Goal: Task Accomplishment & Management: Manage account settings

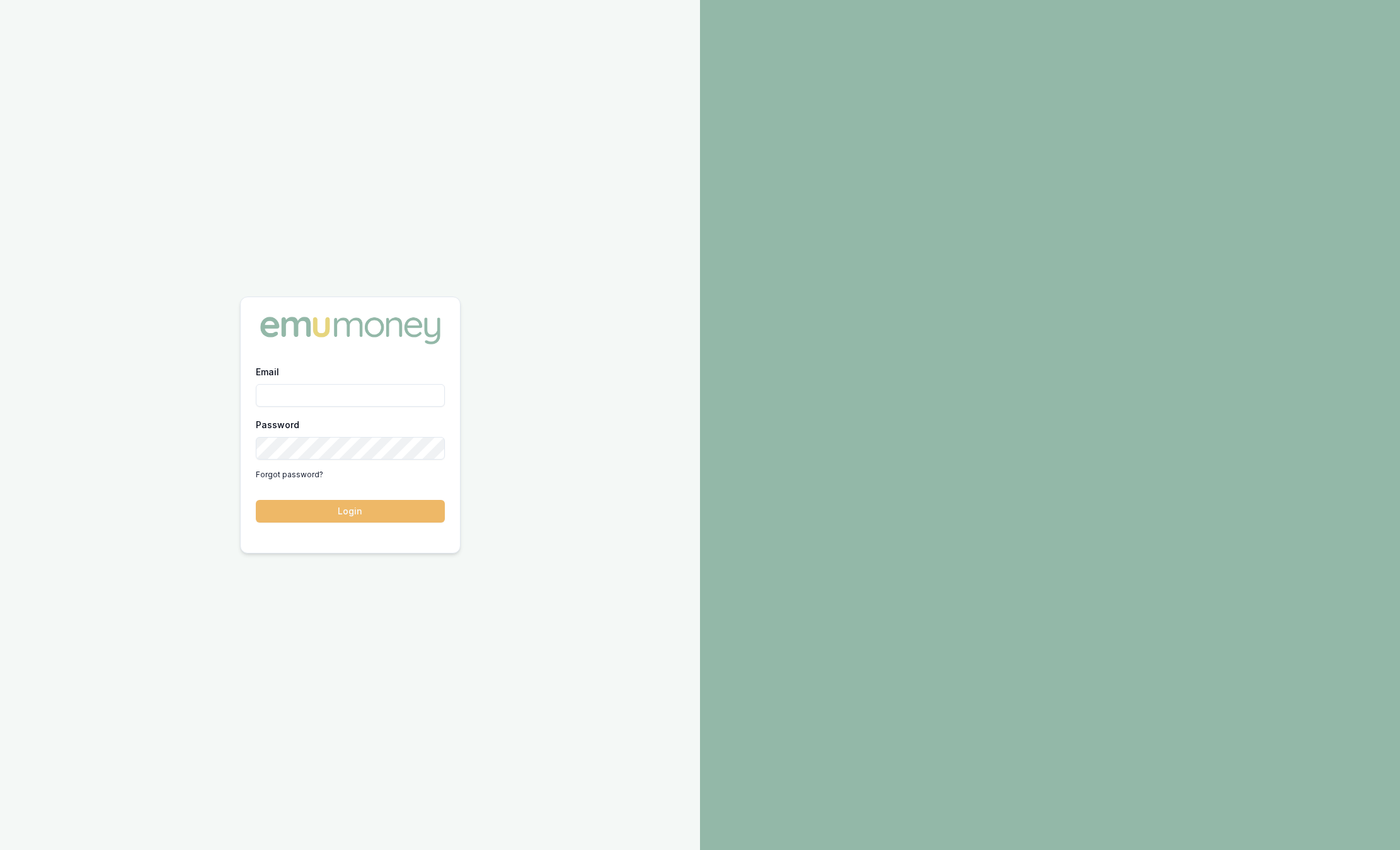
type input "sam.crouch@emumoney.com.au"
click at [344, 504] on button "Login" at bounding box center [350, 512] width 189 height 23
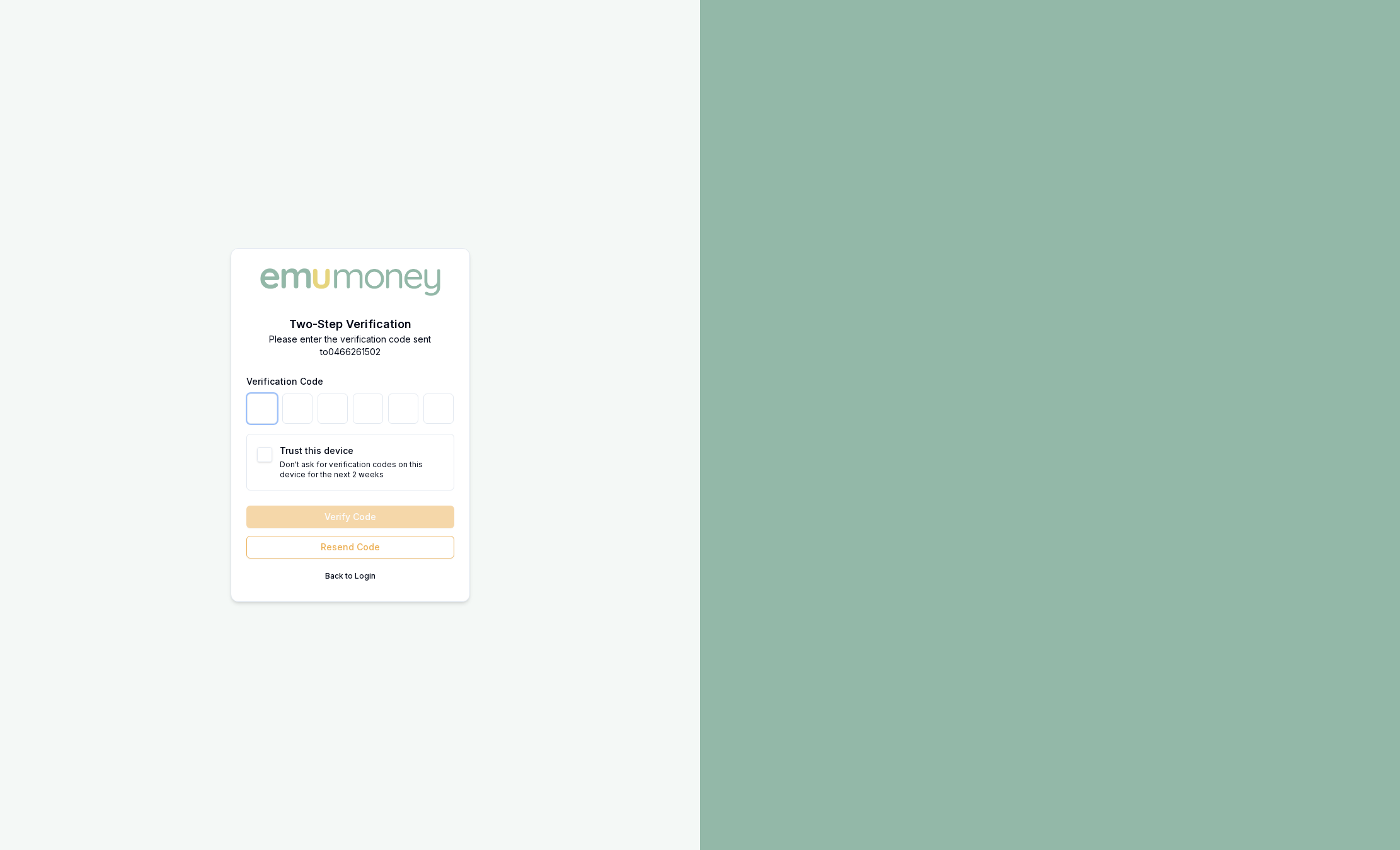
click at [271, 415] on input "number" at bounding box center [262, 409] width 31 height 30
type input "4"
type input "7"
type input "6"
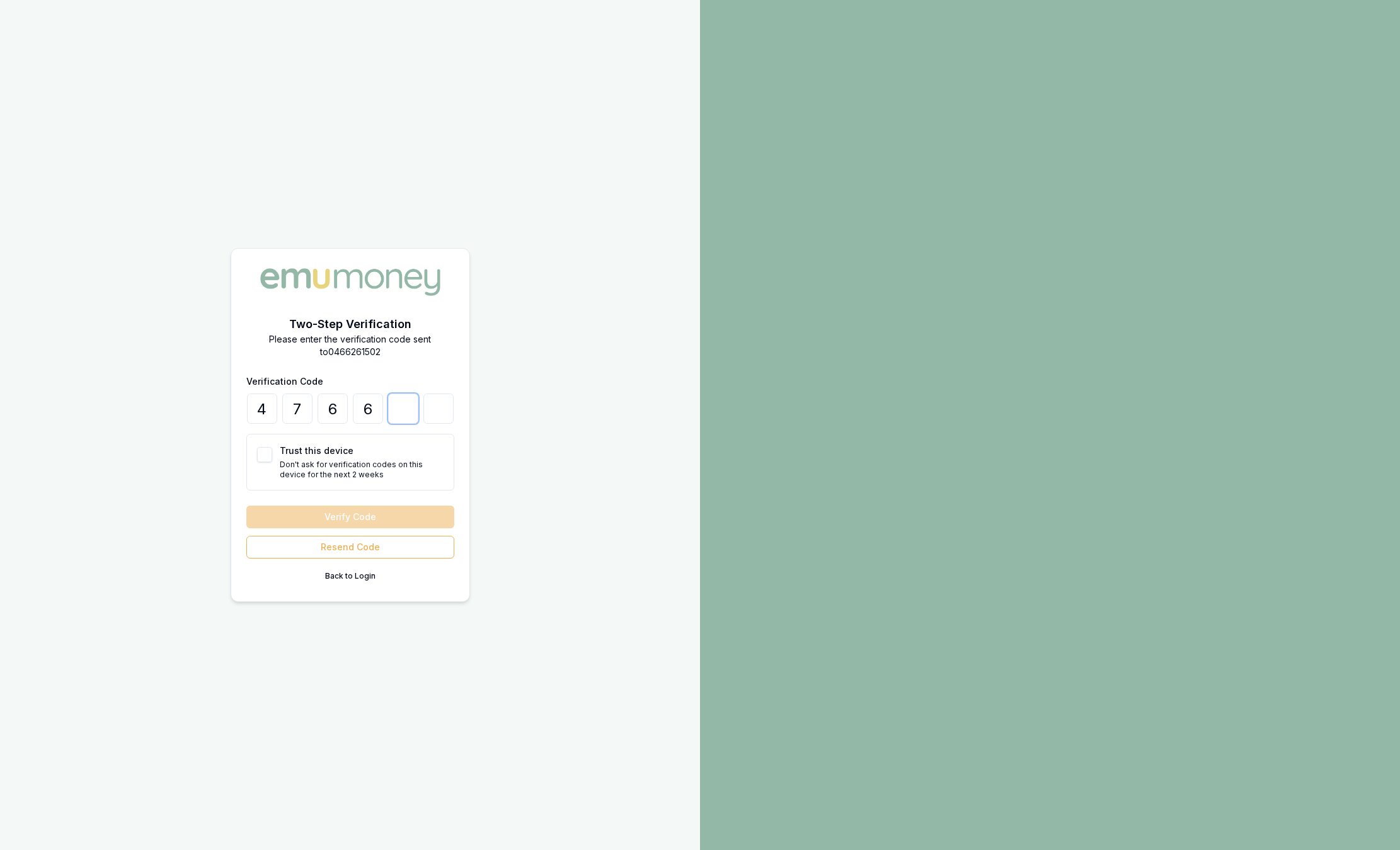
type input "6"
type input "2"
click at [278, 528] on button "Verify Code" at bounding box center [350, 517] width 208 height 23
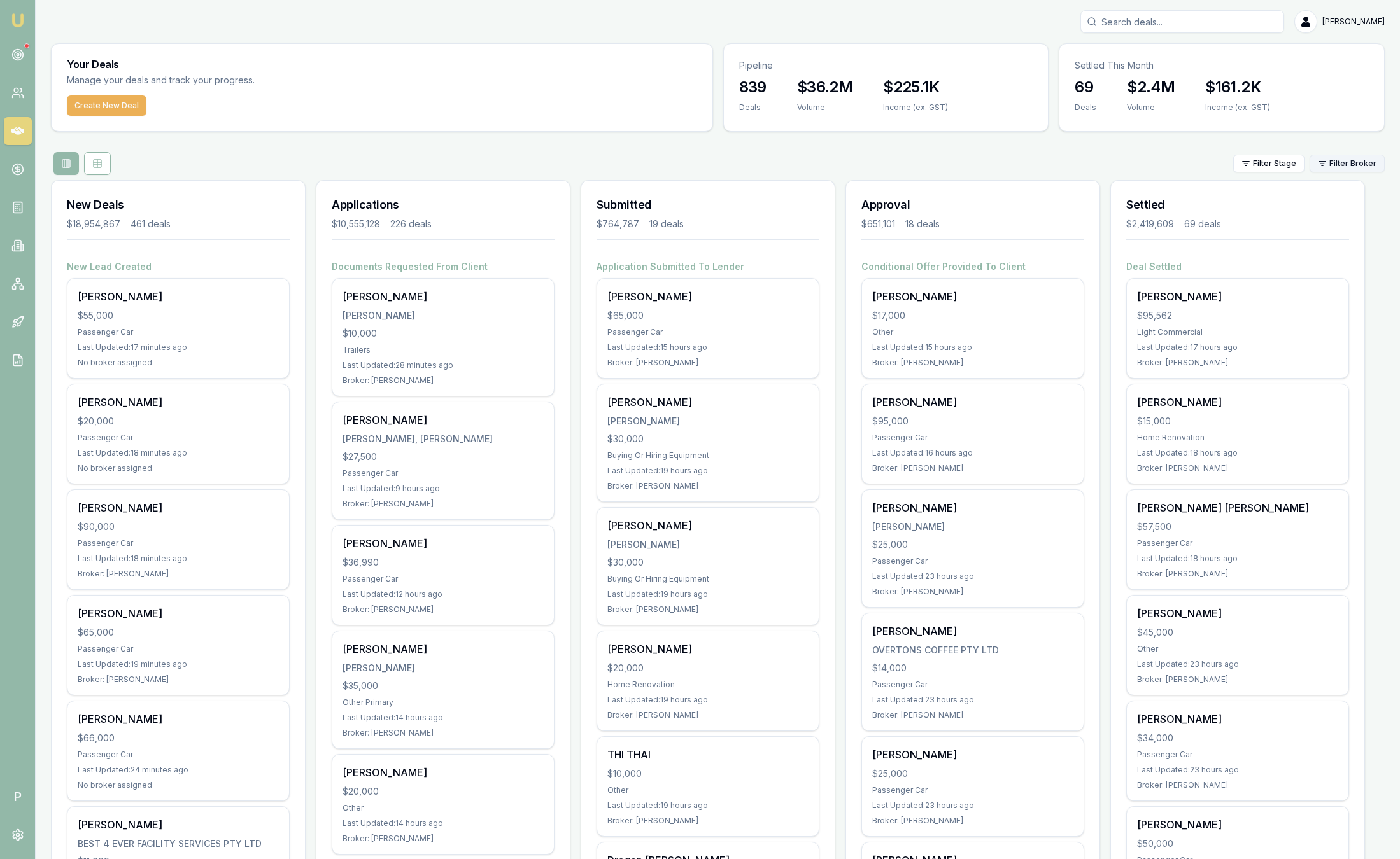
click at [1346, 163] on html "Emu Broker P Sam Crouch Toggle Menu Your Deals Manage your deals and track your…" at bounding box center [700, 429] width 1400 height 859
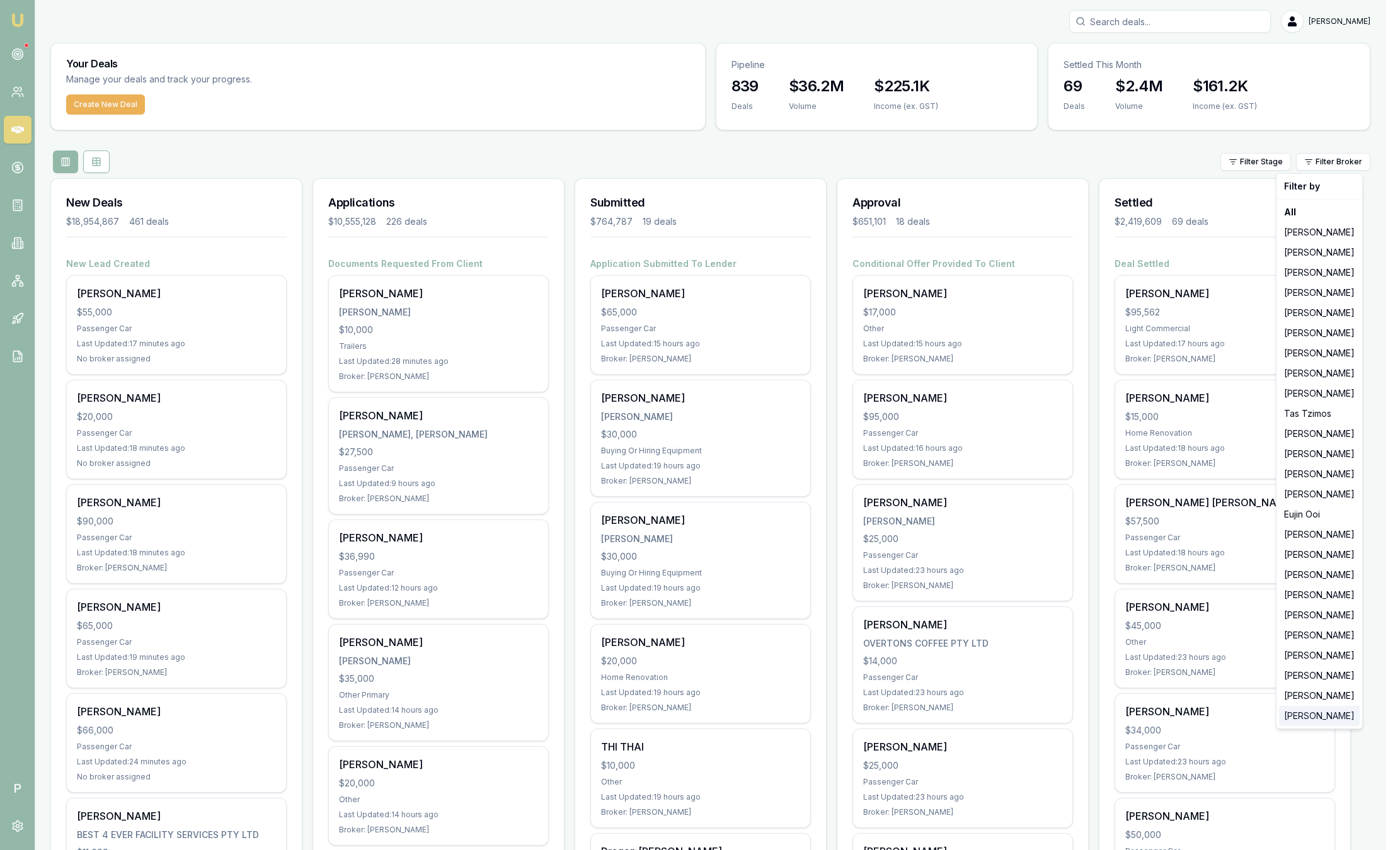
click at [1309, 714] on div "[PERSON_NAME]" at bounding box center [1319, 716] width 81 height 20
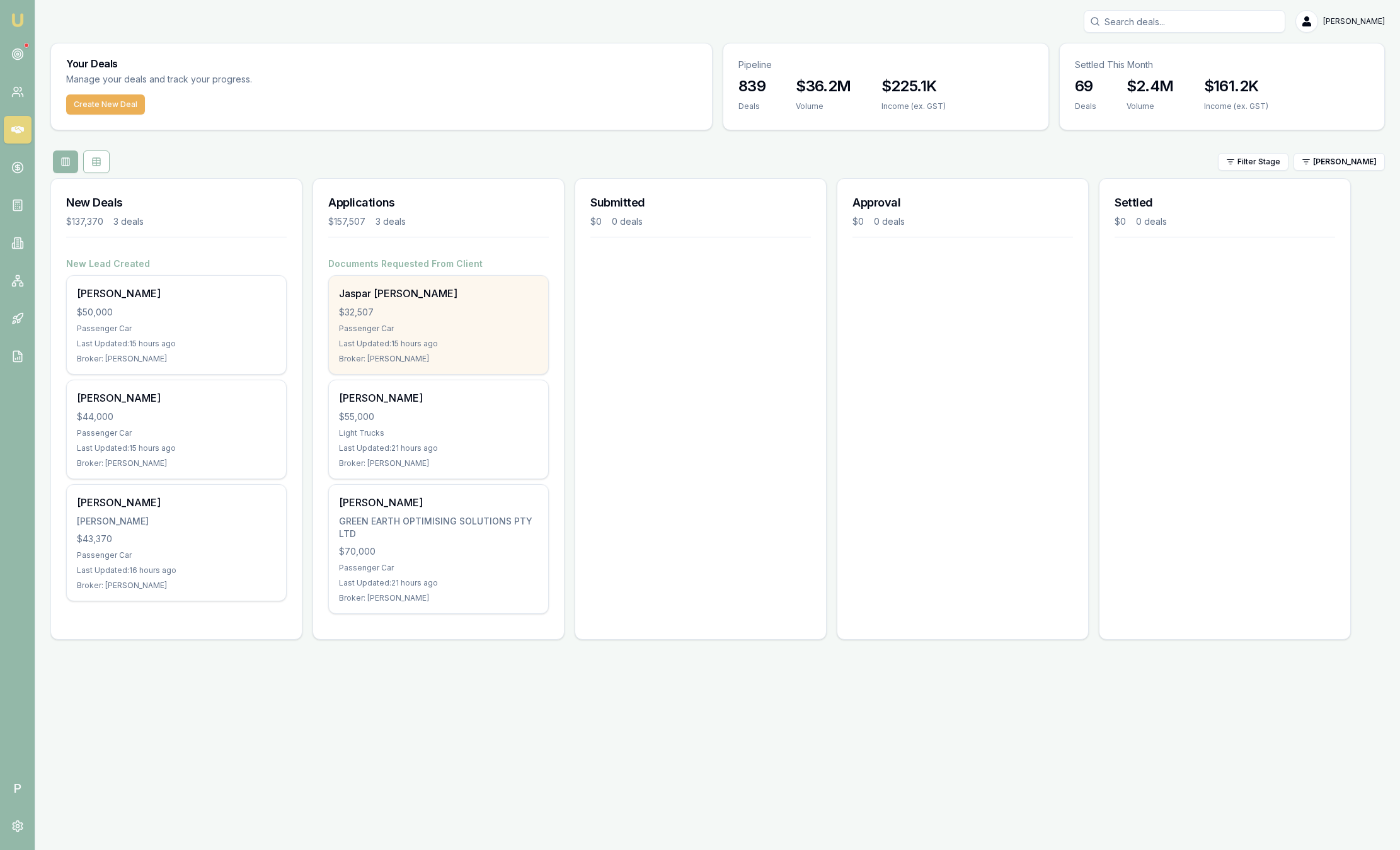
click at [486, 291] on div "Jaspar [PERSON_NAME]" at bounding box center [438, 293] width 199 height 15
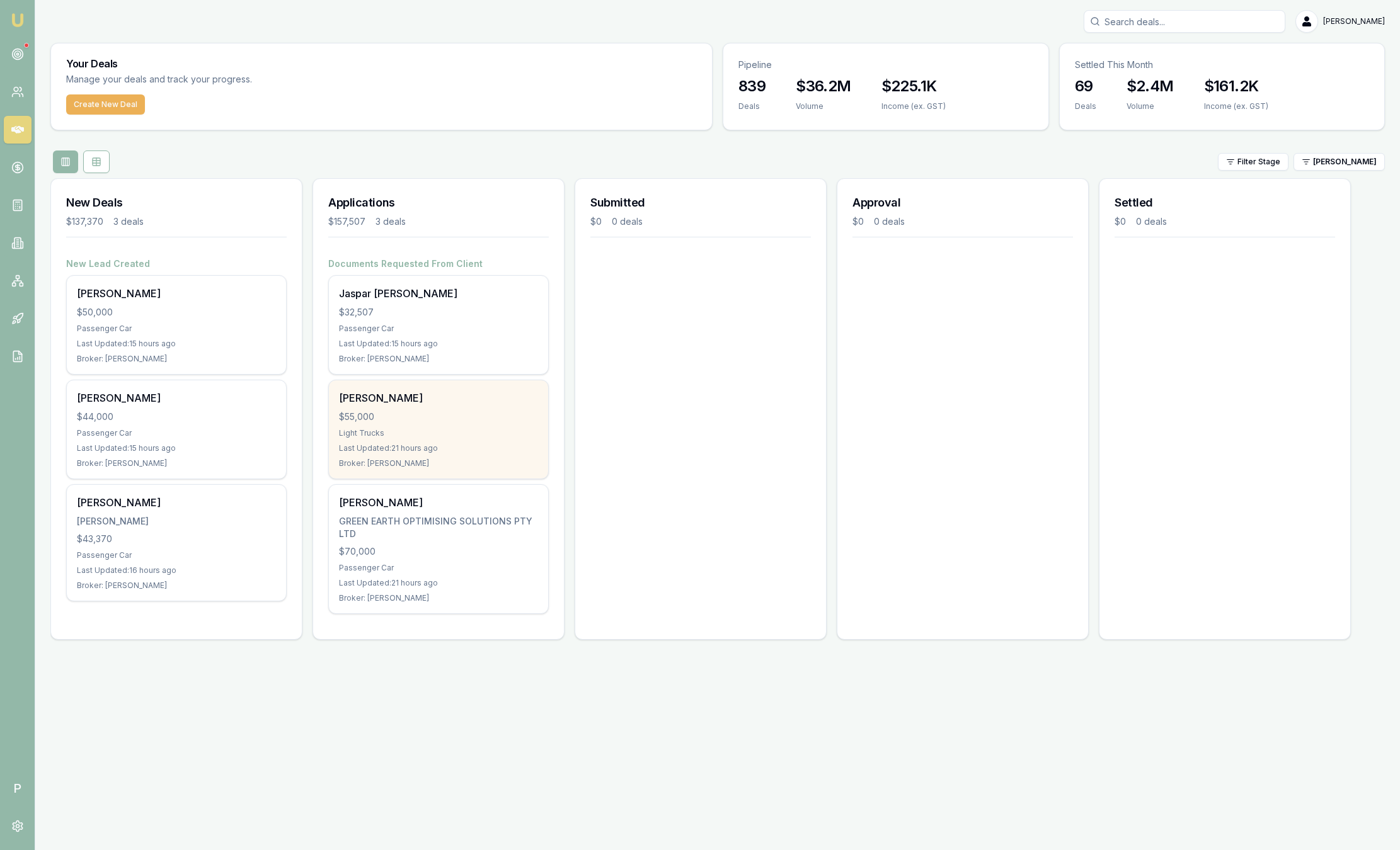
click at [439, 419] on div "$55,000" at bounding box center [438, 417] width 199 height 13
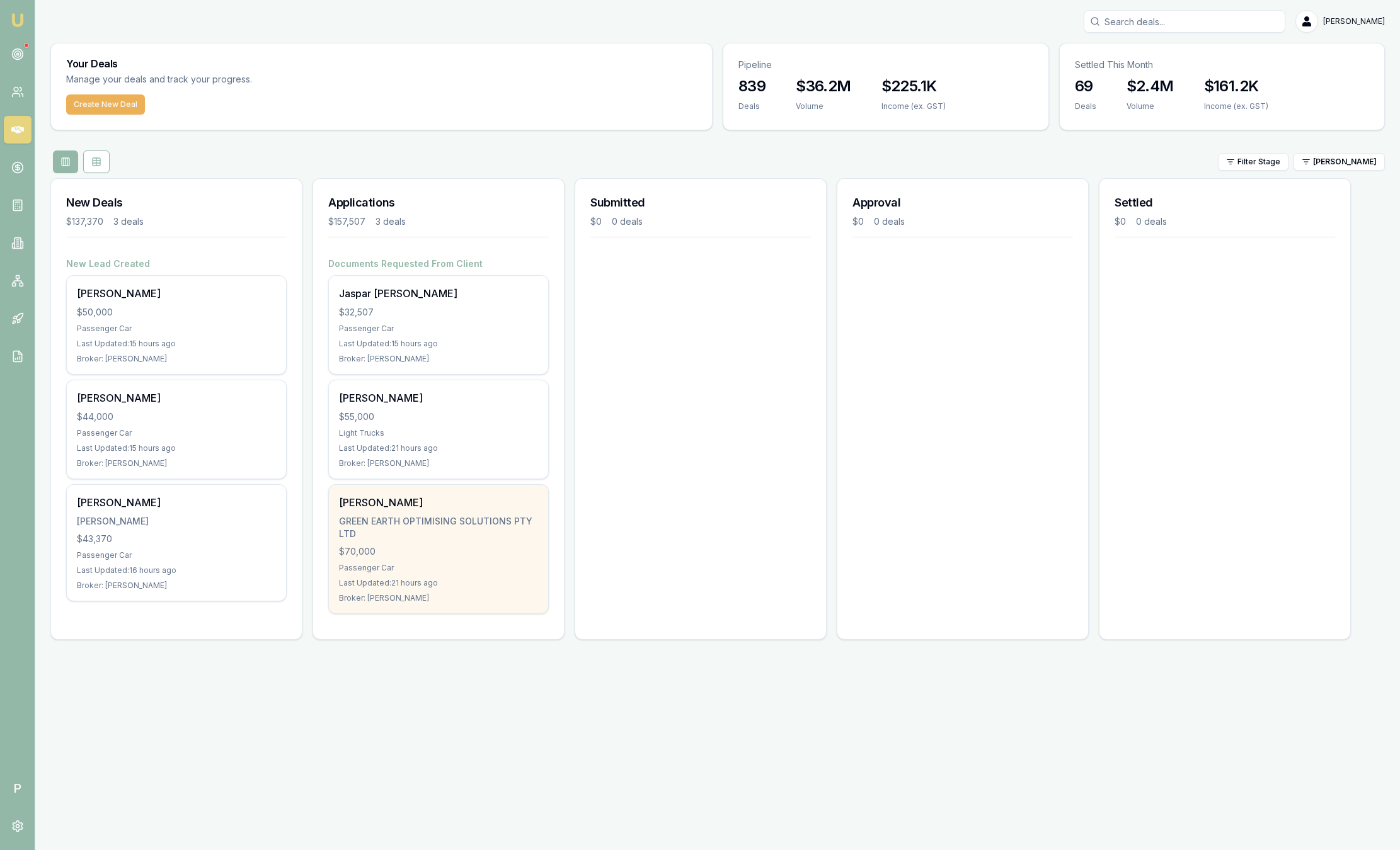
click at [476, 547] on div "$70,000" at bounding box center [438, 551] width 199 height 13
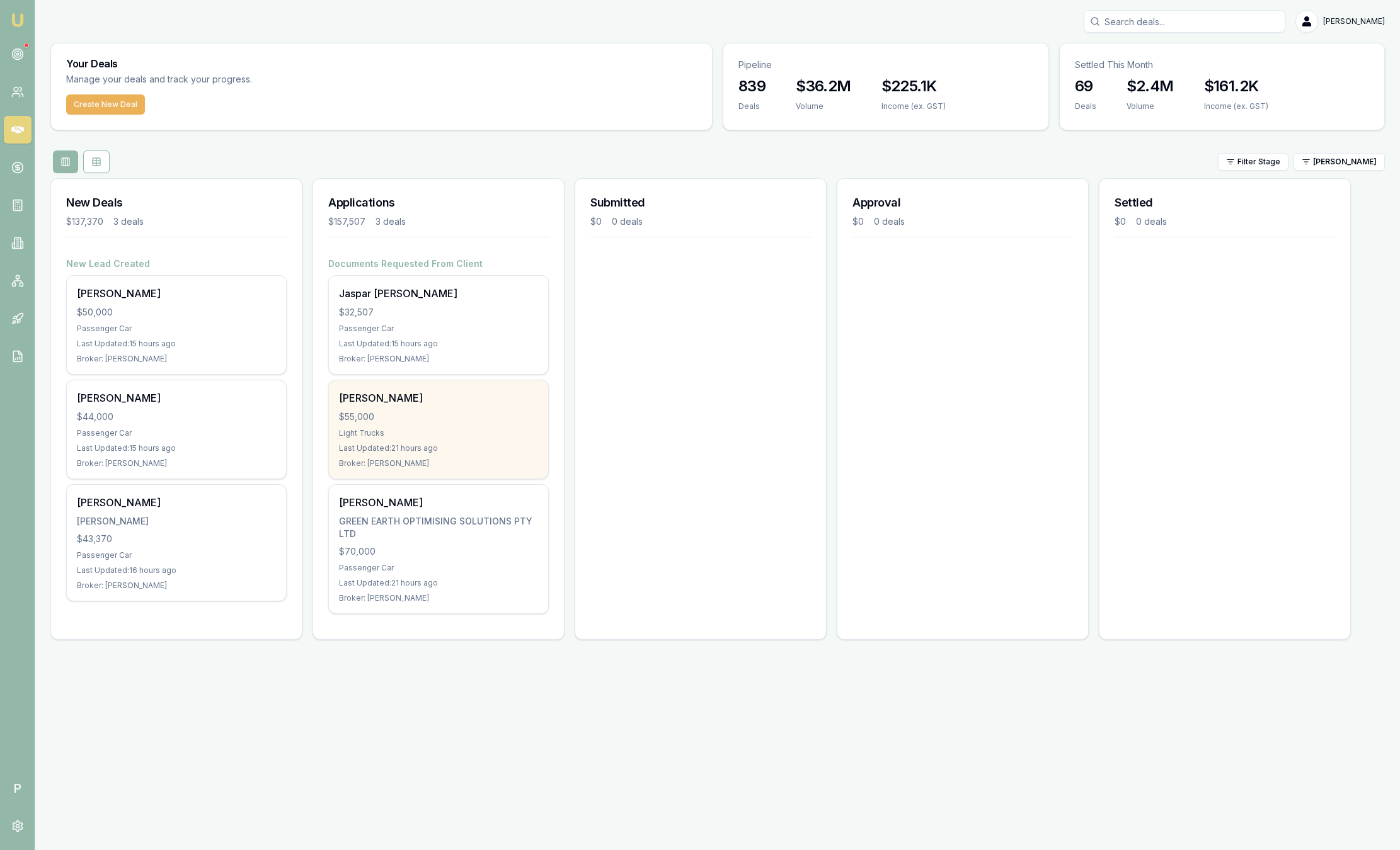
click at [513, 411] on div "$55,000" at bounding box center [438, 417] width 199 height 13
click at [399, 444] on div "Last Updated: 21 hours ago" at bounding box center [438, 448] width 199 height 10
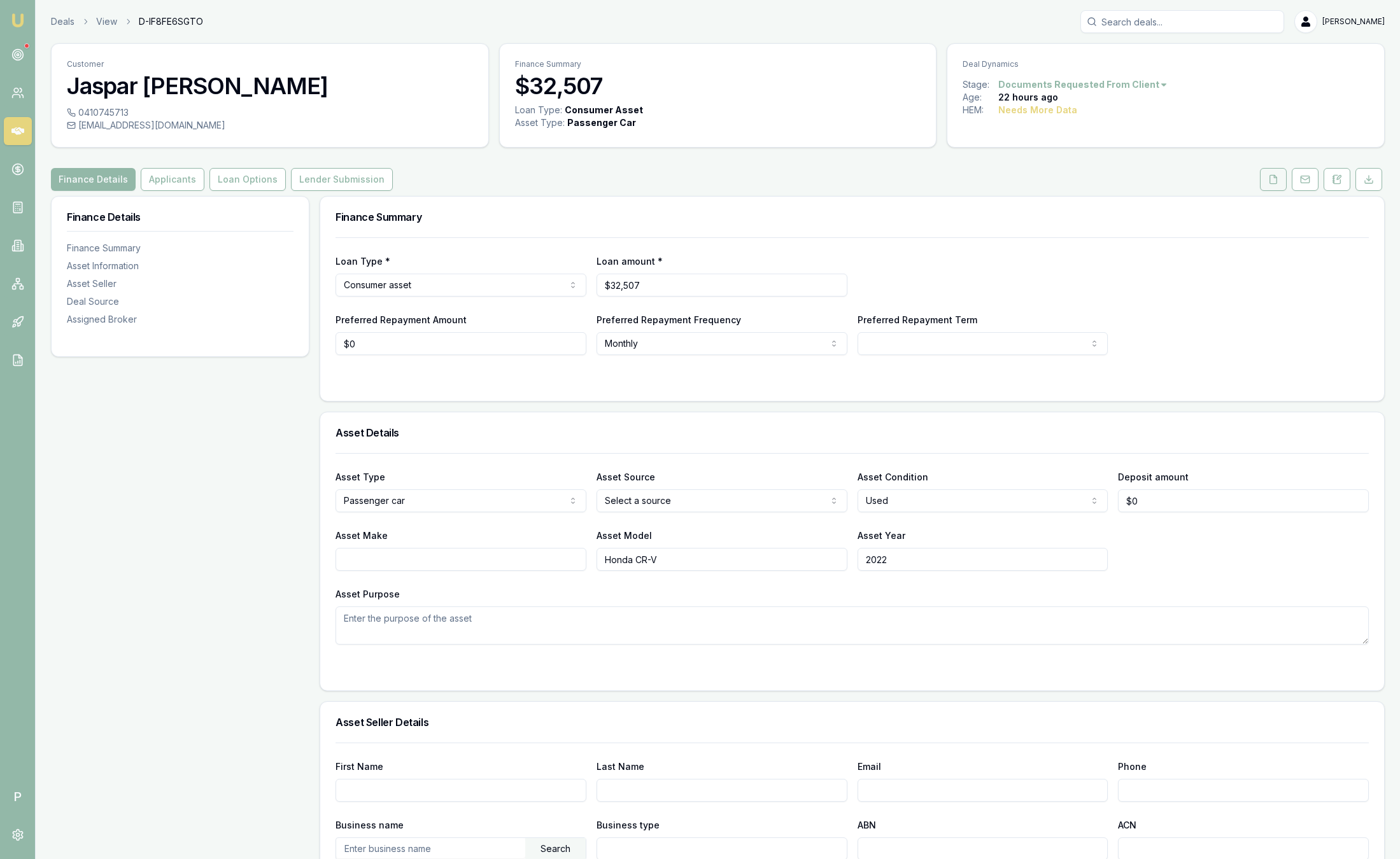
click at [1271, 181] on icon at bounding box center [1273, 179] width 10 height 10
click at [1271, 183] on icon at bounding box center [1273, 179] width 10 height 10
click at [1265, 178] on button at bounding box center [1273, 180] width 27 height 23
click at [1330, 181] on button at bounding box center [1336, 180] width 27 height 23
click at [1279, 179] on button at bounding box center [1273, 180] width 27 height 23
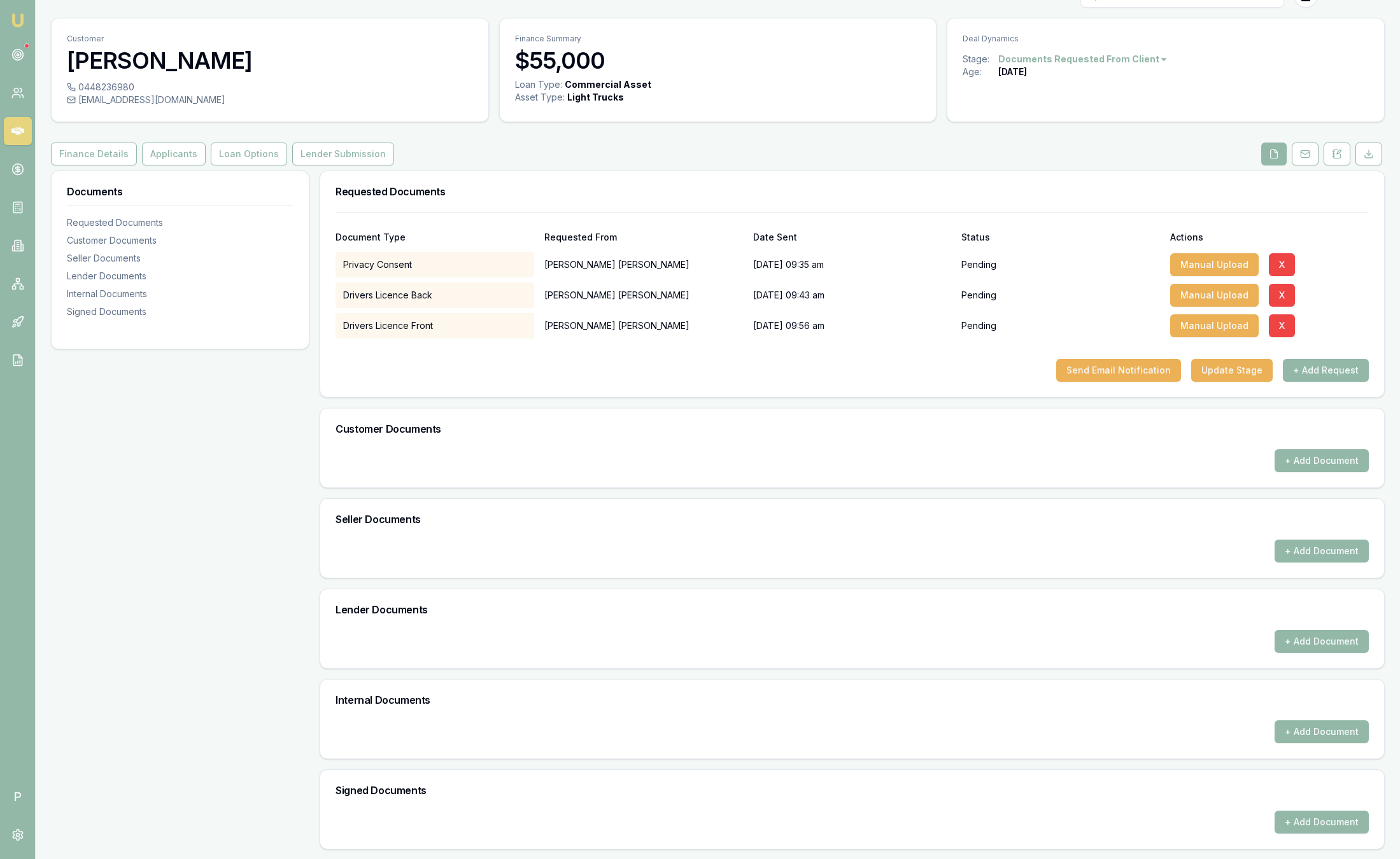
scroll to position [26, 0]
click at [23, 55] on circle at bounding box center [18, 55] width 11 height 11
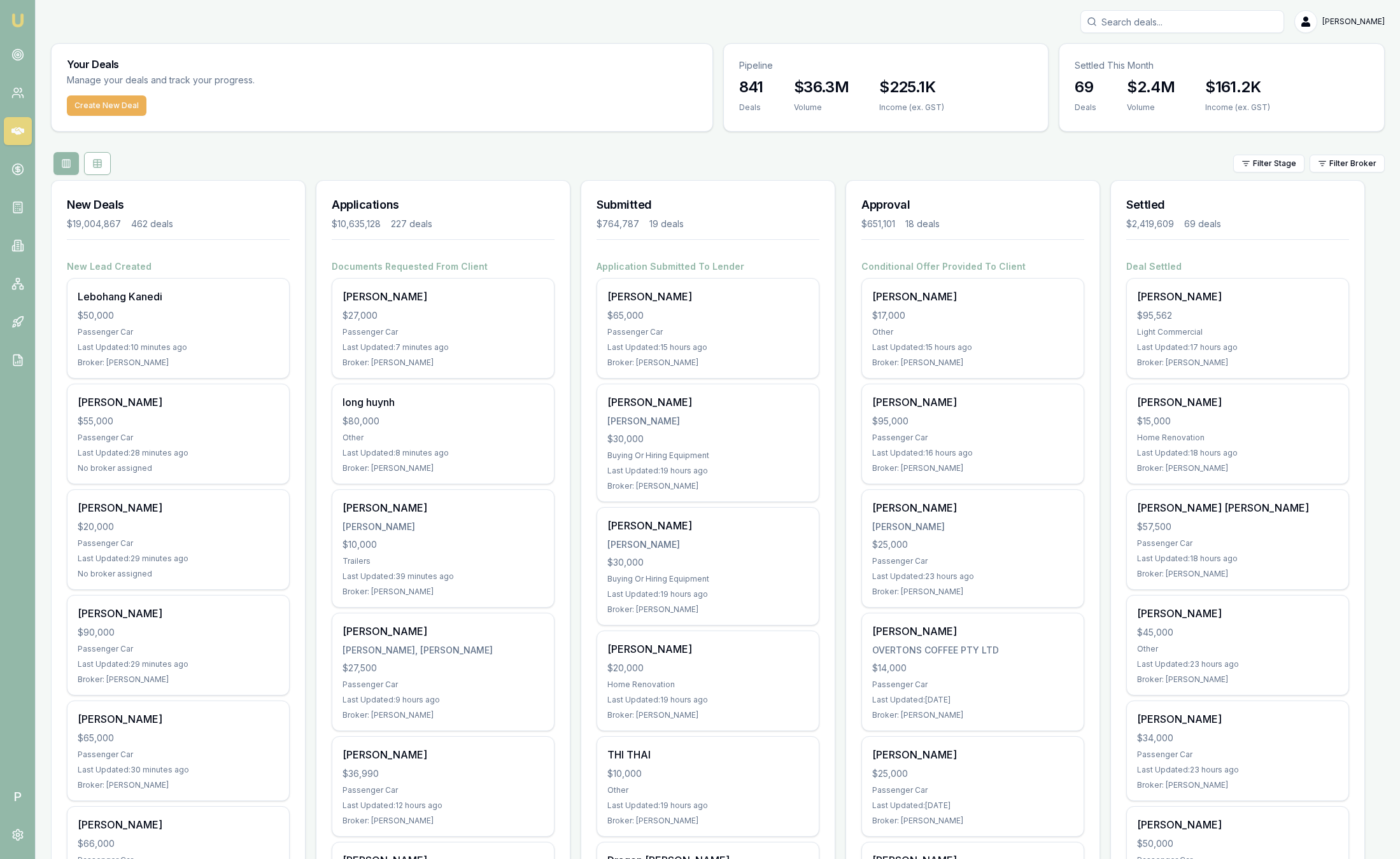
click at [1362, 159] on html "Emu Broker P [PERSON_NAME] Toggle Menu Your Deals Manage your deals and track y…" at bounding box center [700, 429] width 1400 height 859
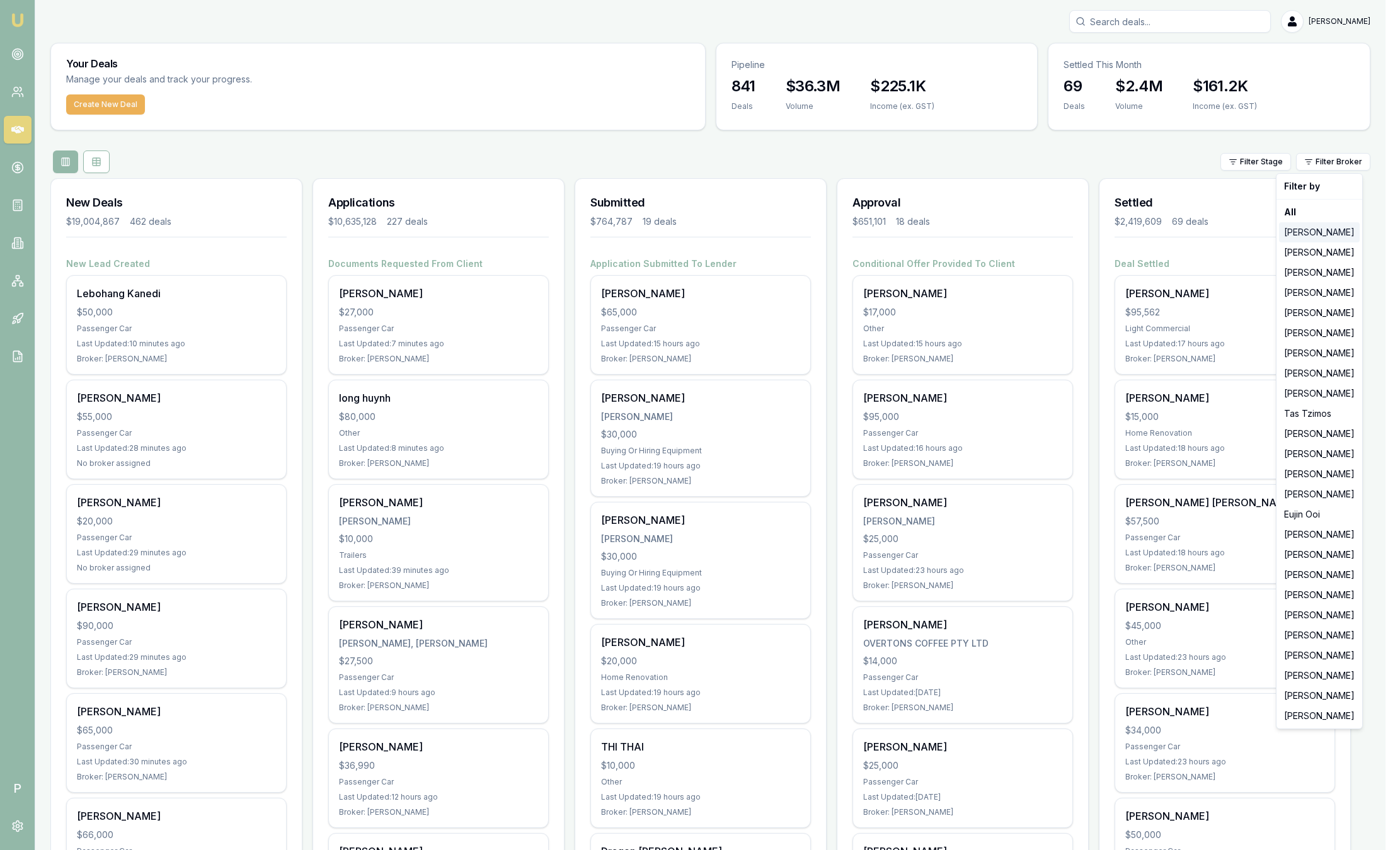
click at [1304, 233] on div "[PERSON_NAME]" at bounding box center [1319, 233] width 81 height 20
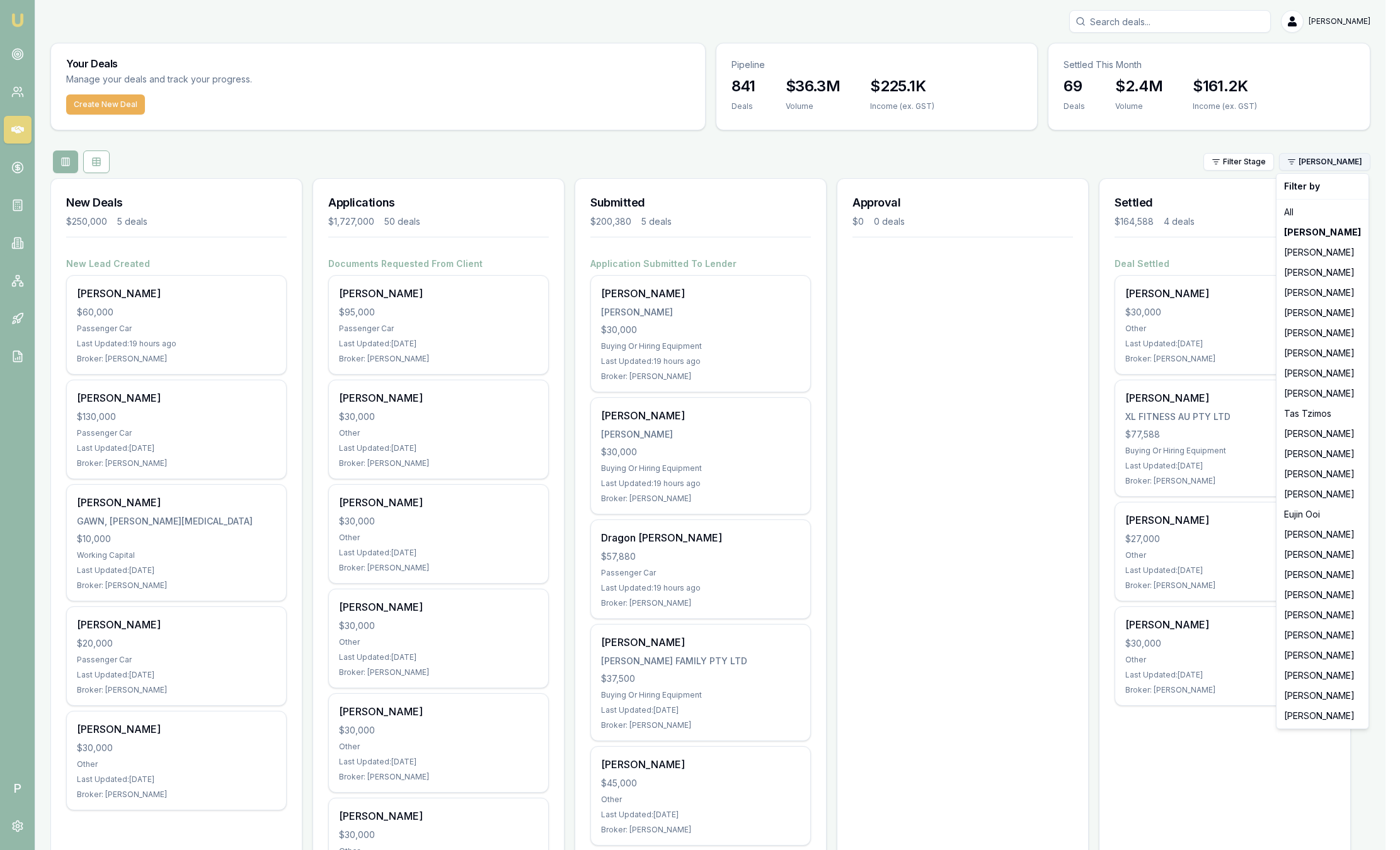
click at [1349, 167] on html "Emu Broker P Sam Crouch Toggle Menu Your Deals Manage your deals and track your…" at bounding box center [700, 425] width 1400 height 850
click at [1332, 299] on div "[PERSON_NAME]" at bounding box center [1322, 293] width 87 height 20
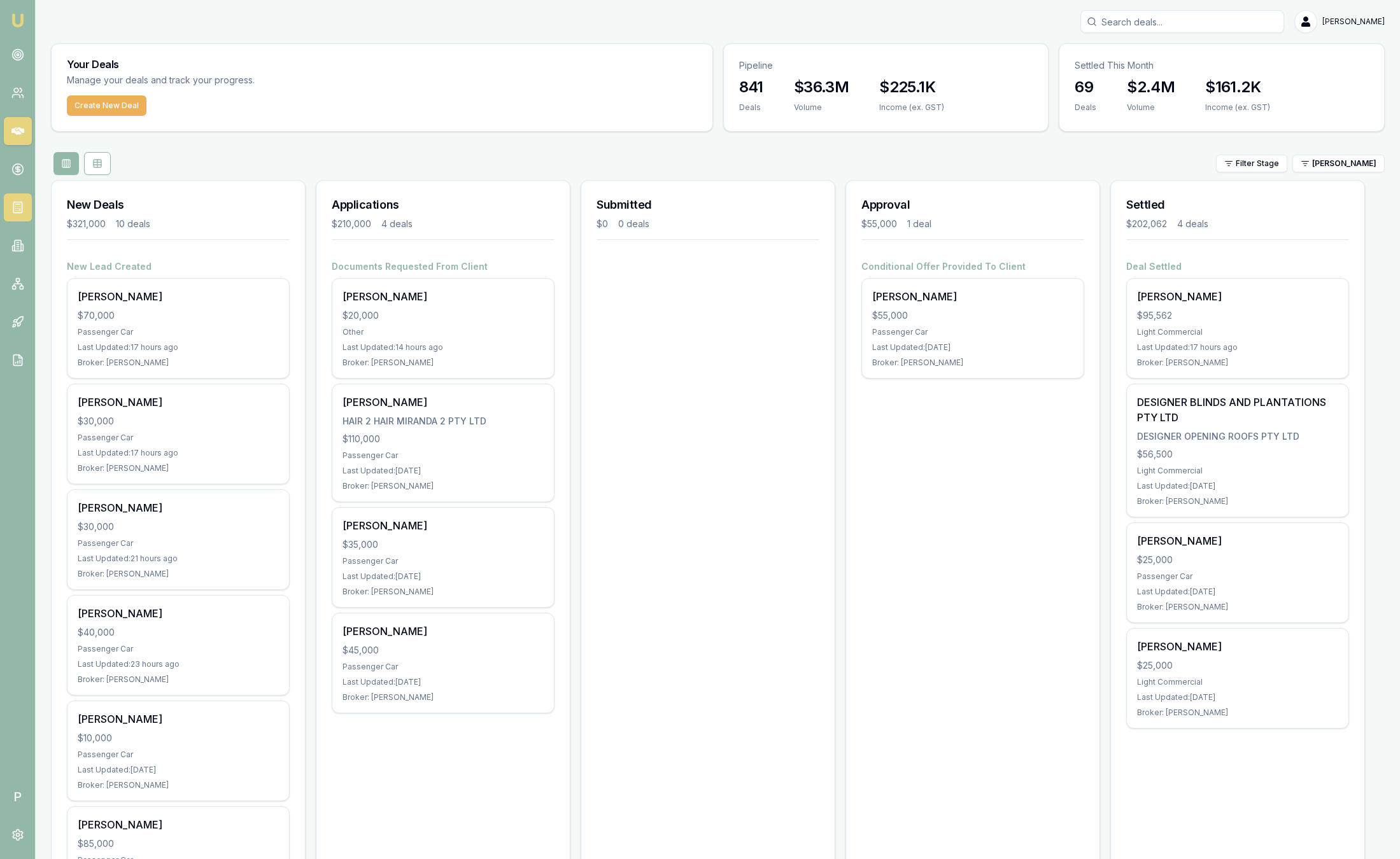
click at [20, 208] on icon at bounding box center [18, 207] width 13 height 13
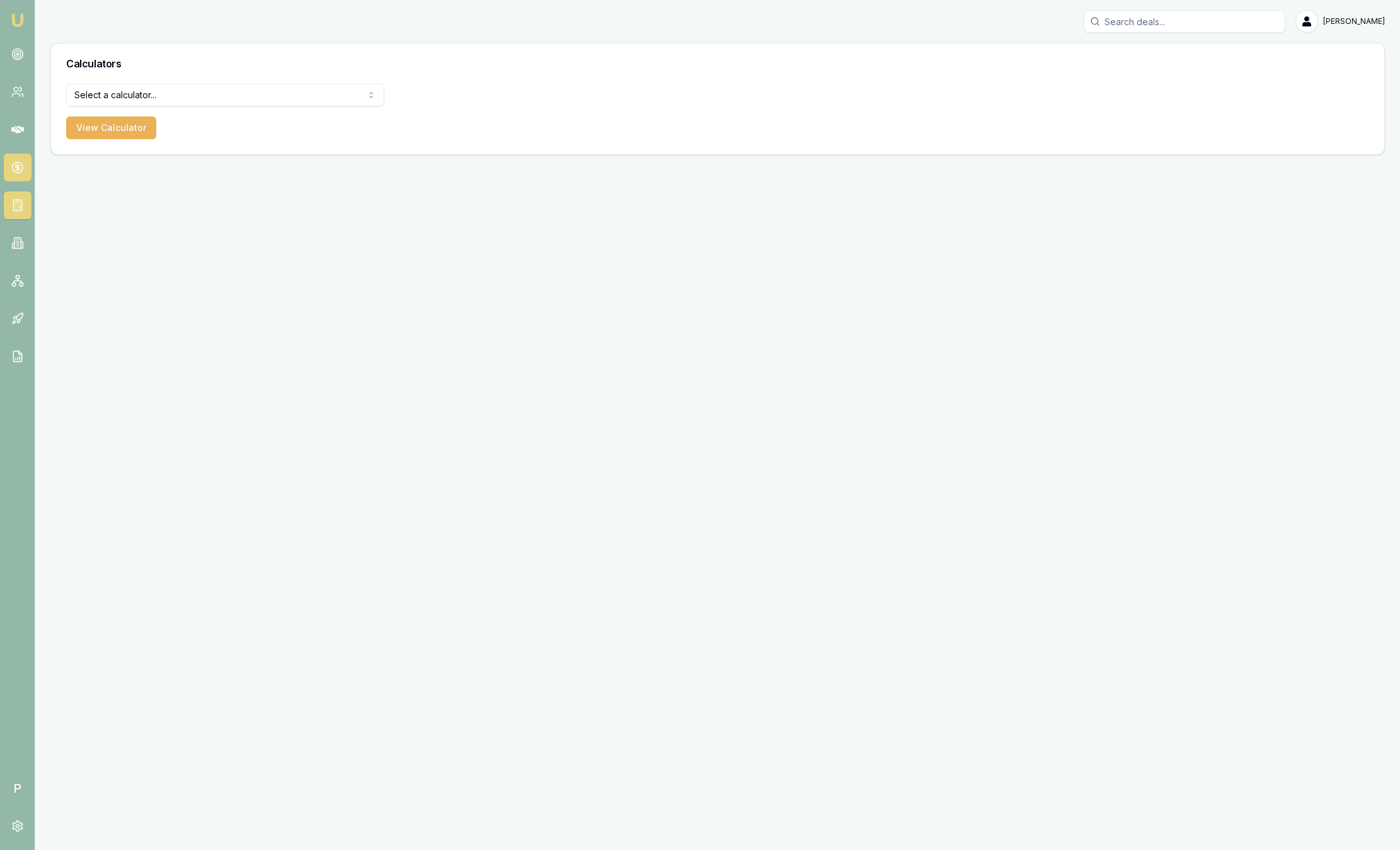
click at [18, 172] on circle at bounding box center [18, 168] width 11 height 11
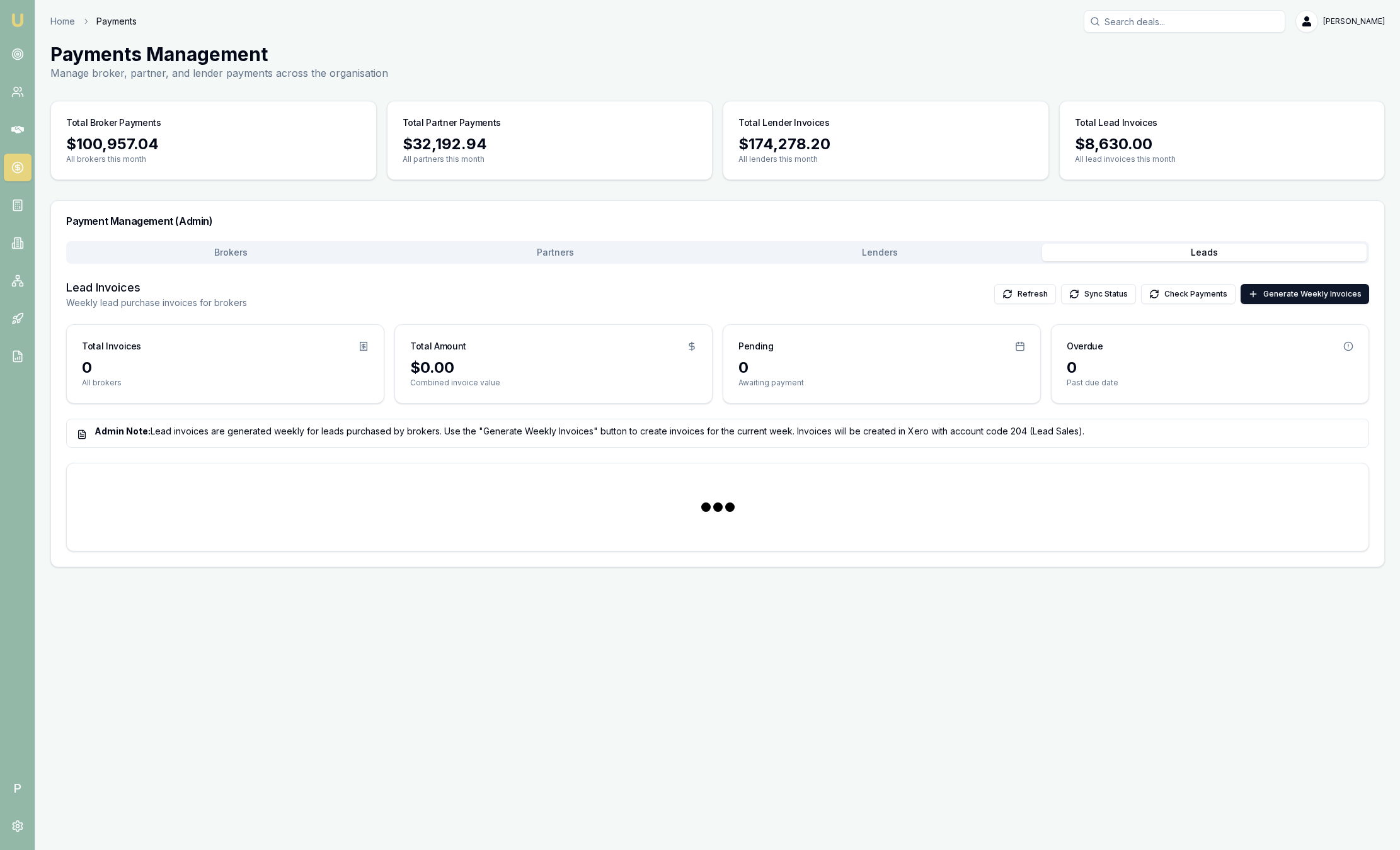
click at [1144, 254] on button "Leads" at bounding box center [1203, 252] width 324 height 18
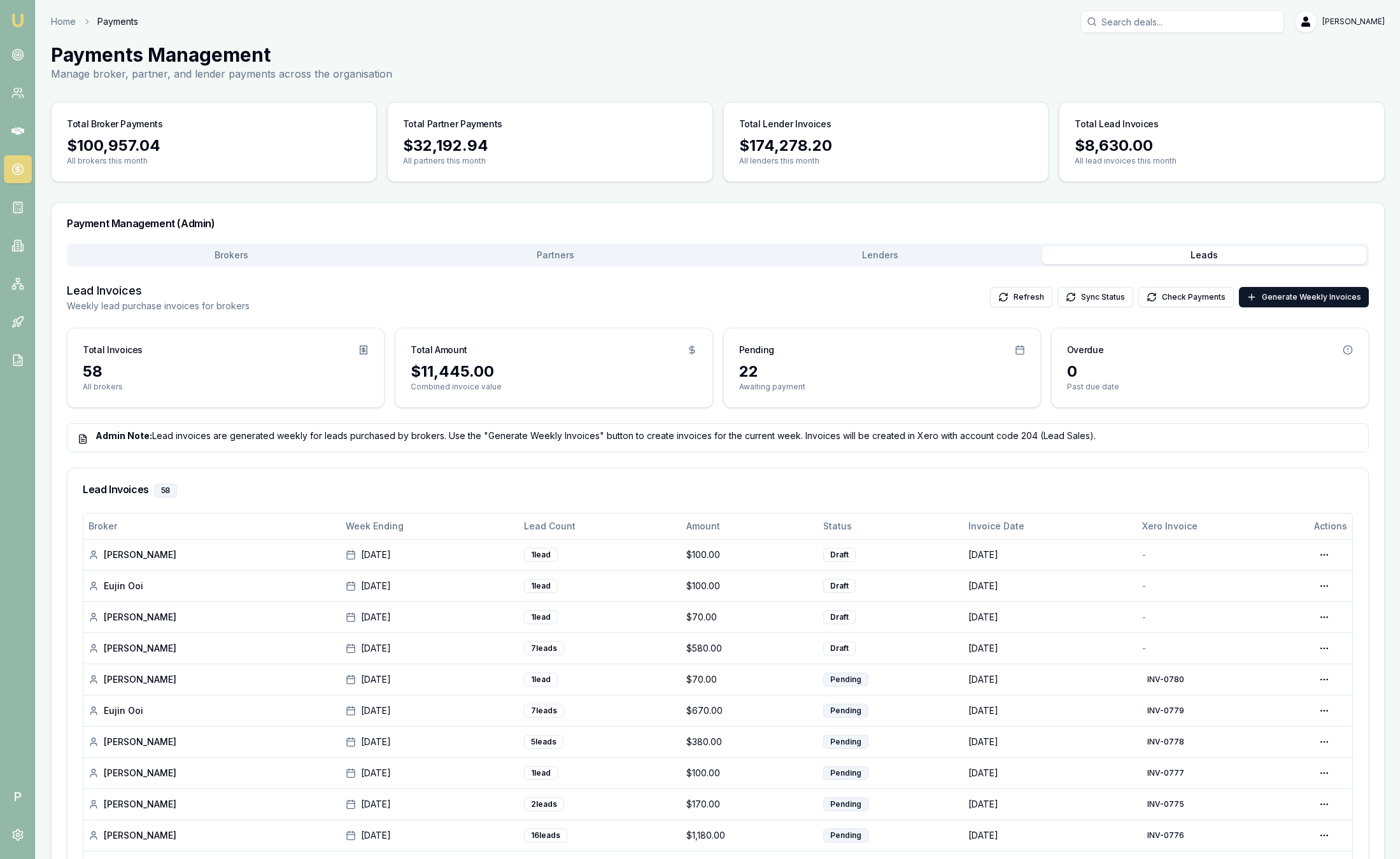
click at [15, 18] on img at bounding box center [18, 21] width 15 height 15
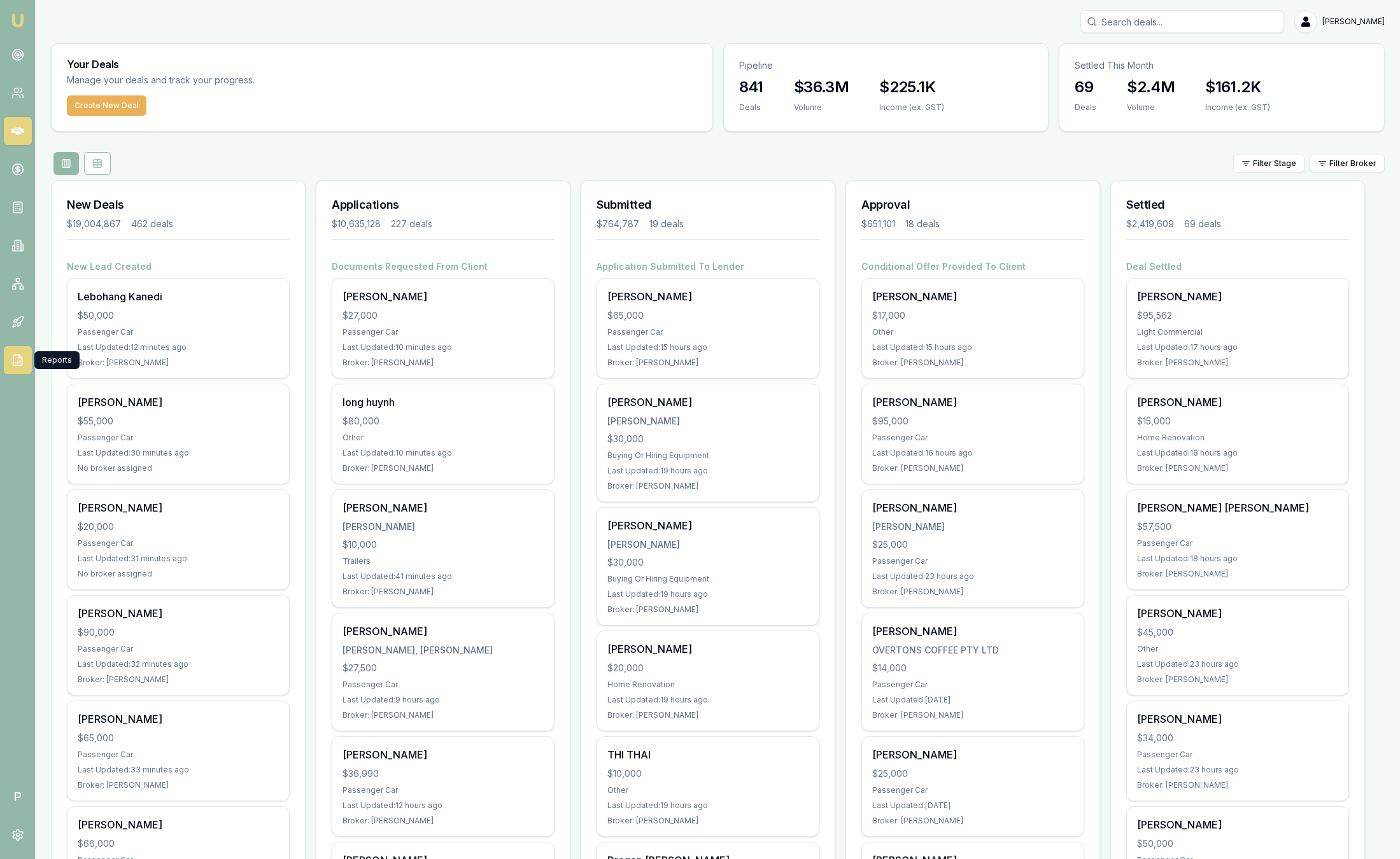
click at [13, 363] on icon at bounding box center [17, 361] width 8 height 11
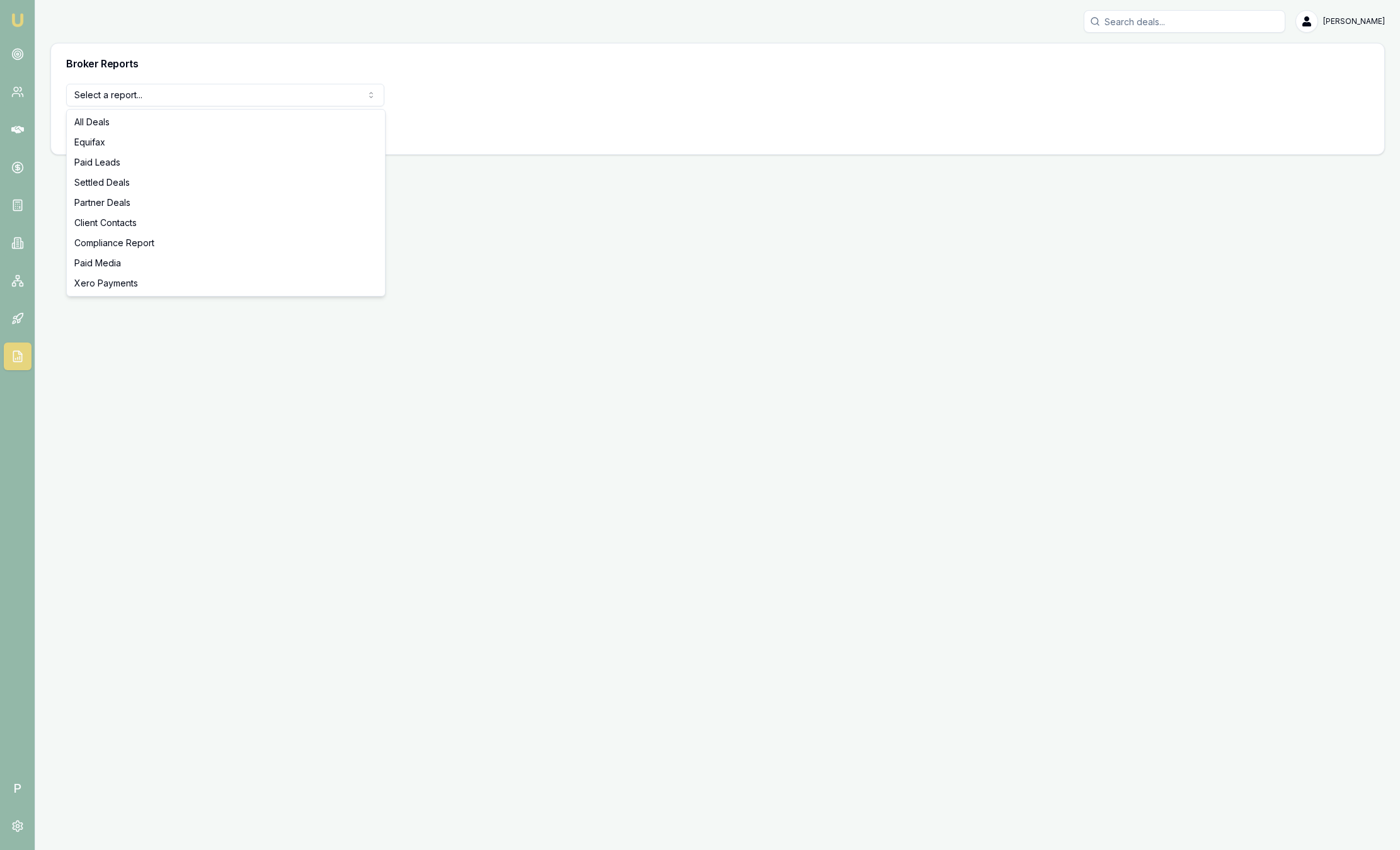
click at [194, 104] on html "Emu Broker P Sam Crouch Toggle Menu Broker Reports Select a report... All Deals…" at bounding box center [700, 425] width 1400 height 850
select select "settled-deals"
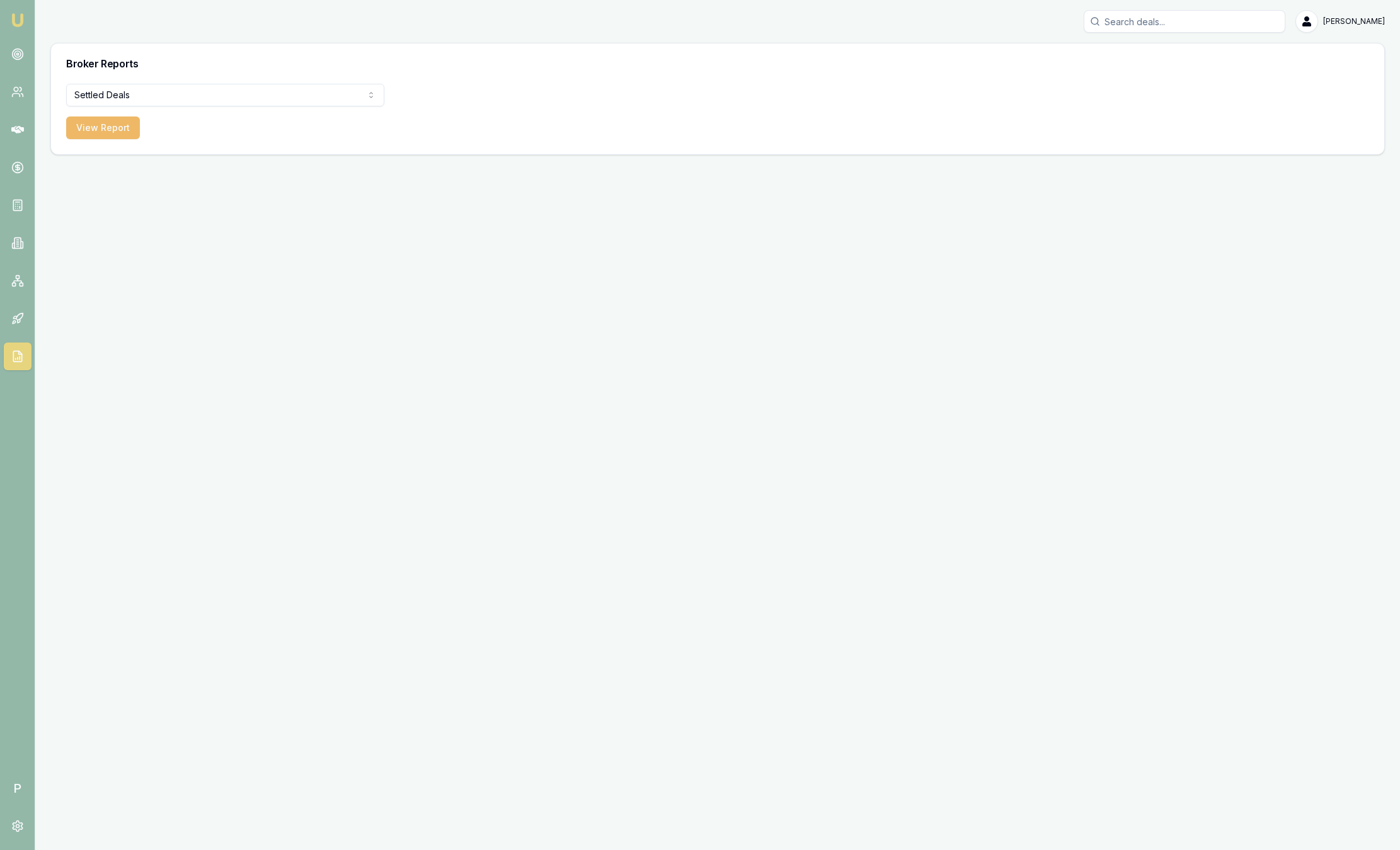
click at [132, 129] on button "View Report" at bounding box center [103, 128] width 74 height 23
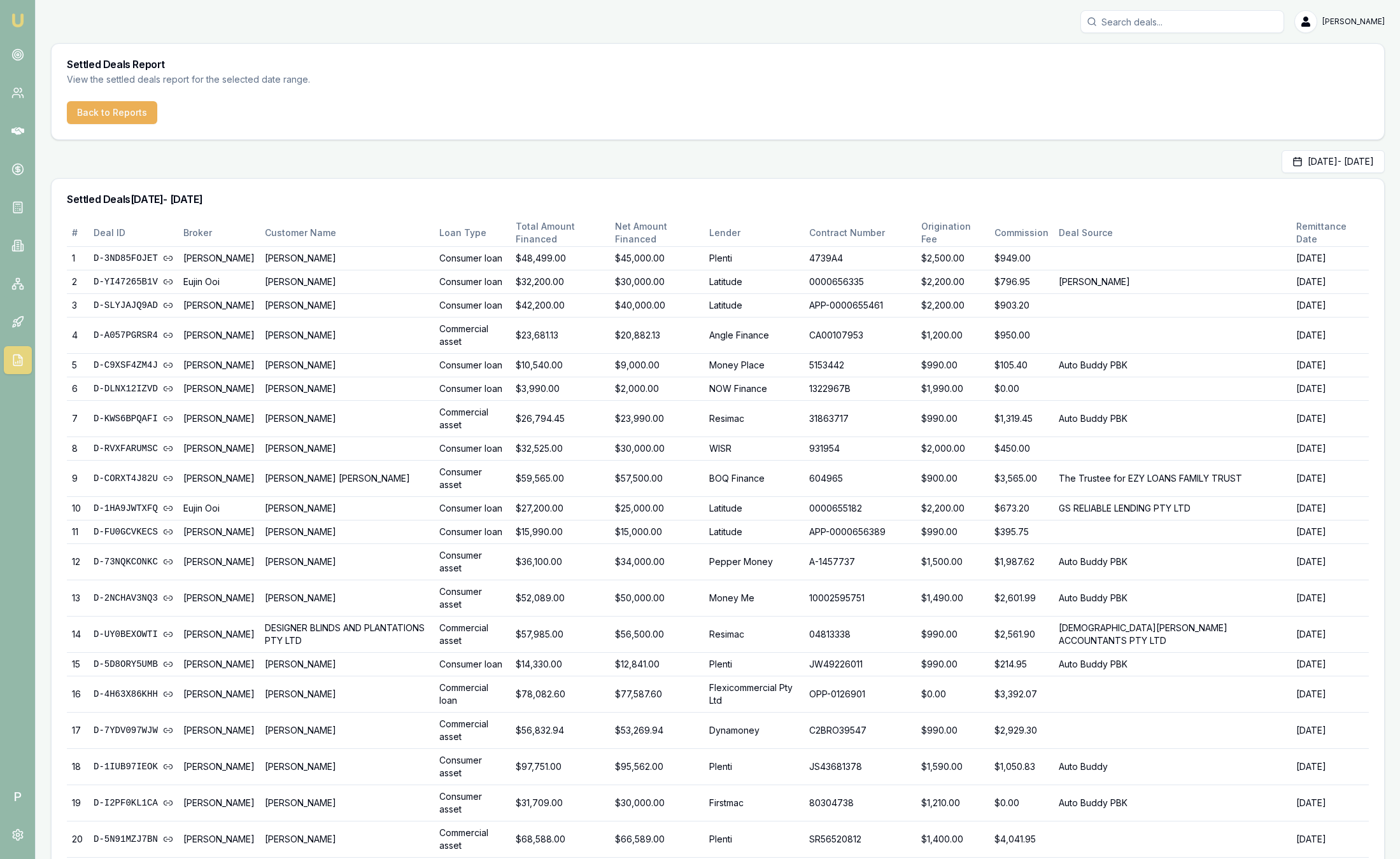
click at [1291, 158] on button "Sep 01, 2025 - Sep 30, 2025" at bounding box center [1333, 162] width 103 height 23
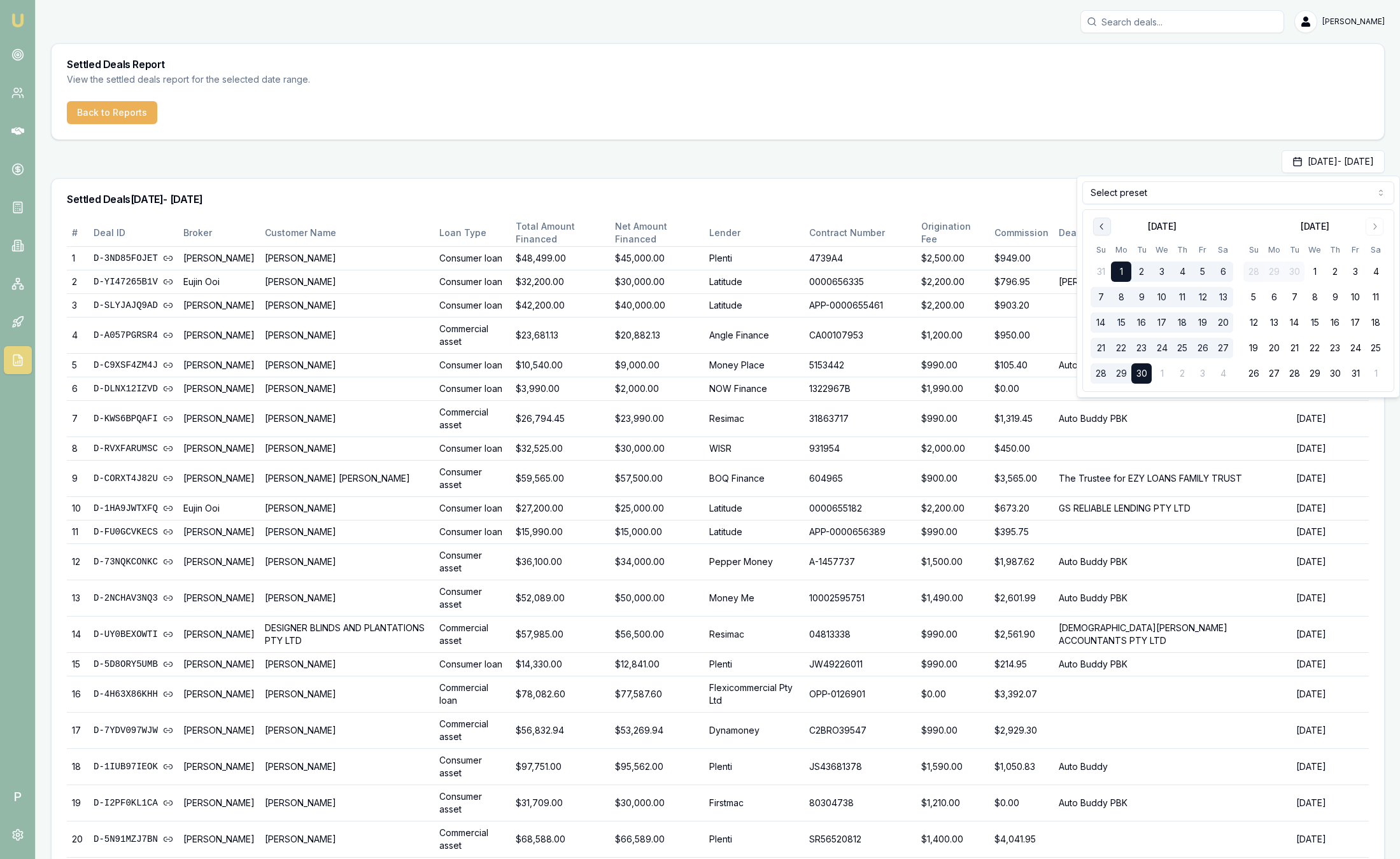
click at [1106, 230] on icon "Go to previous month" at bounding box center [1101, 226] width 10 height 10
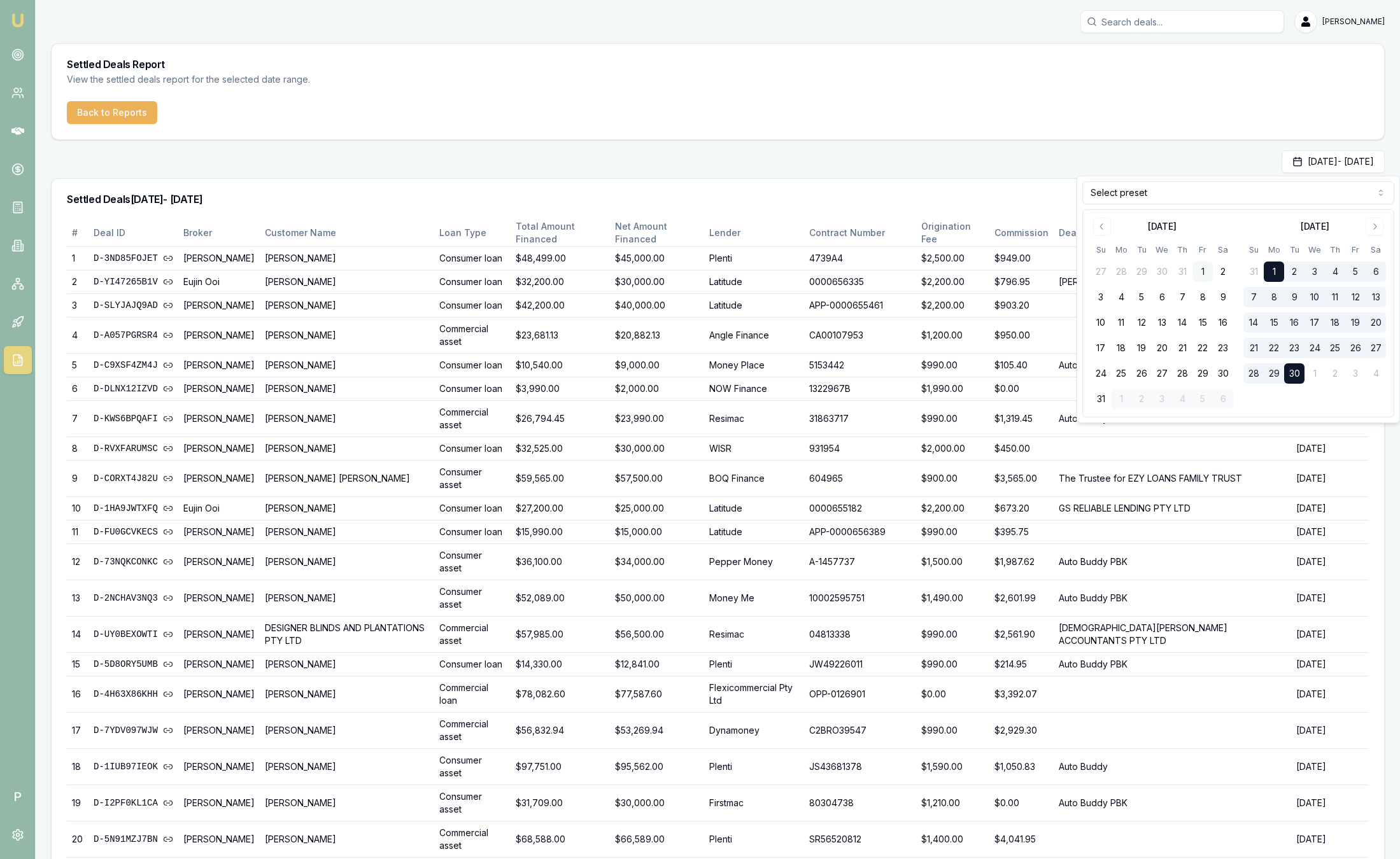
click at [1204, 273] on button "1" at bounding box center [1202, 272] width 20 height 20
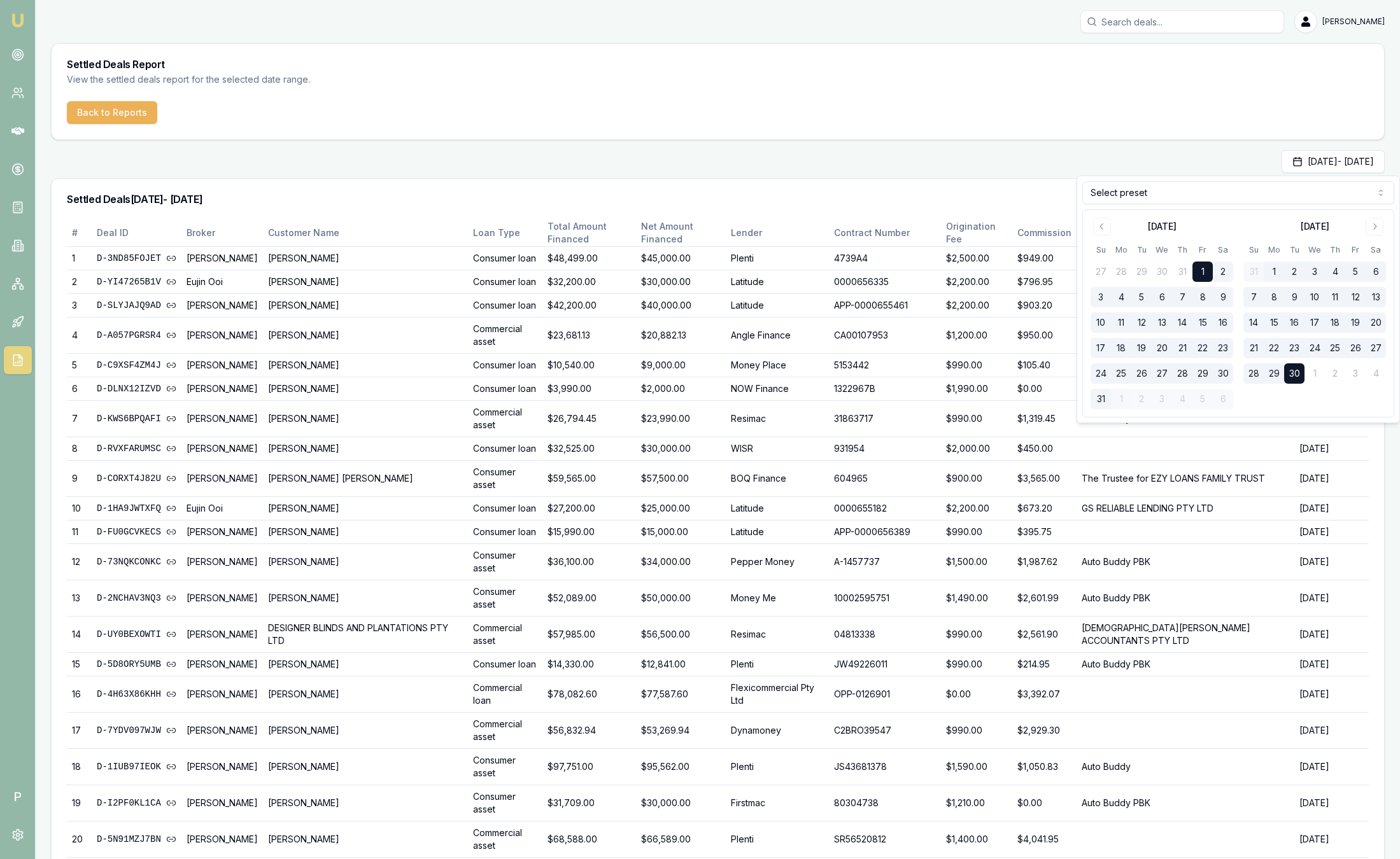
click at [1098, 402] on button "31" at bounding box center [1100, 399] width 20 height 20
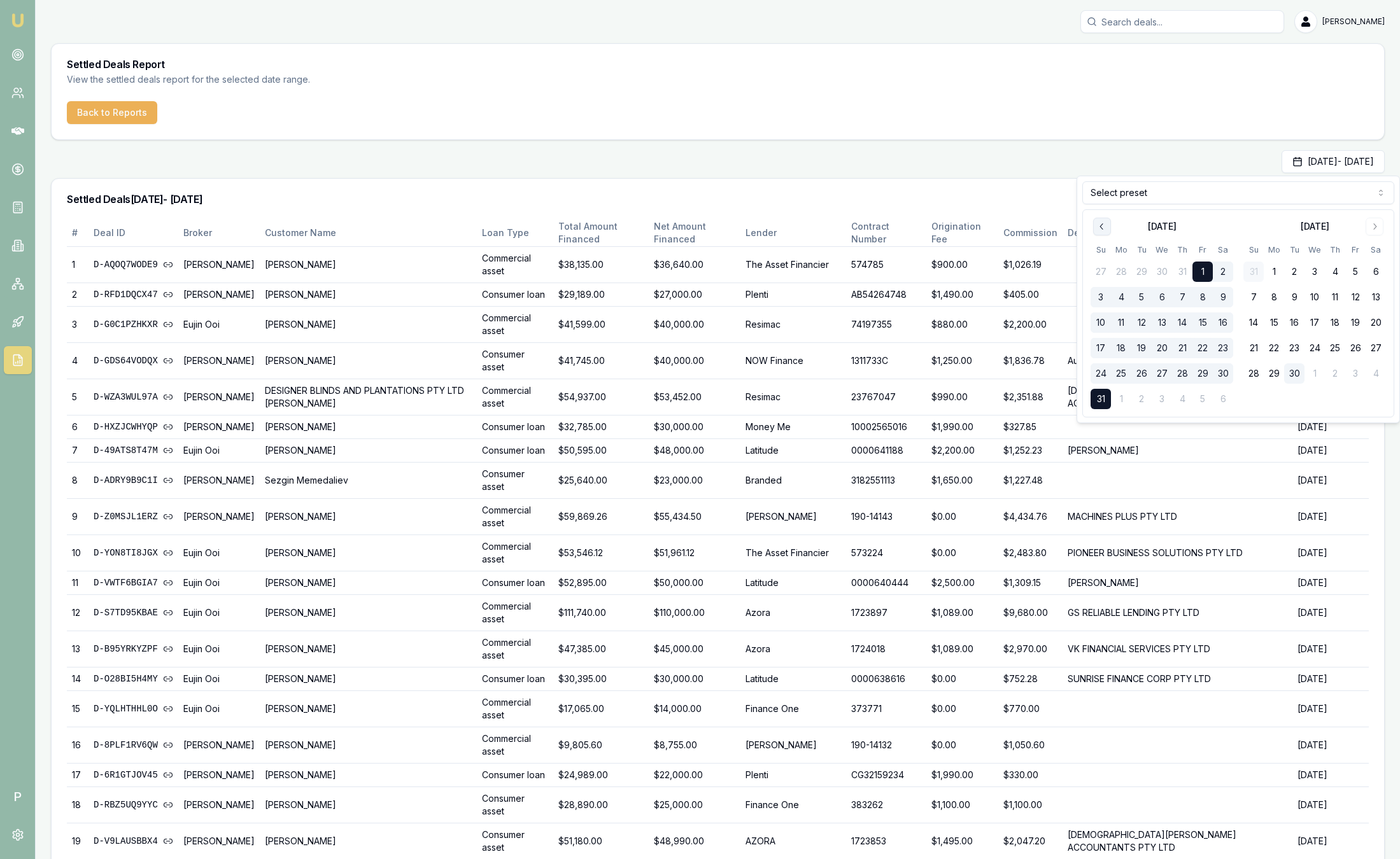
click at [1107, 230] on button "Go to previous month" at bounding box center [1101, 226] width 18 height 18
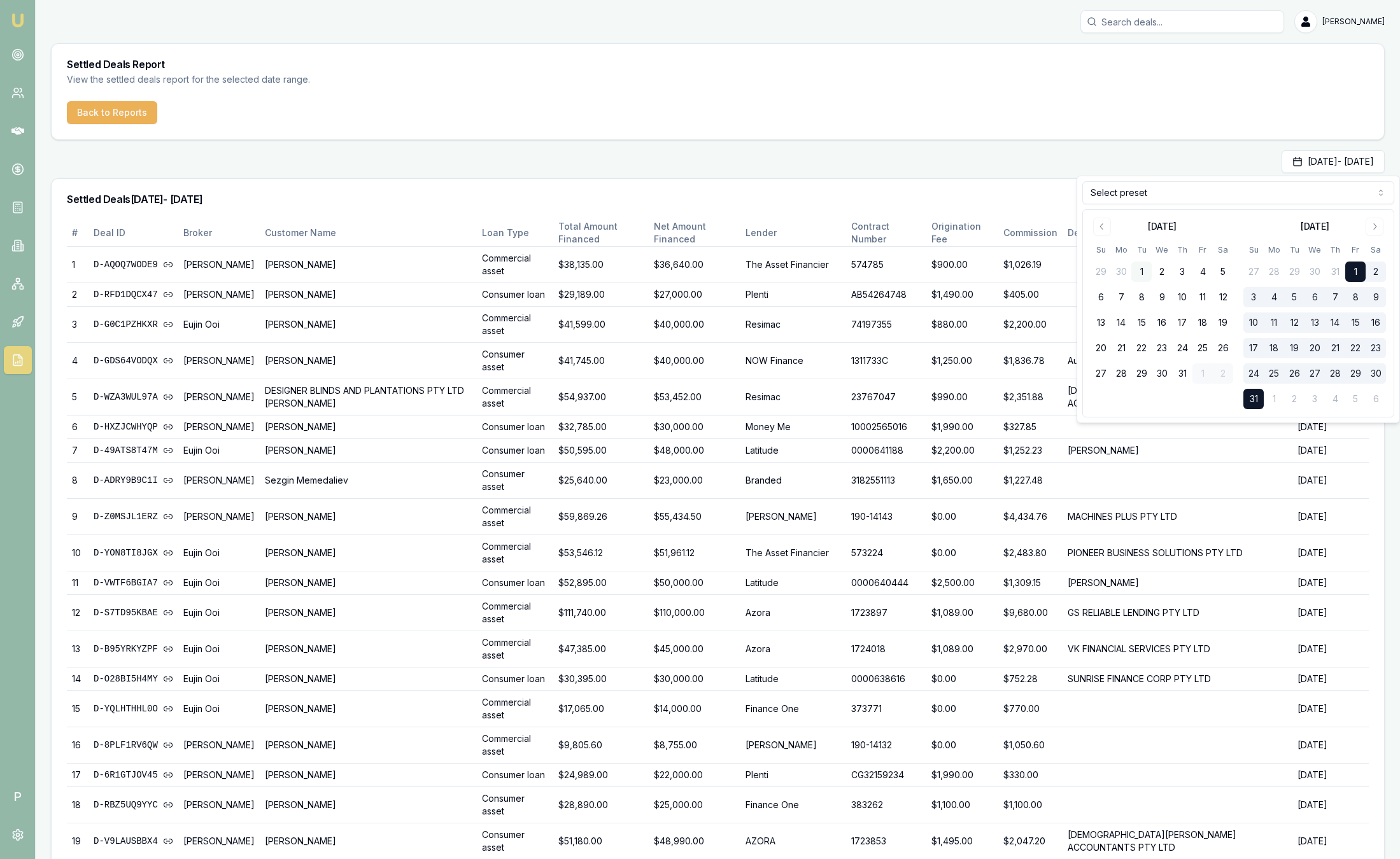
click at [1143, 273] on button "1" at bounding box center [1141, 272] width 20 height 20
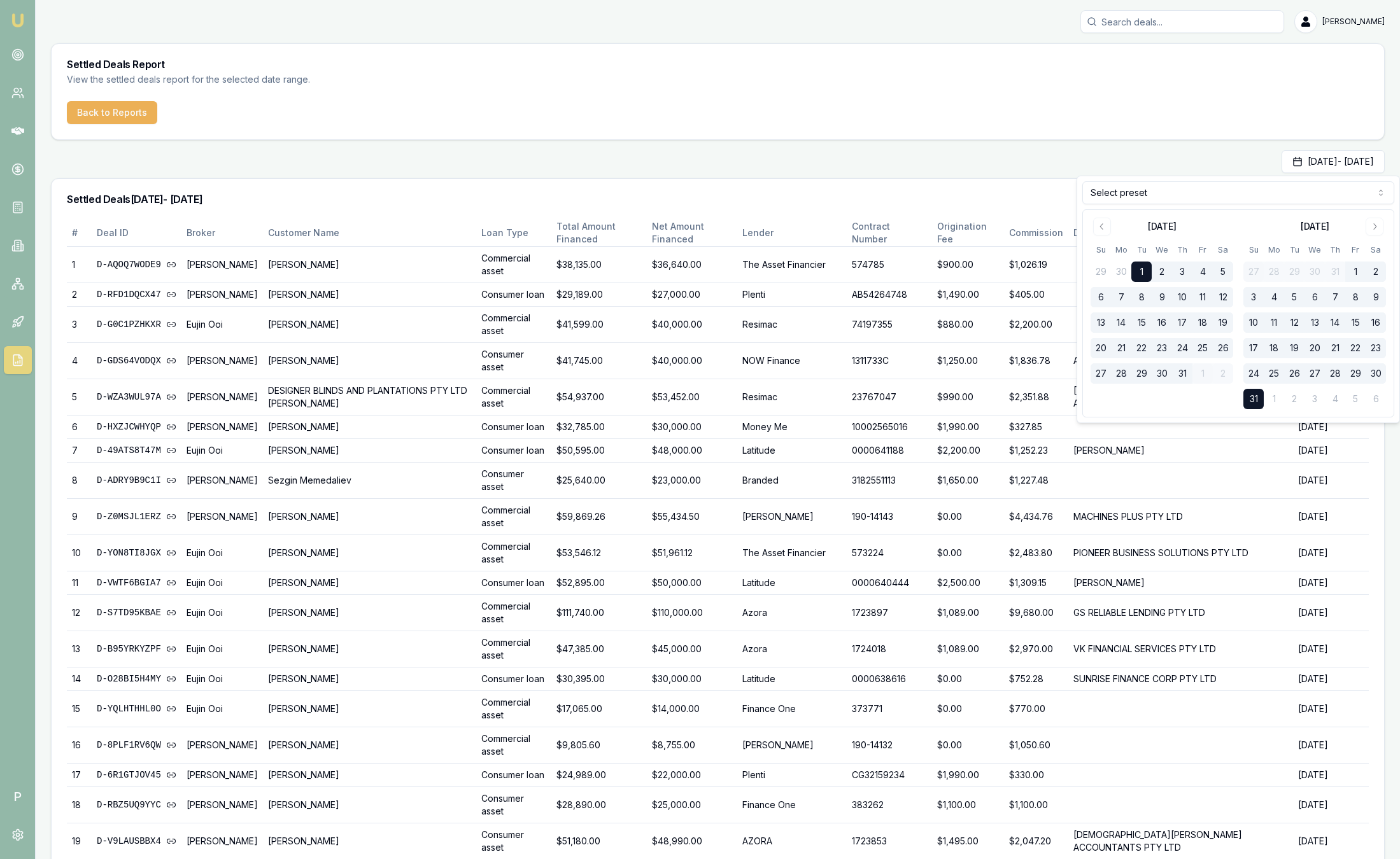
click at [1183, 375] on button "31" at bounding box center [1182, 374] width 20 height 20
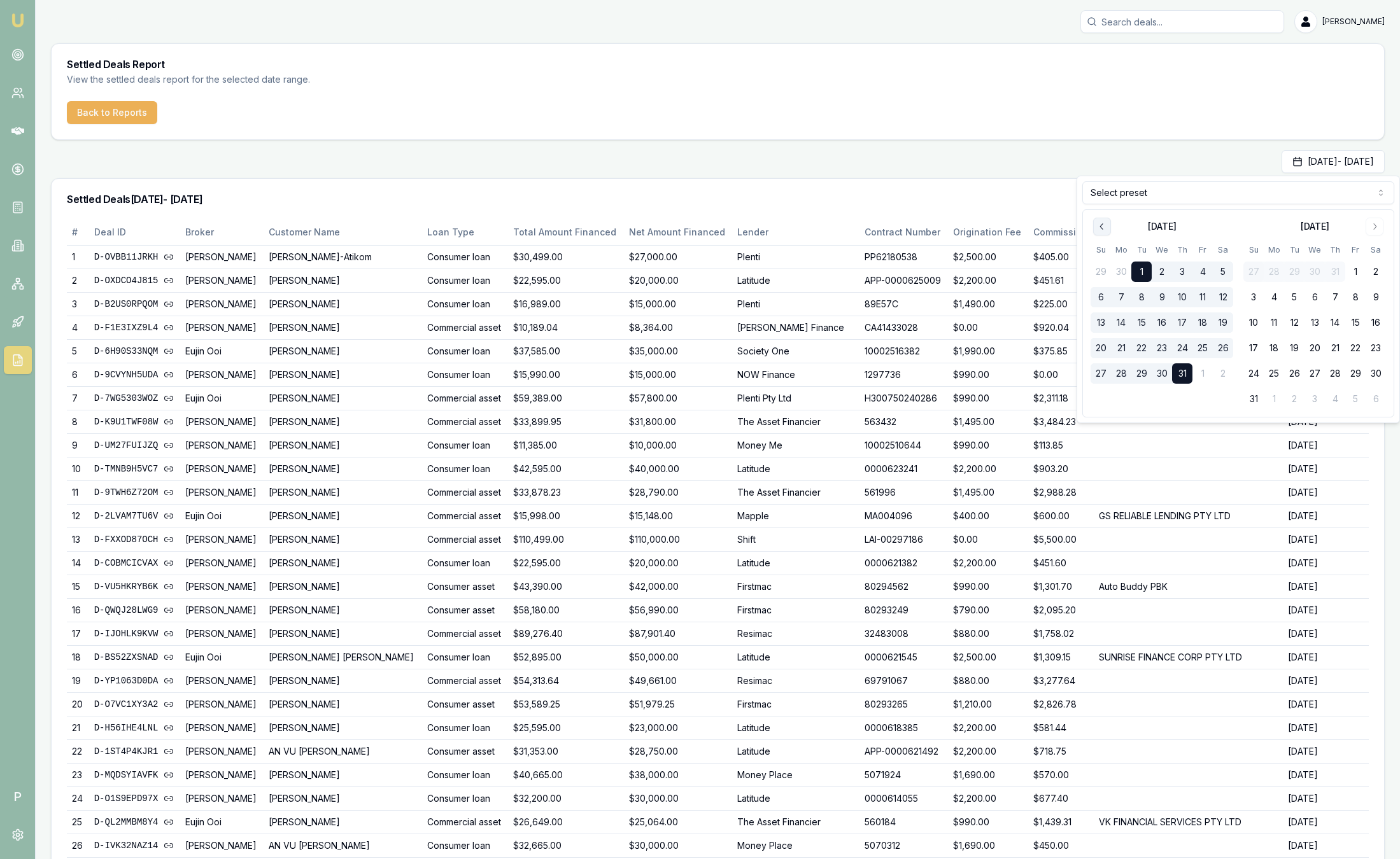
click at [1105, 233] on button "Go to previous month" at bounding box center [1101, 226] width 18 height 18
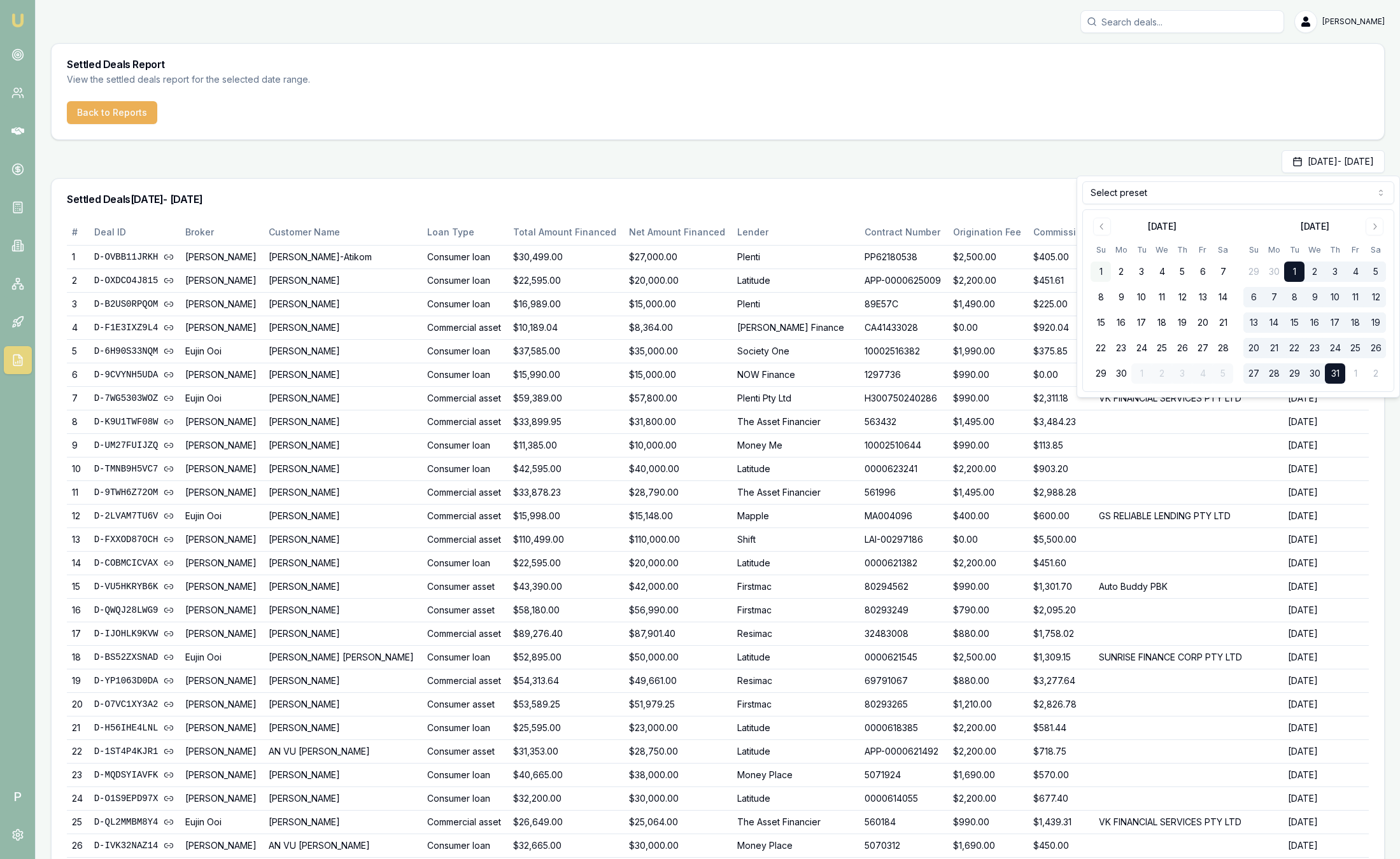
click at [1103, 273] on button "1" at bounding box center [1100, 272] width 20 height 20
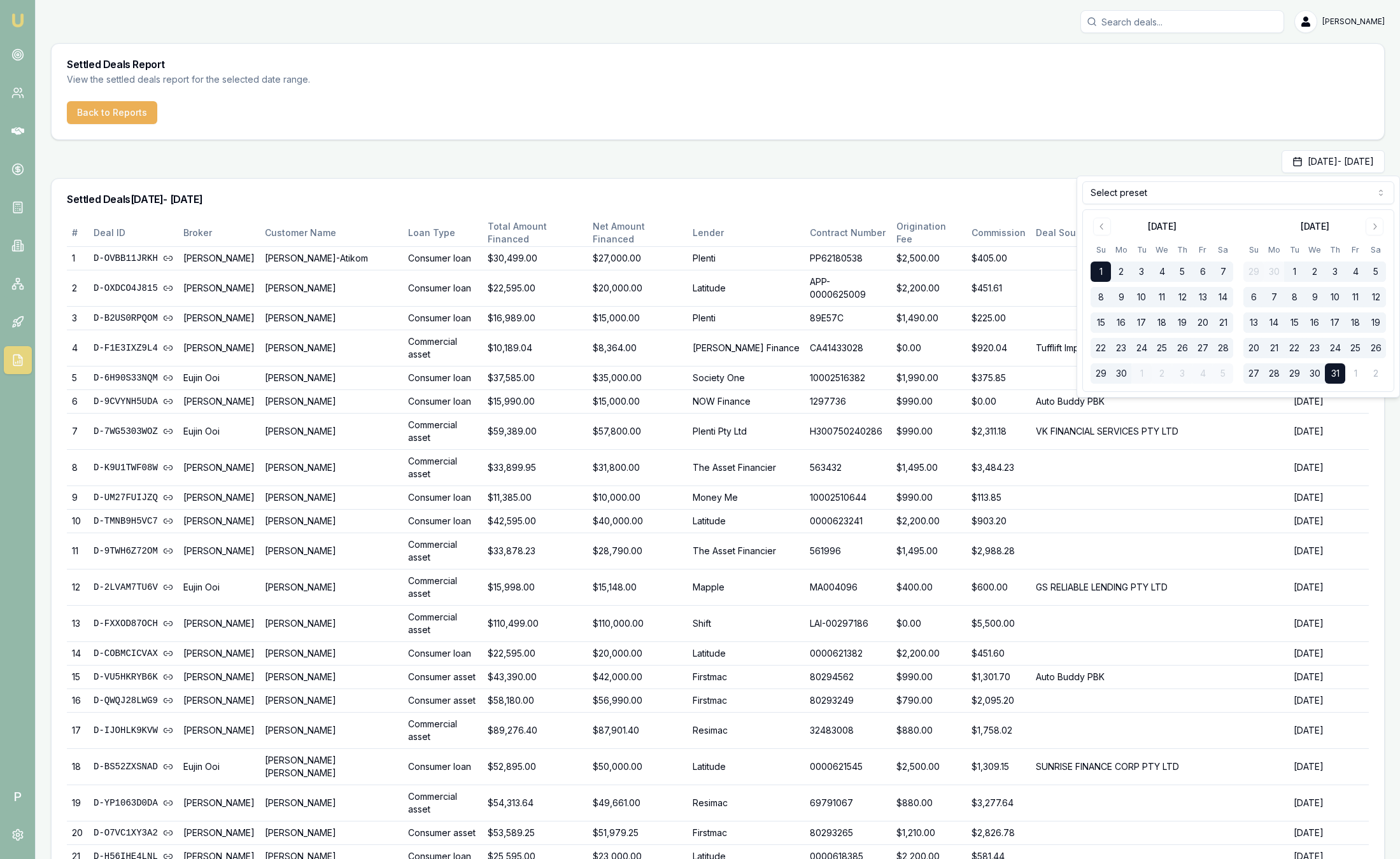
click at [1126, 379] on button "30" at bounding box center [1120, 374] width 20 height 20
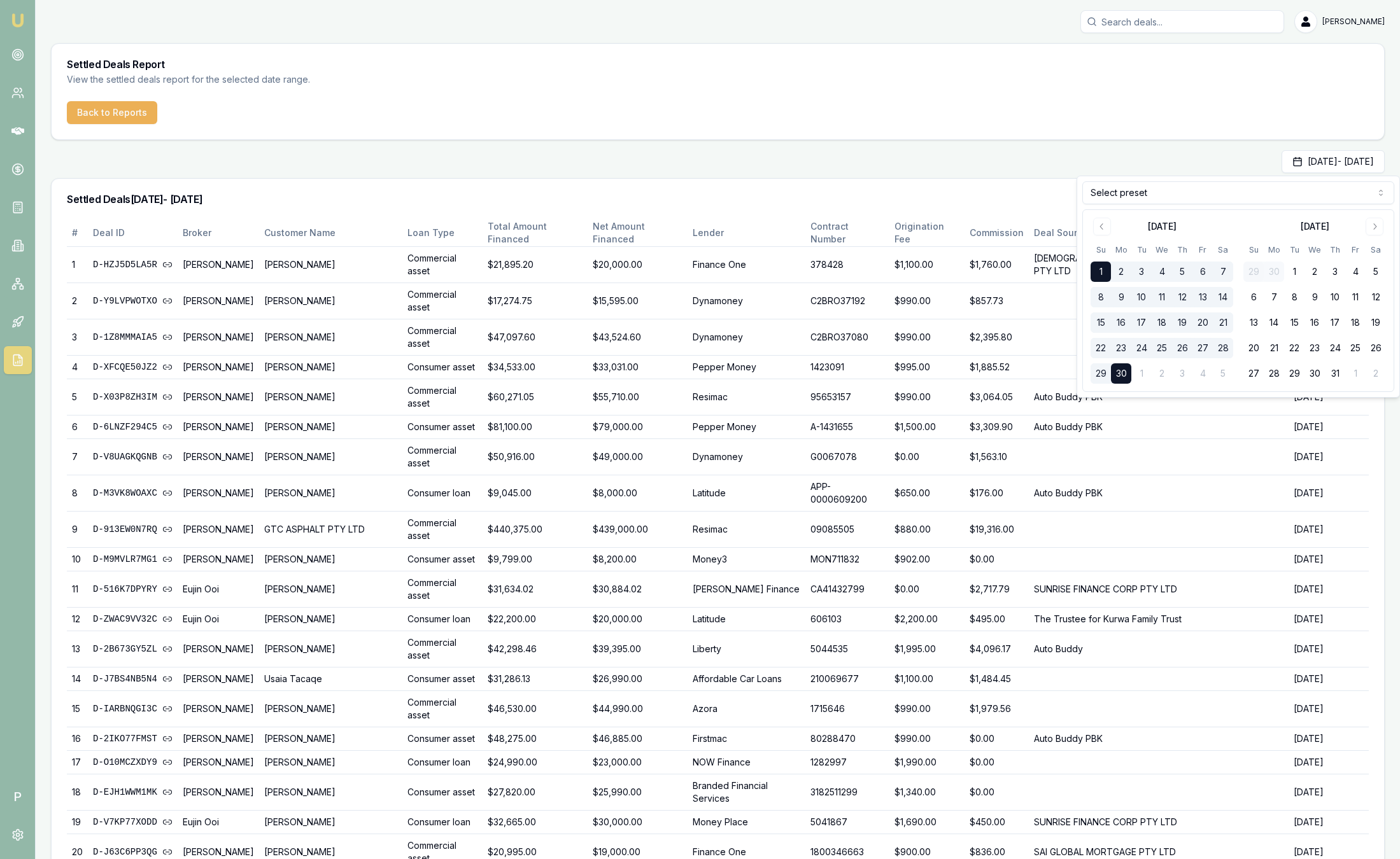
click at [845, 186] on div "Settled Deals 01/06/2025 - 30/06/2025" at bounding box center [717, 199] width 1332 height 41
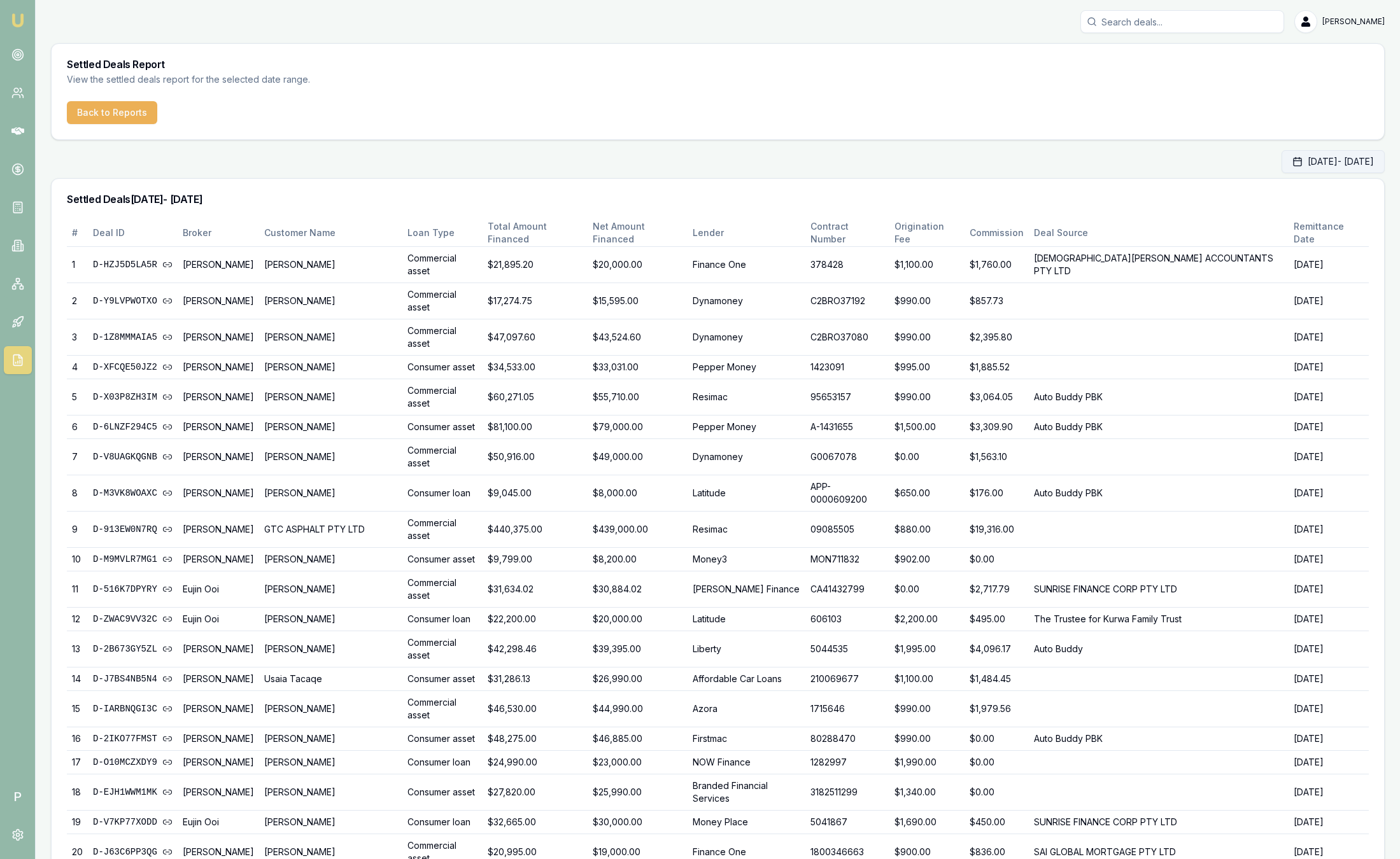
click at [1281, 173] on button "Jun 01, 2025 - Jun 30, 2025" at bounding box center [1333, 162] width 103 height 23
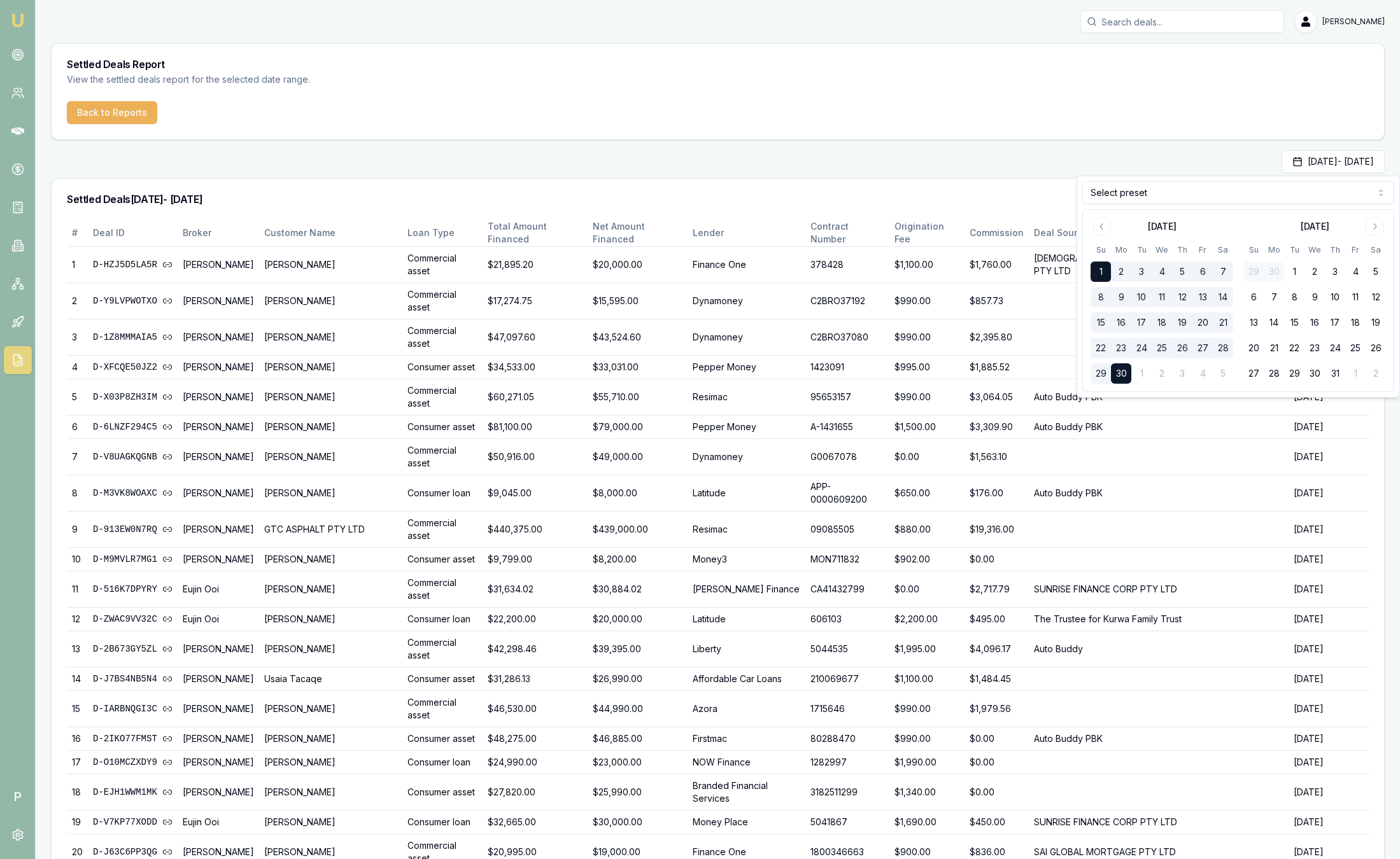
click at [18, 8] on nav "Emu Broker" at bounding box center [17, 192] width 35 height 384
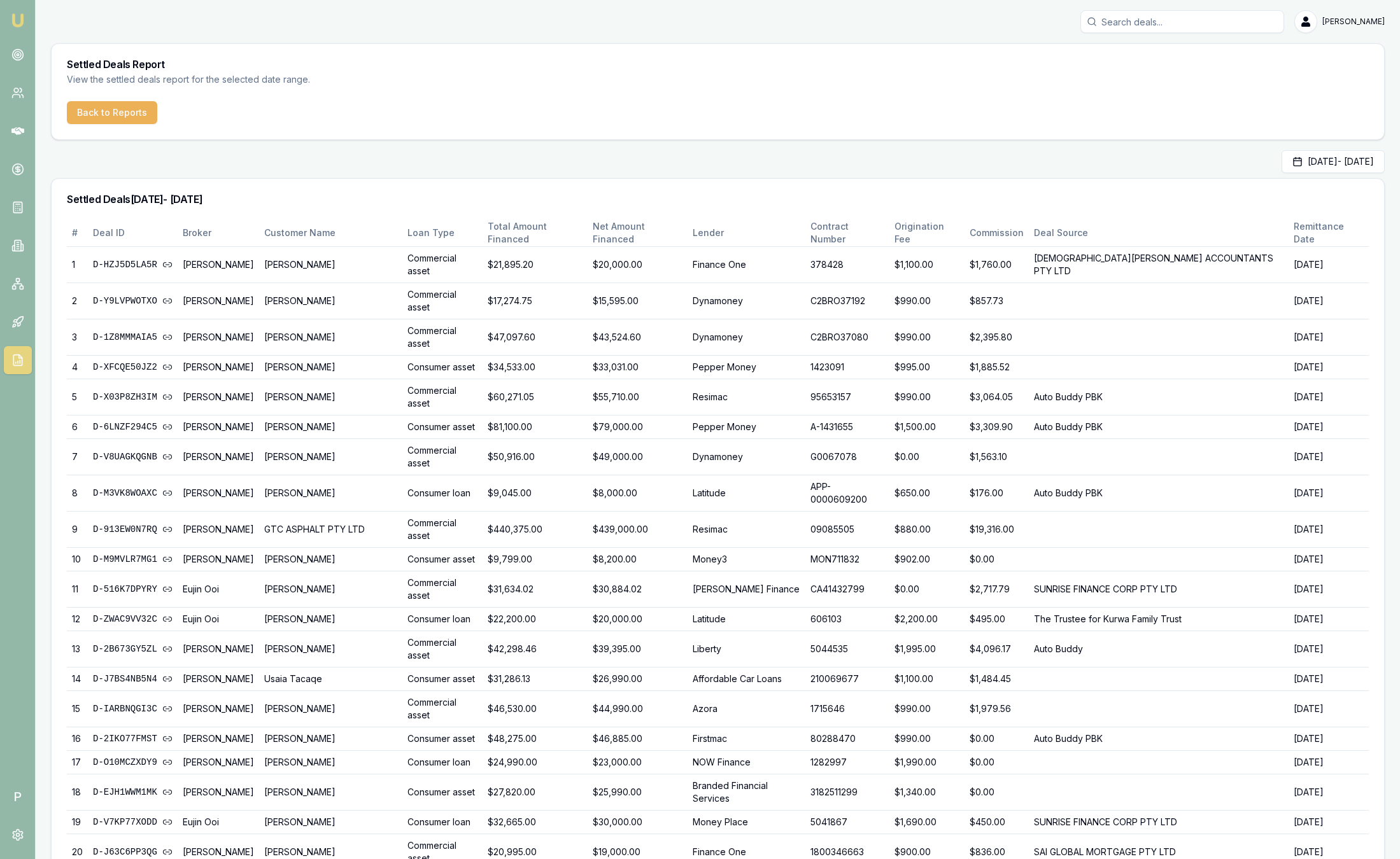
click at [12, 16] on img at bounding box center [18, 21] width 15 height 15
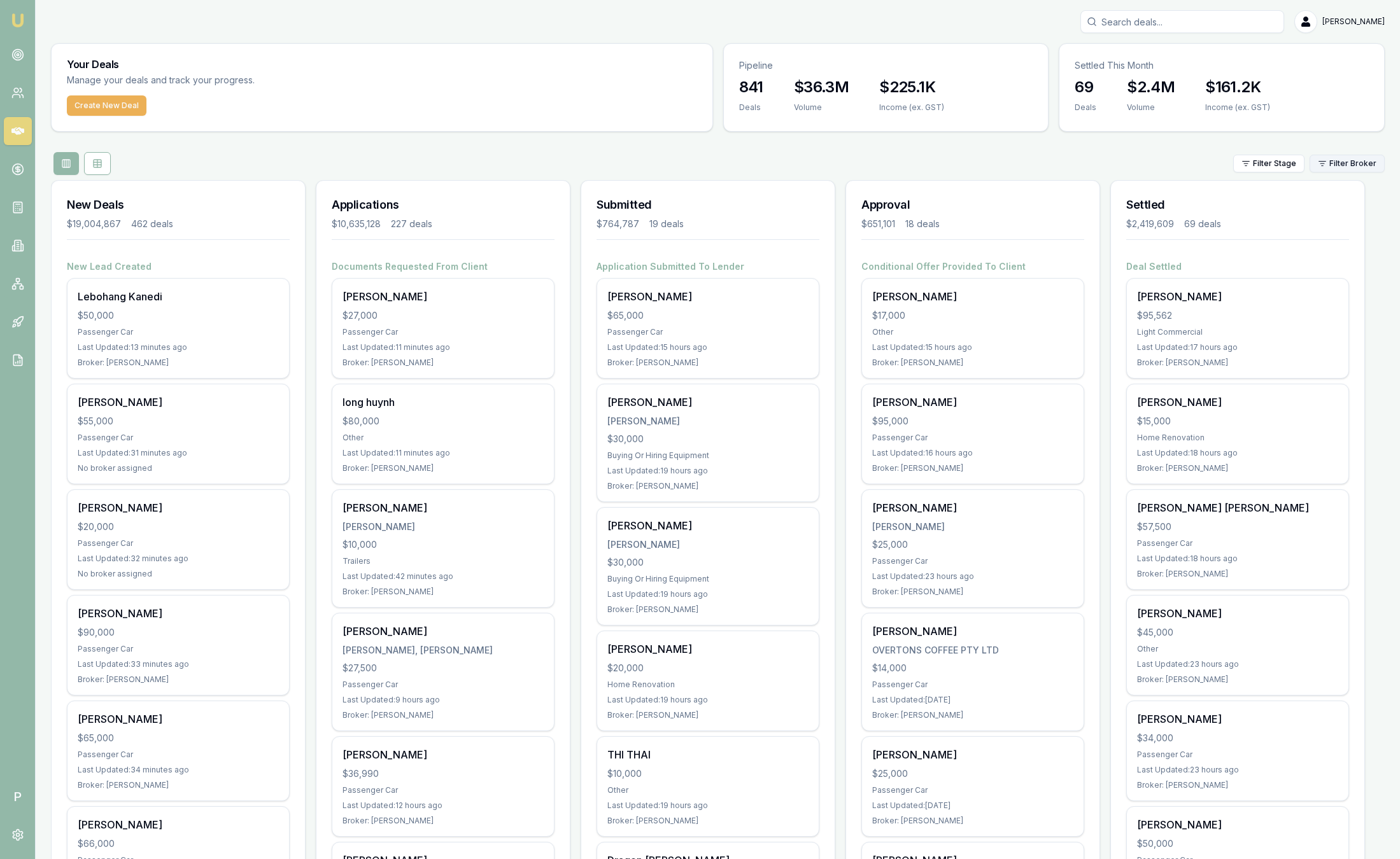
click at [1352, 163] on html "Emu Broker P Sam Crouch Toggle Menu Your Deals Manage your deals and track your…" at bounding box center [700, 429] width 1400 height 859
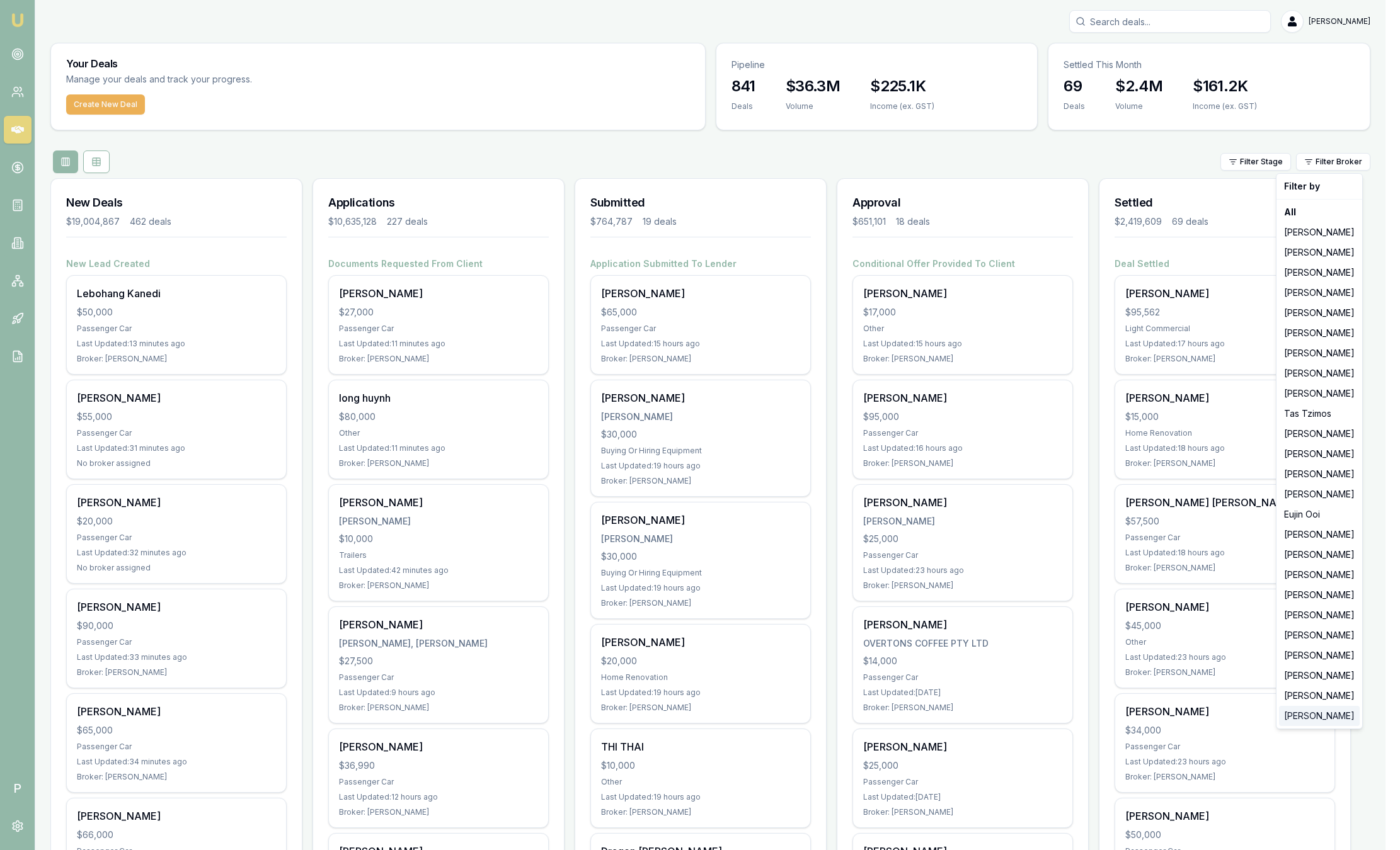
click at [1315, 711] on div "[PERSON_NAME]" at bounding box center [1319, 716] width 81 height 20
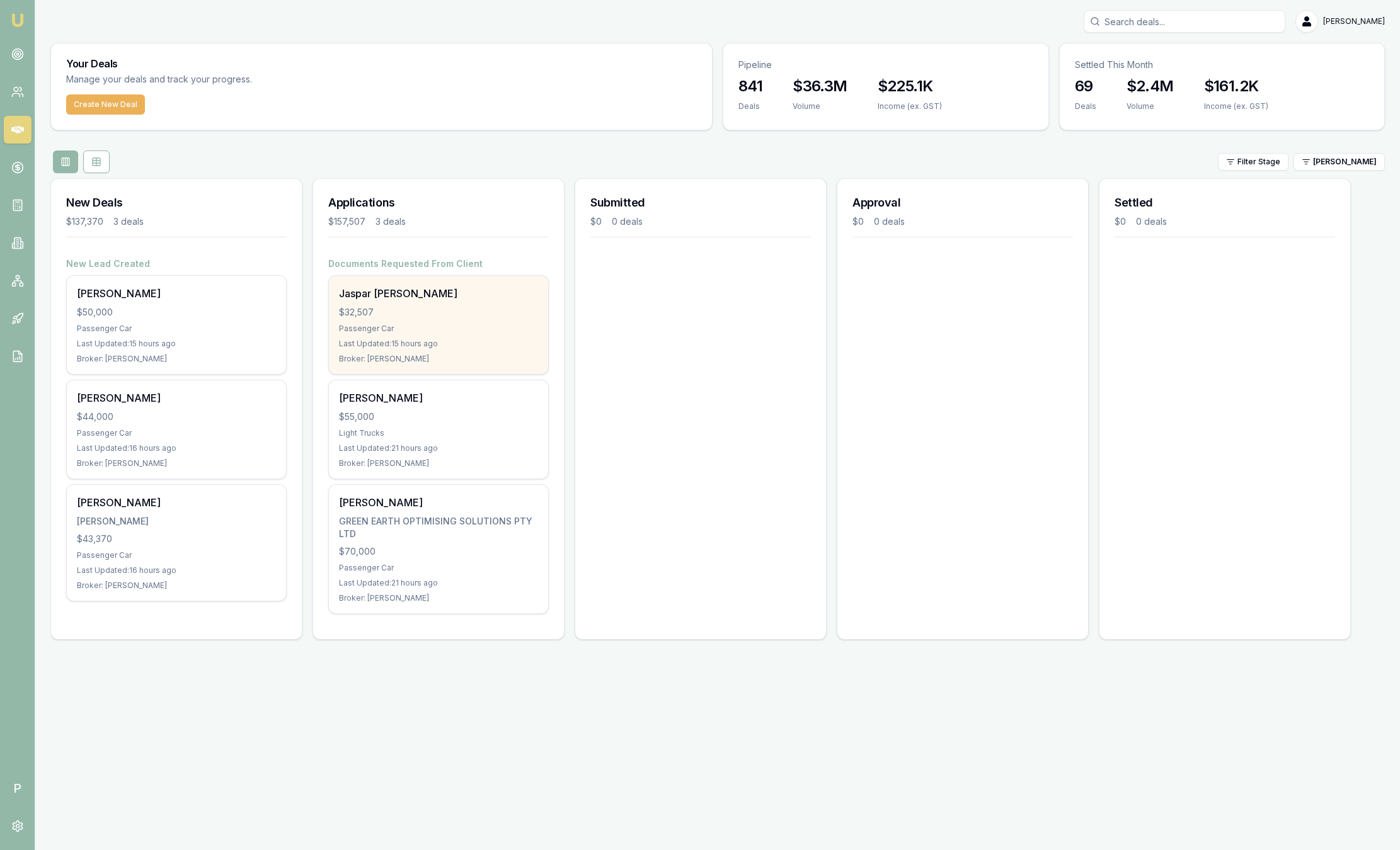
click at [467, 321] on div "Jaspar aldwin Falcon $32,507 Passenger Car Last Updated: 15 hours ago Broker: P…" at bounding box center [438, 325] width 219 height 98
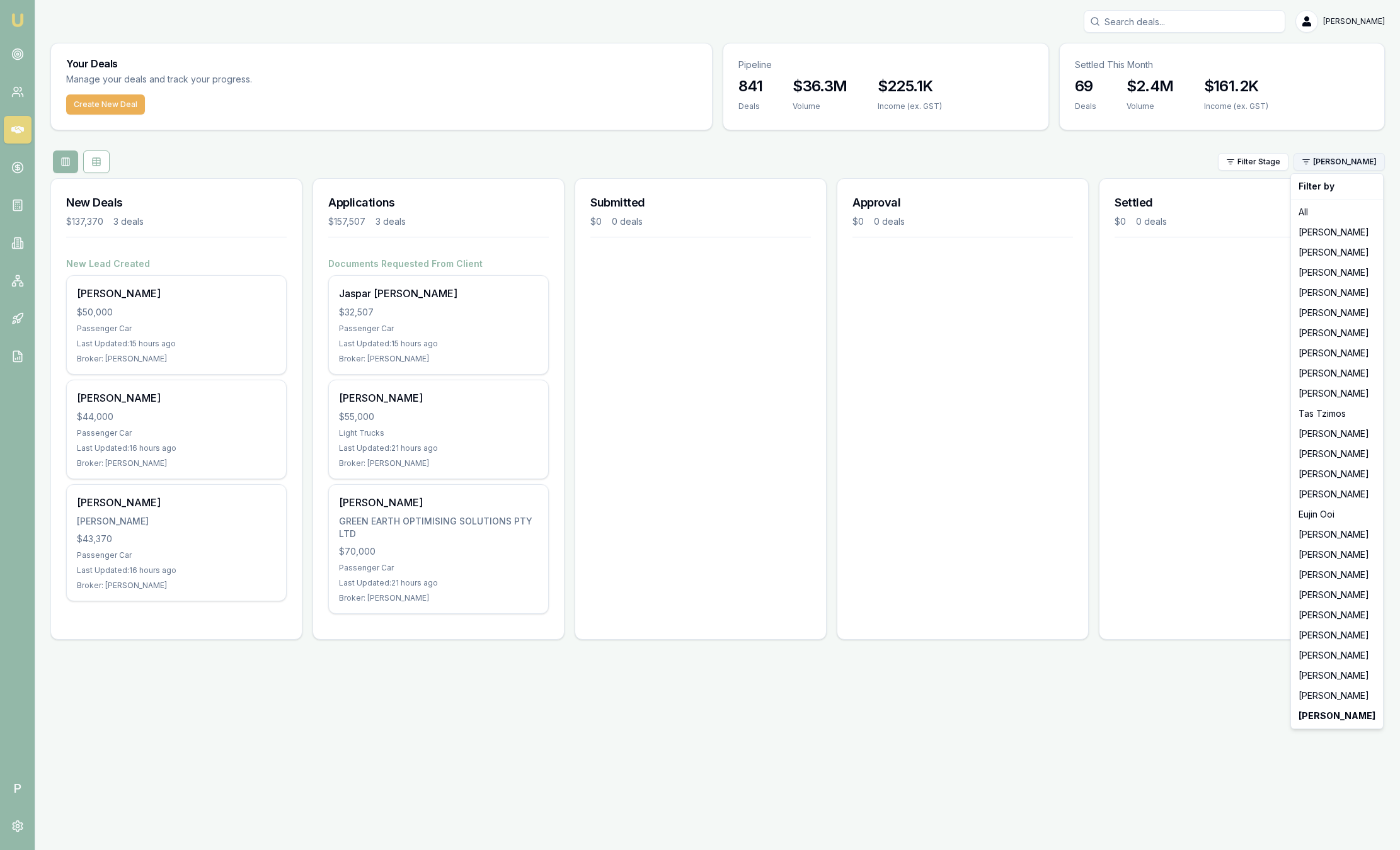
click at [1334, 165] on html "Emu Broker P Sam Crouch Toggle Menu Your Deals Manage your deals and track your…" at bounding box center [700, 425] width 1400 height 850
click at [1313, 707] on div "[PERSON_NAME]" at bounding box center [1337, 716] width 87 height 20
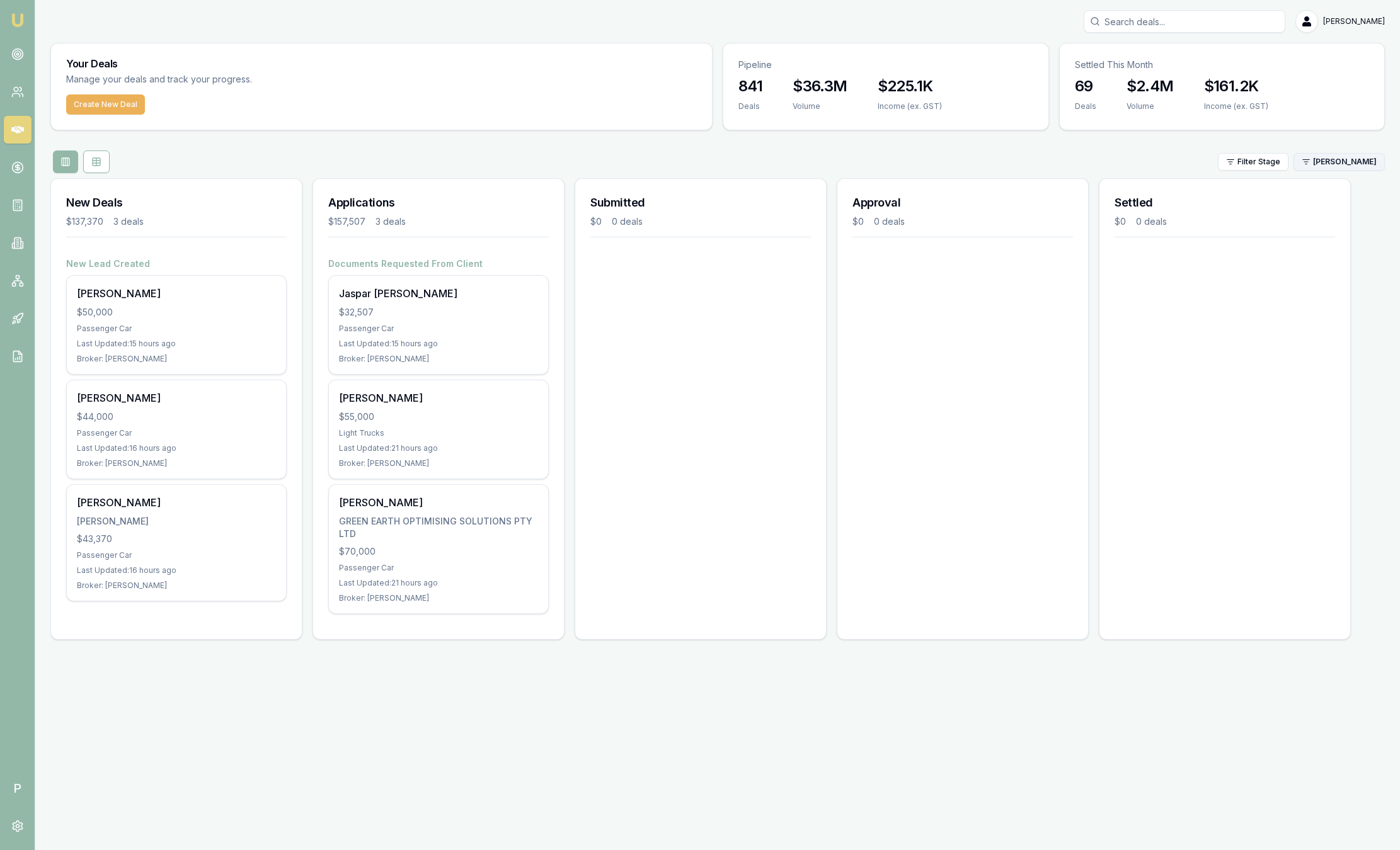
click at [1363, 163] on html "Emu Broker P Sam Crouch Toggle Menu Your Deals Manage your deals and track your…" at bounding box center [700, 425] width 1400 height 850
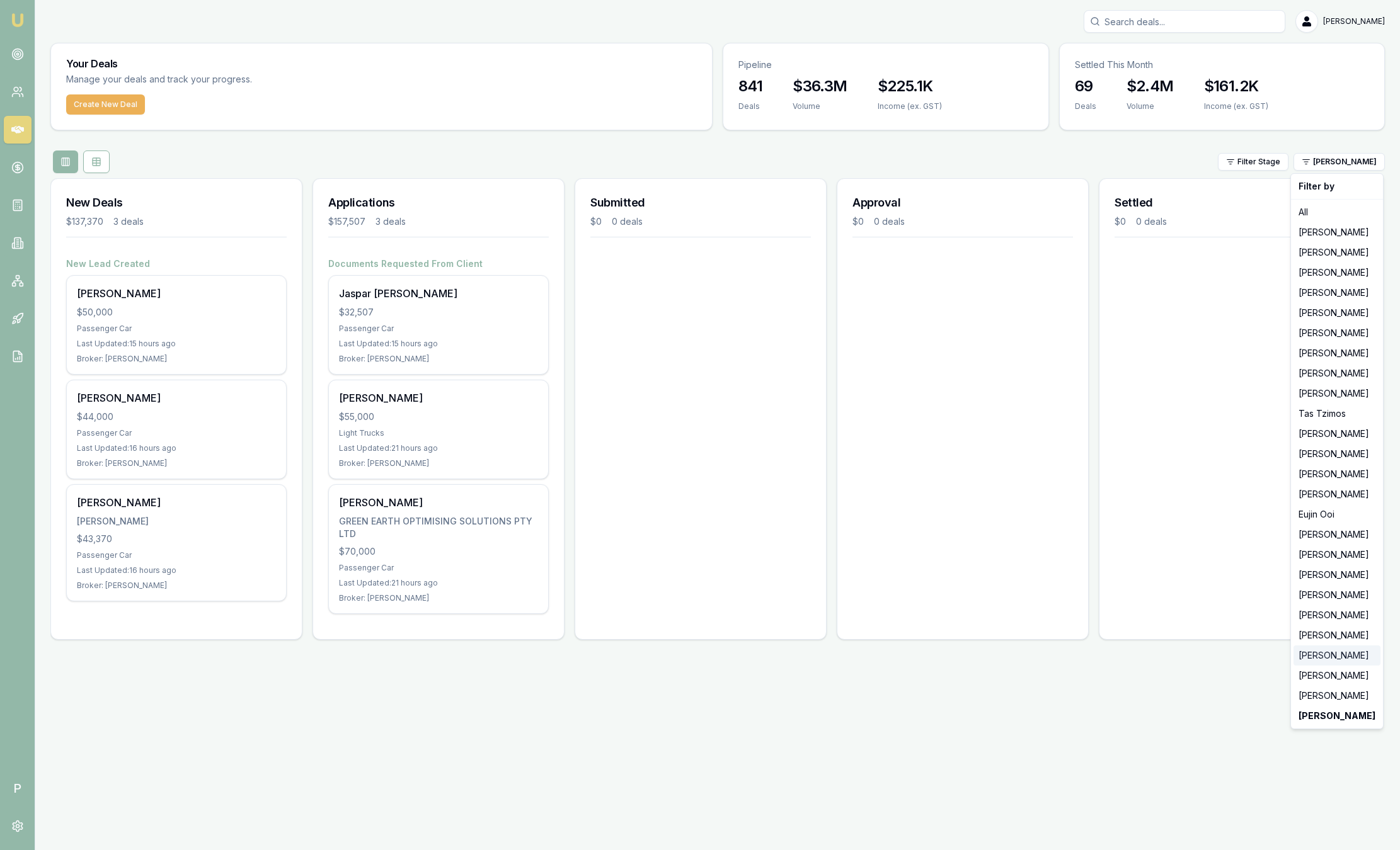
click at [1338, 656] on div "[PERSON_NAME]" at bounding box center [1337, 656] width 87 height 20
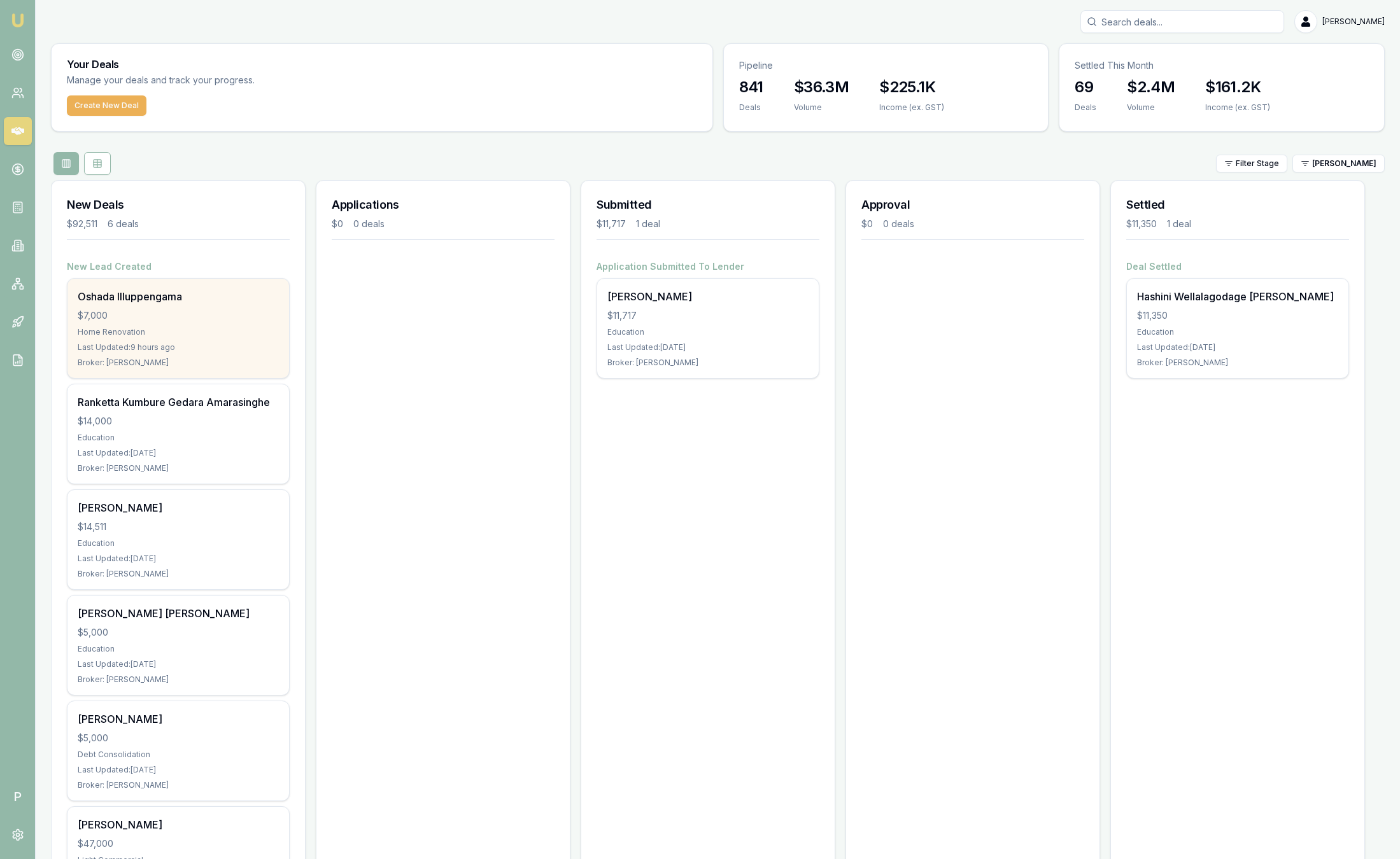
click at [248, 311] on div "$7,000" at bounding box center [178, 315] width 201 height 13
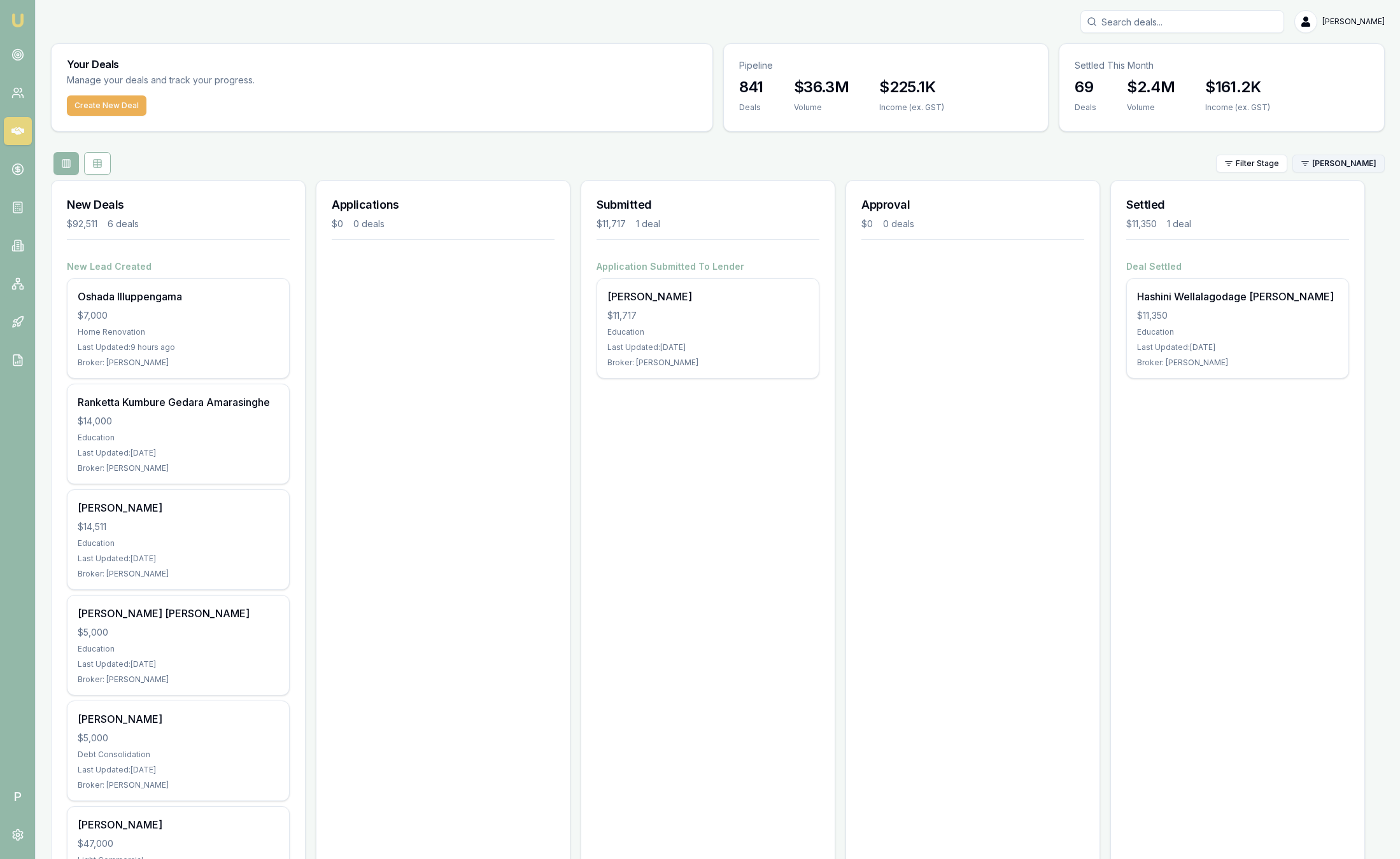
click at [1338, 158] on html "Emu Broker P Sam Crouch Toggle Menu Your Deals Manage your deals and track your…" at bounding box center [700, 429] width 1400 height 859
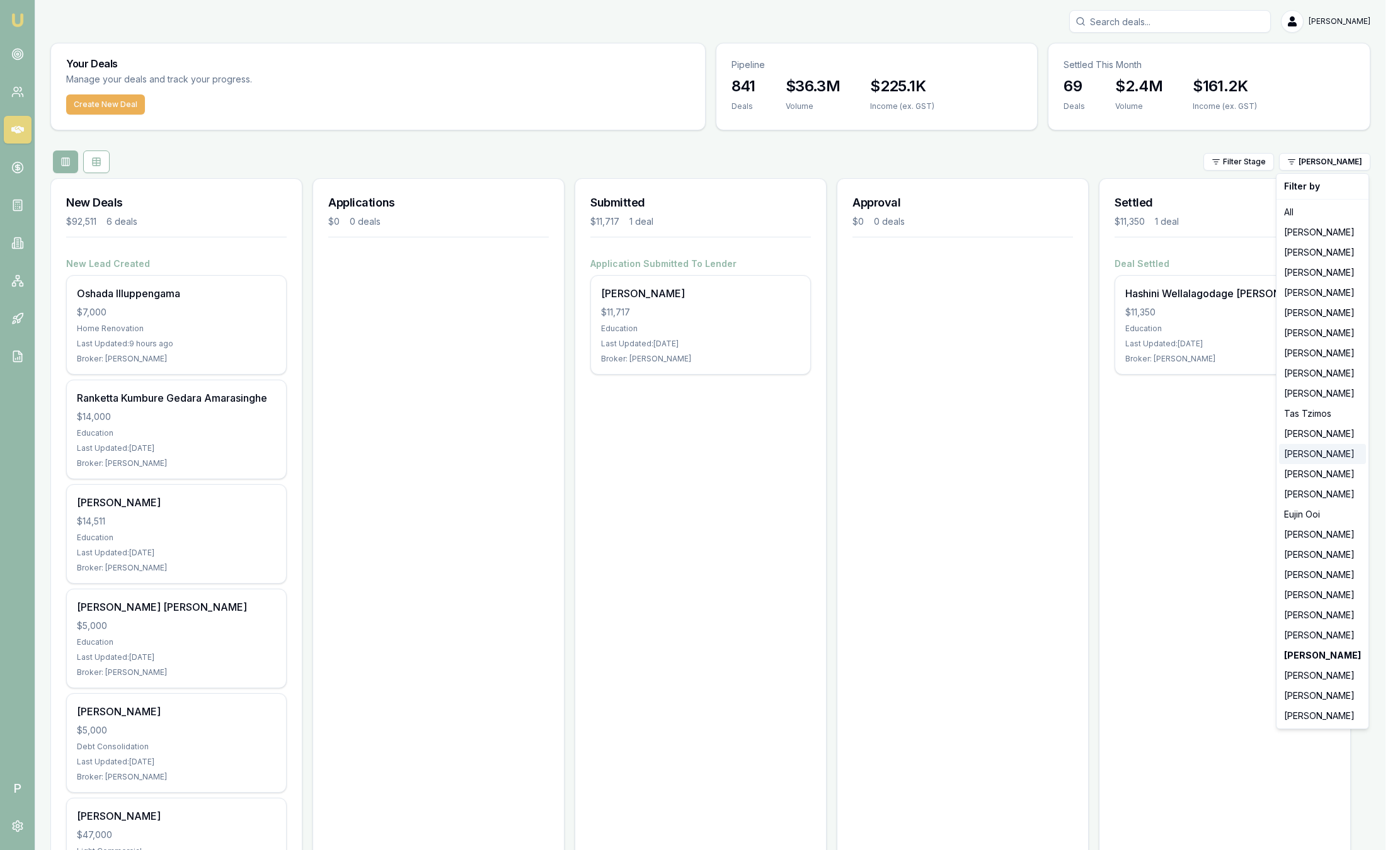
click at [1341, 453] on div "[PERSON_NAME]" at bounding box center [1322, 454] width 87 height 20
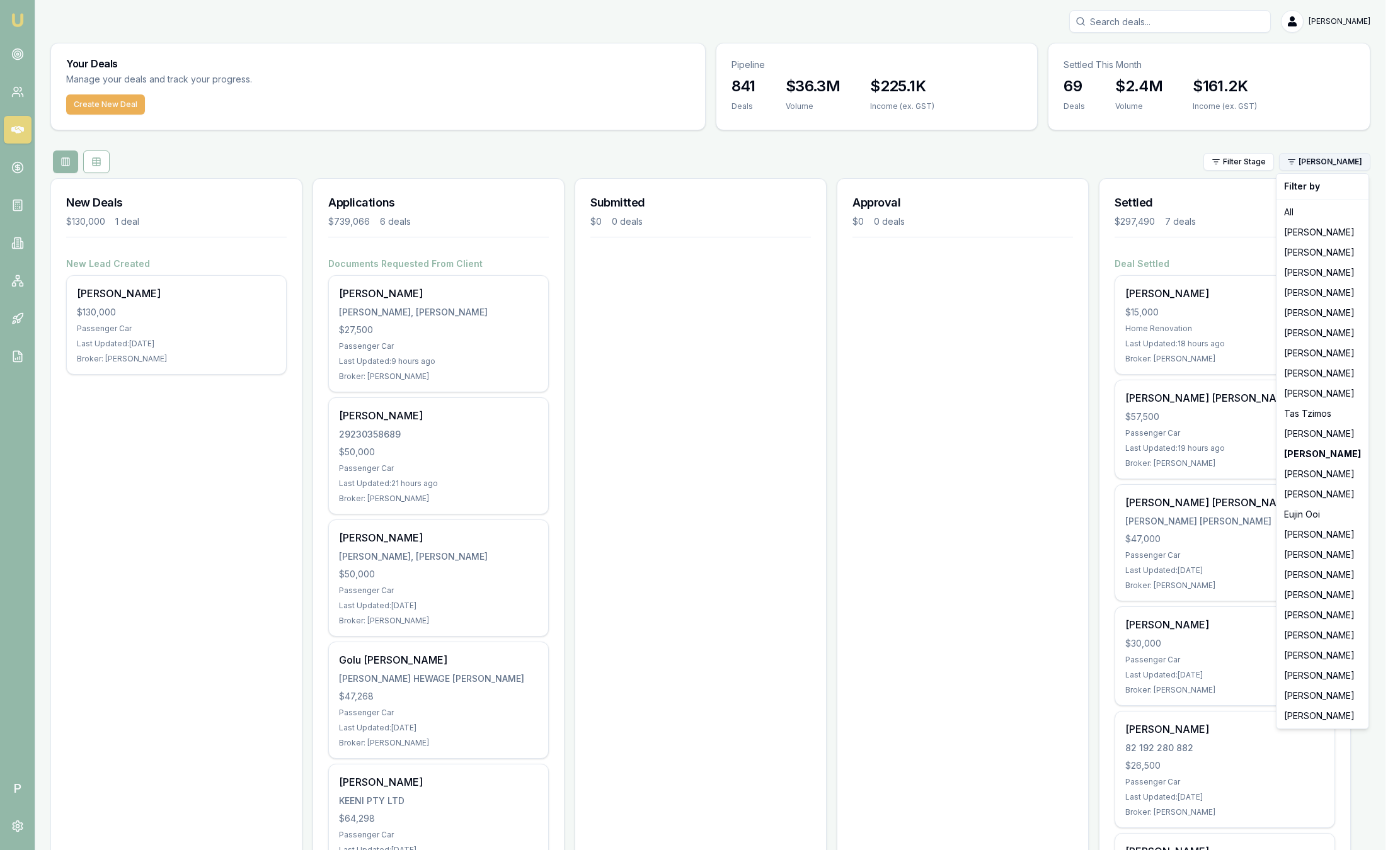
click at [1338, 164] on html "Emu Broker P Sam Crouch Toggle Menu Your Deals Manage your deals and track your…" at bounding box center [700, 425] width 1400 height 850
click at [1336, 550] on div "[PERSON_NAME]" at bounding box center [1322, 555] width 87 height 20
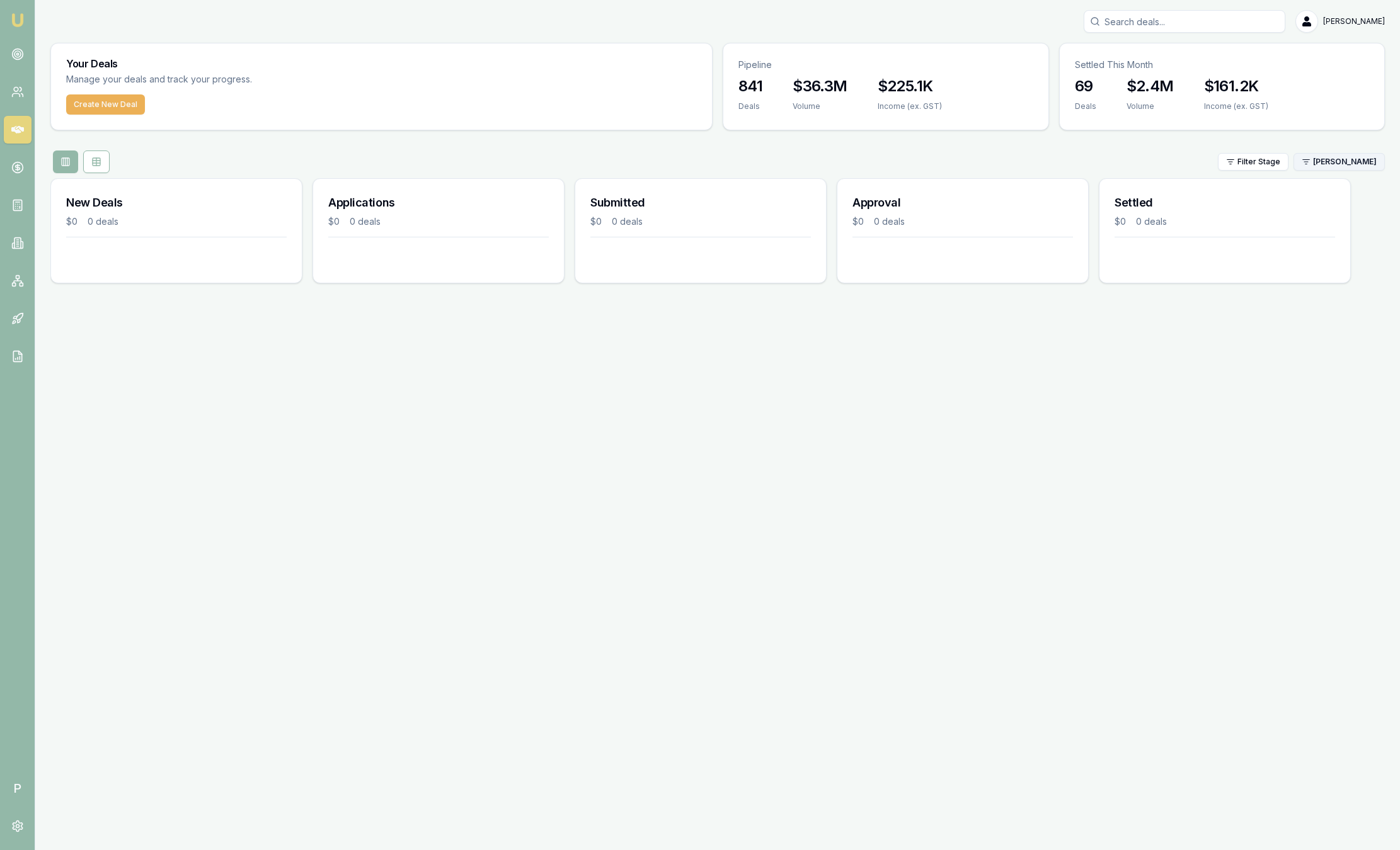
click at [1343, 159] on html "Emu Broker P Sam Crouch Toggle Menu Your Deals Manage your deals and track your…" at bounding box center [700, 425] width 1400 height 850
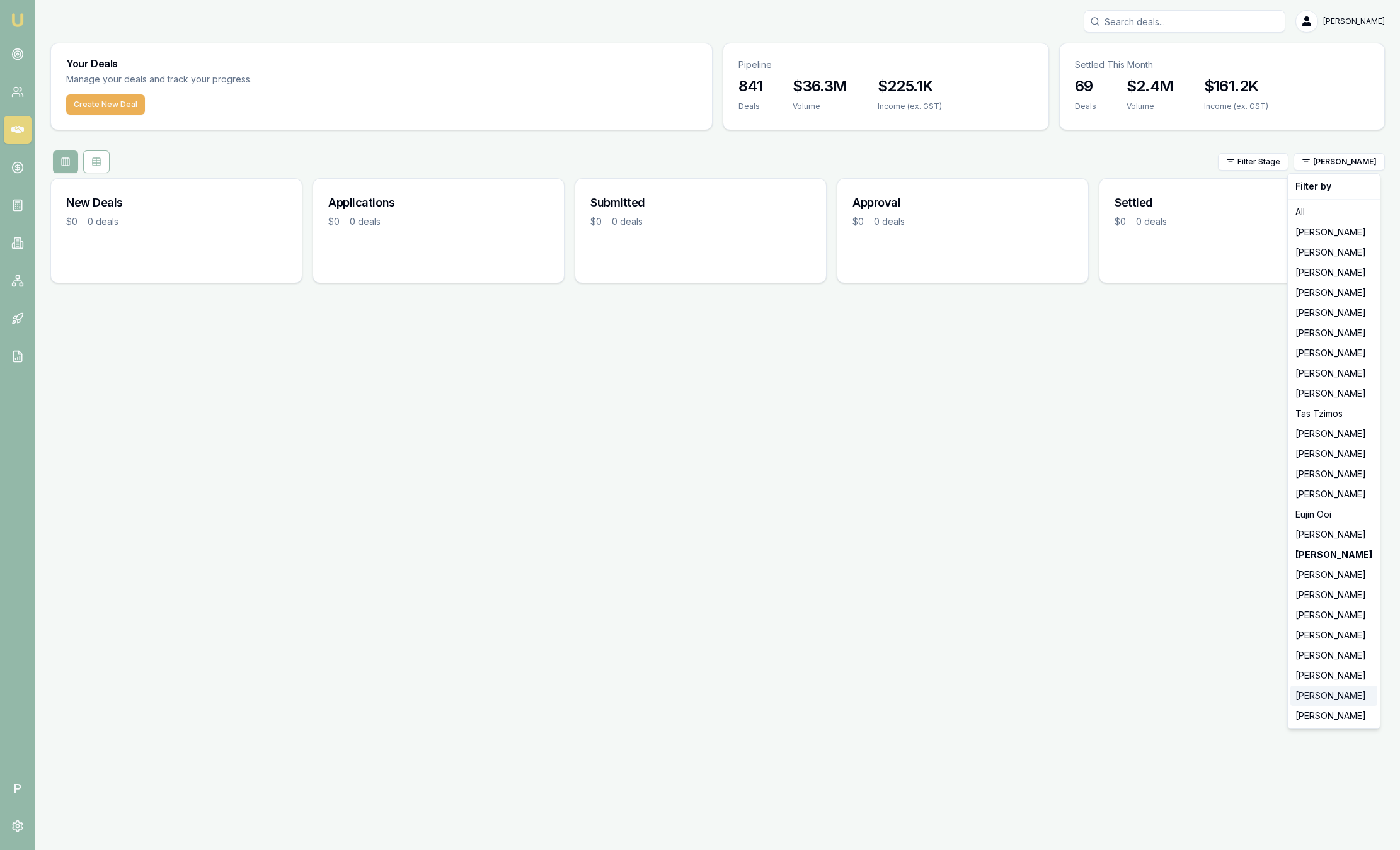
click at [1315, 701] on div "[PERSON_NAME]" at bounding box center [1334, 696] width 87 height 20
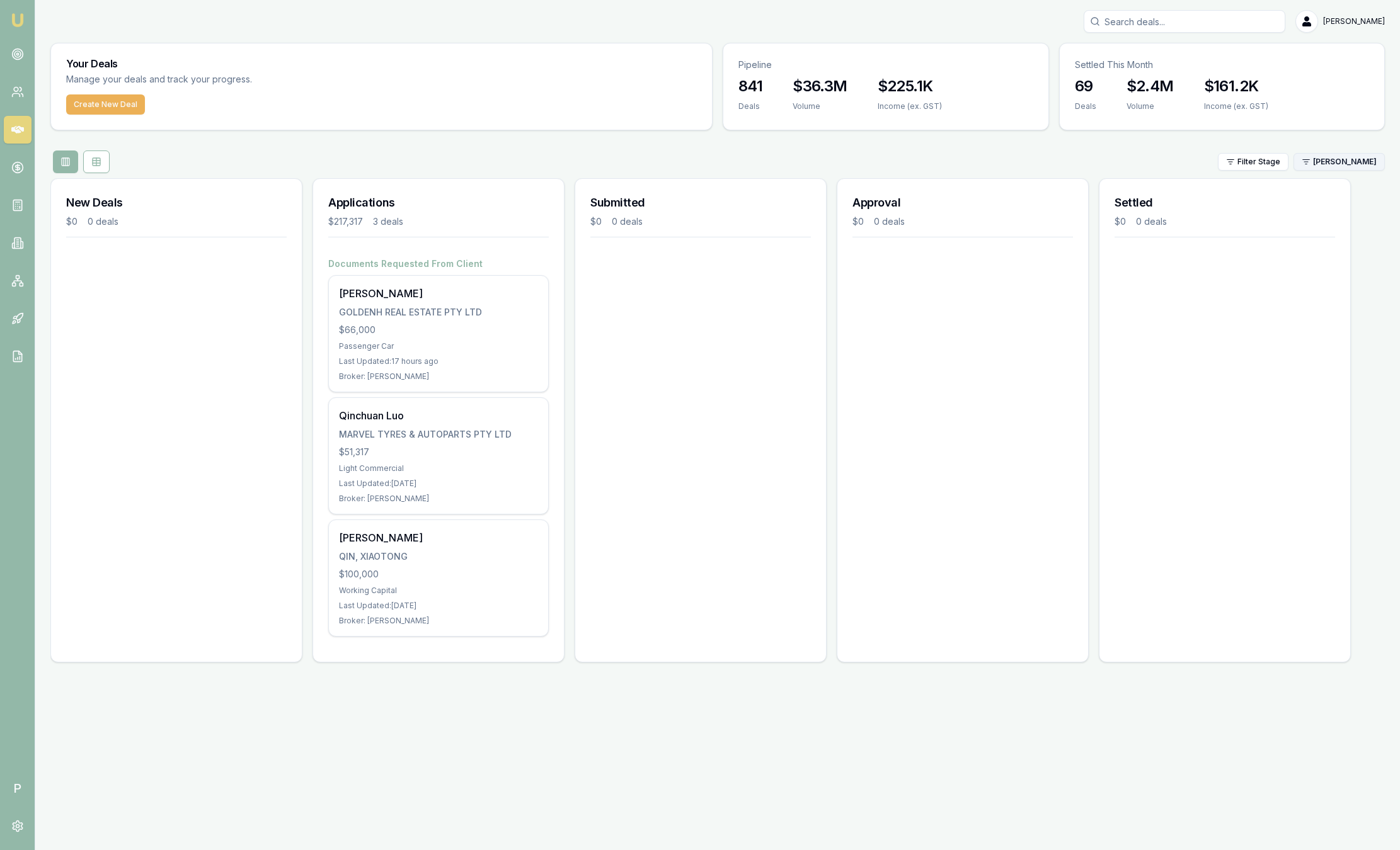
click at [1349, 168] on html "Emu Broker P Sam Crouch Toggle Menu Your Deals Manage your deals and track your…" at bounding box center [700, 425] width 1400 height 850
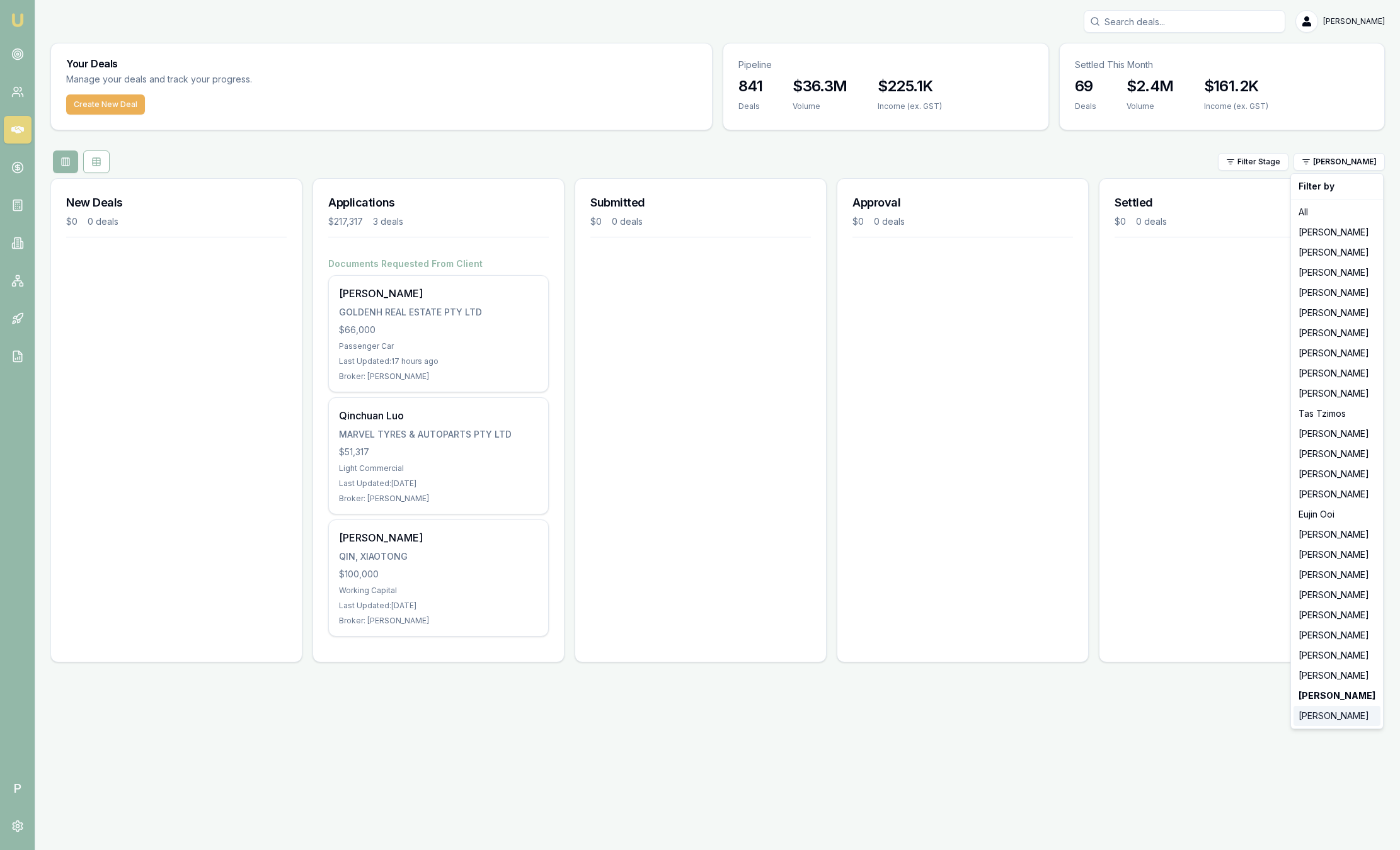
click at [1331, 717] on div "[PERSON_NAME]" at bounding box center [1337, 716] width 87 height 20
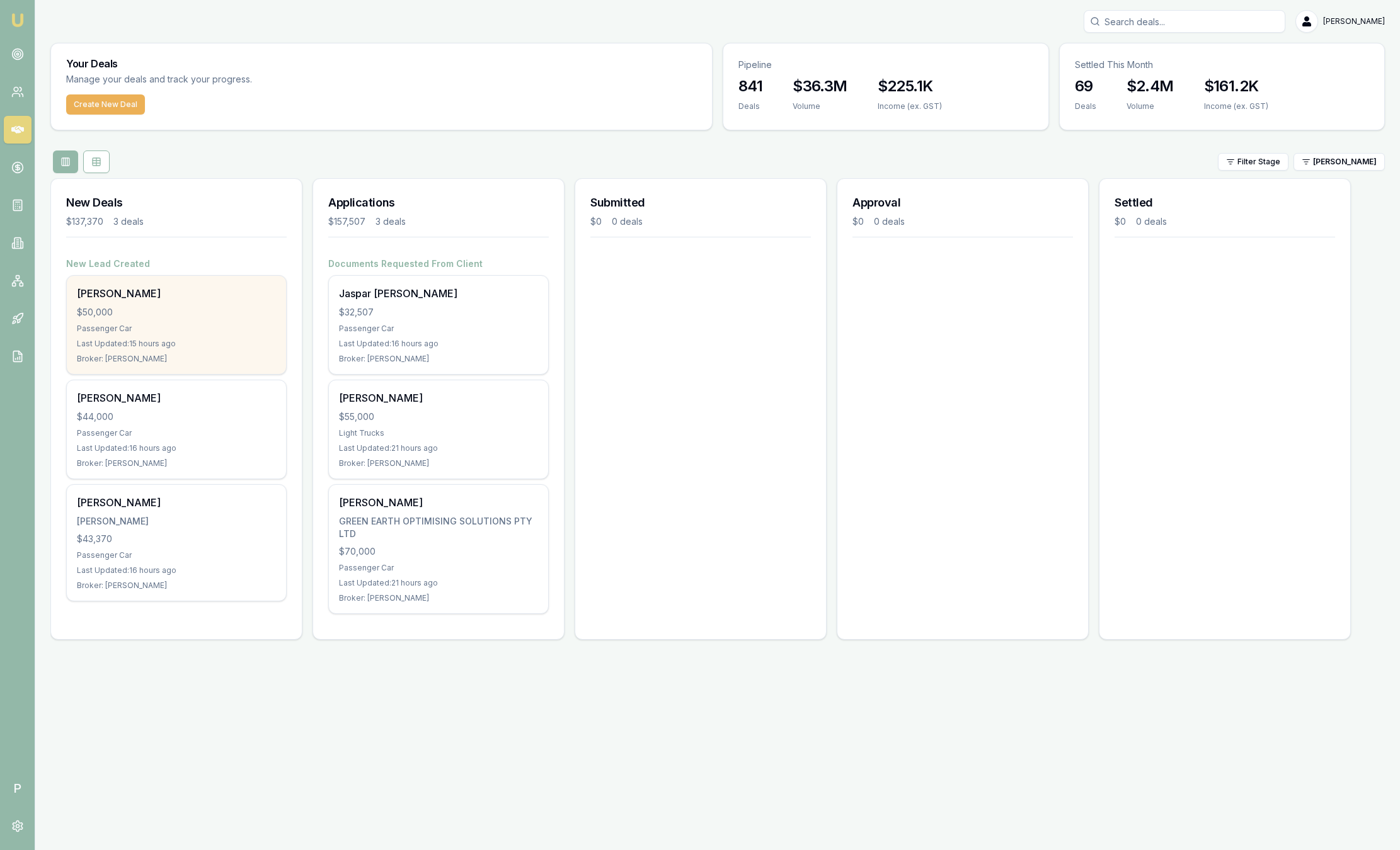
click at [178, 340] on div "Last Updated: 15 hours ago" at bounding box center [176, 343] width 199 height 10
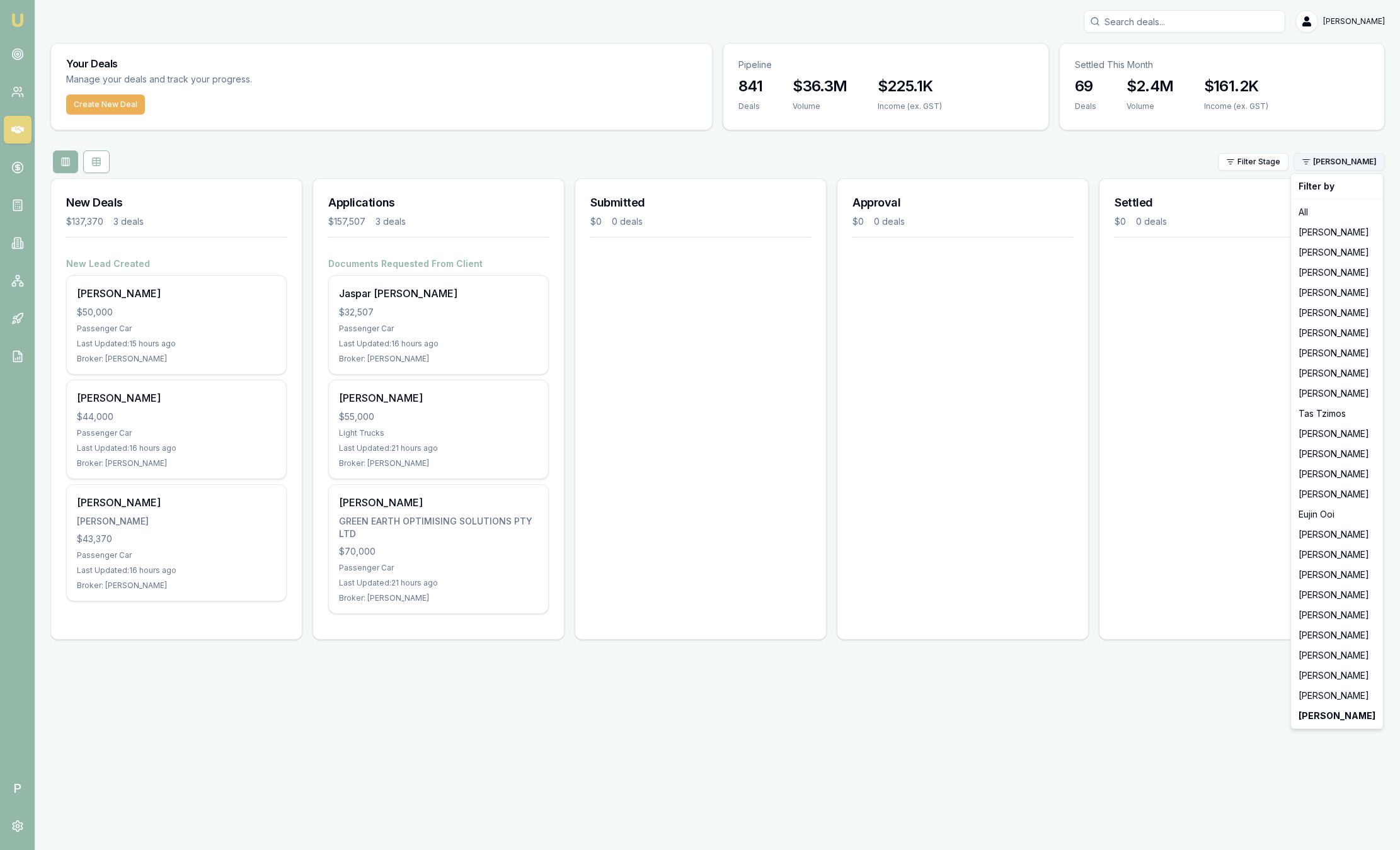
click at [1371, 163] on html "Emu Broker P Sam Crouch Toggle Menu Your Deals Manage your deals and track your…" at bounding box center [700, 425] width 1400 height 850
click at [1347, 349] on div "[PERSON_NAME]" at bounding box center [1337, 353] width 87 height 20
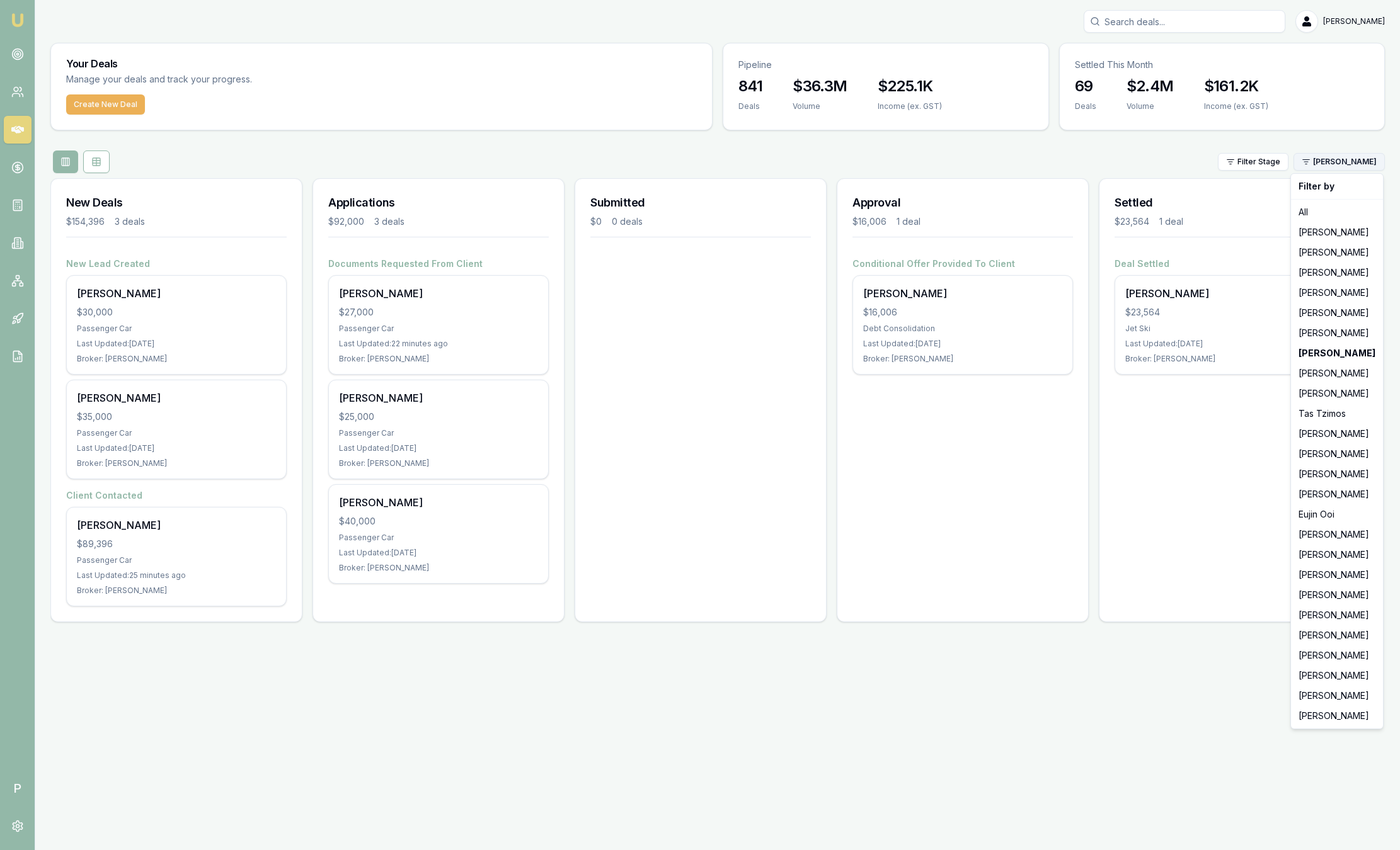
click at [1361, 167] on html "Emu Broker P Sam Crouch Toggle Menu Your Deals Manage your deals and track your…" at bounding box center [700, 425] width 1400 height 850
click at [1331, 226] on div "[PERSON_NAME]" at bounding box center [1337, 233] width 87 height 20
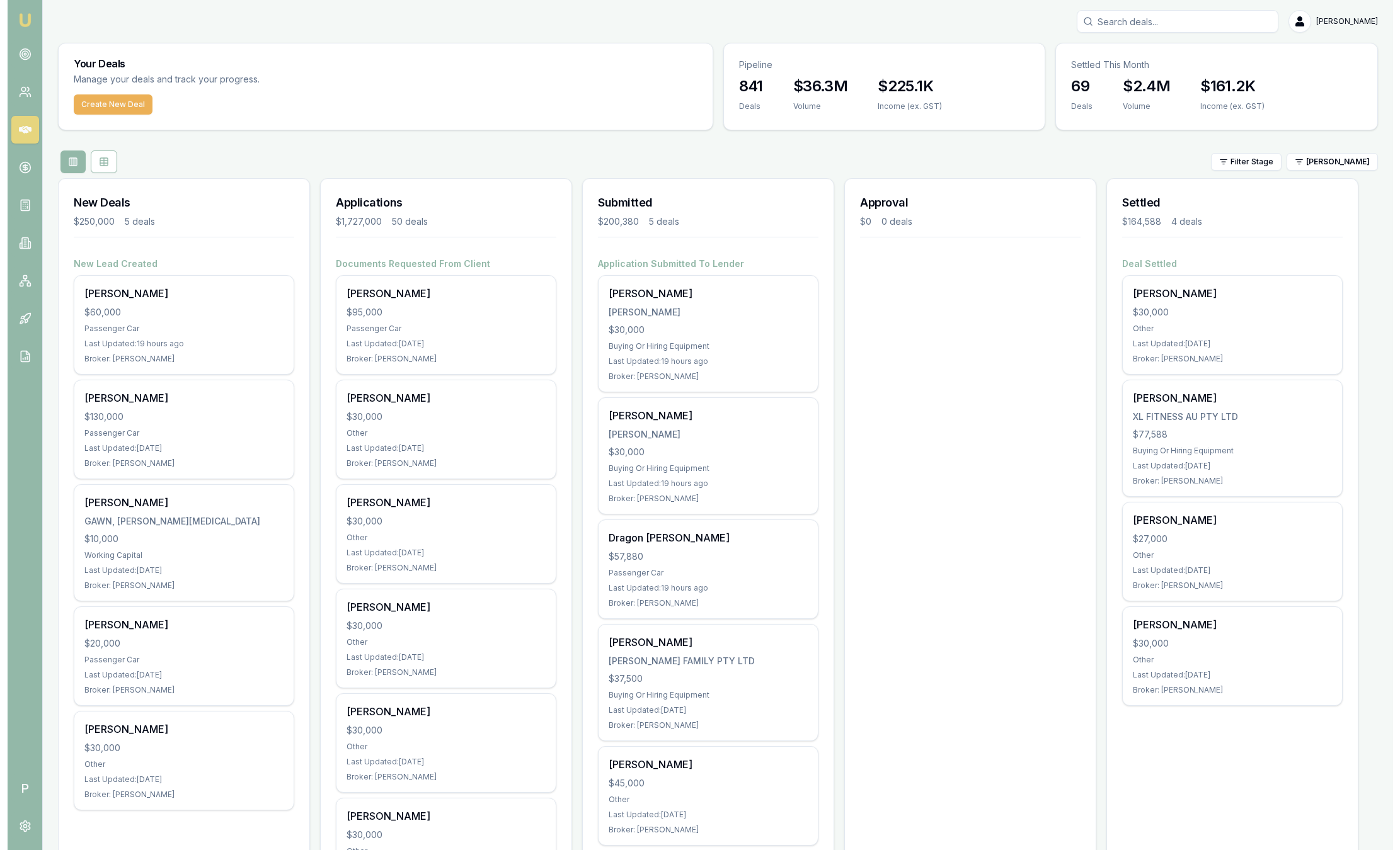
scroll to position [95, 0]
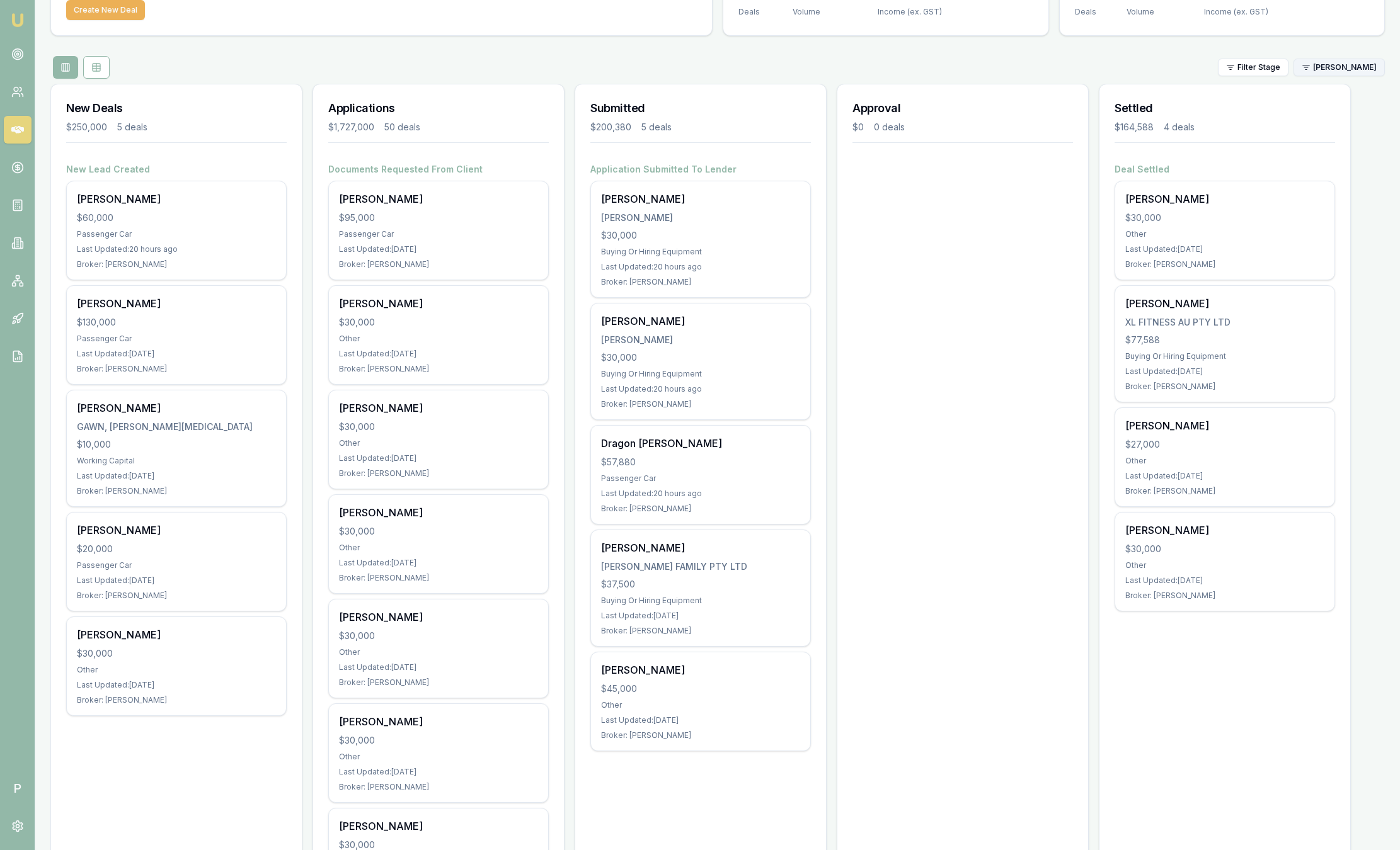
click at [1324, 68] on html "Emu Broker P Sam Crouch Toggle Menu Your Deals Manage your deals and track your…" at bounding box center [700, 330] width 1400 height 850
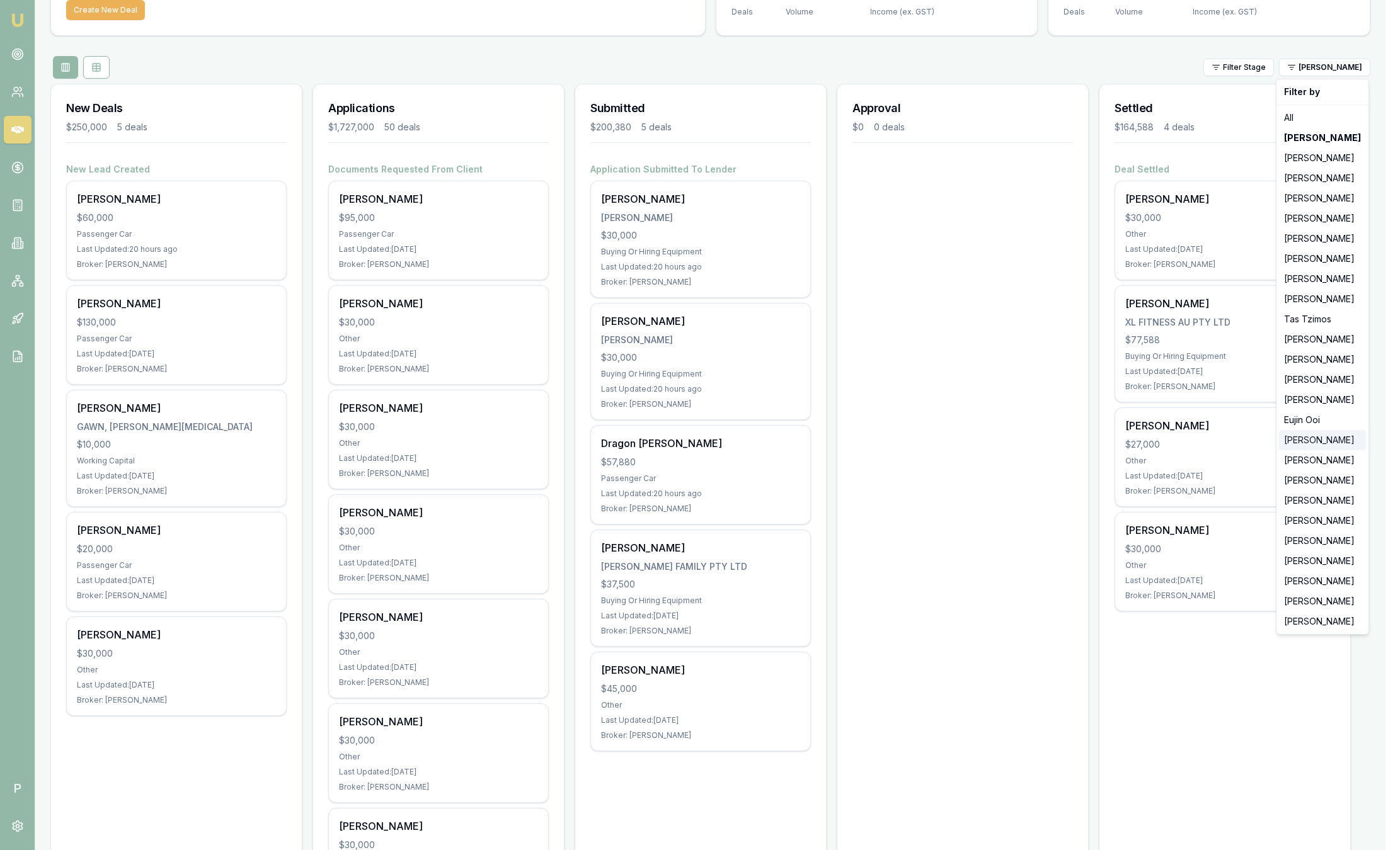
click at [1347, 439] on div "[PERSON_NAME]" at bounding box center [1322, 440] width 87 height 20
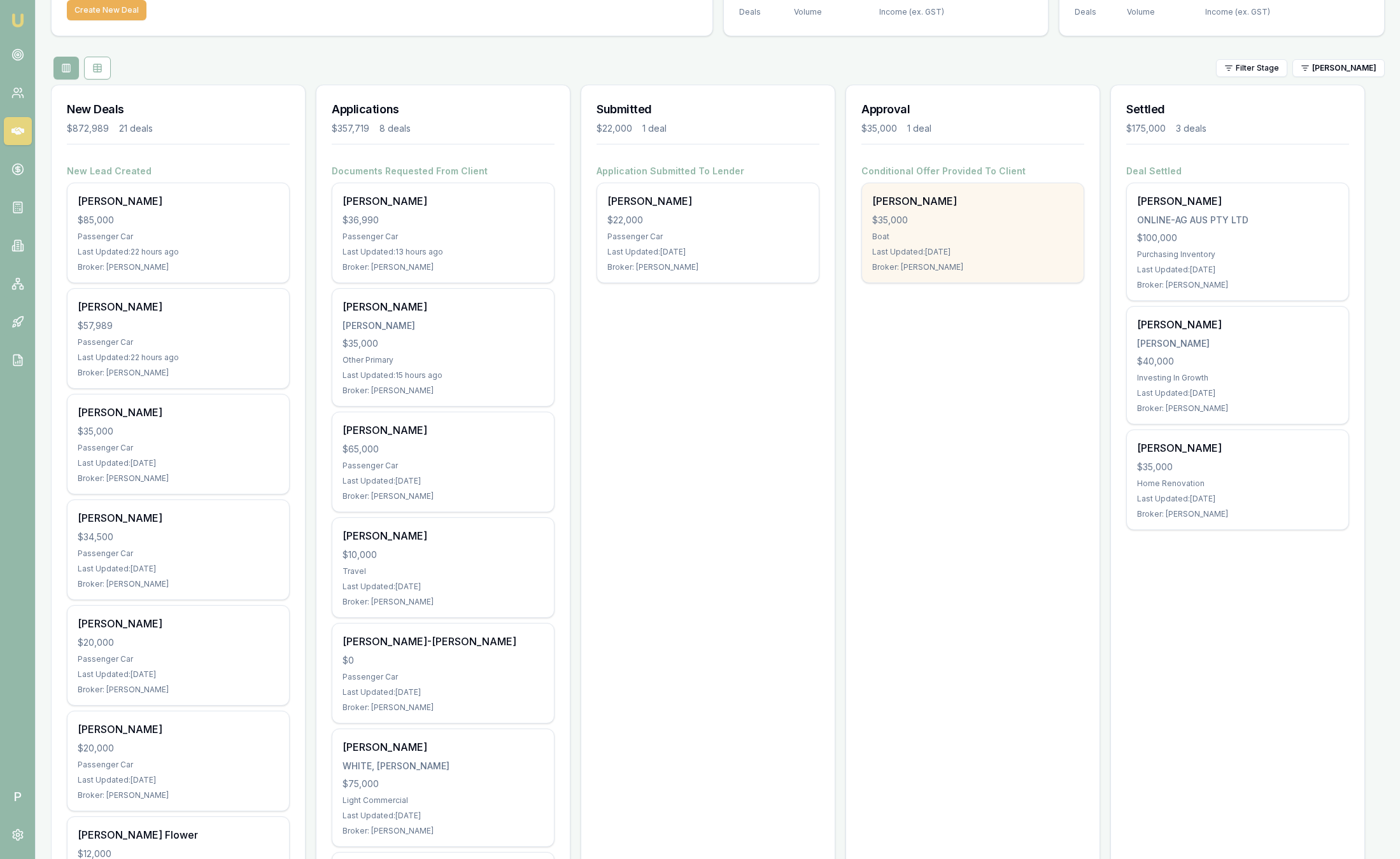
click at [997, 232] on div "Boat" at bounding box center [972, 237] width 201 height 10
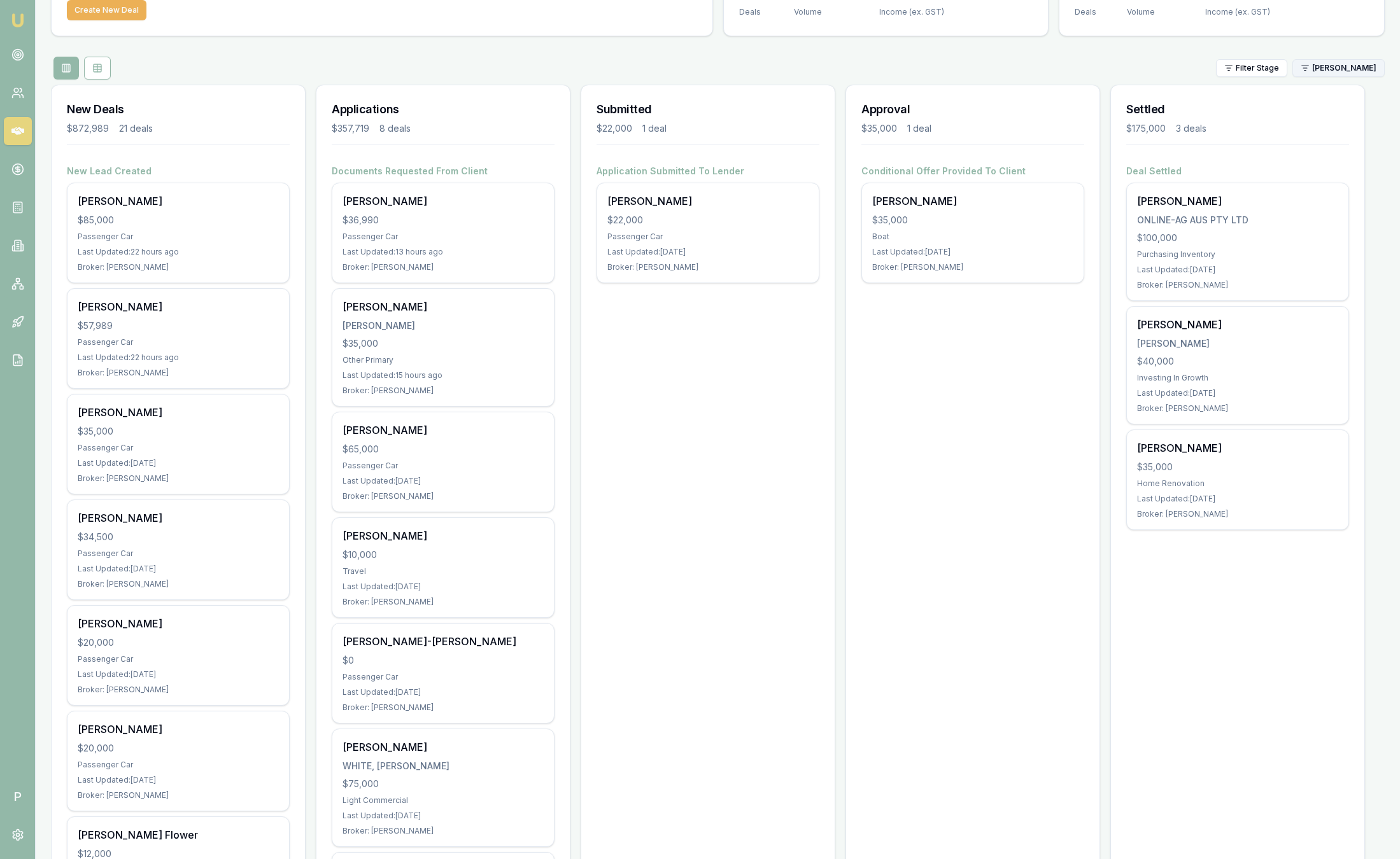
click at [1360, 65] on html "Emu Broker P Sam Crouch Toggle Menu Your Deals Manage your deals and track your…" at bounding box center [700, 334] width 1400 height 859
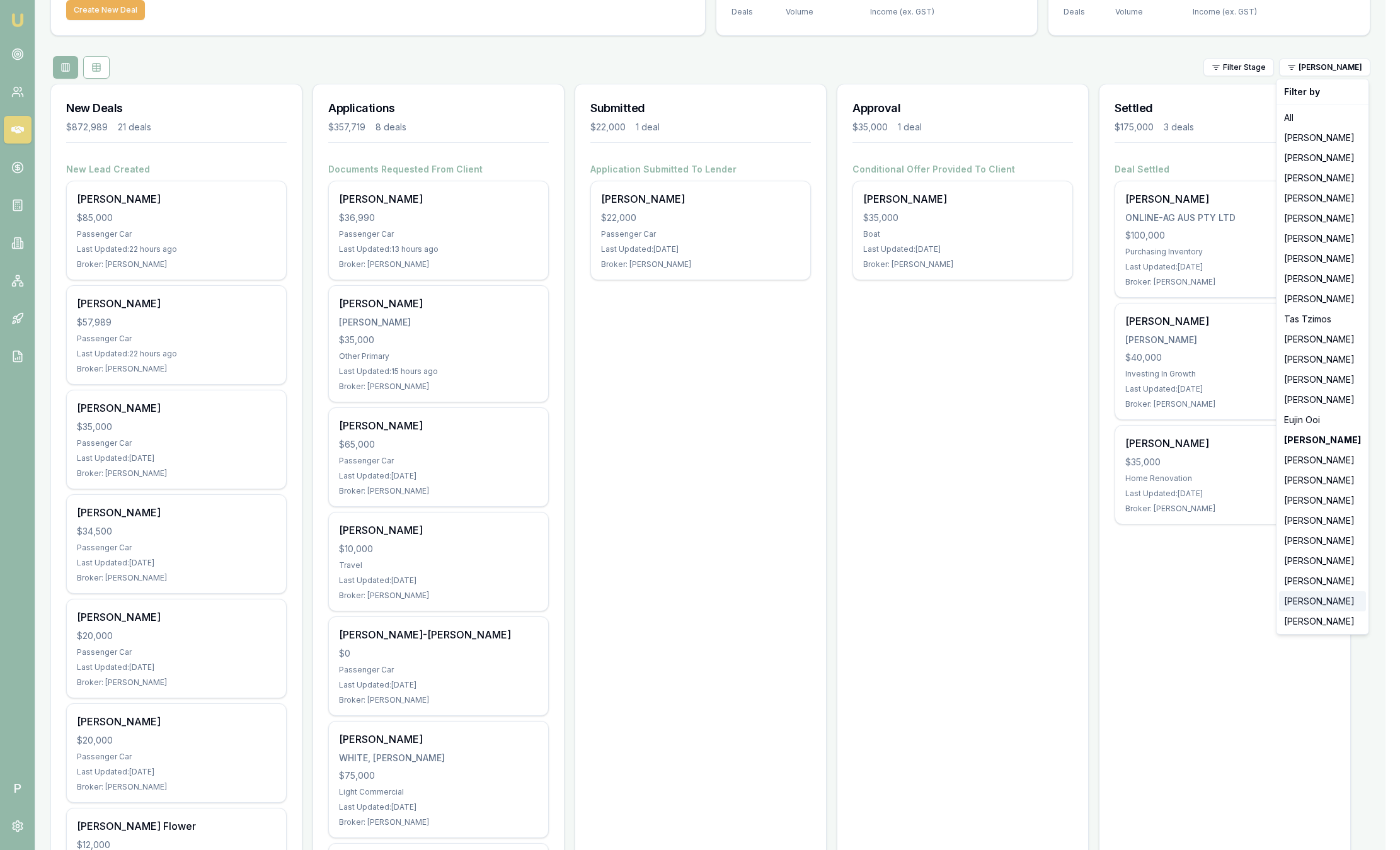
click at [1313, 601] on div "[PERSON_NAME]" at bounding box center [1322, 601] width 87 height 20
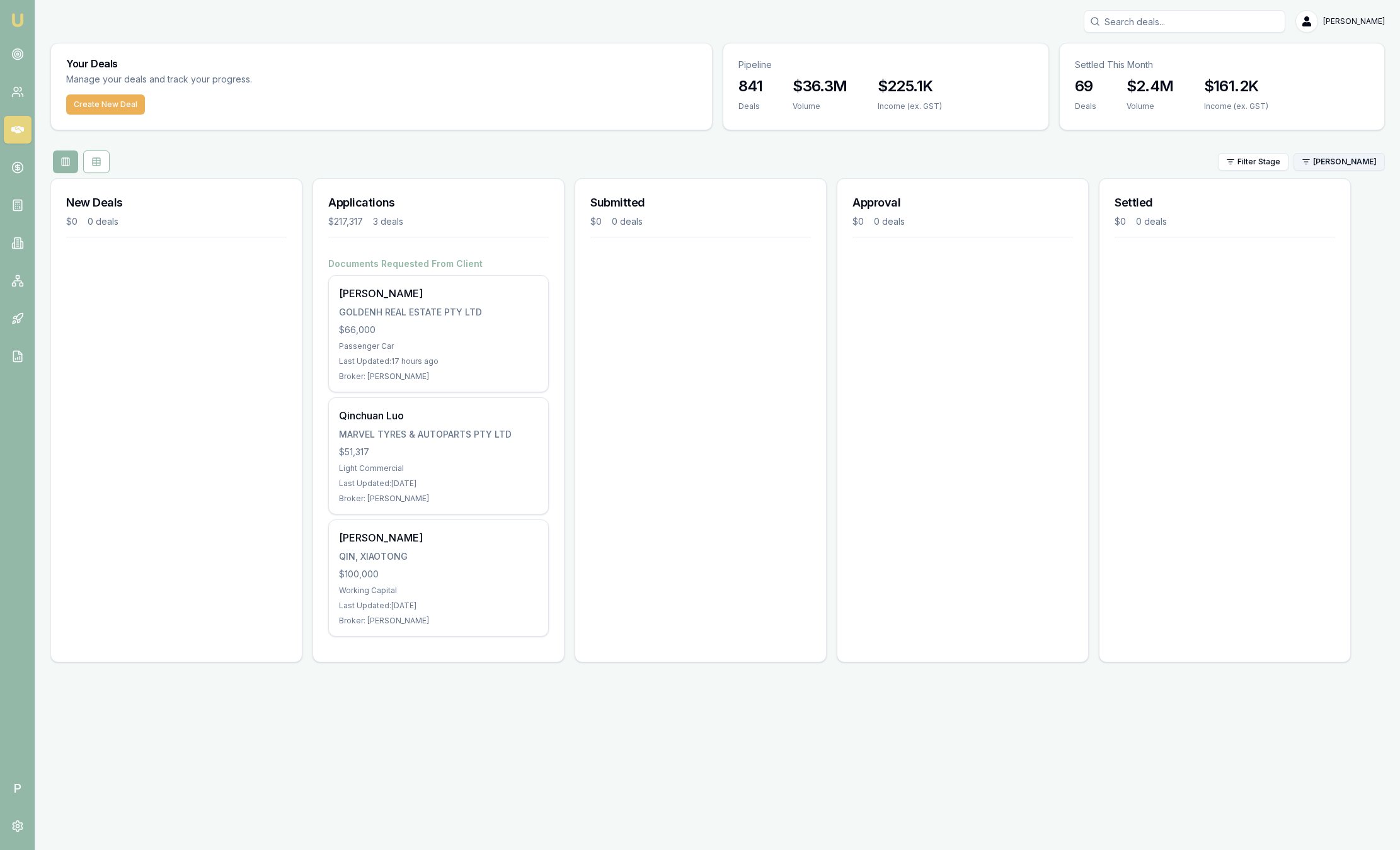
click at [1331, 161] on html "Emu Broker P Sam Crouch Toggle Menu Your Deals Manage your deals and track your…" at bounding box center [700, 425] width 1400 height 850
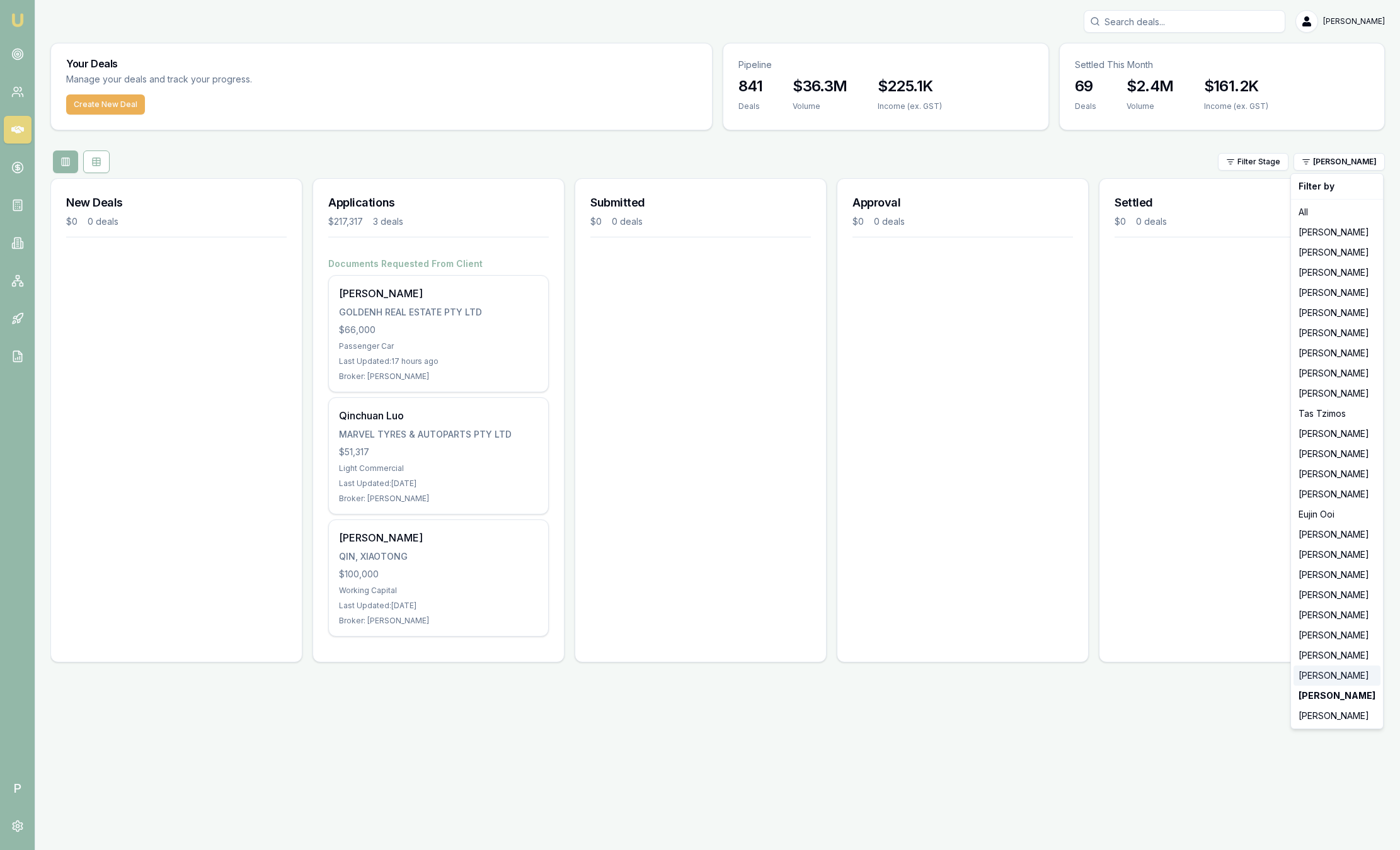
click at [1363, 680] on div "[PERSON_NAME]" at bounding box center [1337, 675] width 87 height 20
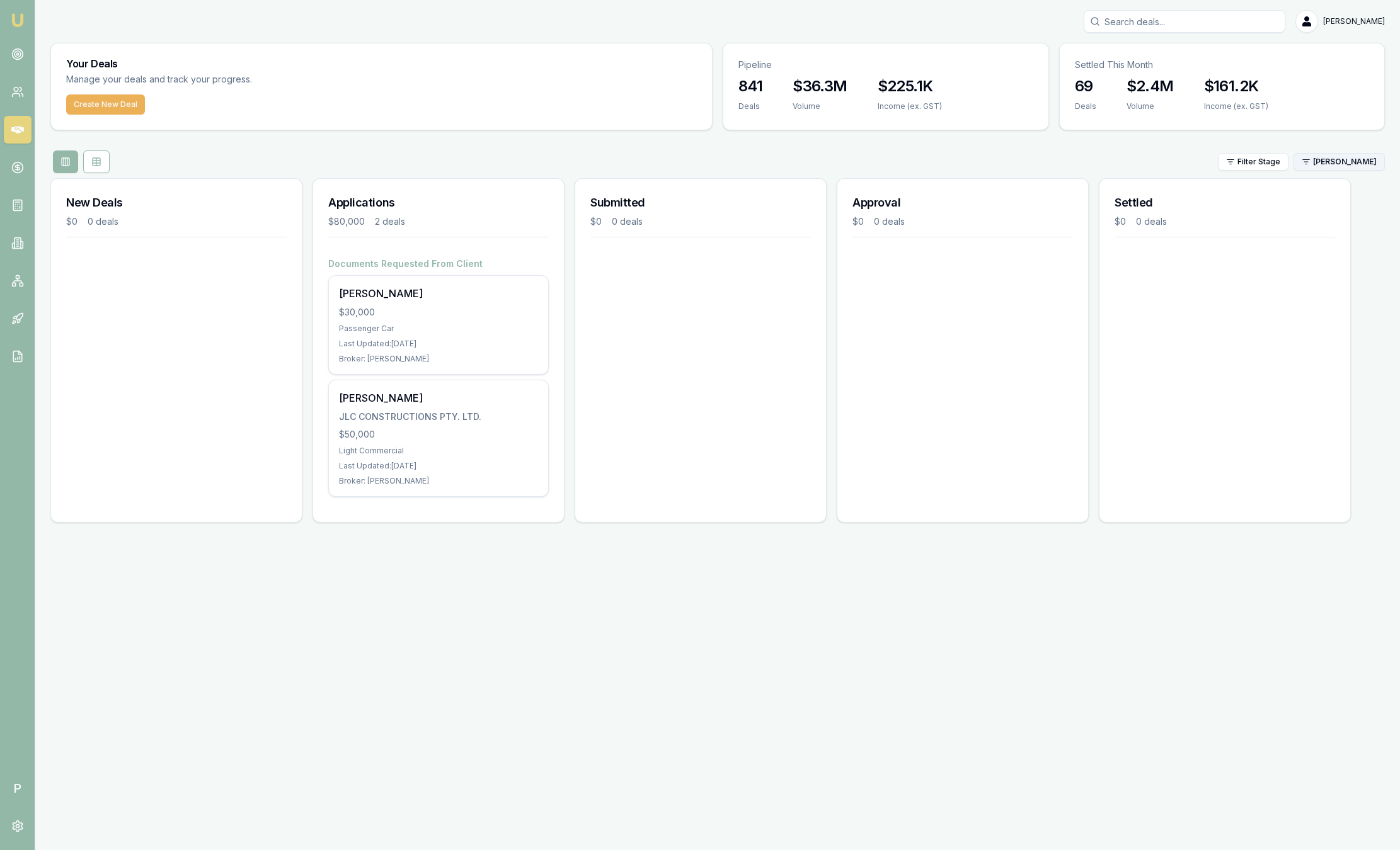
click at [1334, 156] on html "Emu Broker P Sam Crouch Toggle Menu Your Deals Manage your deals and track your…" at bounding box center [700, 425] width 1400 height 850
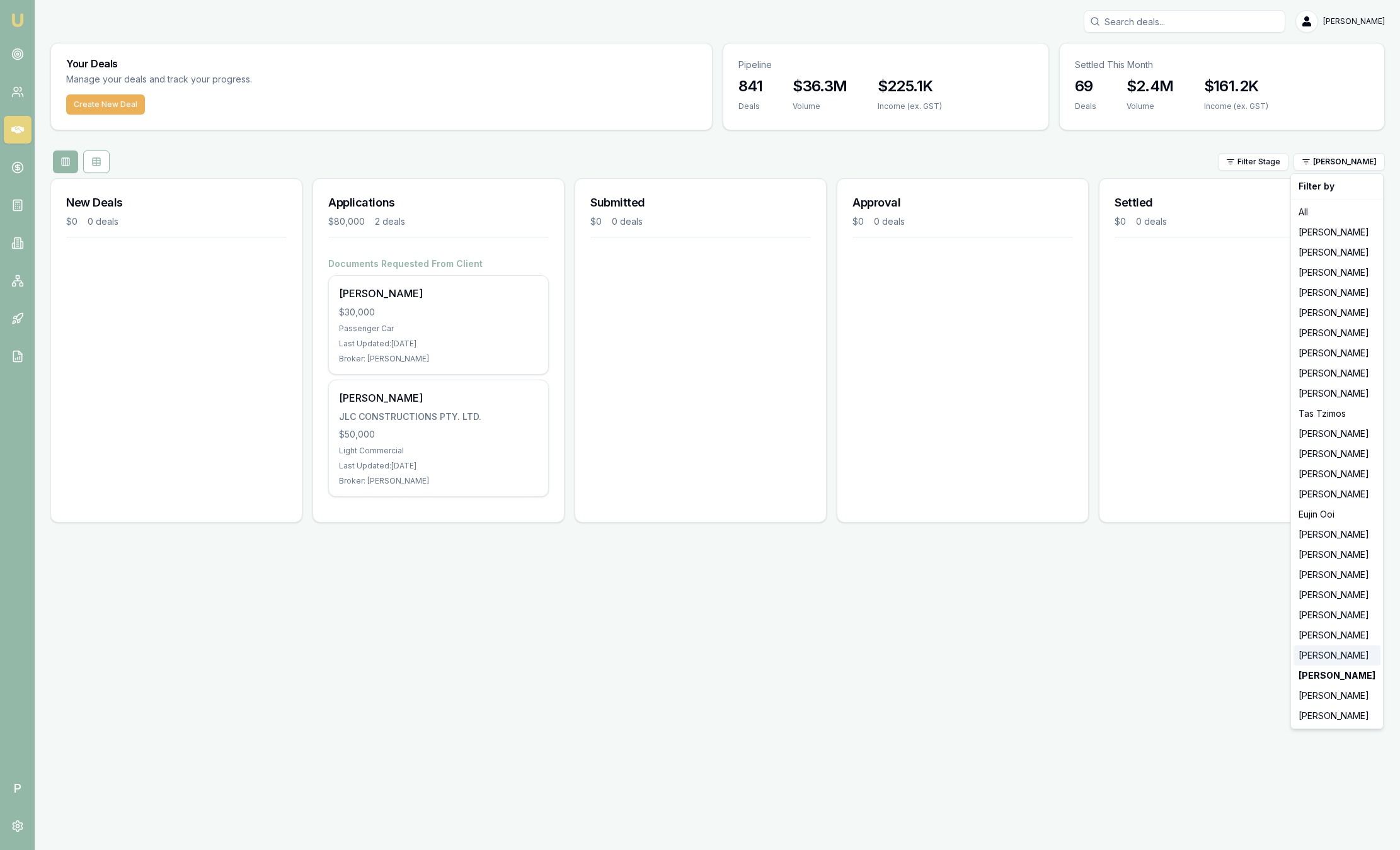
click at [1345, 662] on div "[PERSON_NAME]" at bounding box center [1337, 656] width 87 height 20
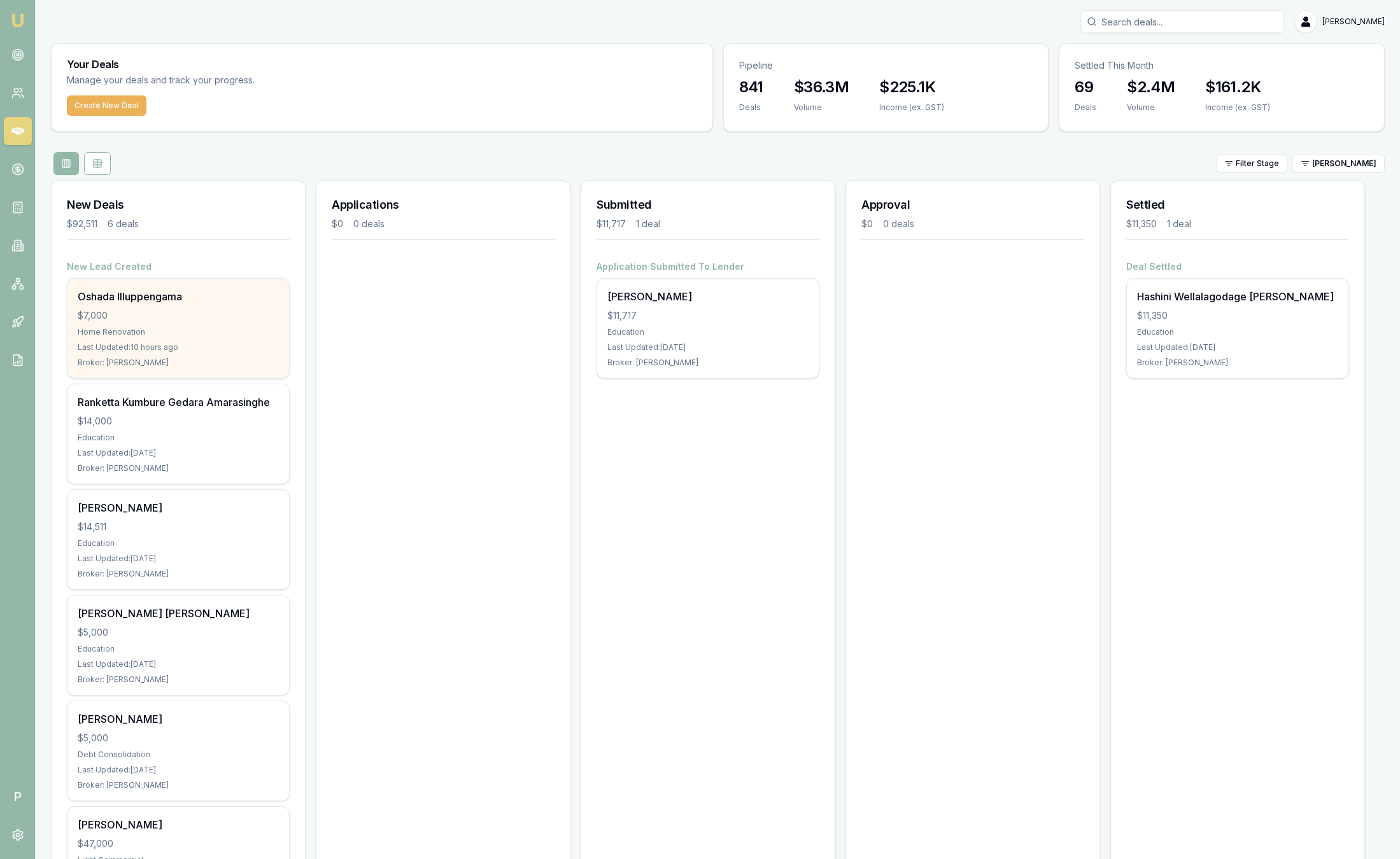
click at [160, 336] on div "Home Renovation" at bounding box center [178, 332] width 201 height 10
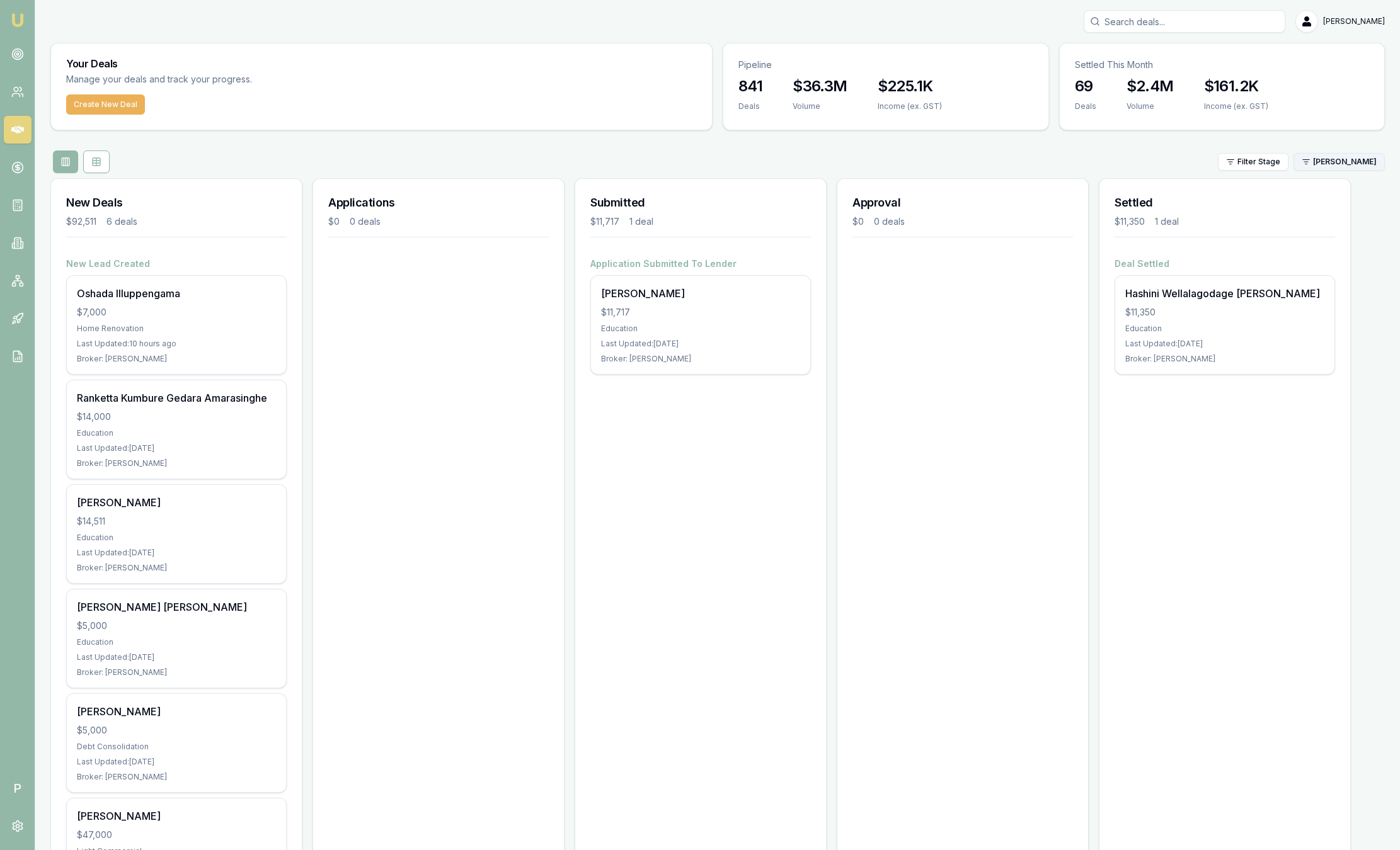
click at [1304, 162] on html "Emu Broker P Sam Crouch Toggle Menu Your Deals Manage your deals and track your…" at bounding box center [700, 425] width 1400 height 850
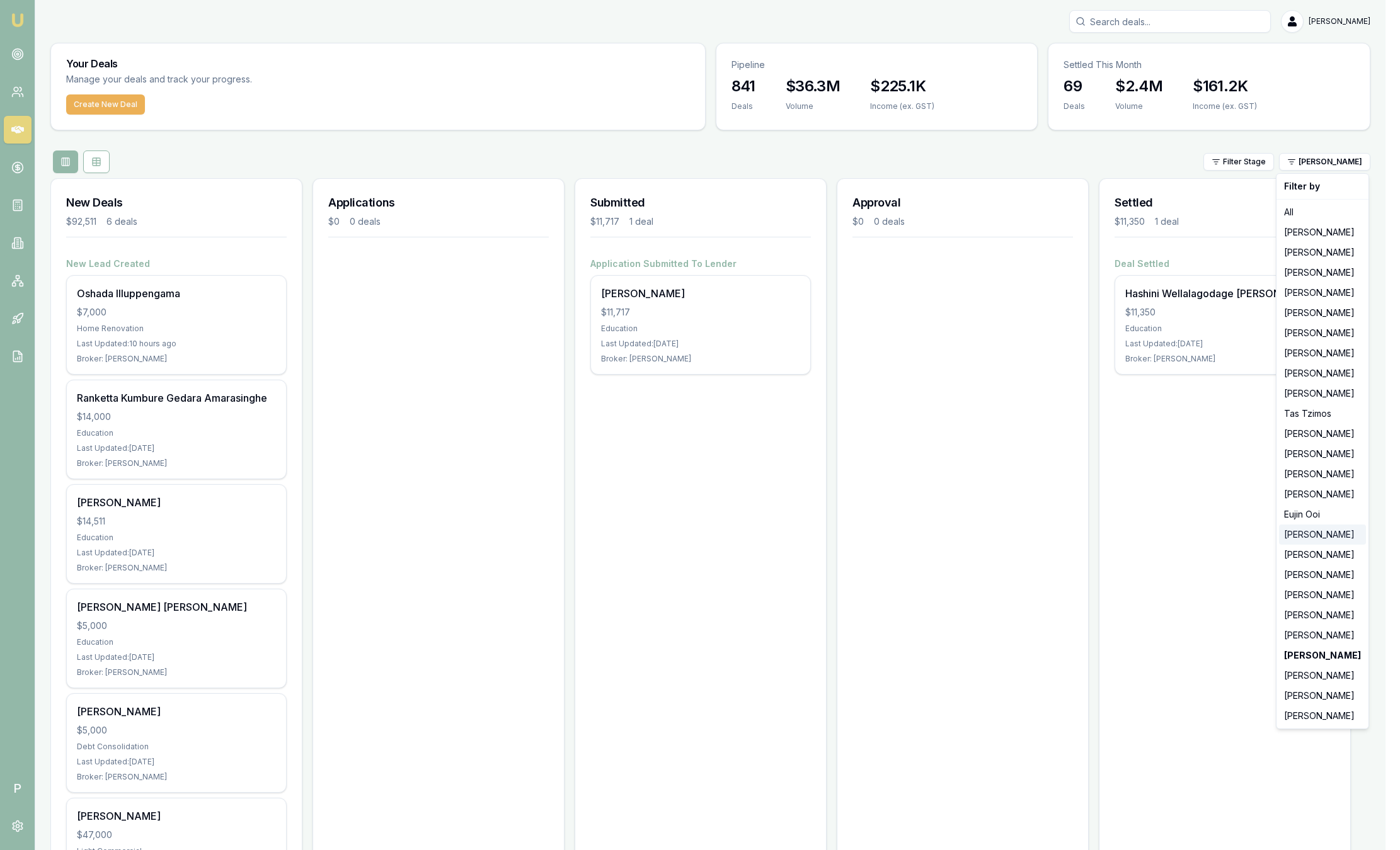
click at [1311, 537] on div "[PERSON_NAME]" at bounding box center [1322, 534] width 87 height 20
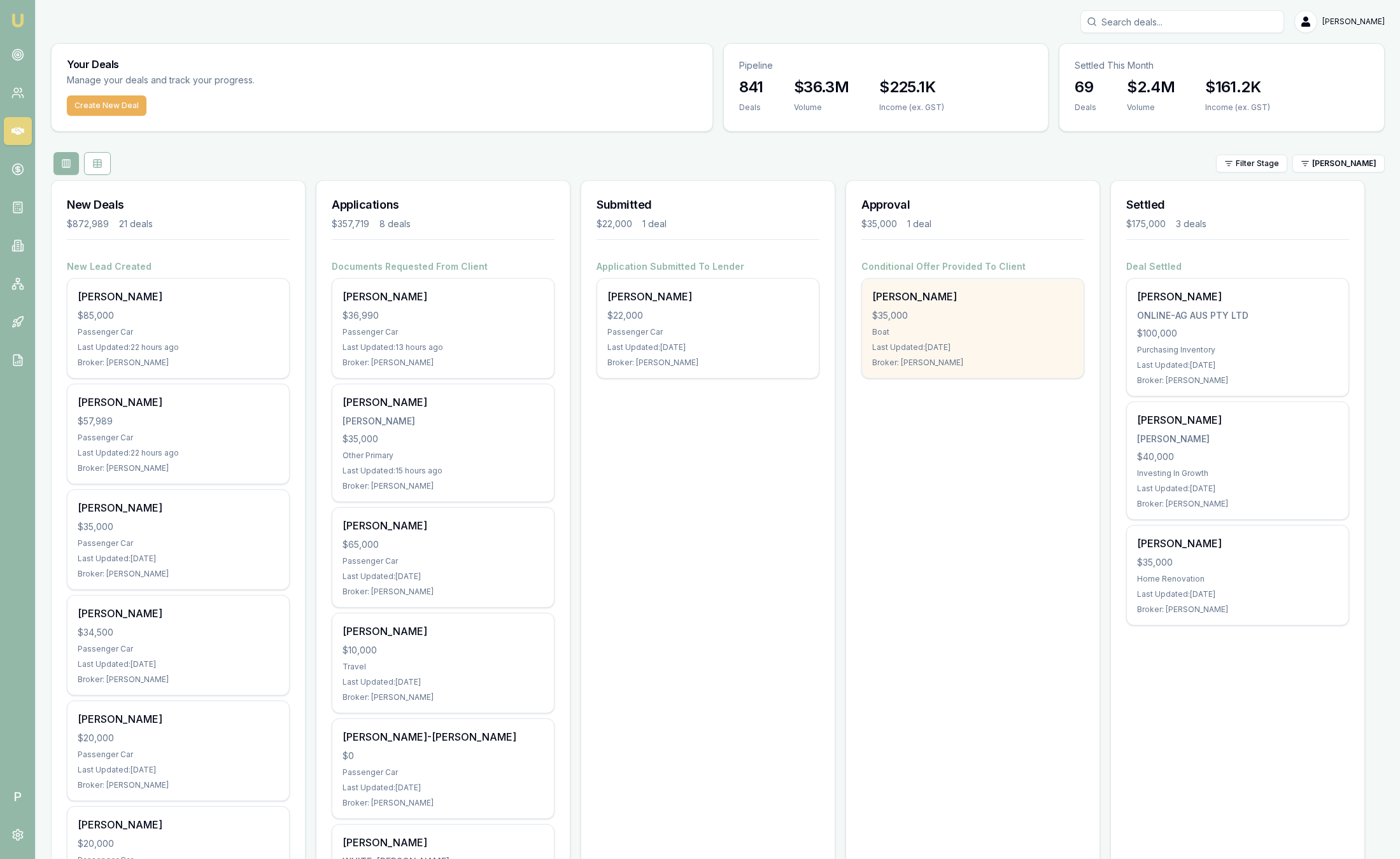
click at [974, 347] on div "Last Updated: 3 days ago" at bounding box center [972, 347] width 201 height 10
click at [965, 340] on div "Nathan Marsden $35,000 Boat Last Updated: 3 days ago Broker: Rachael Connors" at bounding box center [972, 328] width 221 height 99
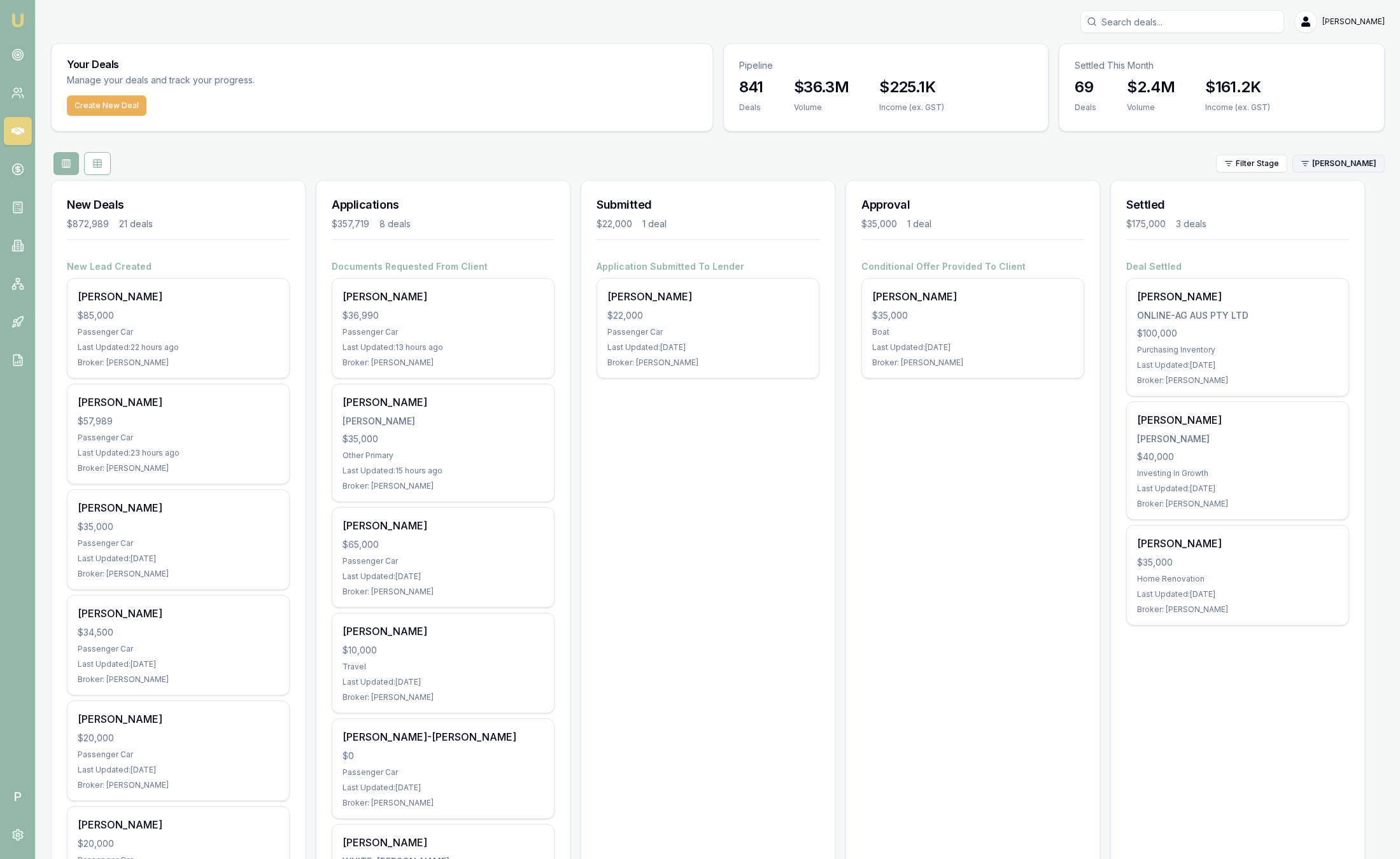
click at [1338, 170] on html "Emu Broker P Sam Crouch Toggle Menu Your Deals Manage your deals and track your…" at bounding box center [700, 429] width 1400 height 859
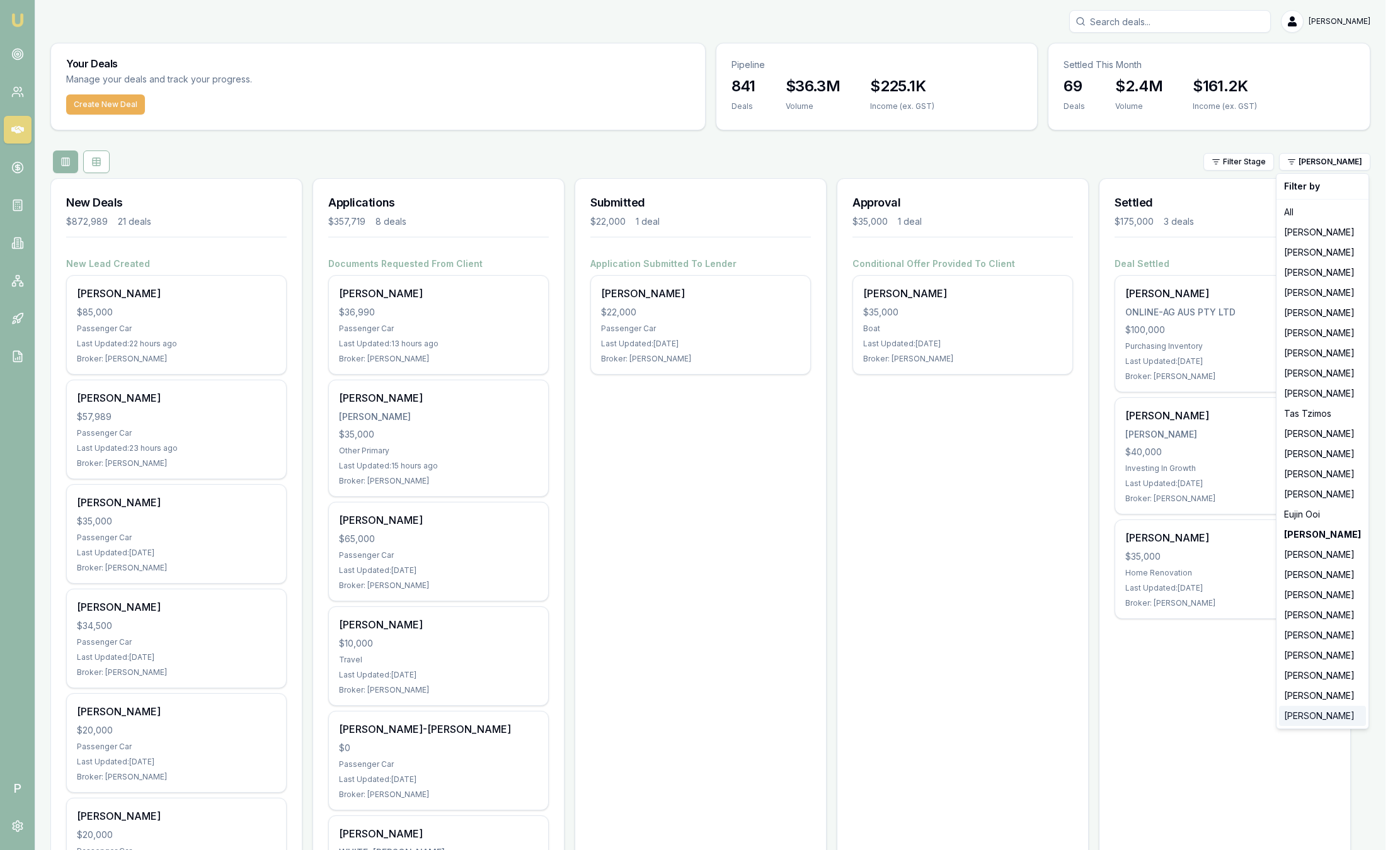
click at [1305, 715] on div "[PERSON_NAME]" at bounding box center [1322, 716] width 87 height 20
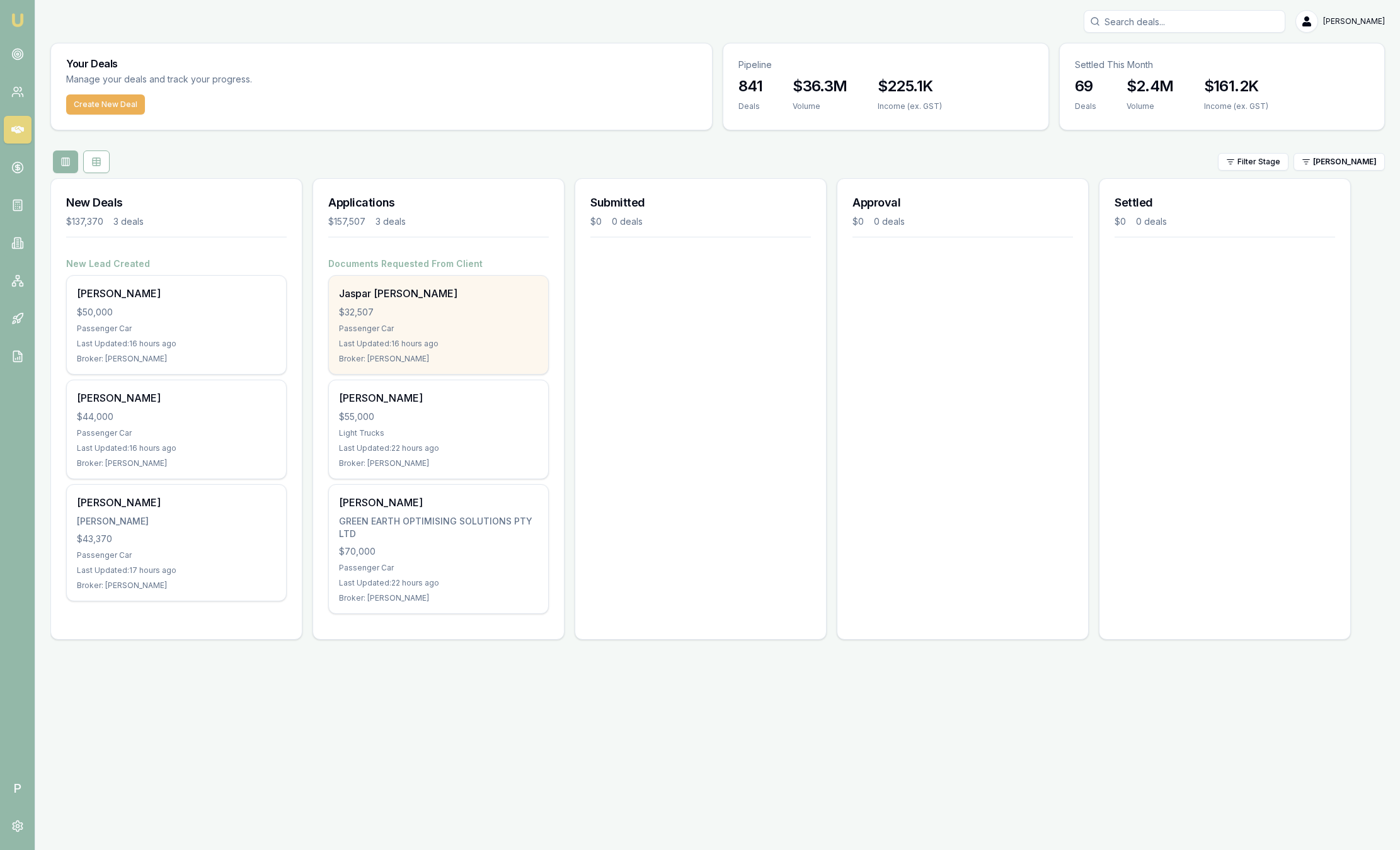
click at [413, 334] on div "Jaspar aldwin Falcon $32,507 Passenger Car Last Updated: 16 hours ago Broker: P…" at bounding box center [438, 325] width 219 height 98
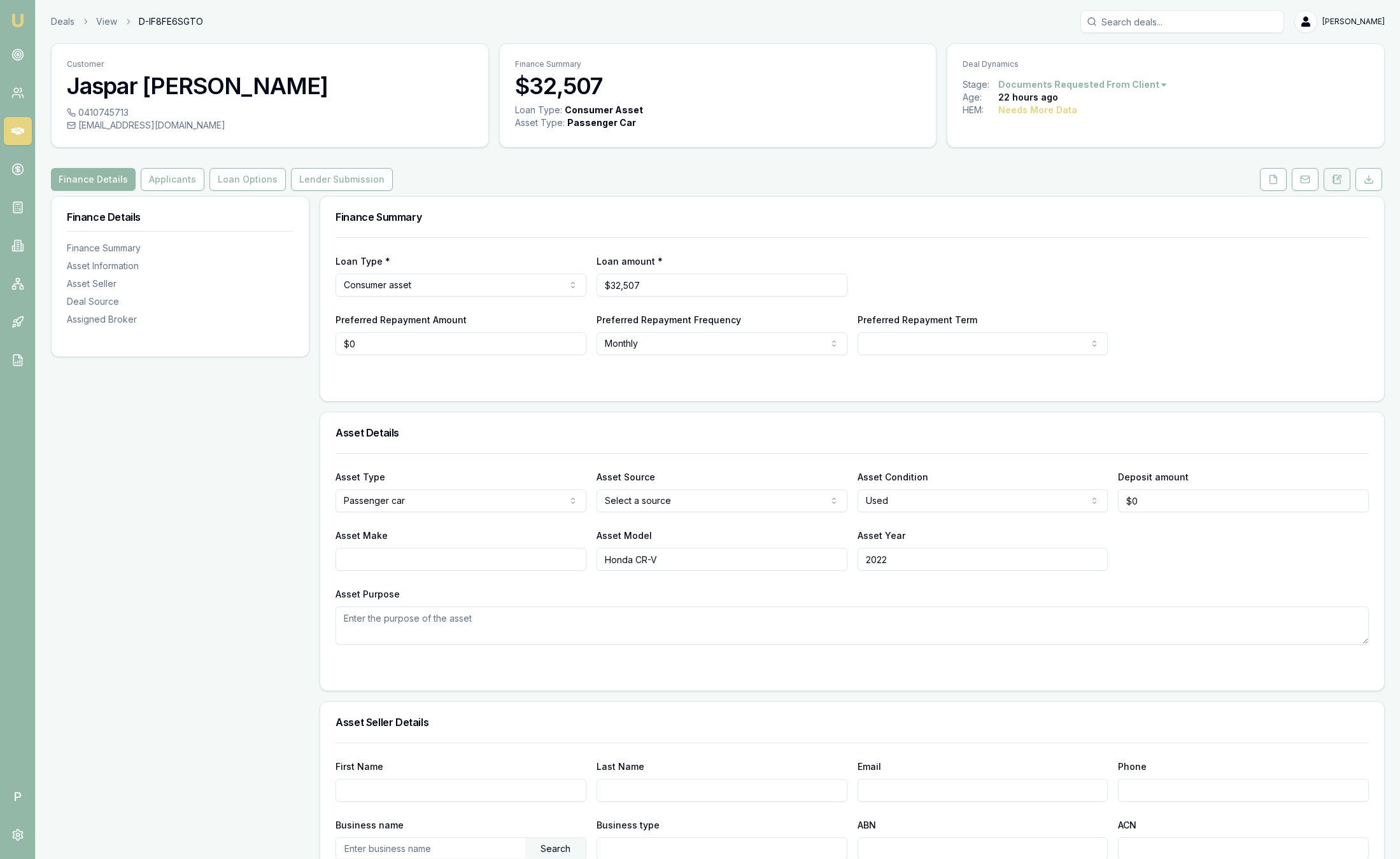
click at [1335, 182] on icon at bounding box center [1336, 179] width 10 height 10
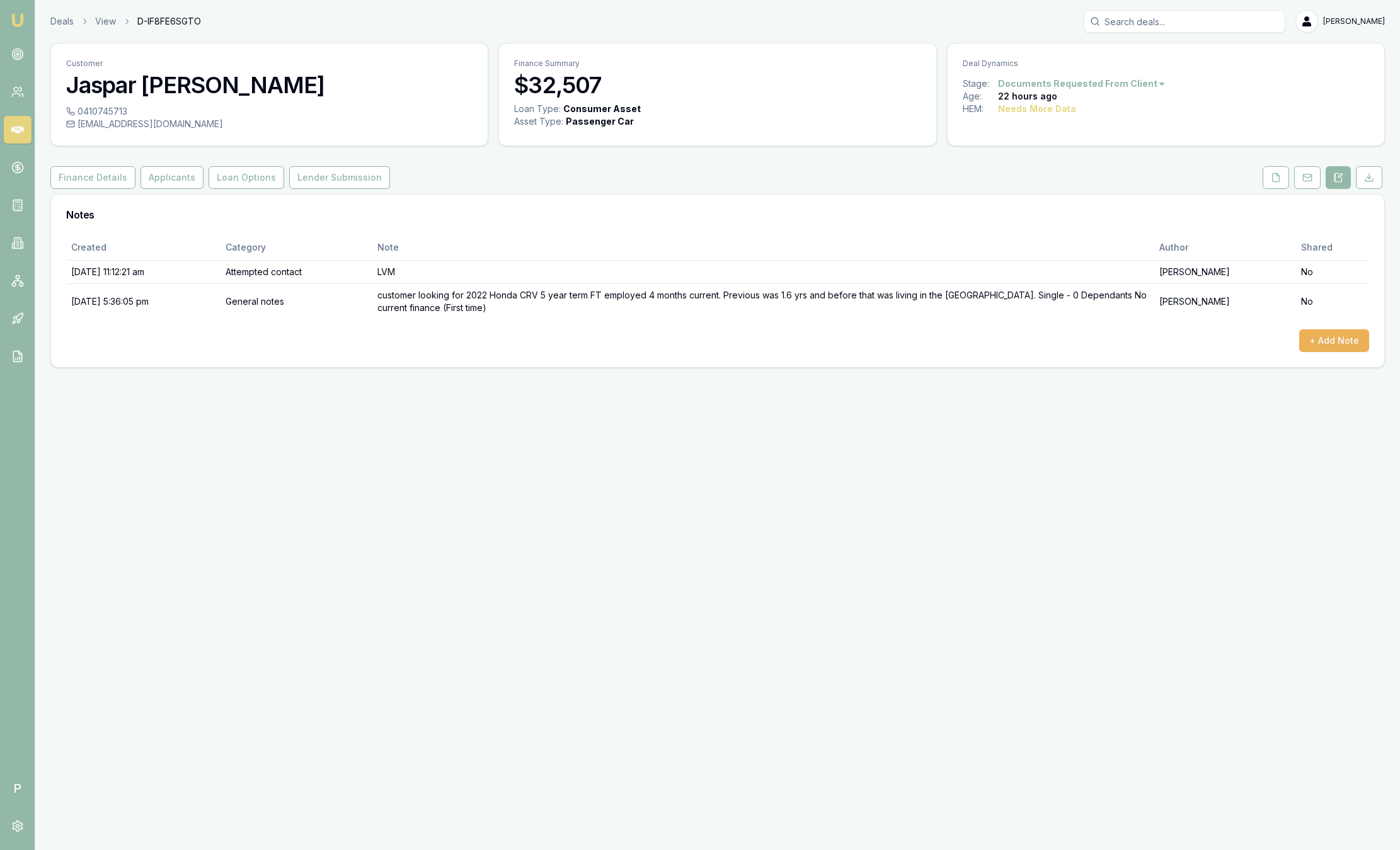
click at [27, 27] on nav "Emu Broker" at bounding box center [17, 190] width 34 height 380
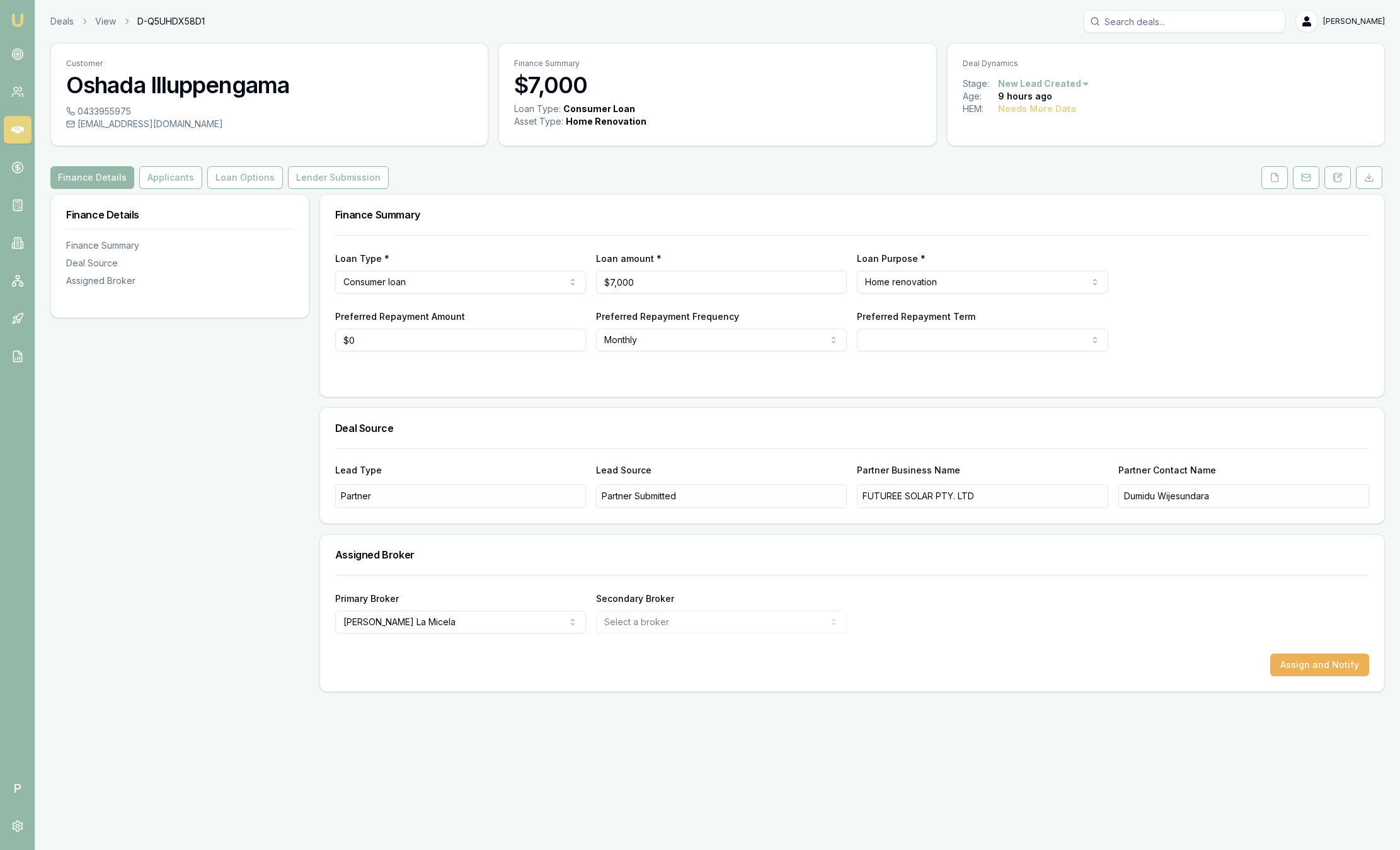
click at [19, 20] on img at bounding box center [18, 21] width 15 height 15
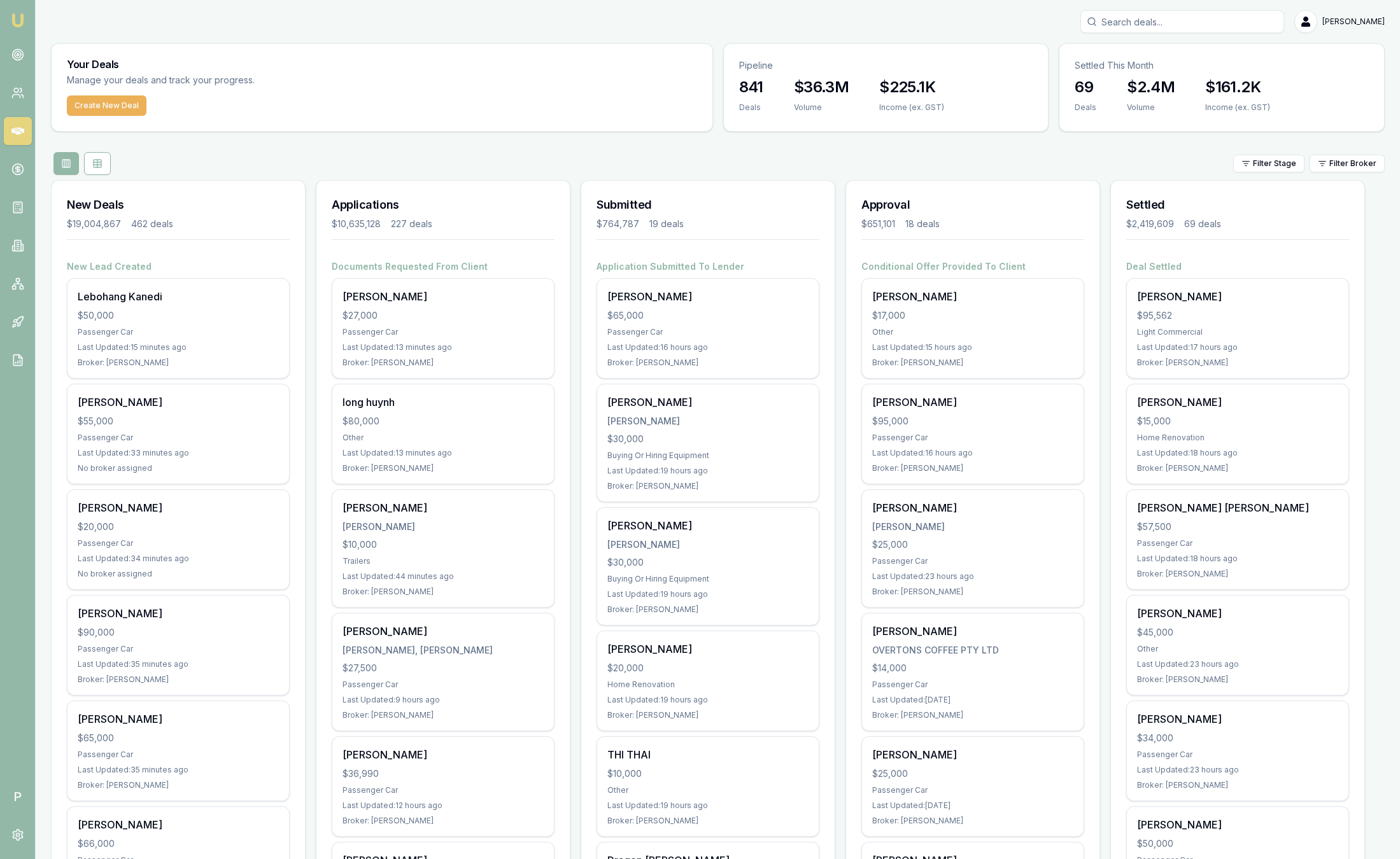
click at [1340, 173] on div "Filter Stage Filter Broker" at bounding box center [717, 163] width 1334 height 23
click at [1330, 163] on html "Emu Broker P Sam Crouch Toggle Menu Your Deals Manage your deals and track your…" at bounding box center [700, 429] width 1400 height 859
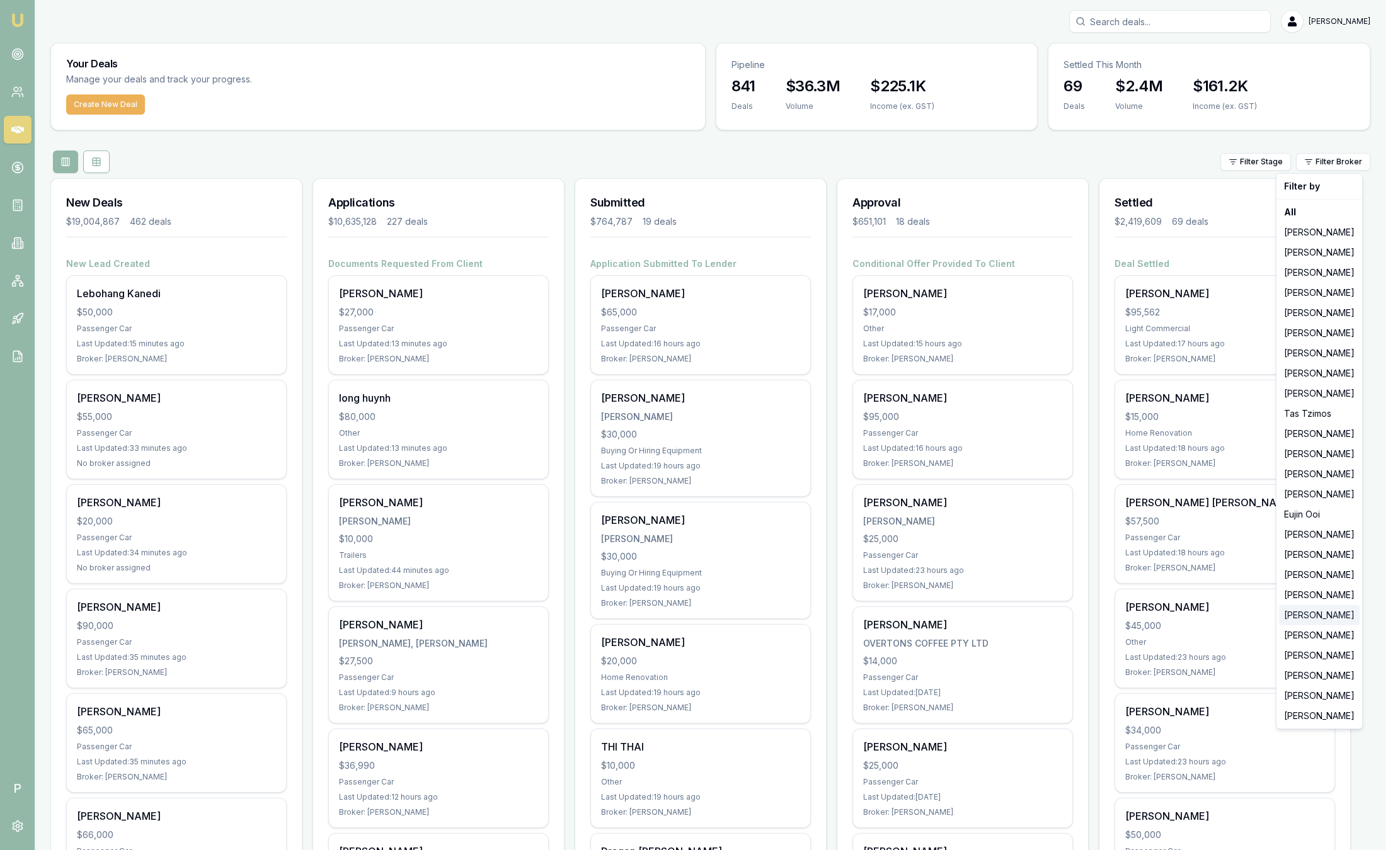
click at [1312, 617] on div "[PERSON_NAME]" at bounding box center [1319, 615] width 81 height 20
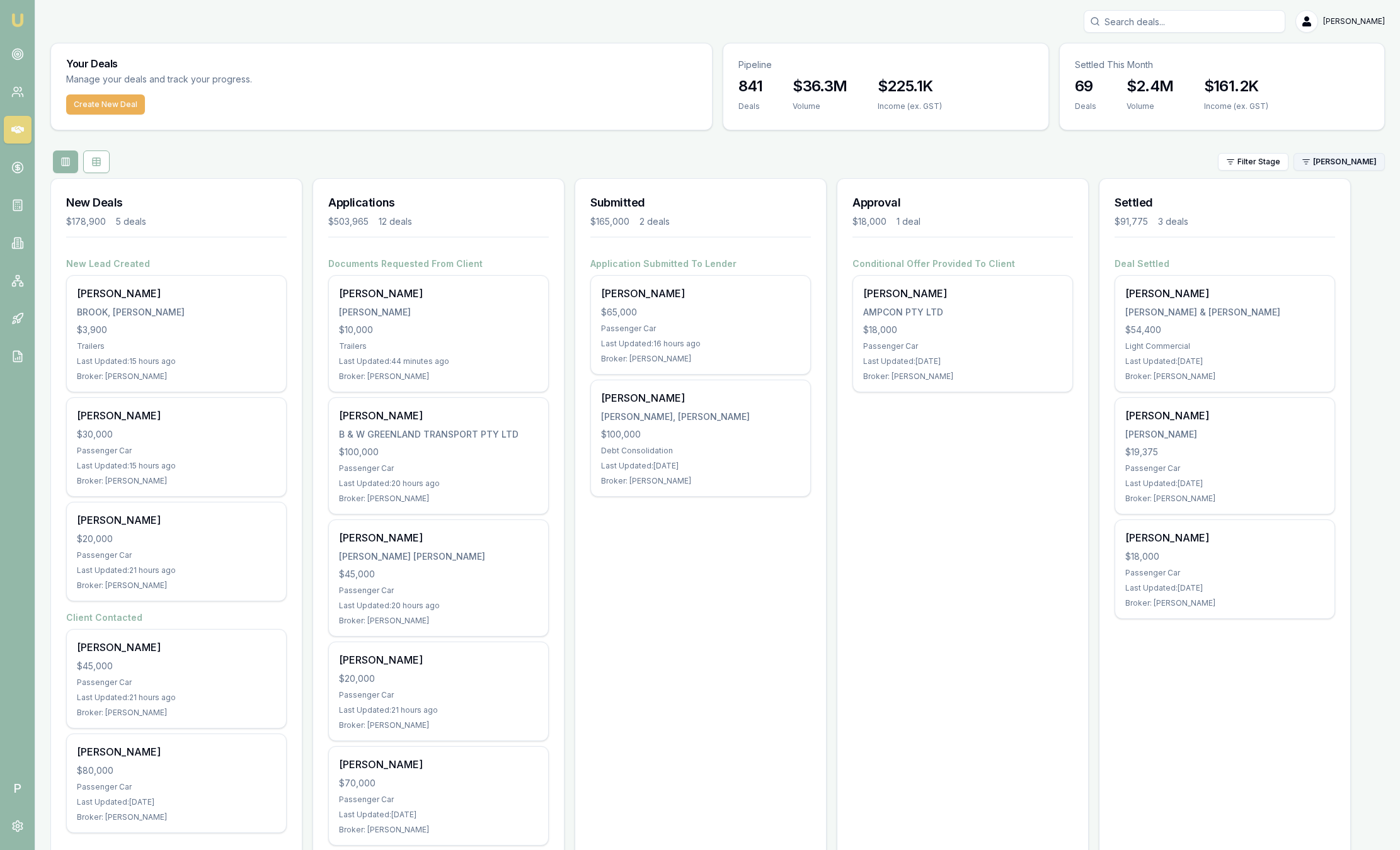
click at [1306, 164] on html "Emu Broker P Sam Crouch Toggle Menu Your Deals Manage your deals and track your…" at bounding box center [700, 425] width 1400 height 850
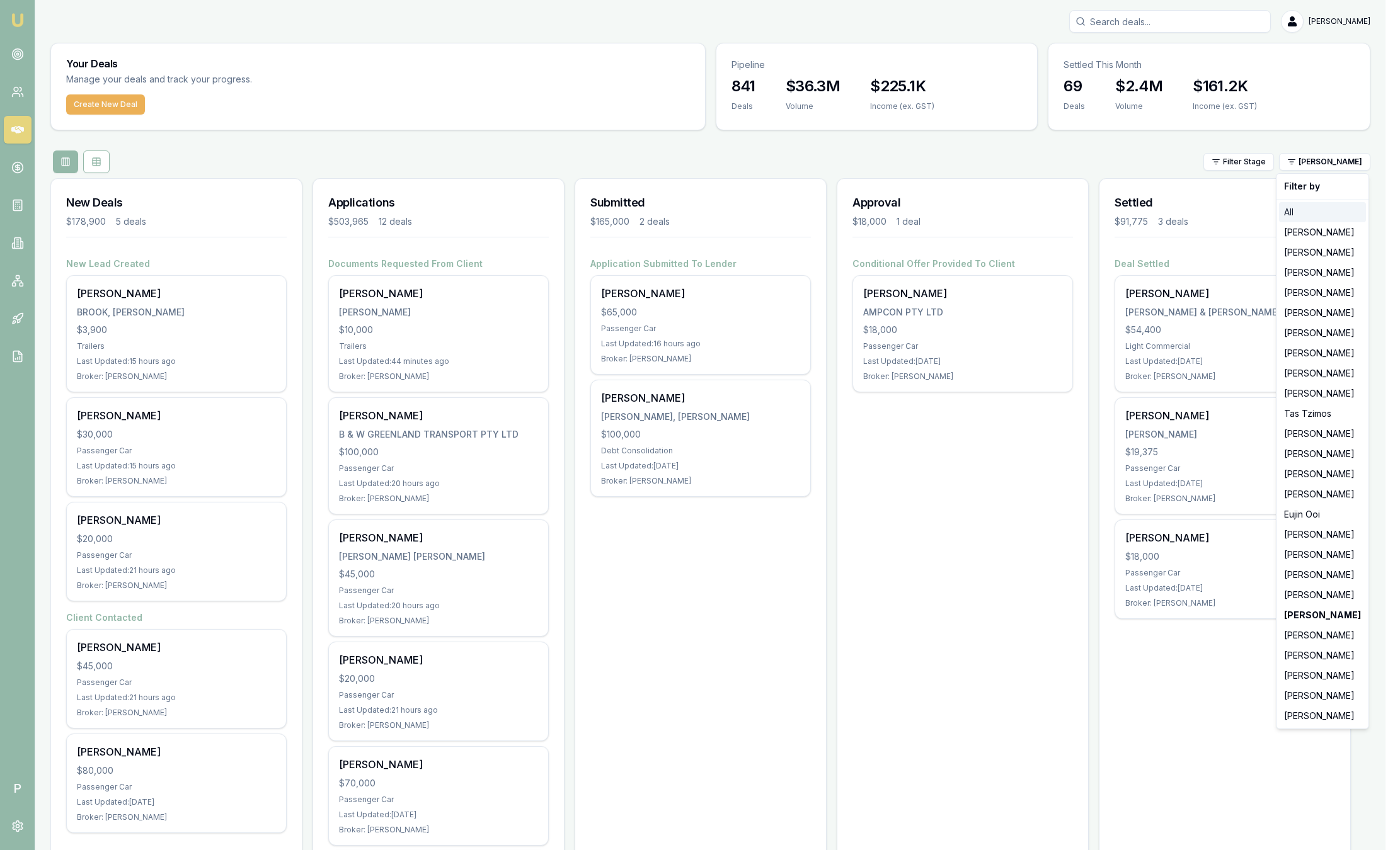
click at [1302, 212] on div "All" at bounding box center [1322, 212] width 87 height 20
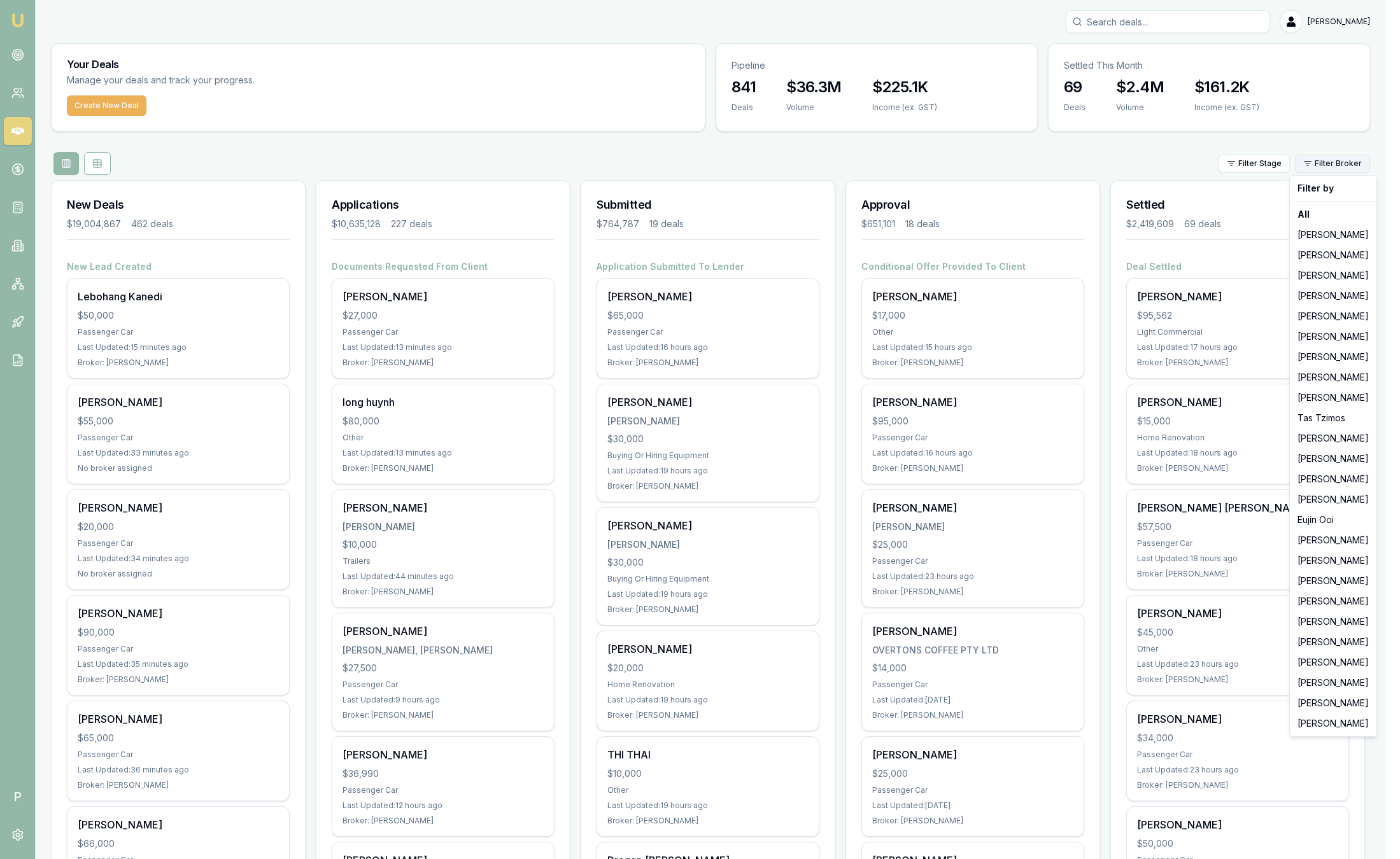
click at [1328, 162] on html "Emu Broker P Sam Crouch Toggle Menu Your Deals Manage your deals and track your…" at bounding box center [700, 429] width 1400 height 859
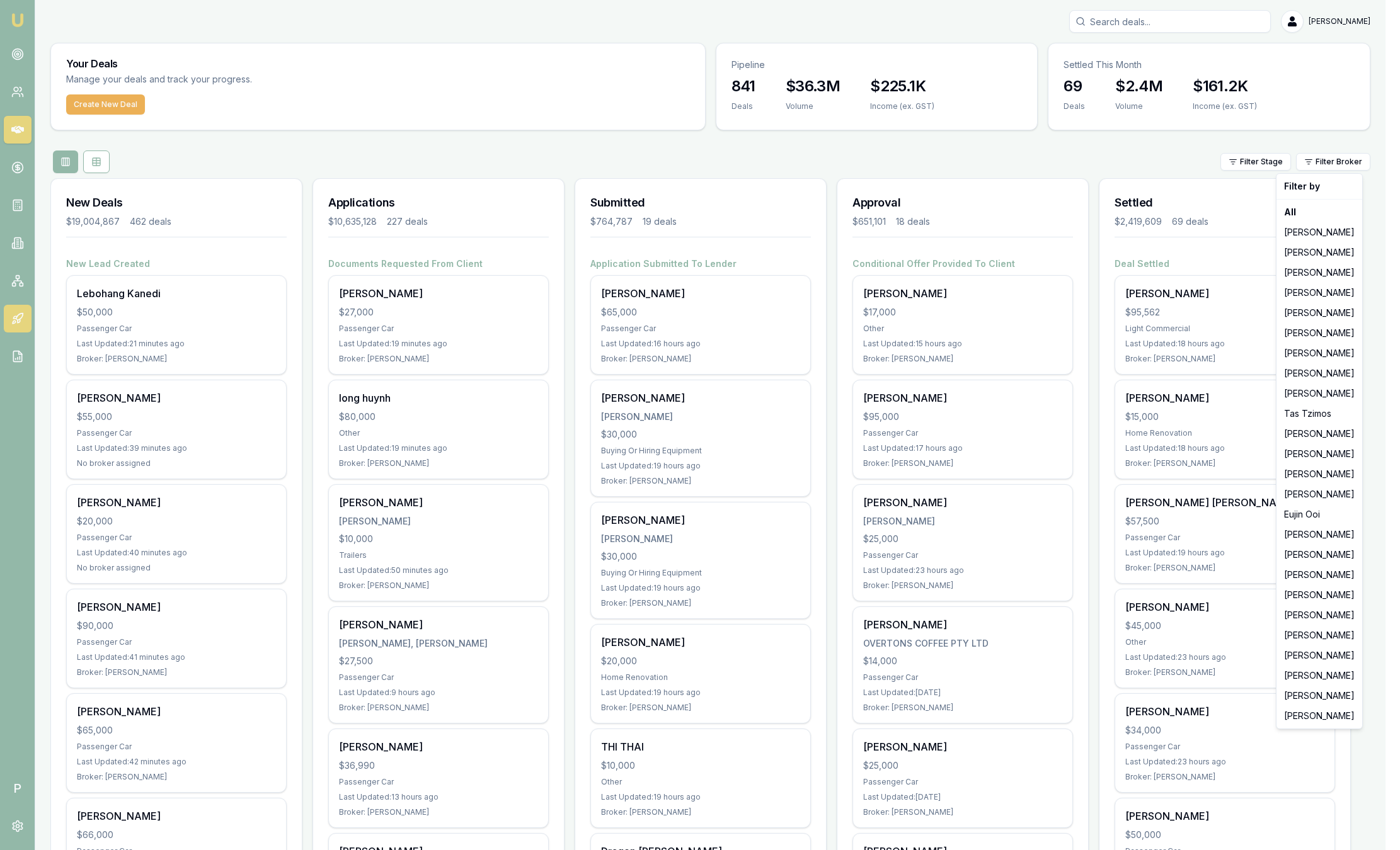
click at [13, 319] on html "Emu Broker P Sam Crouch Toggle Menu Your Deals Manage your deals and track your…" at bounding box center [700, 425] width 1400 height 850
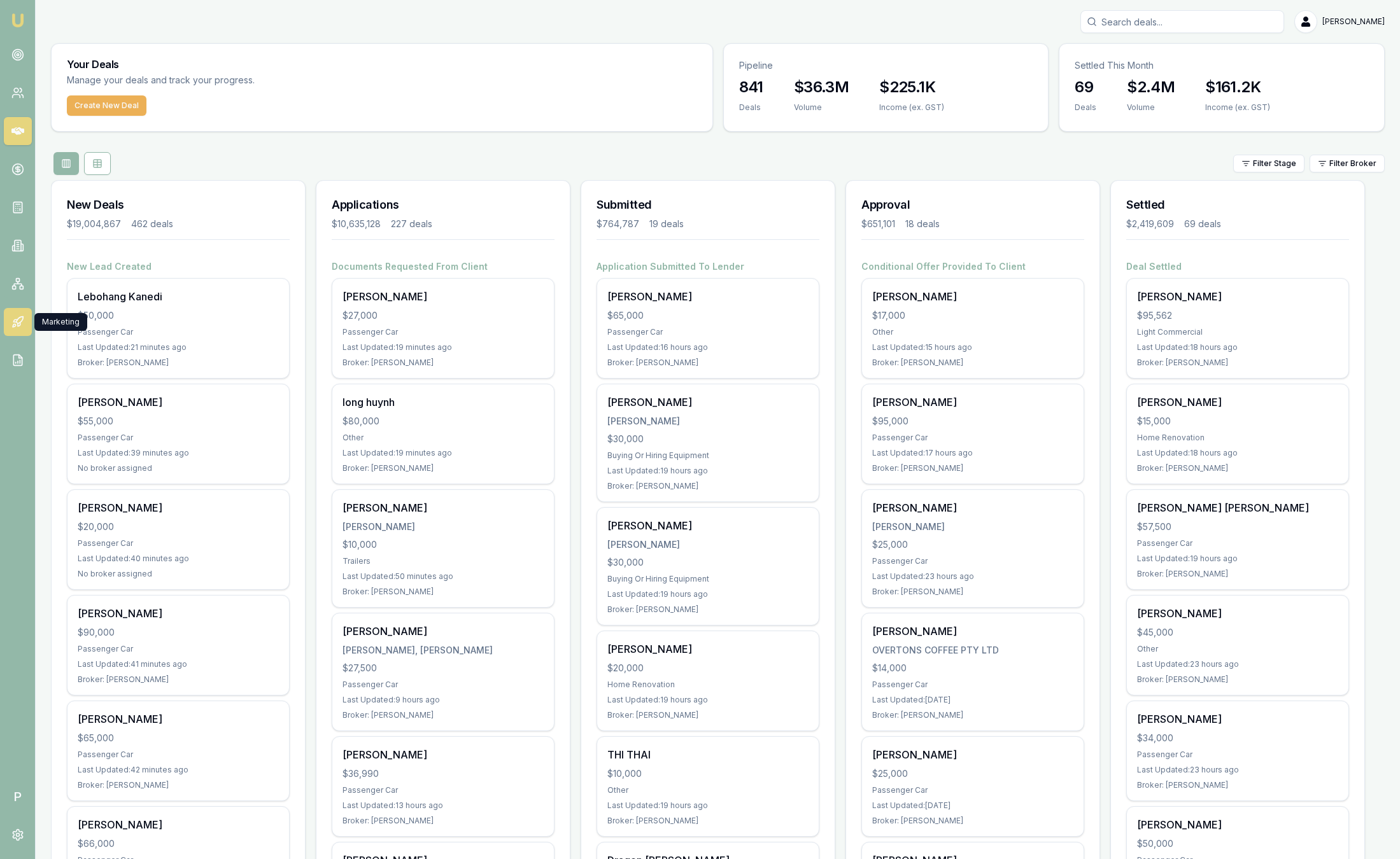
click at [13, 323] on icon at bounding box center [18, 322] width 13 height 13
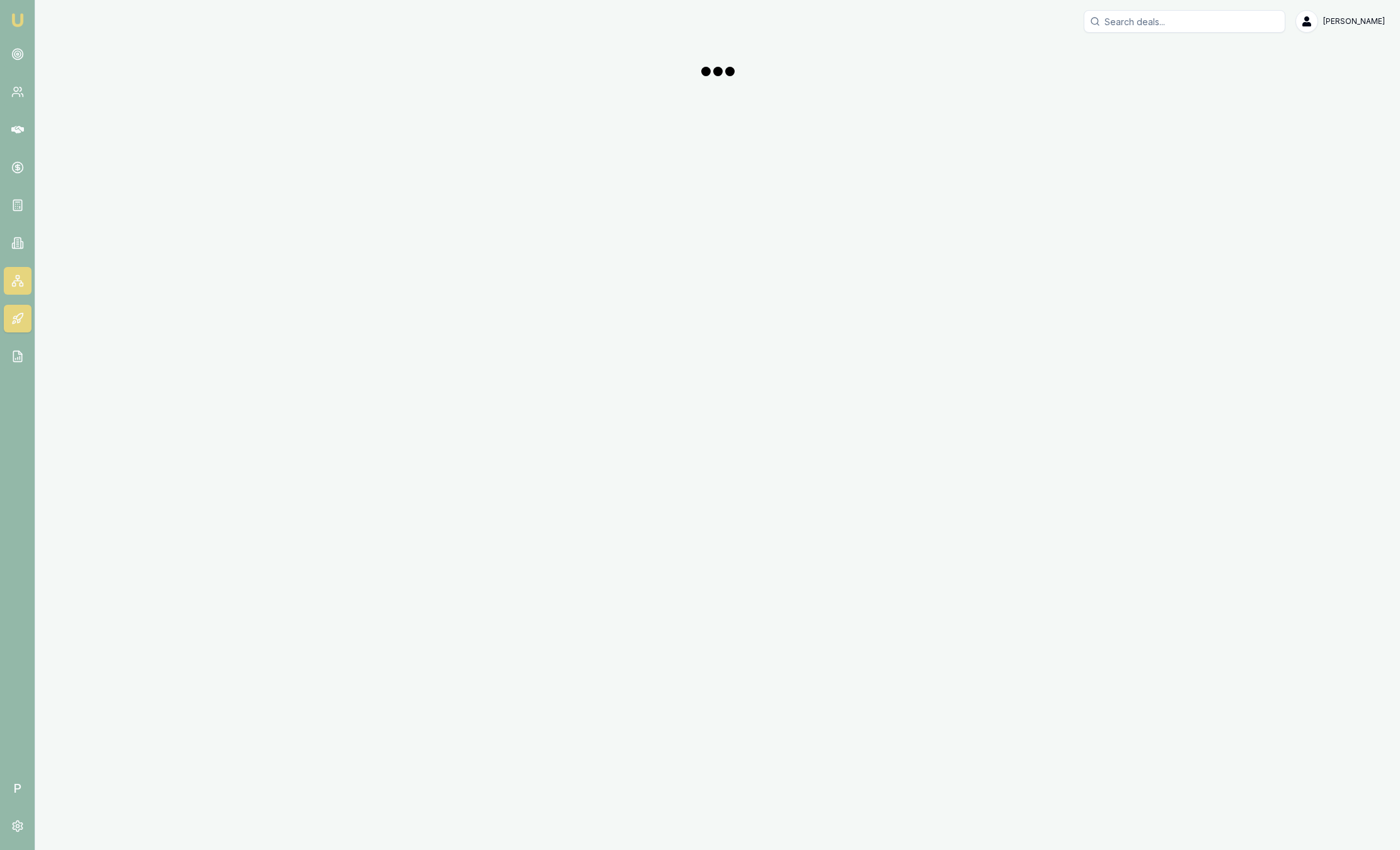
click at [21, 274] on icon at bounding box center [18, 281] width 13 height 13
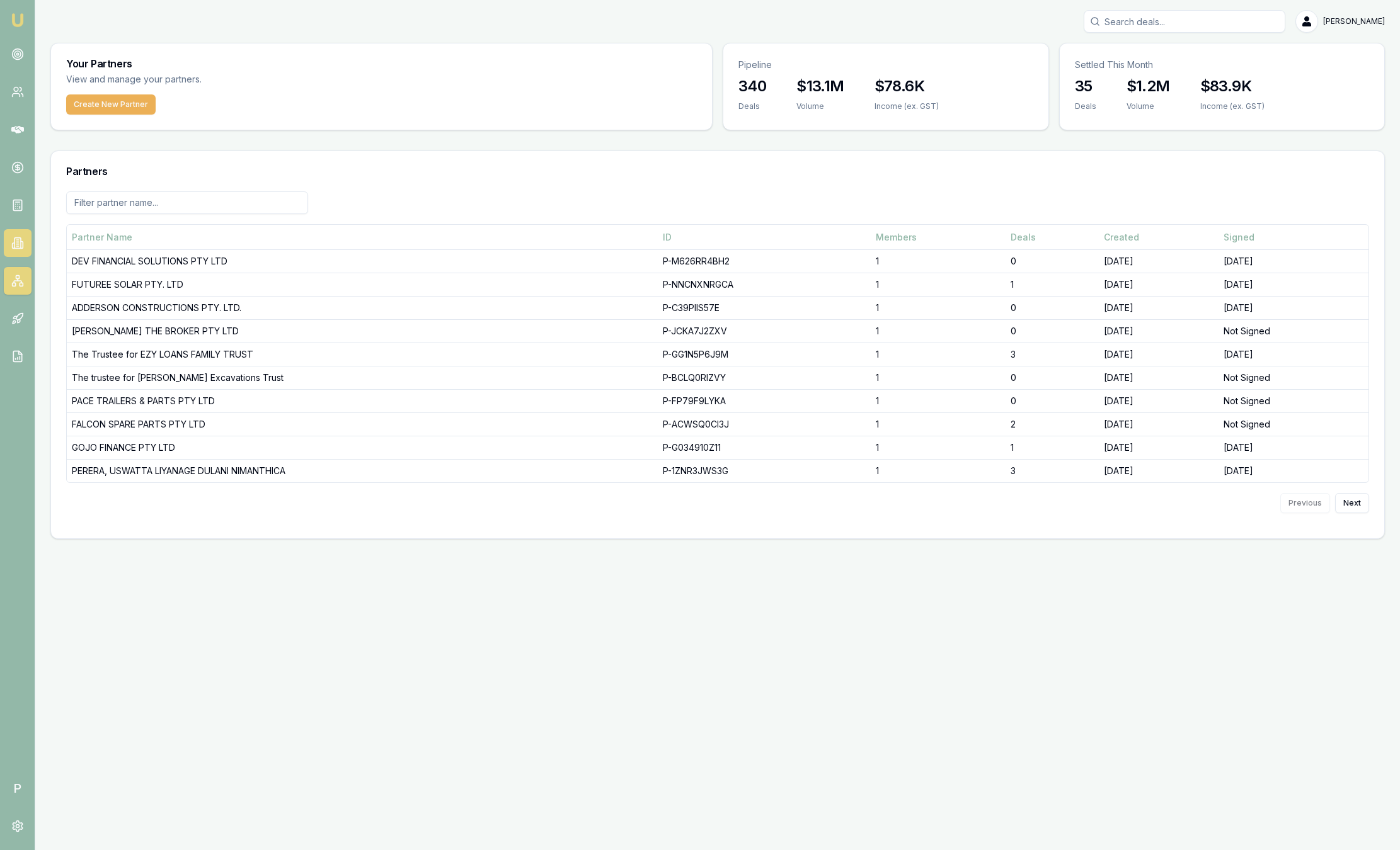
click at [17, 248] on icon at bounding box center [18, 243] width 13 height 13
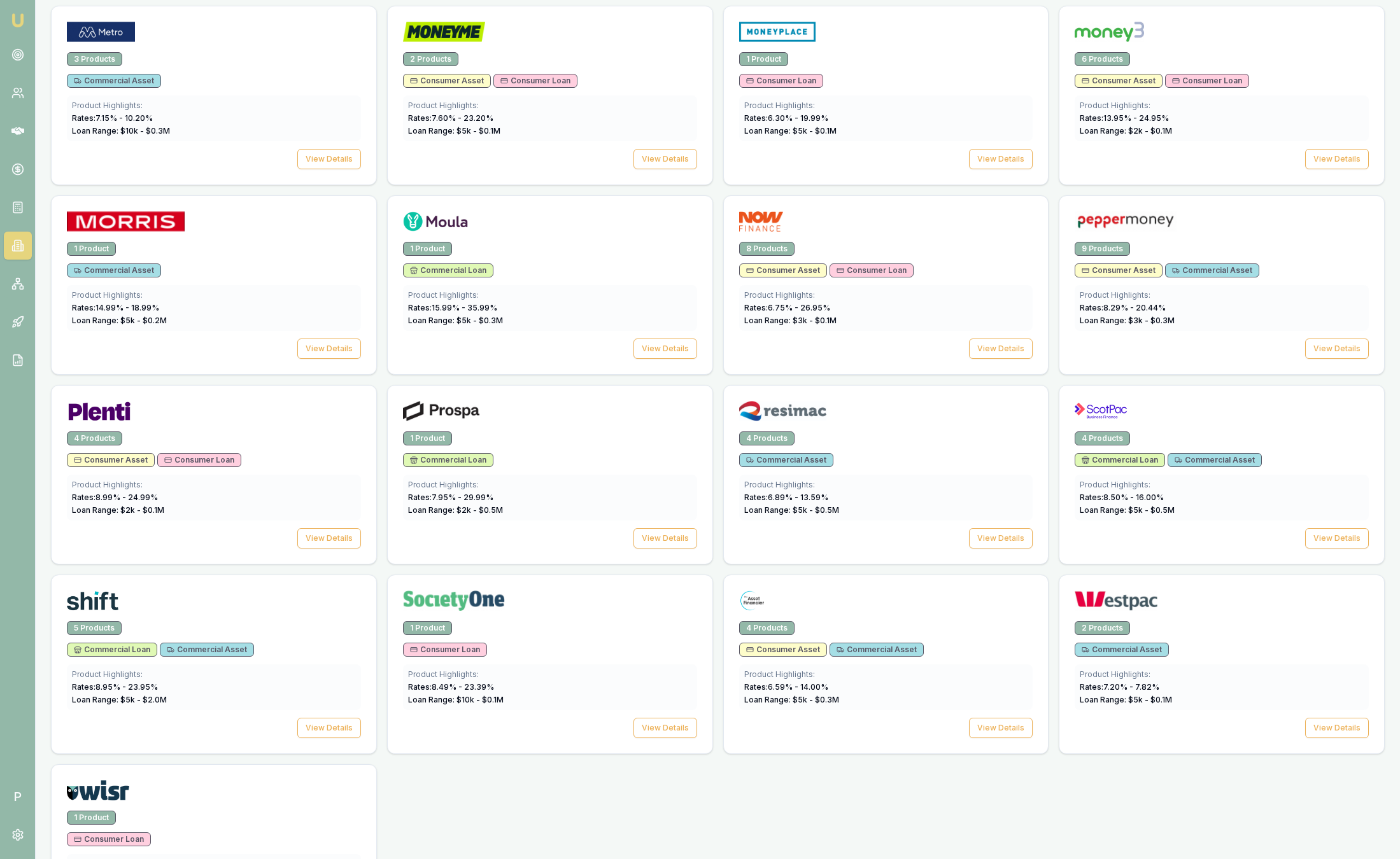
scroll to position [1408, 0]
click at [265, 258] on div "1 Product Commercial Asset Product Highlights: Rates: 14.99 % - 18.99 % Loan Ra…" at bounding box center [213, 309] width 324 height 133
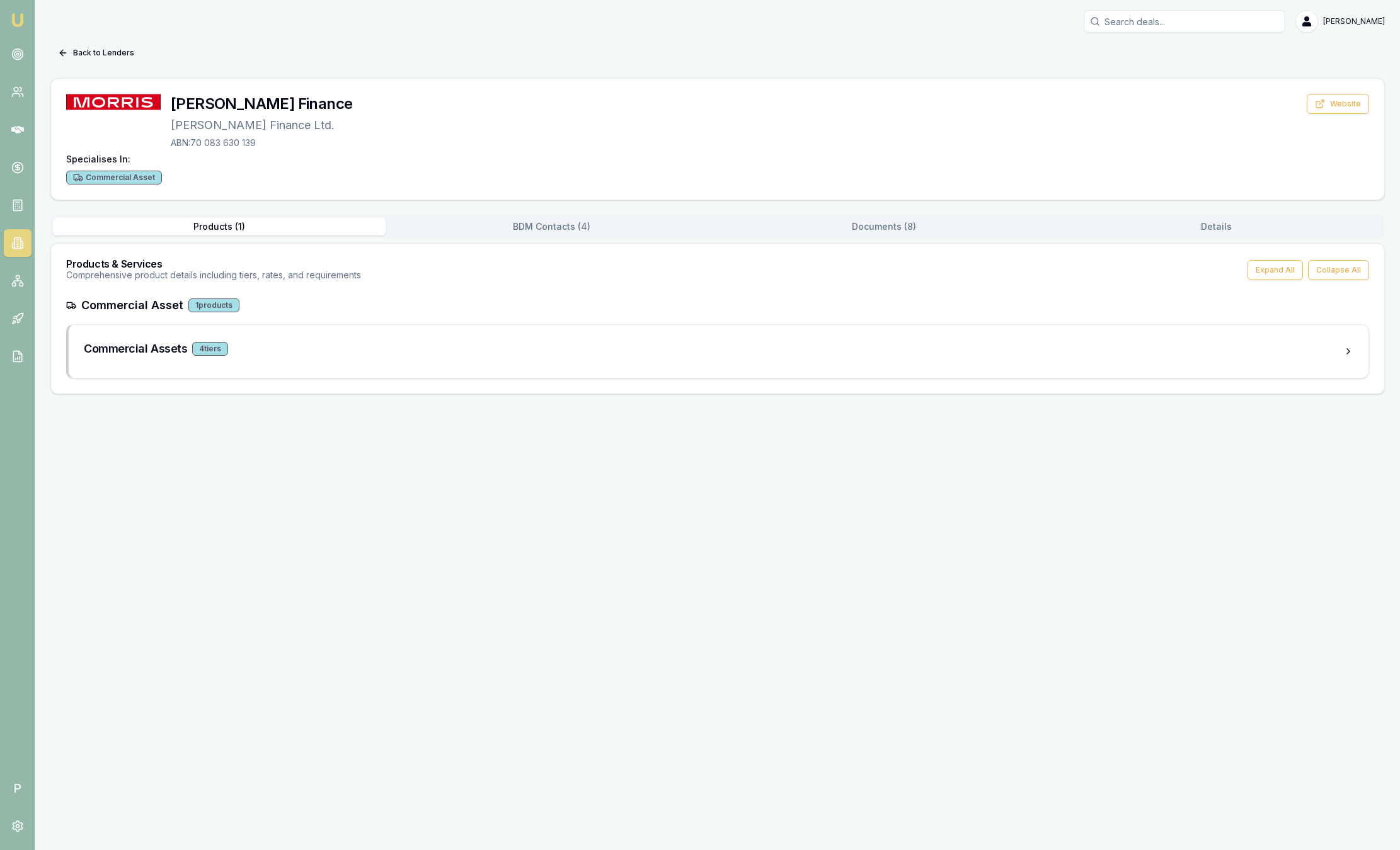
click at [551, 212] on div "Back to Lenders Morris Finance Morris Finance Ltd. ABN: 70 083 630 139 Website …" at bounding box center [718, 218] width 1334 height 351
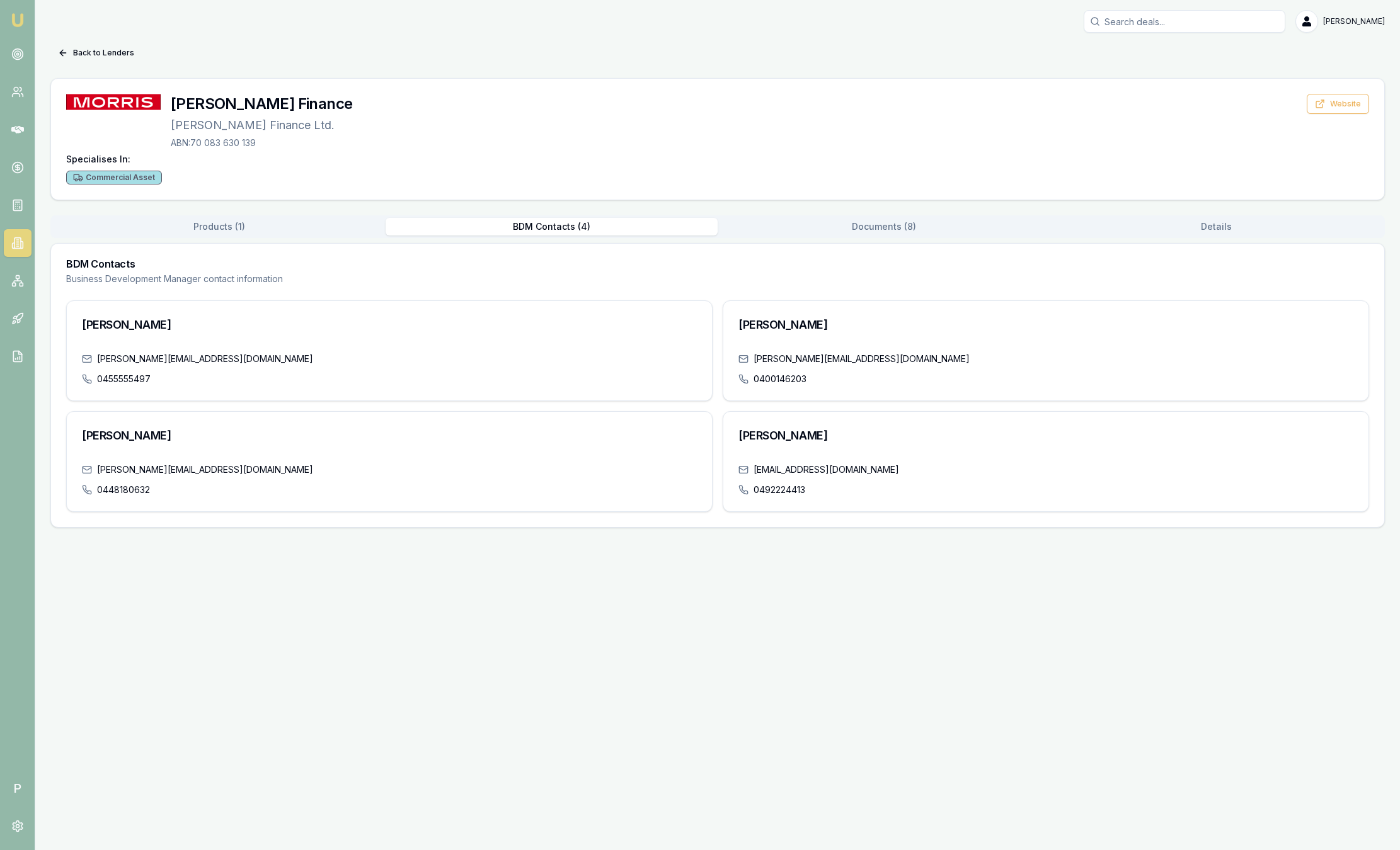
click at [546, 223] on button "BDM Contacts ( 4 )" at bounding box center [552, 226] width 332 height 18
click at [102, 45] on button "Back to Lenders" at bounding box center [96, 53] width 92 height 20
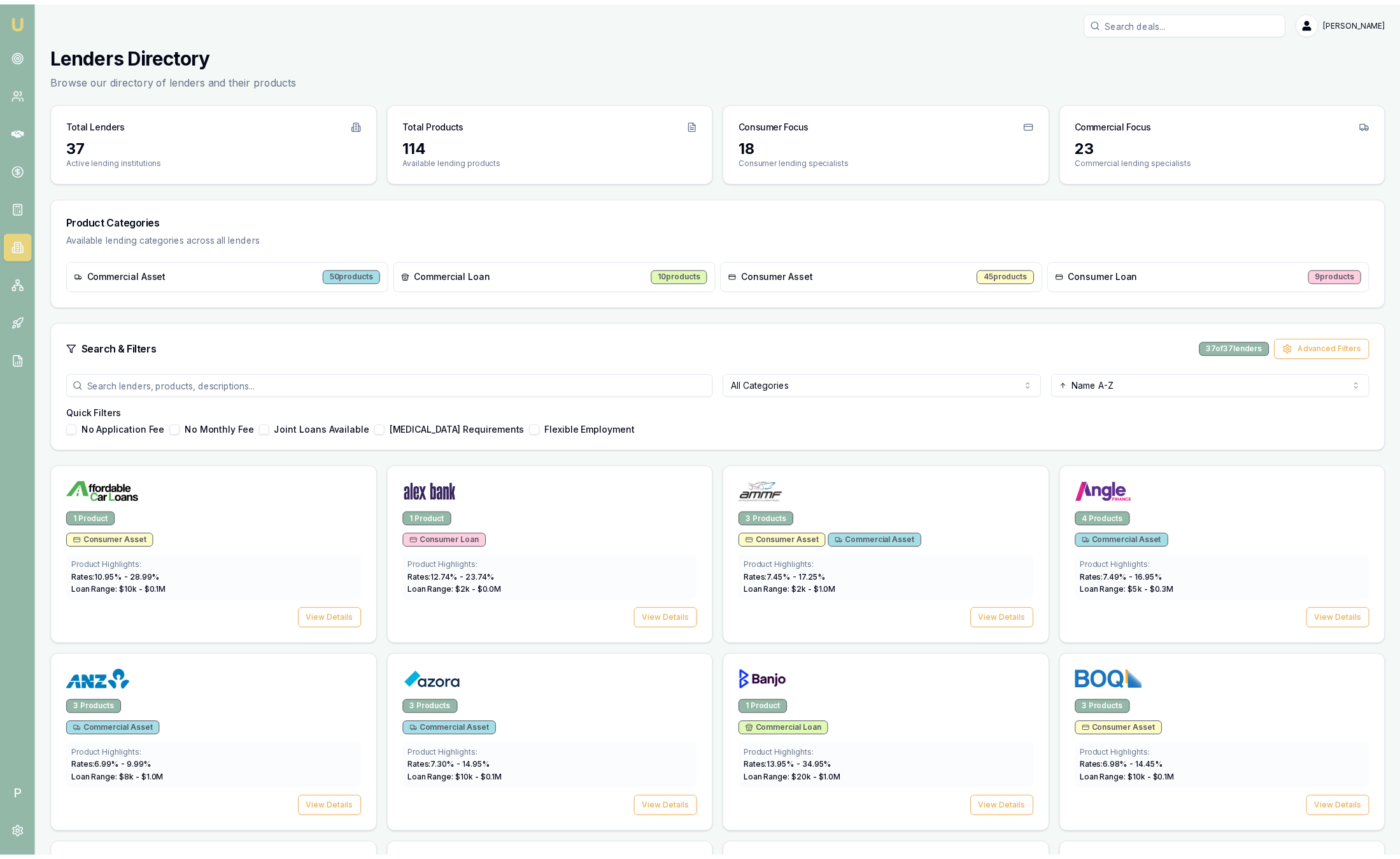
scroll to position [1408, 0]
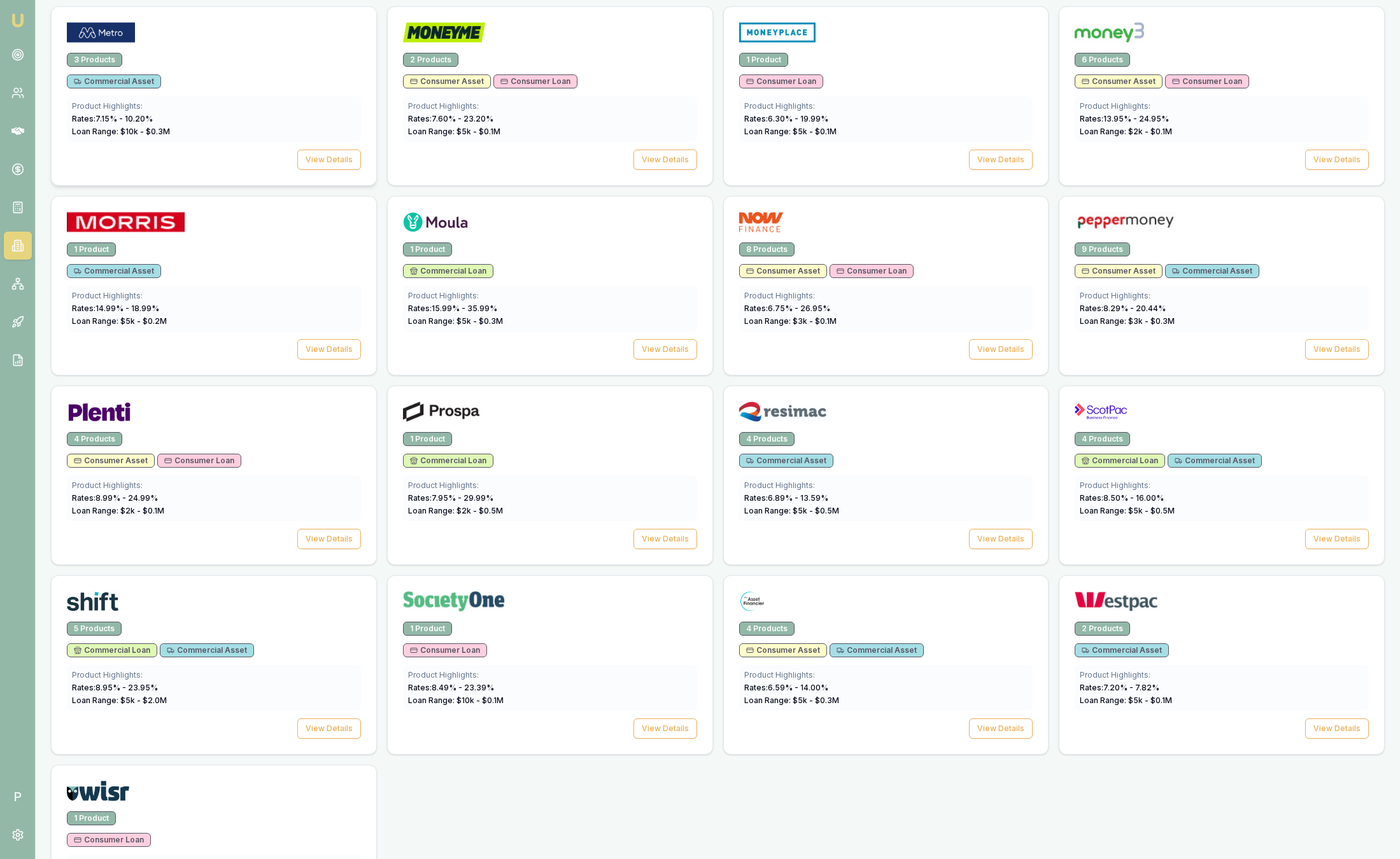
click at [292, 82] on div "Commercial Asset" at bounding box center [214, 82] width 294 height 14
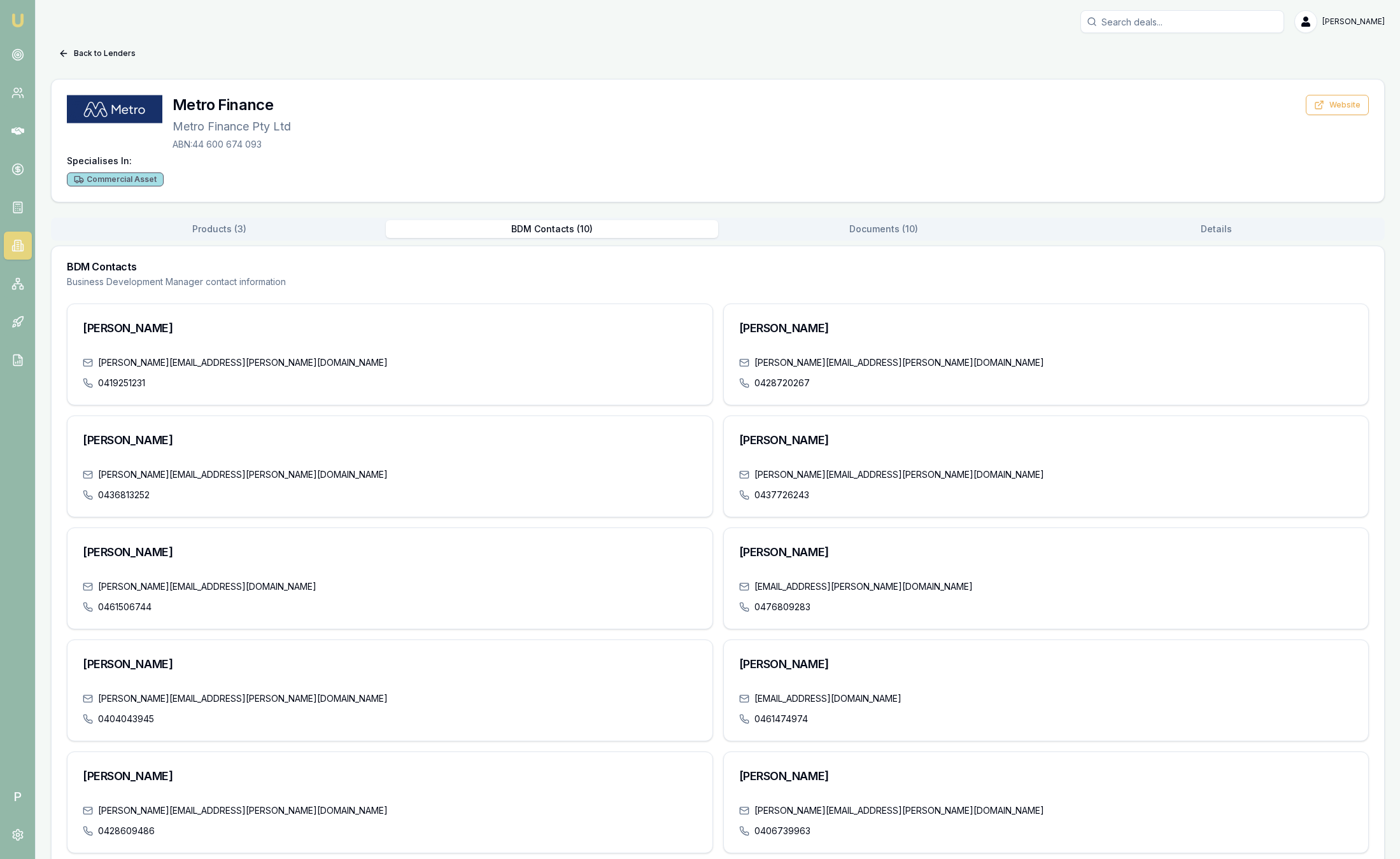
click at [532, 225] on button "BDM Contacts ( 10 )" at bounding box center [552, 229] width 332 height 18
click at [78, 49] on button "Back to Lenders" at bounding box center [97, 53] width 92 height 20
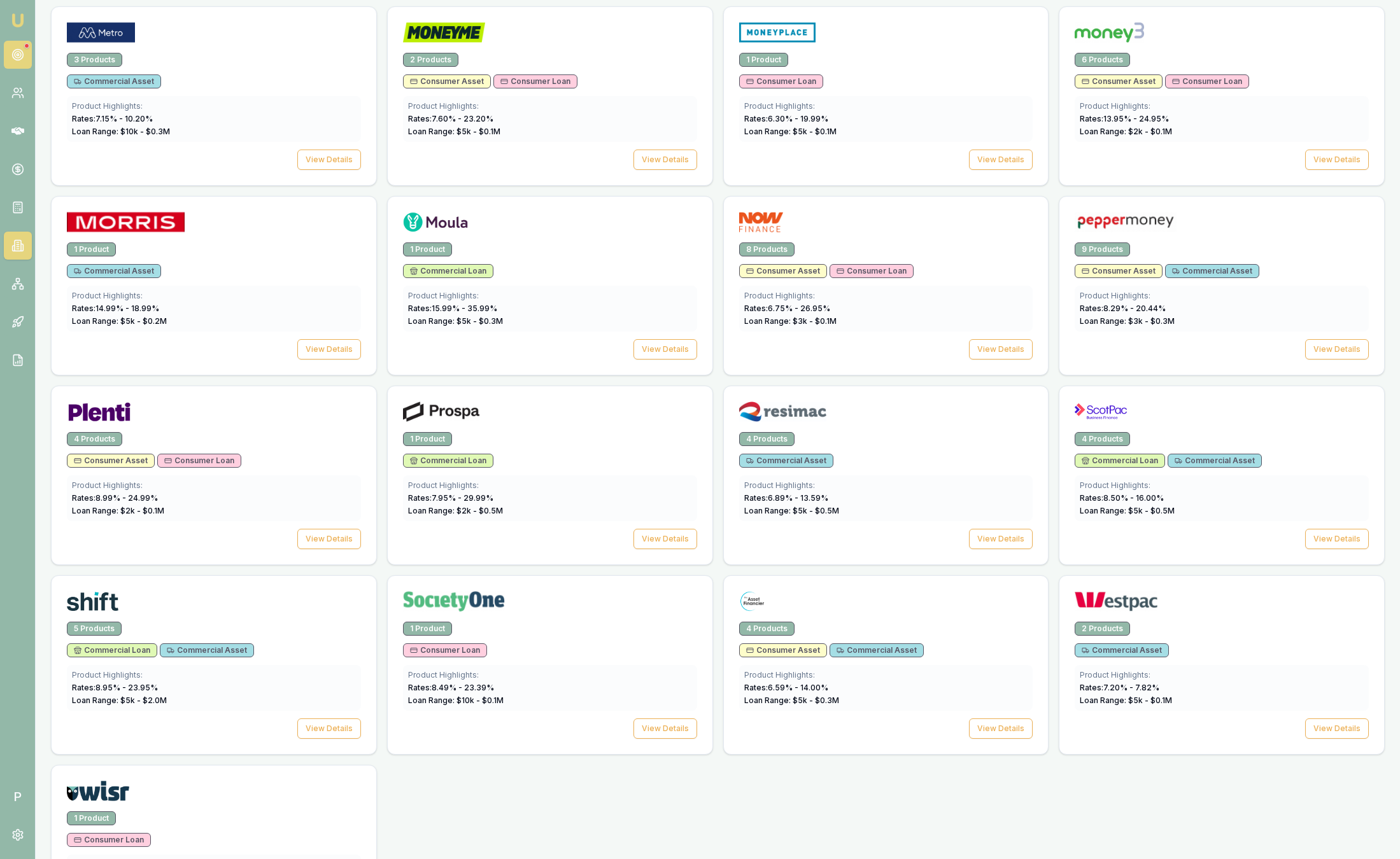
click at [15, 53] on icon at bounding box center [18, 55] width 13 height 13
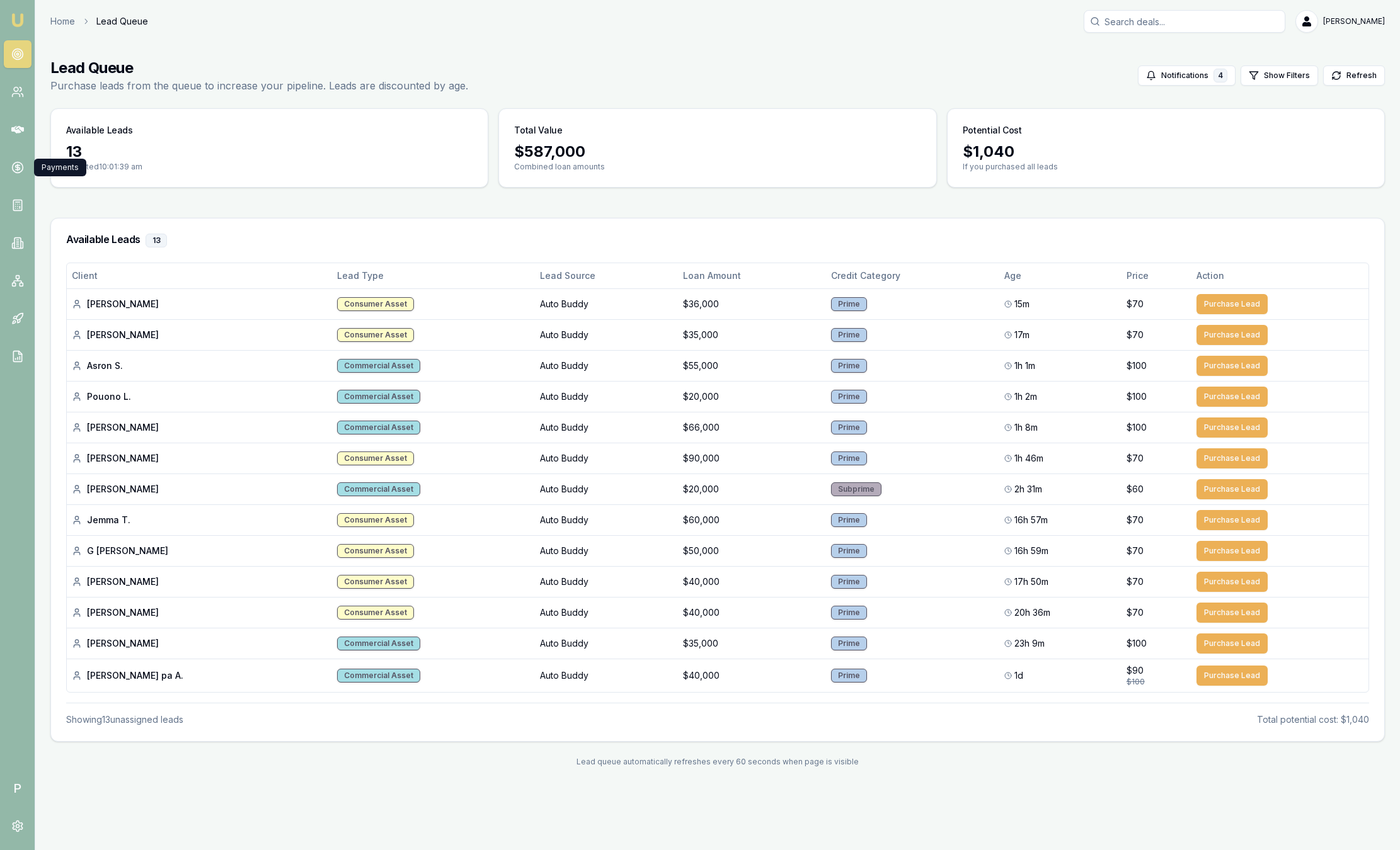
click at [31, 171] on nav "Emu Broker" at bounding box center [17, 190] width 34 height 380
click at [21, 165] on circle at bounding box center [18, 168] width 11 height 11
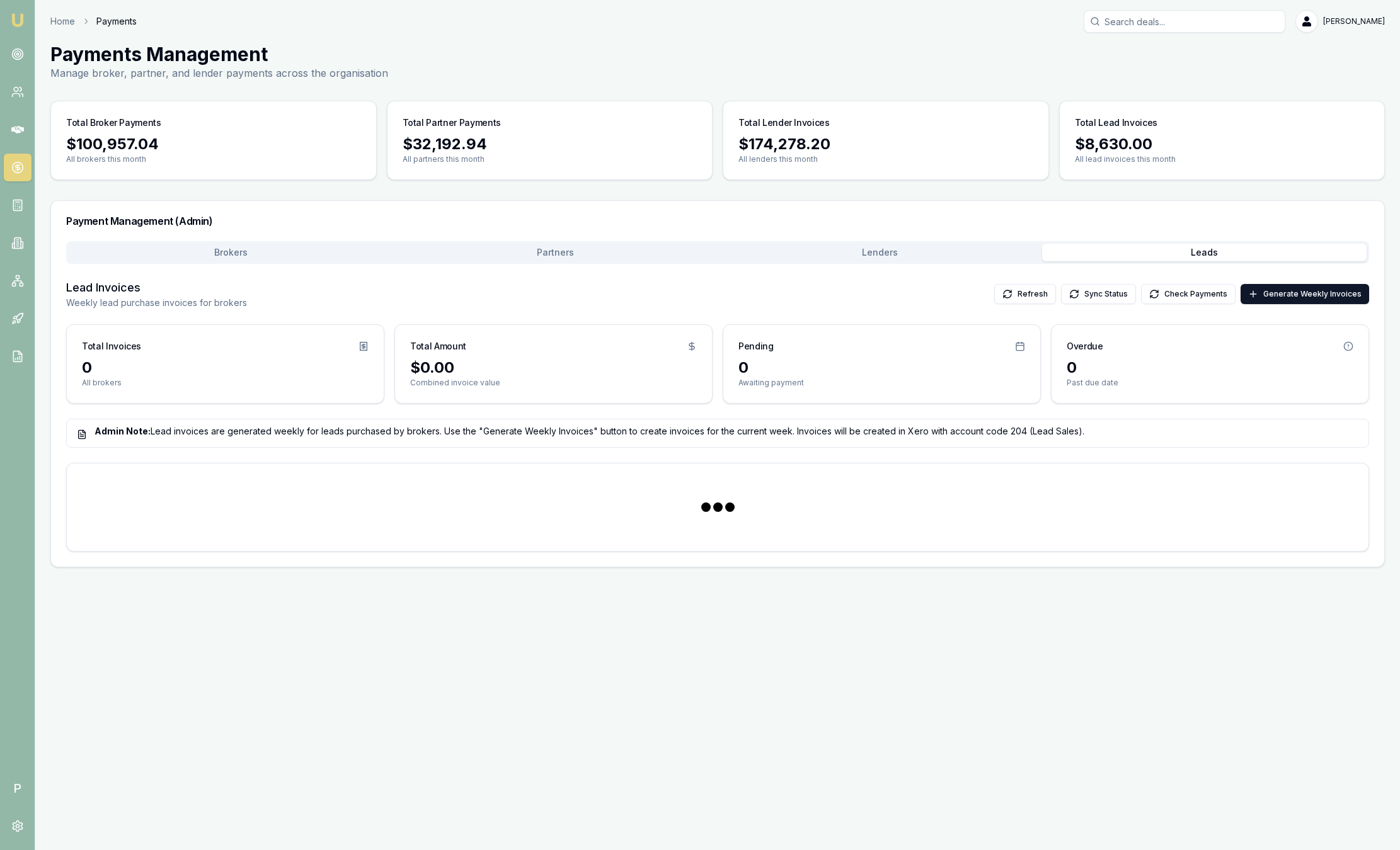
click at [1208, 255] on button "Leads" at bounding box center [1203, 252] width 324 height 18
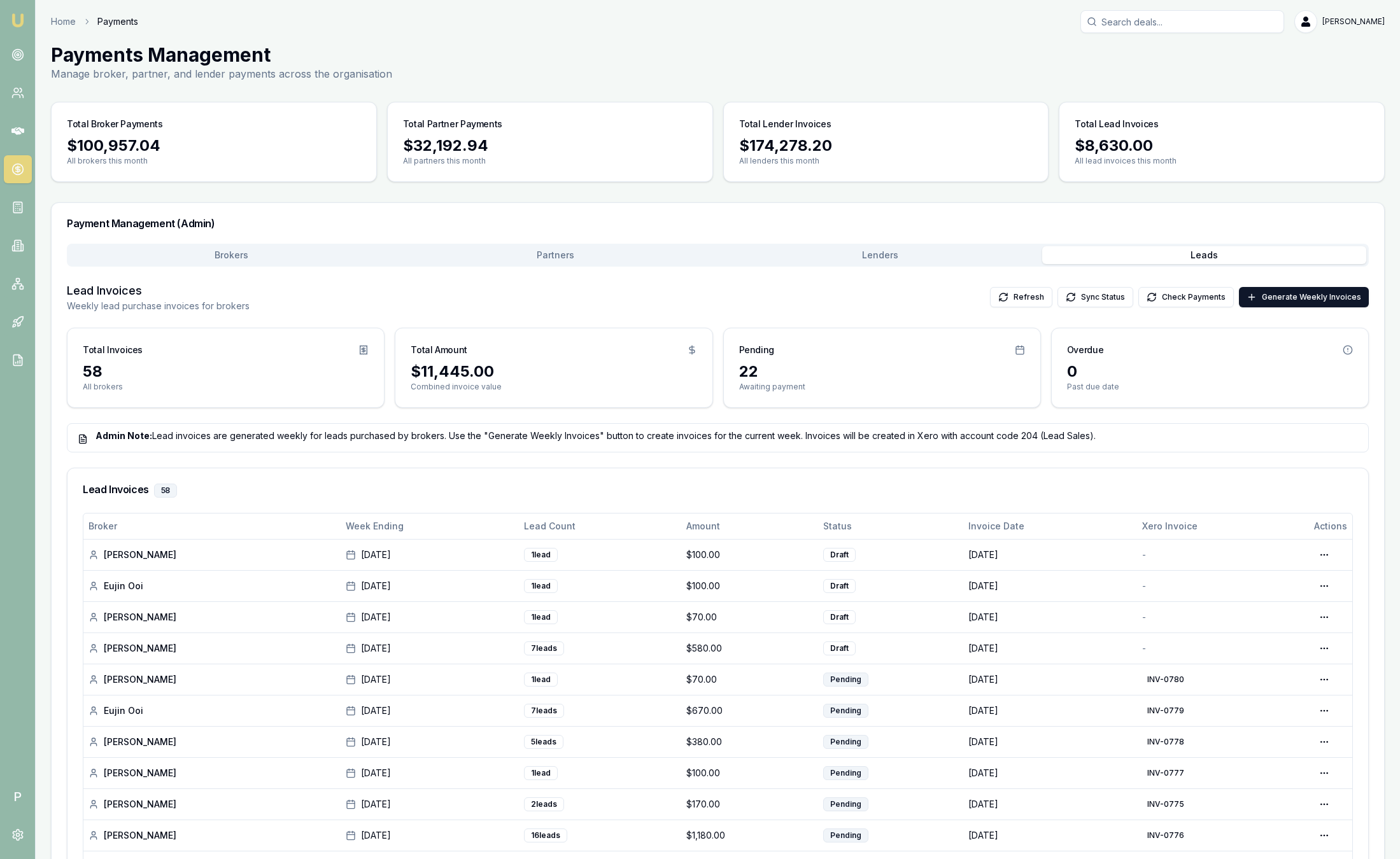
click at [25, 20] on link "Emu Broker" at bounding box center [18, 20] width 20 height 20
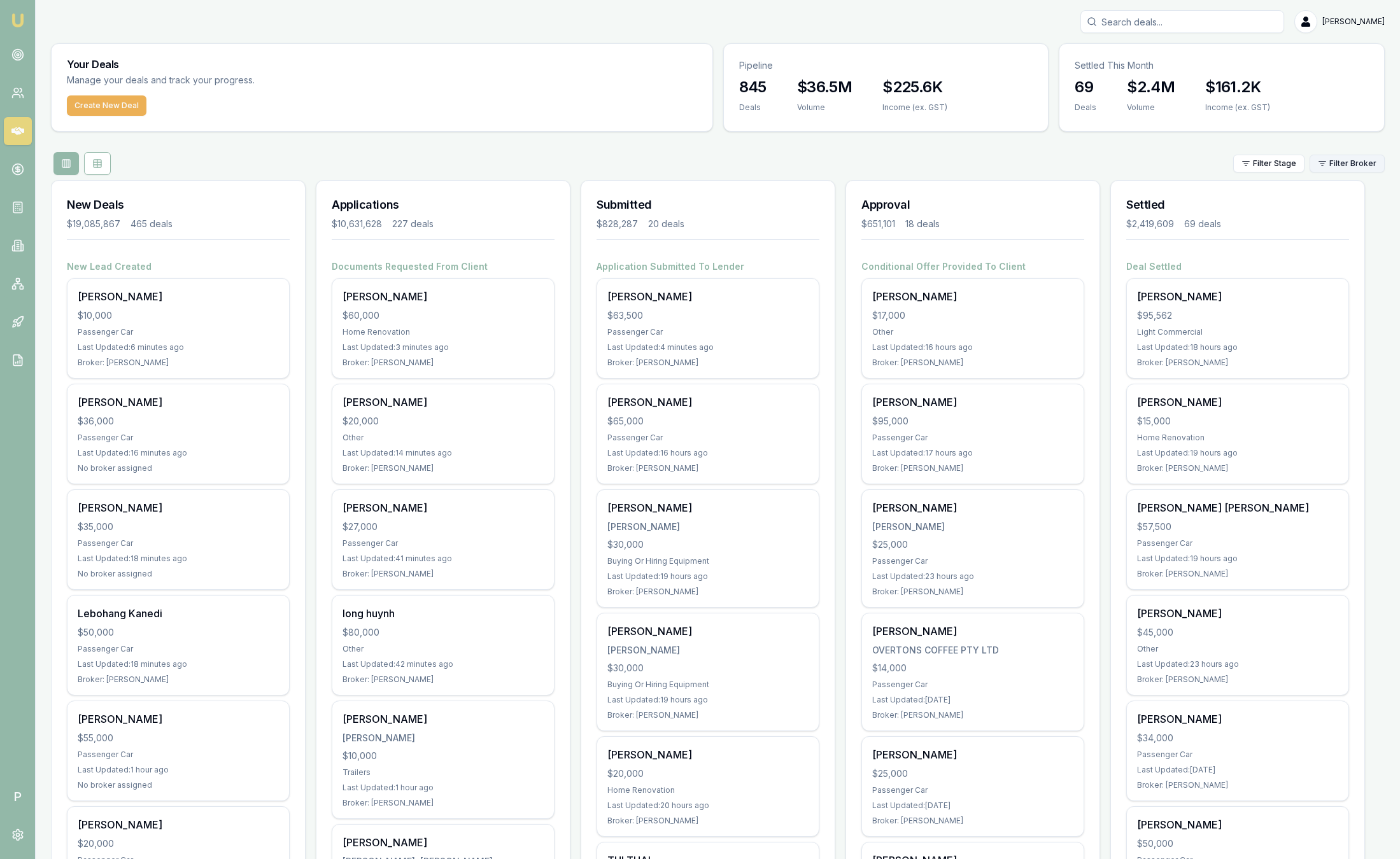
click at [1330, 166] on html "Emu Broker P Sam Crouch Toggle Menu Your Deals Manage your deals and track your…" at bounding box center [700, 429] width 1400 height 859
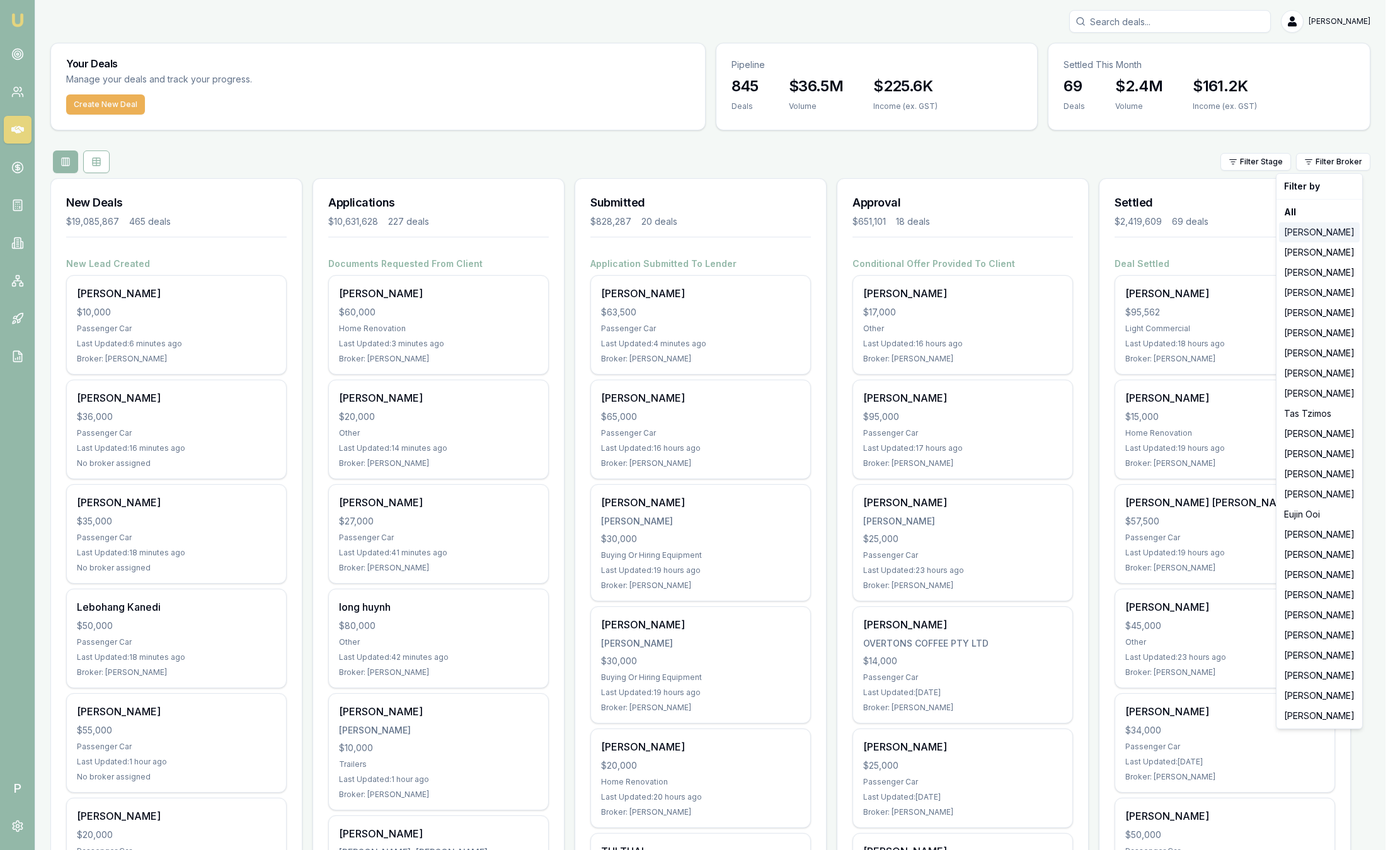
click at [1315, 239] on div "[PERSON_NAME]" at bounding box center [1319, 233] width 81 height 20
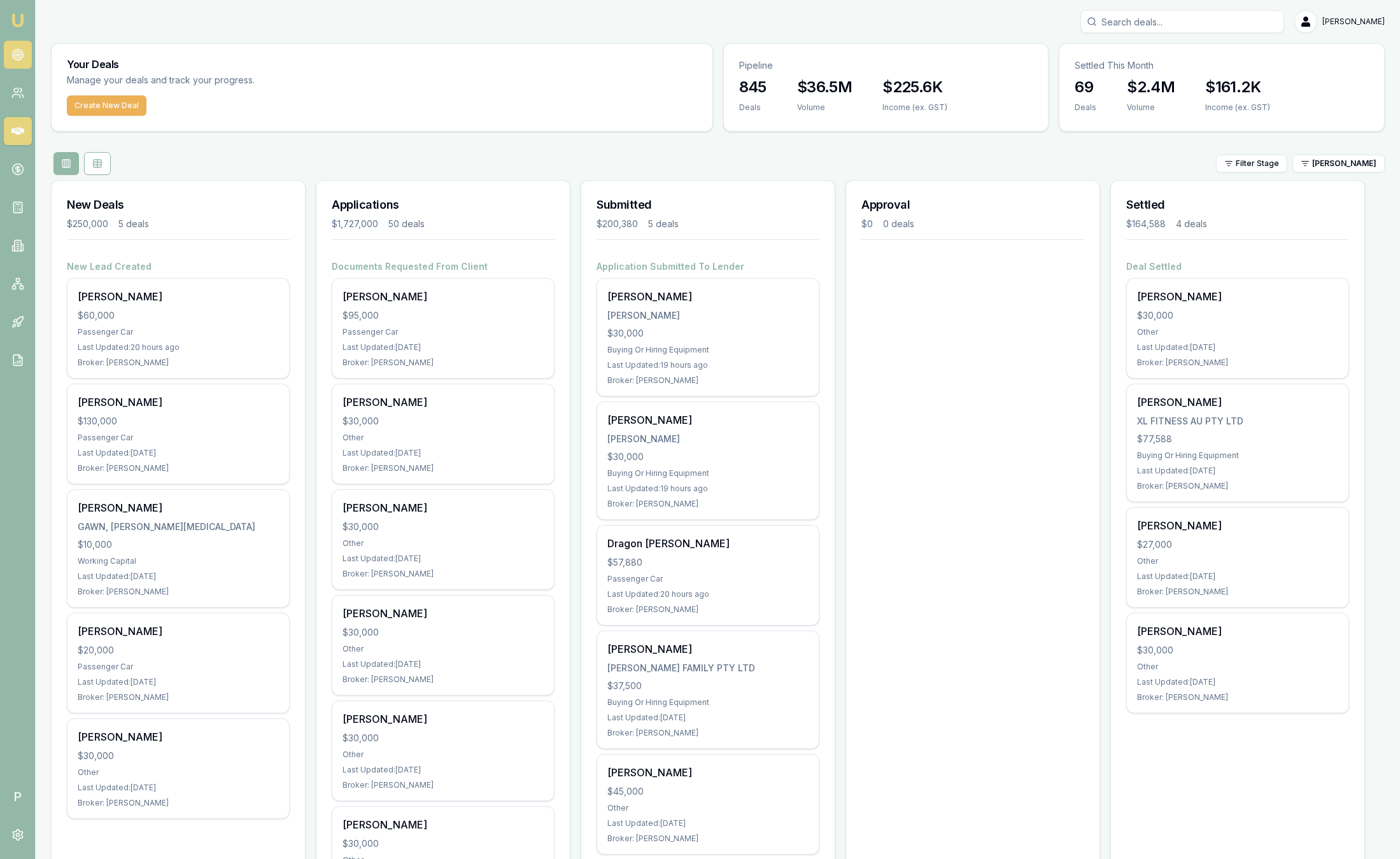
click at [17, 53] on icon at bounding box center [18, 55] width 13 height 13
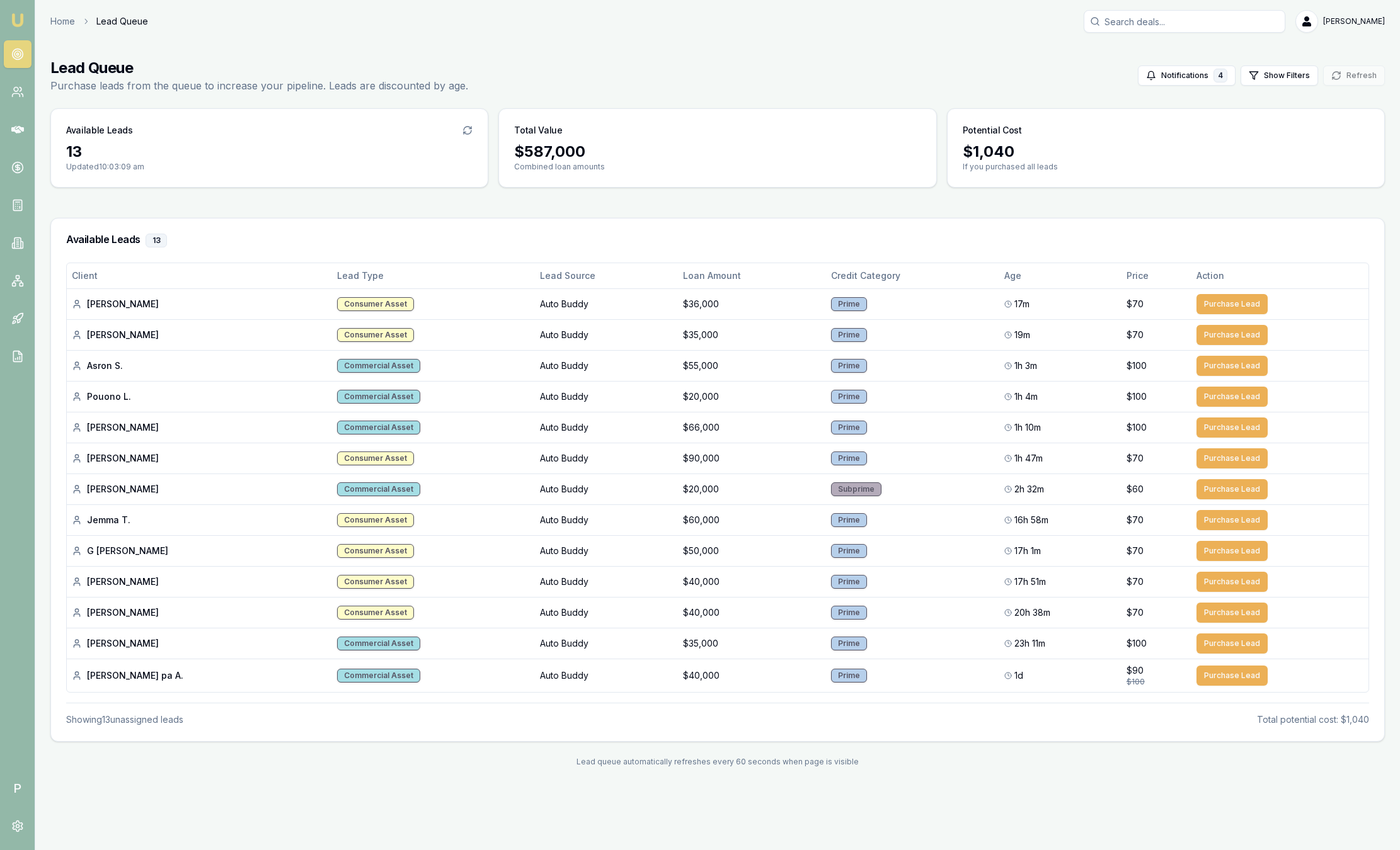
click at [13, 18] on img at bounding box center [18, 21] width 15 height 15
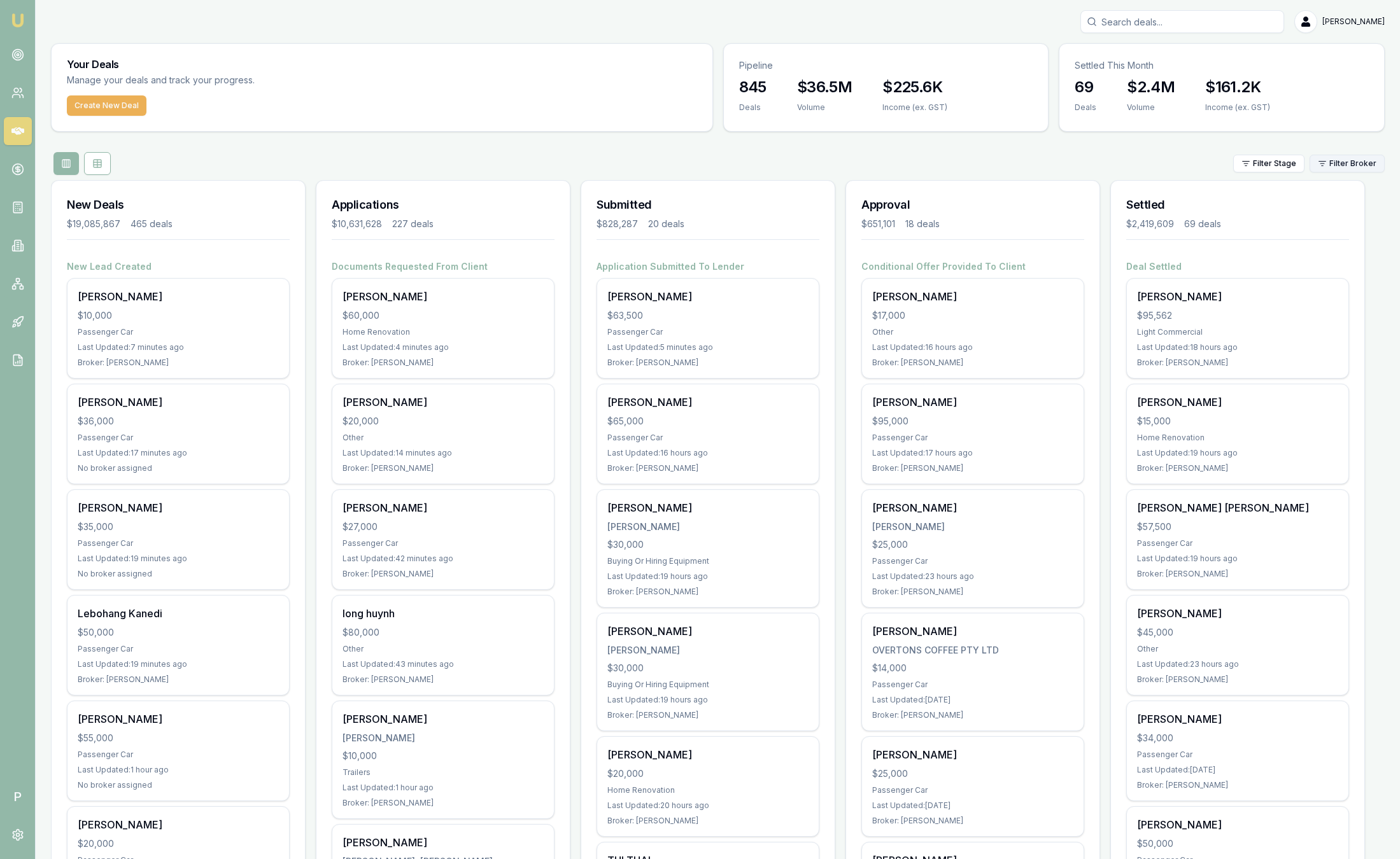
click at [1342, 166] on html "Emu Broker P Sam Crouch Toggle Menu Your Deals Manage your deals and track your…" at bounding box center [700, 429] width 1400 height 859
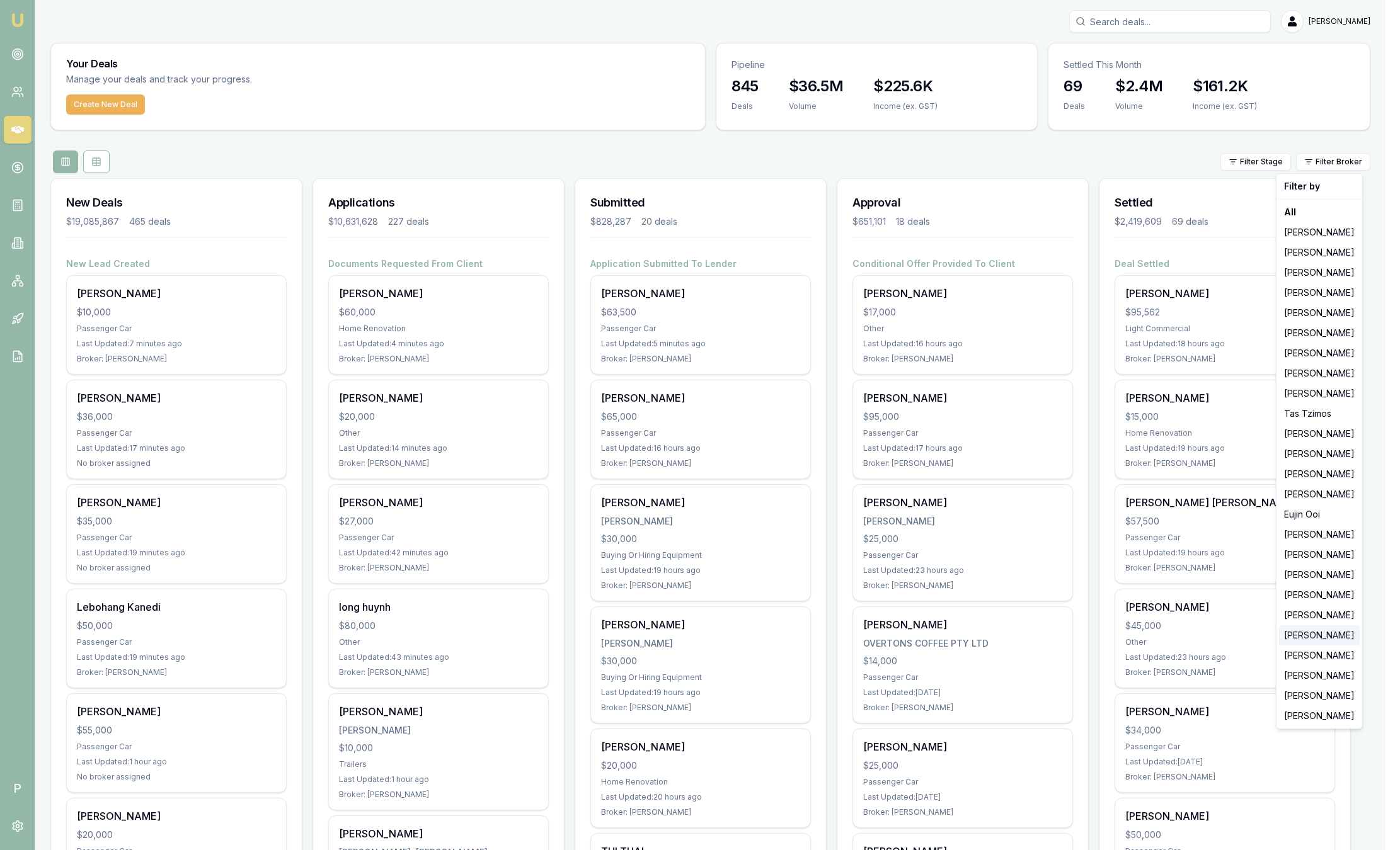
click at [1317, 637] on div "[PERSON_NAME]" at bounding box center [1319, 635] width 81 height 20
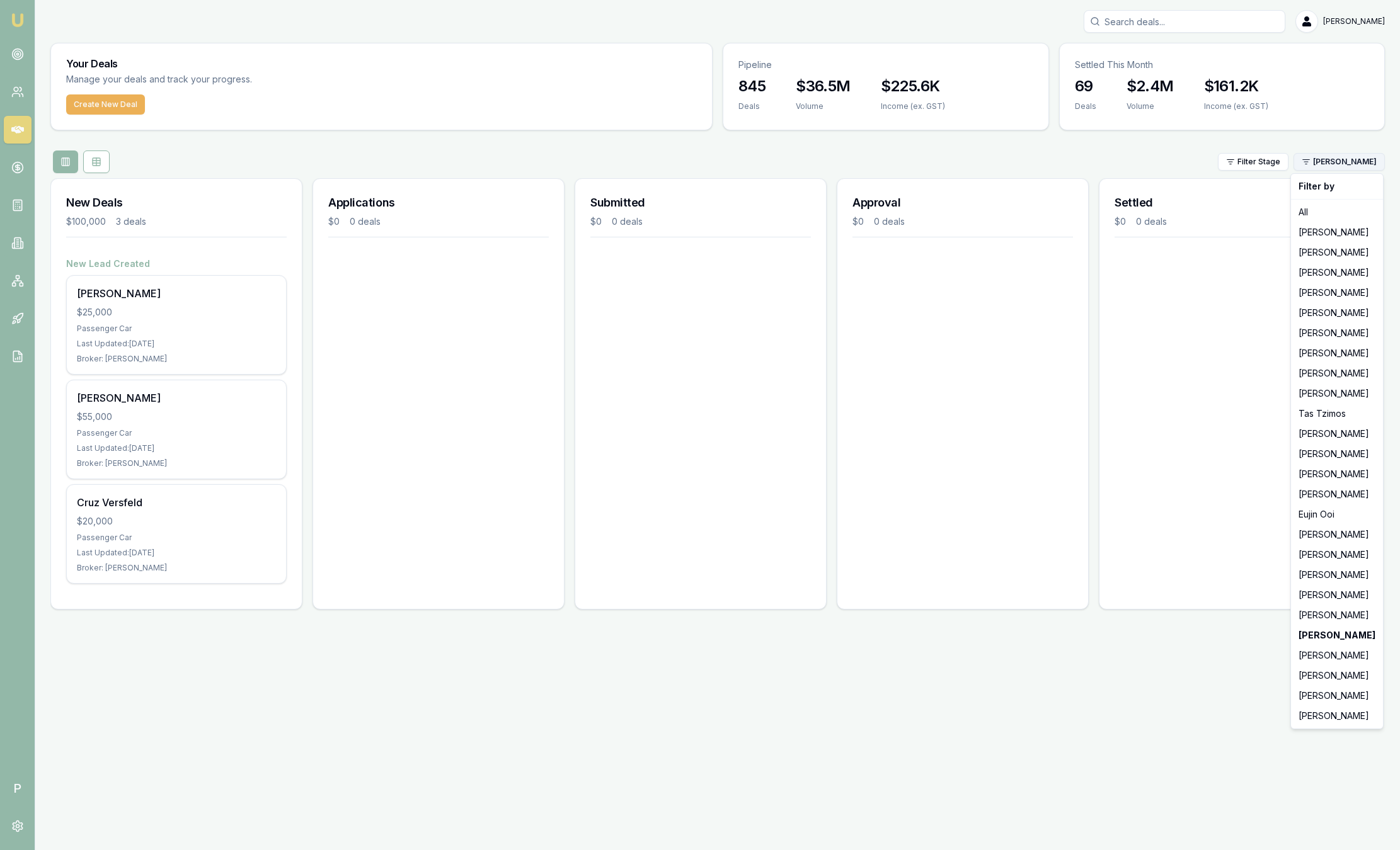
click at [1332, 162] on html "Emu Broker P Sam Crouch Toggle Menu Your Deals Manage your deals and track your…" at bounding box center [700, 425] width 1400 height 850
click at [1342, 560] on div "[PERSON_NAME]" at bounding box center [1337, 555] width 87 height 20
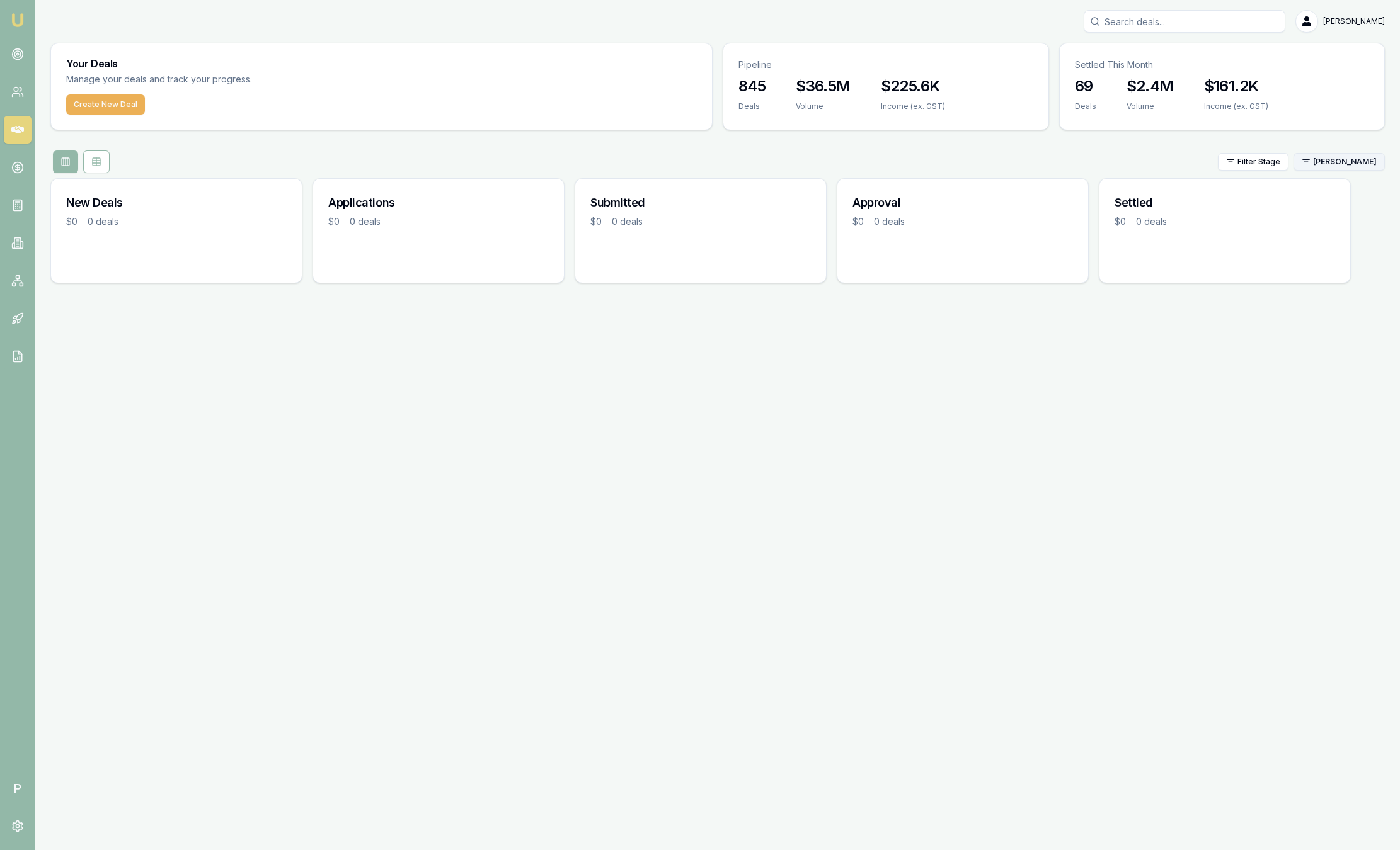
click at [1319, 168] on html "Emu Broker P Sam Crouch Toggle Menu Your Deals Manage your deals and track your…" at bounding box center [700, 425] width 1400 height 850
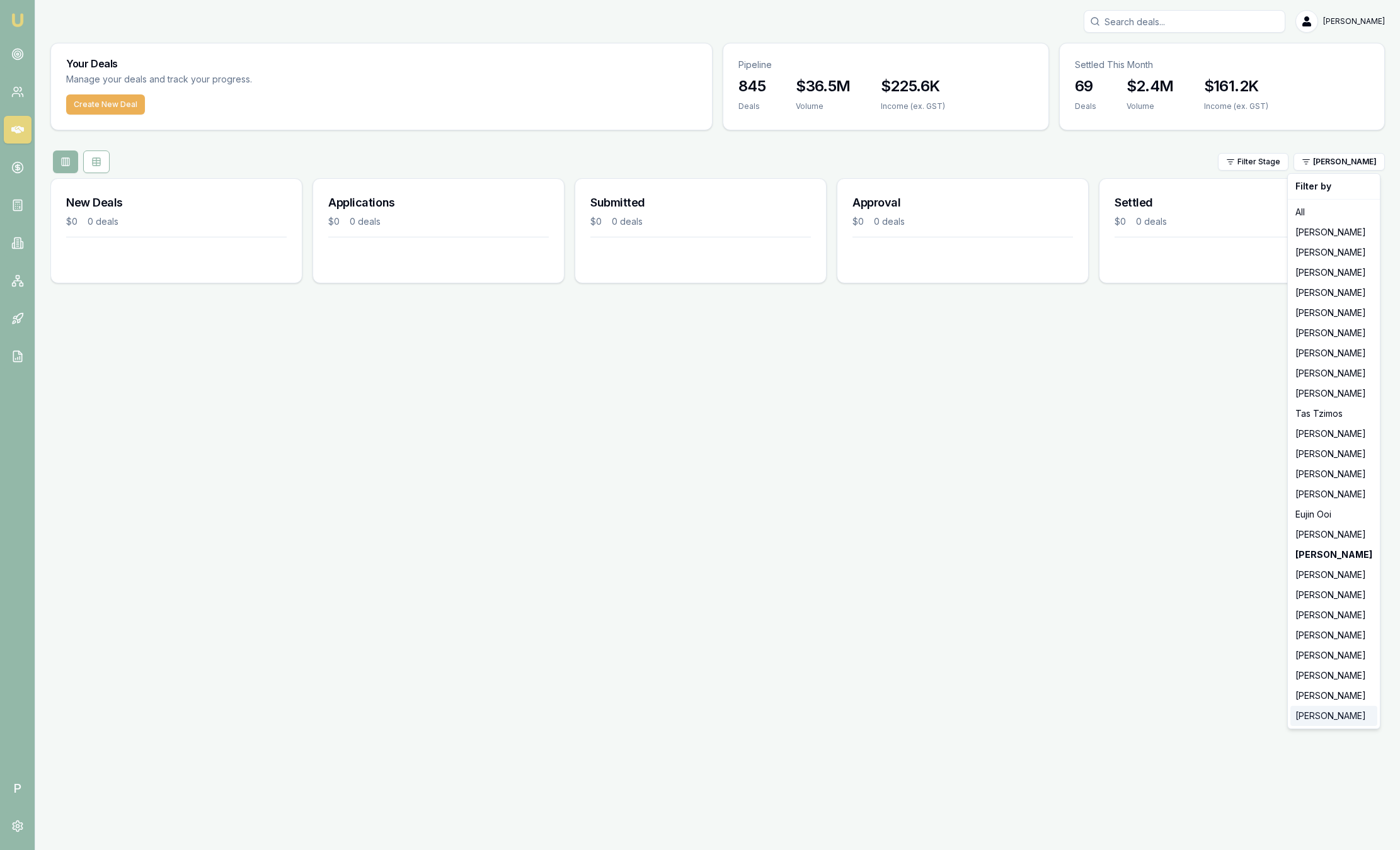
click at [1315, 714] on div "[PERSON_NAME]" at bounding box center [1334, 716] width 87 height 20
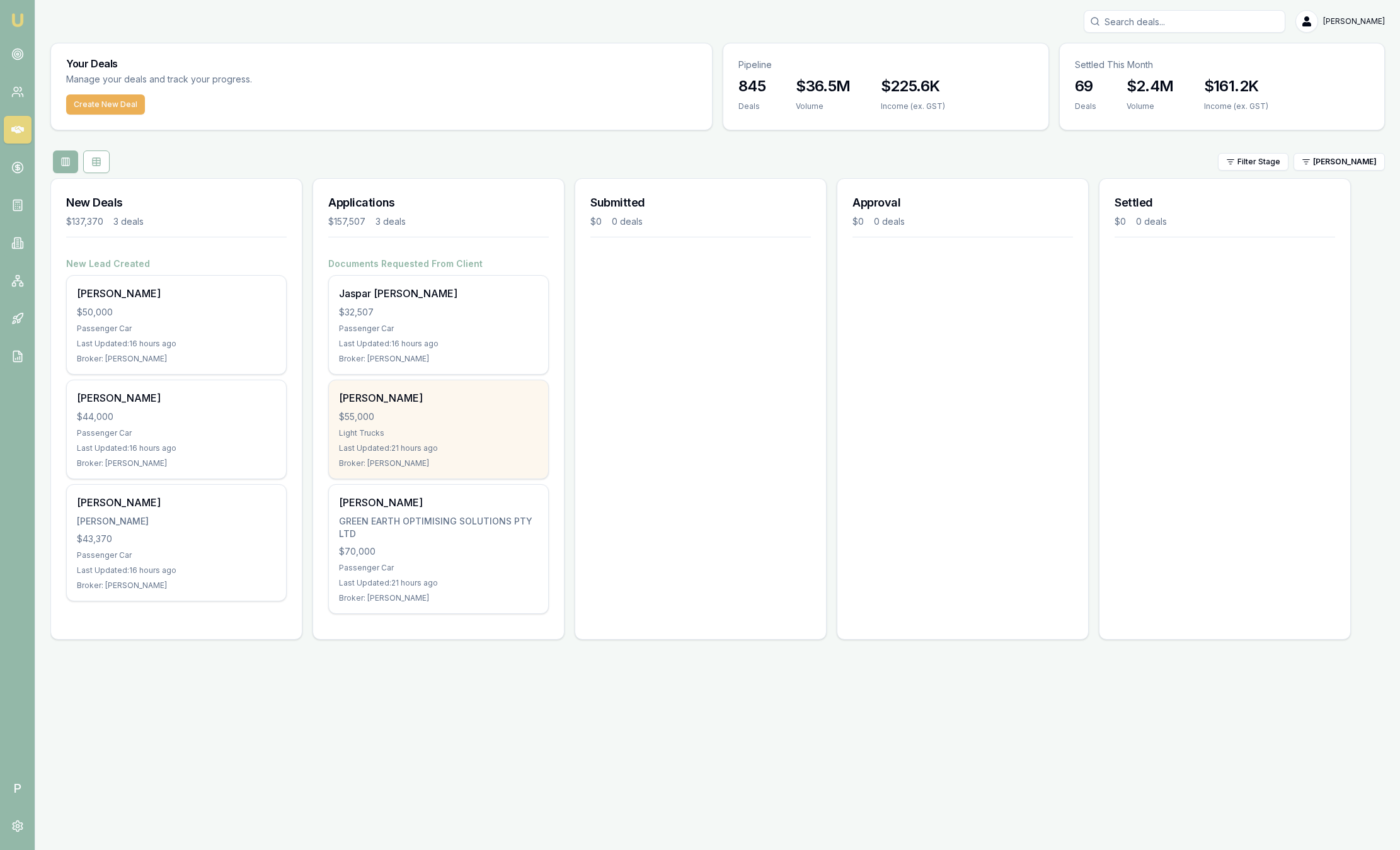
click at [455, 431] on div "Light Trucks" at bounding box center [438, 433] width 199 height 10
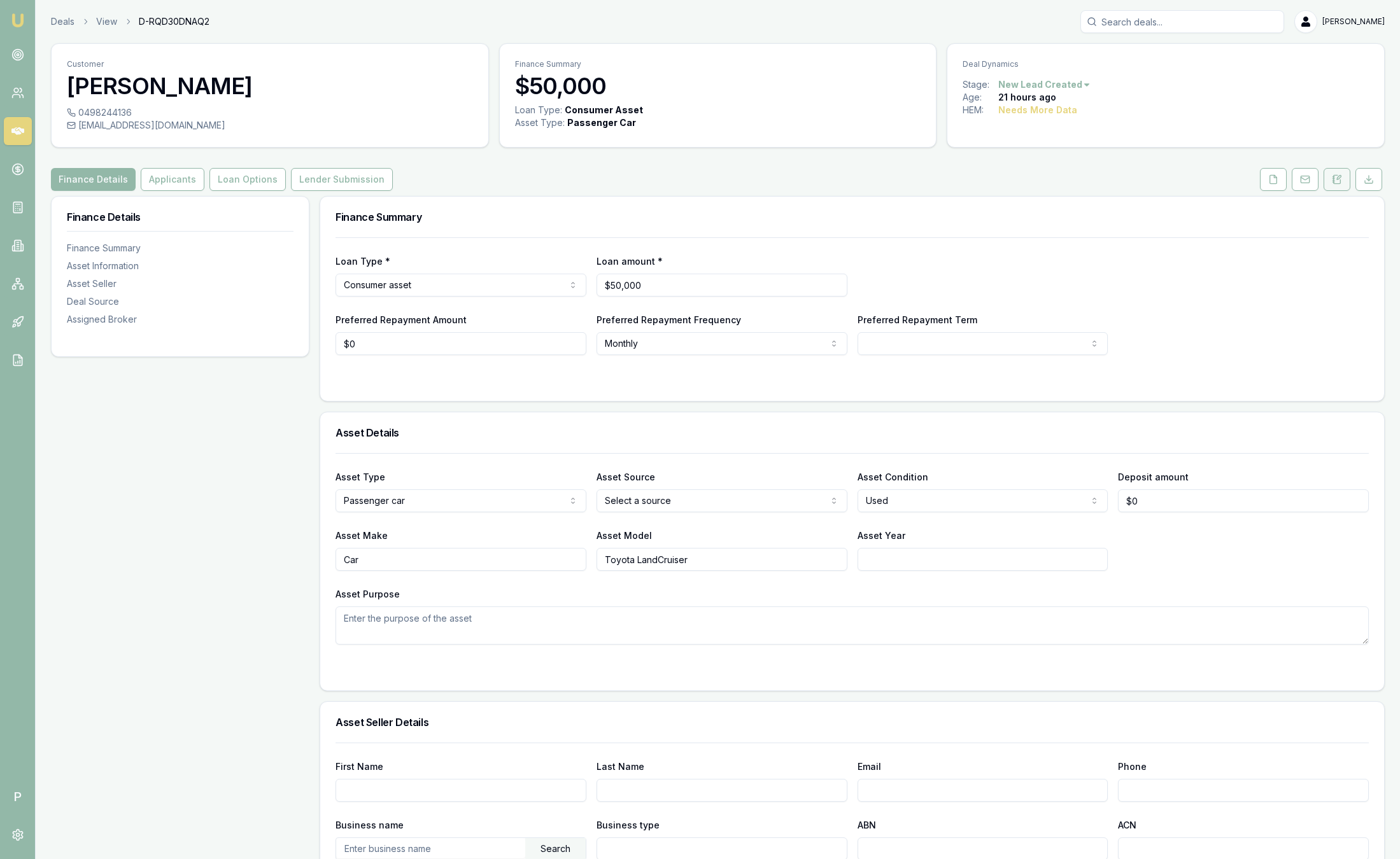
click at [1335, 183] on icon at bounding box center [1337, 179] width 7 height 8
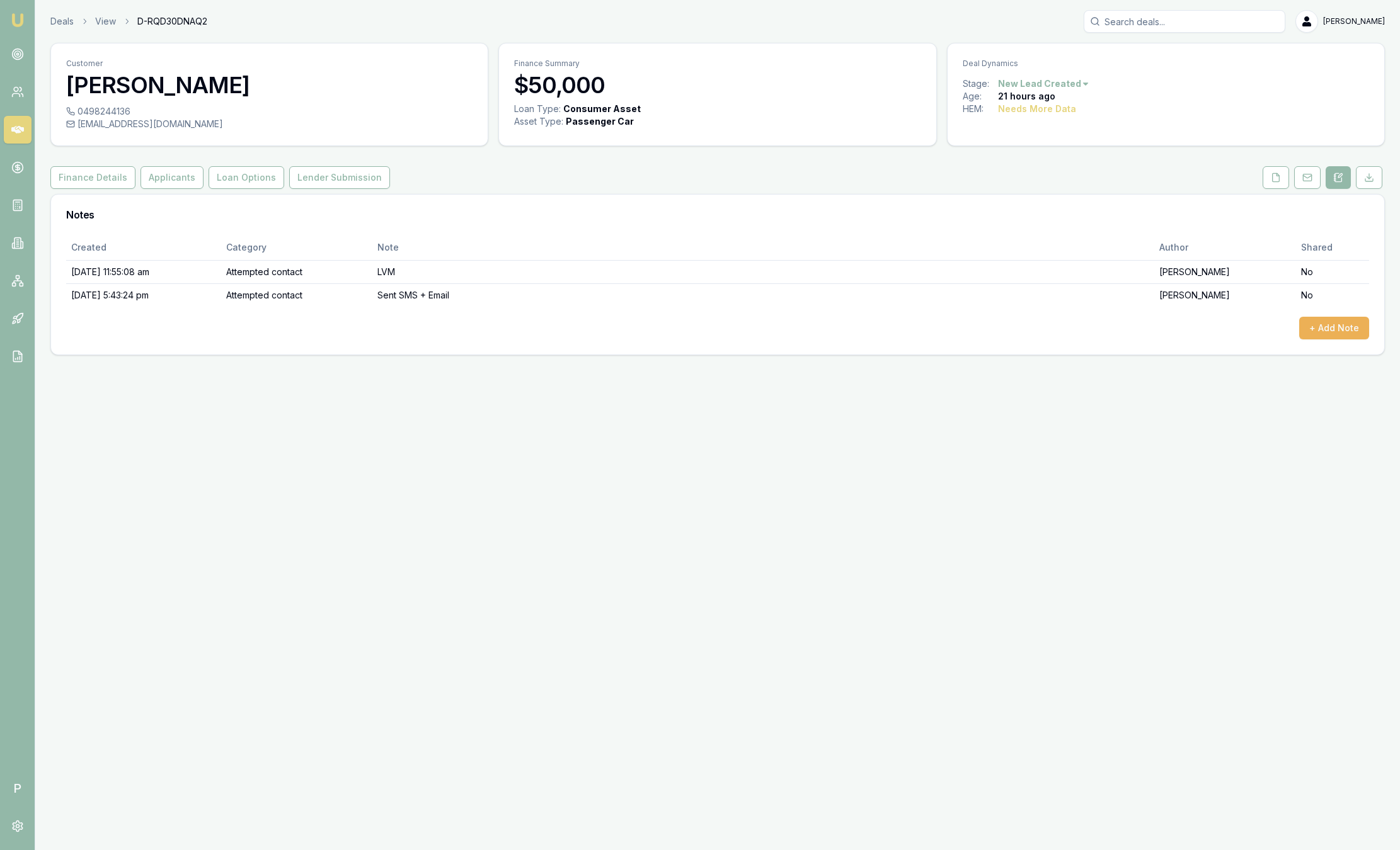
click at [23, 21] on img at bounding box center [18, 21] width 15 height 15
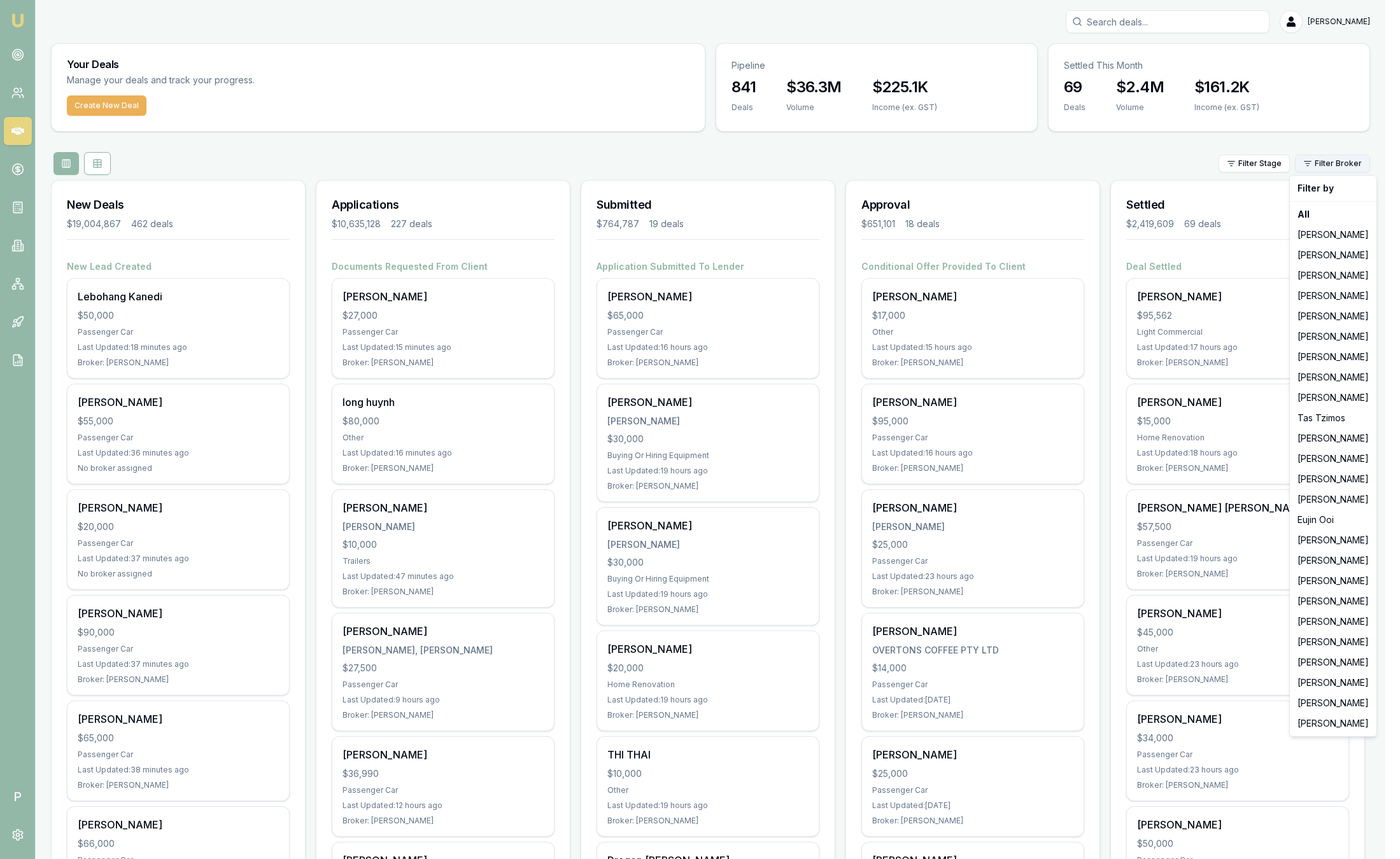
click at [1361, 161] on html "Emu Broker P [PERSON_NAME] Toggle Menu Your Deals Manage your deals and track y…" at bounding box center [700, 429] width 1400 height 859
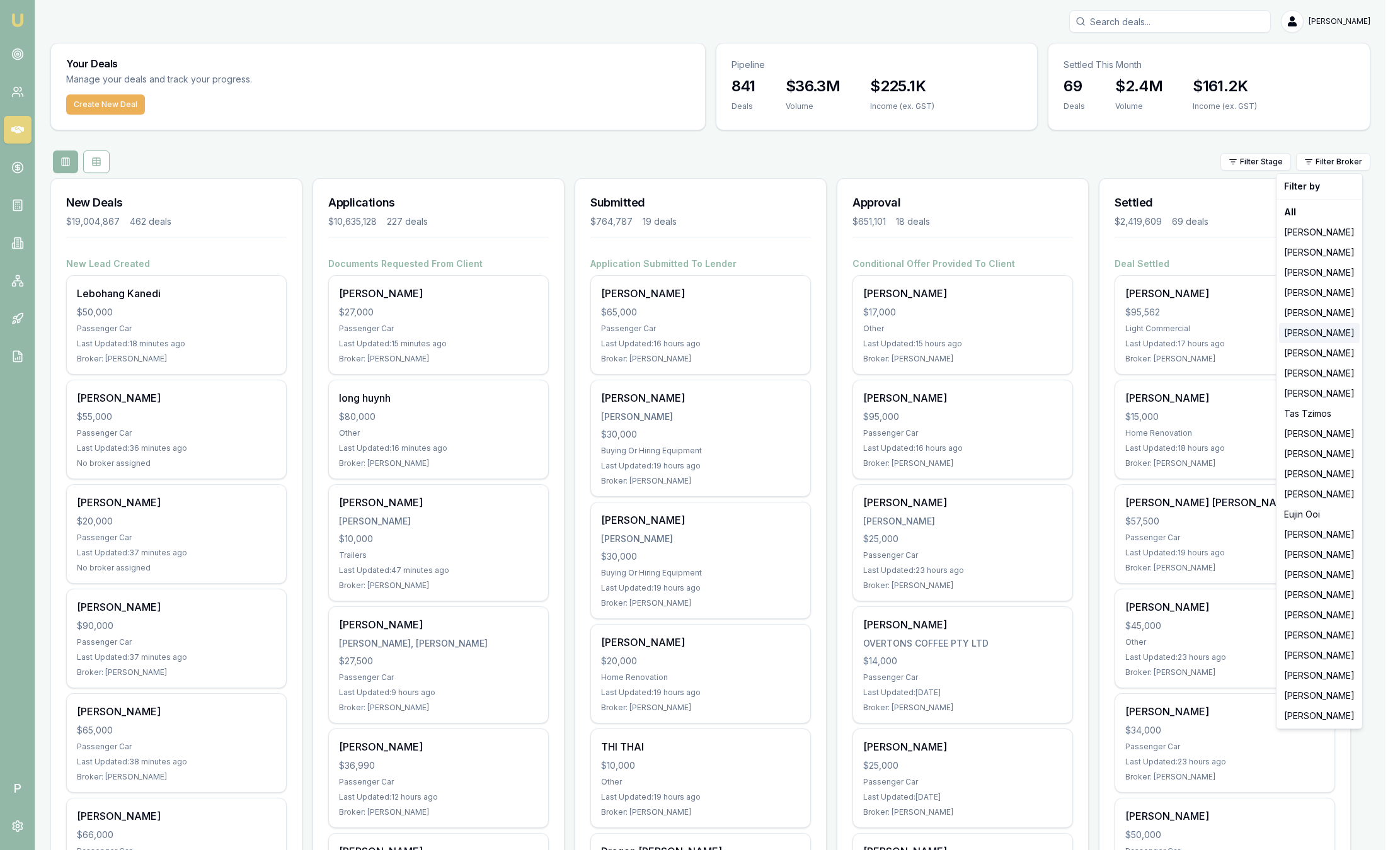
click at [1324, 335] on div "[PERSON_NAME]" at bounding box center [1319, 333] width 81 height 20
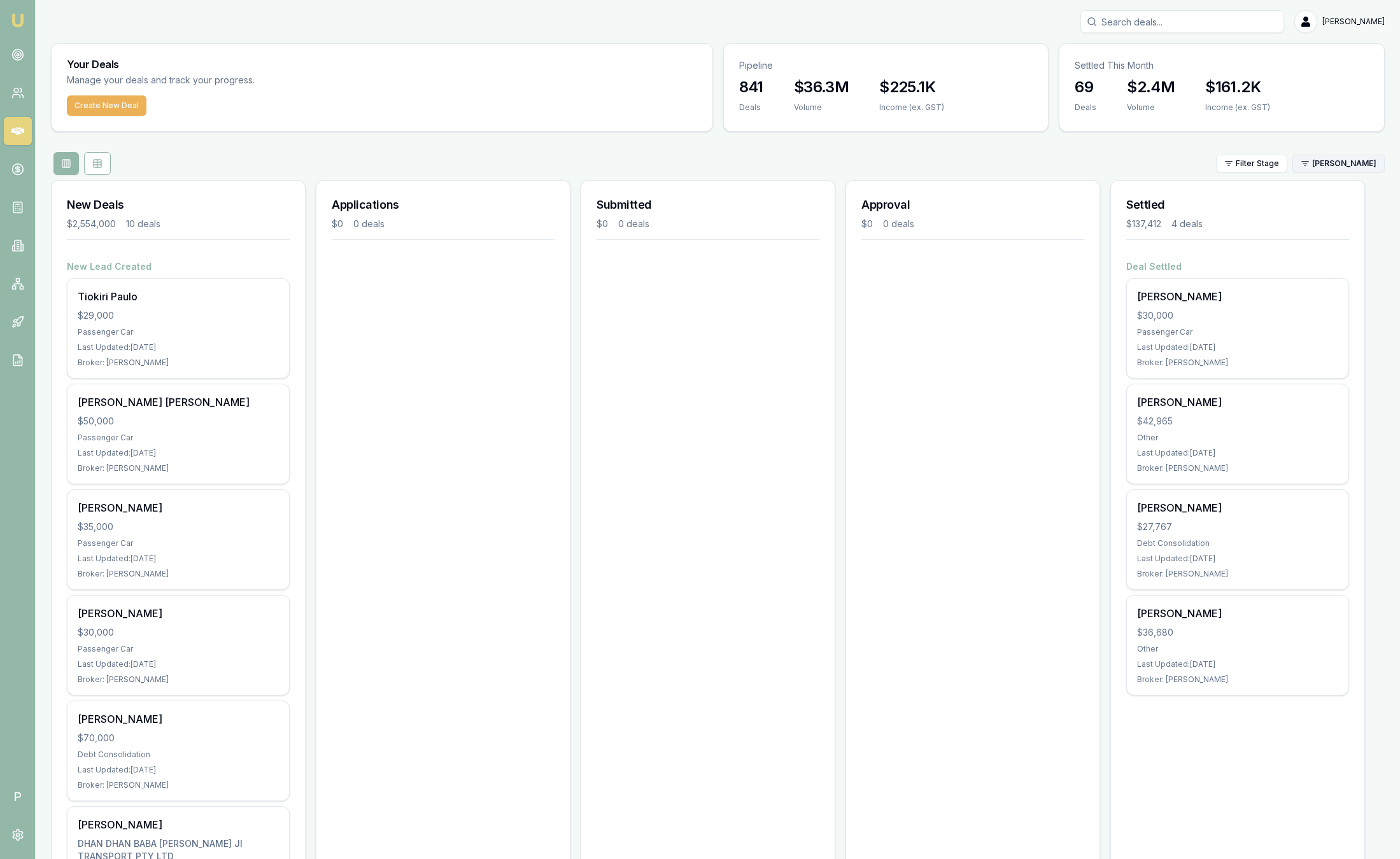
click at [1352, 166] on html "Emu Broker P Sam Crouch Toggle Menu Your Deals Manage your deals and track your…" at bounding box center [700, 429] width 1400 height 859
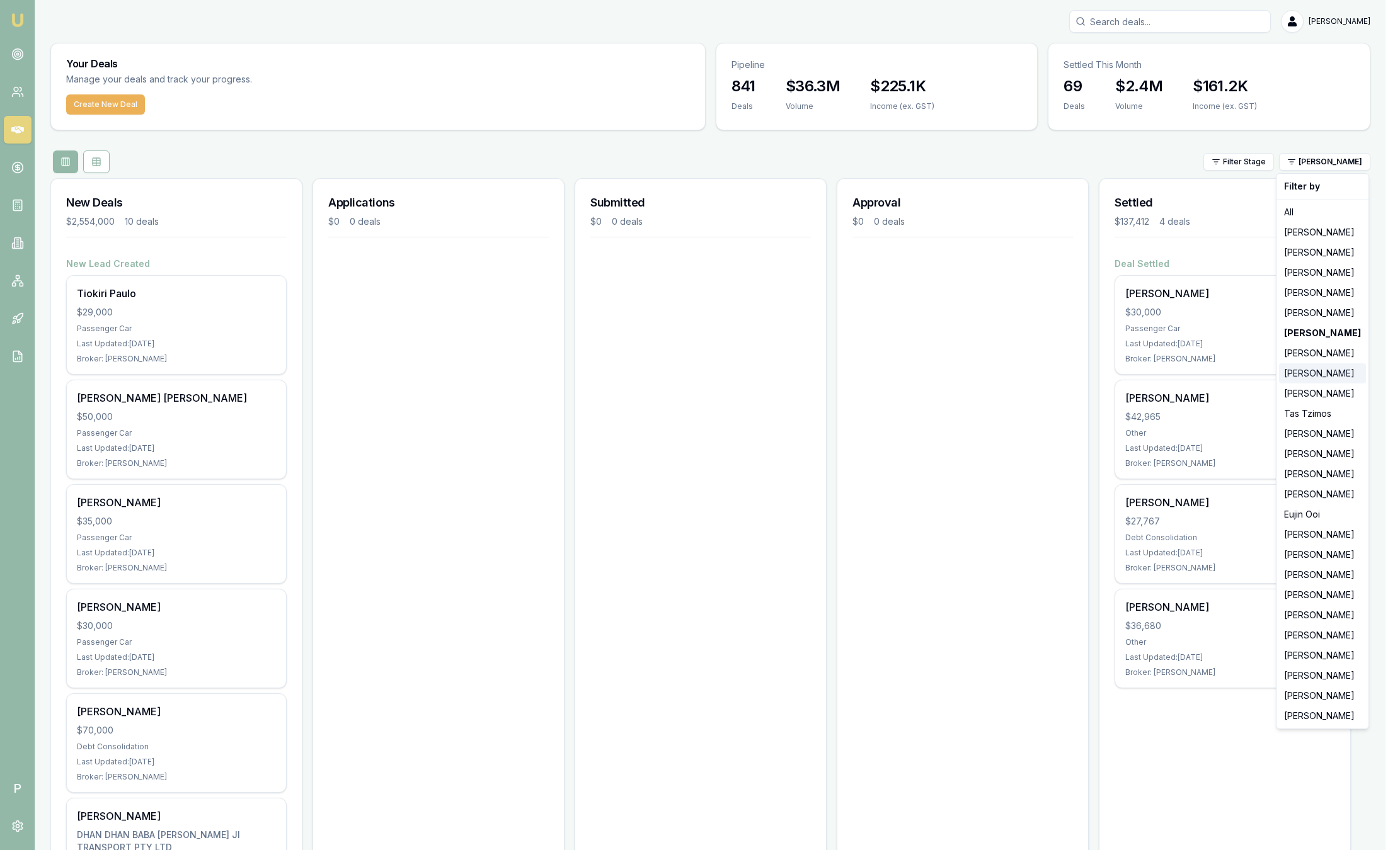
click at [1320, 376] on div "[PERSON_NAME]" at bounding box center [1322, 374] width 87 height 20
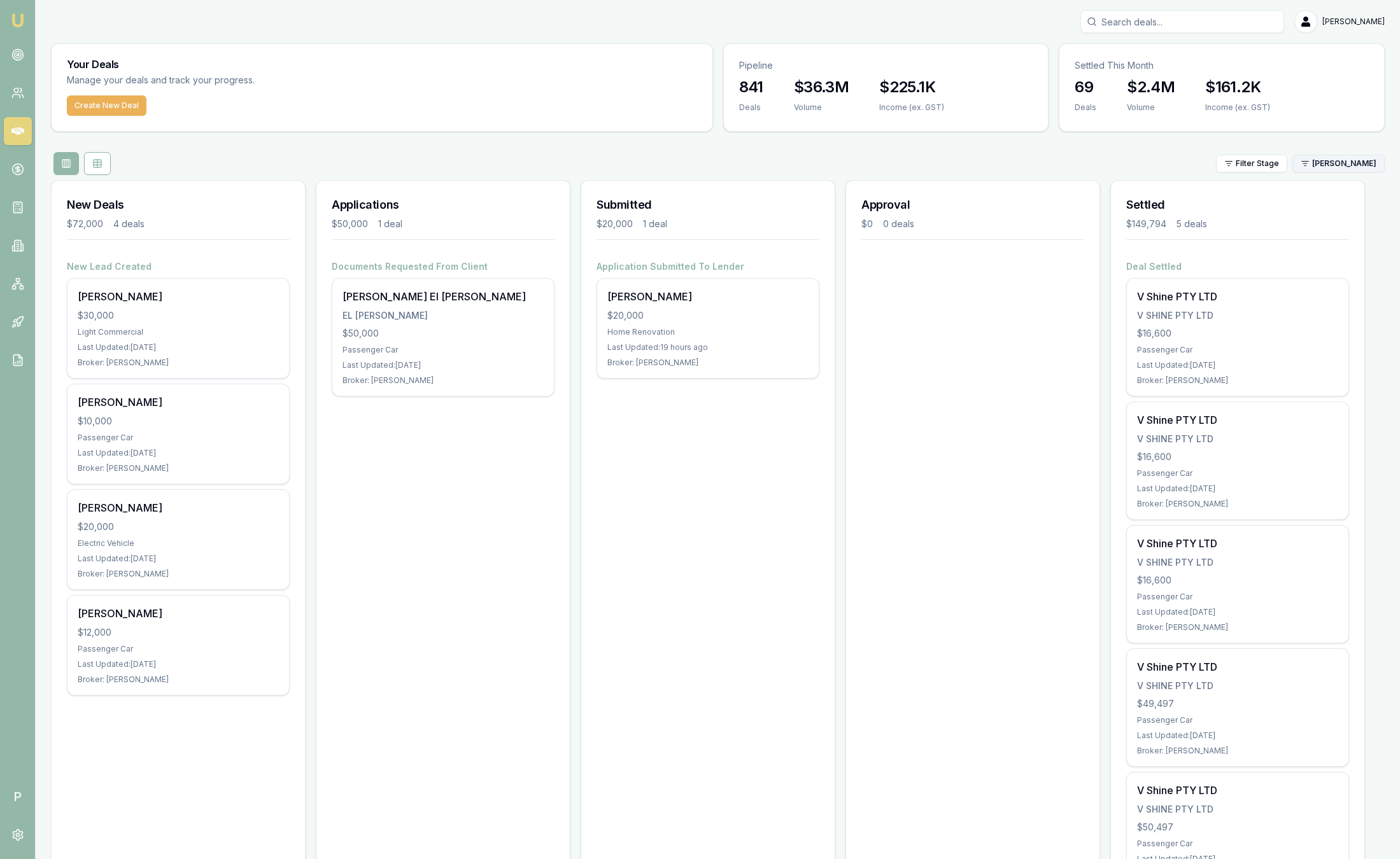
click at [1330, 164] on html "Emu Broker P Sam Crouch Toggle Menu Your Deals Manage your deals and track your…" at bounding box center [700, 429] width 1400 height 859
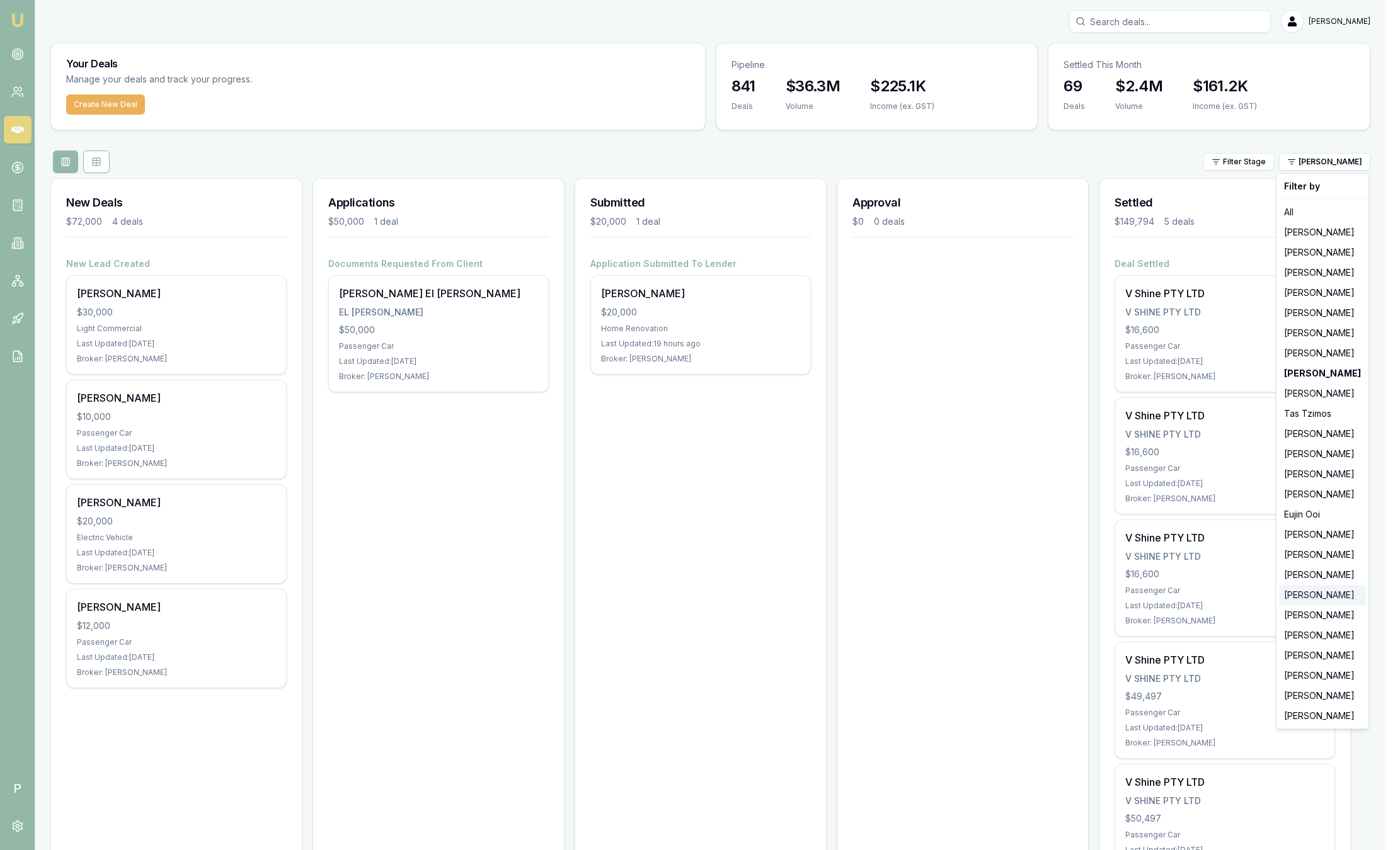
click at [1305, 592] on div "[PERSON_NAME]" at bounding box center [1322, 595] width 87 height 20
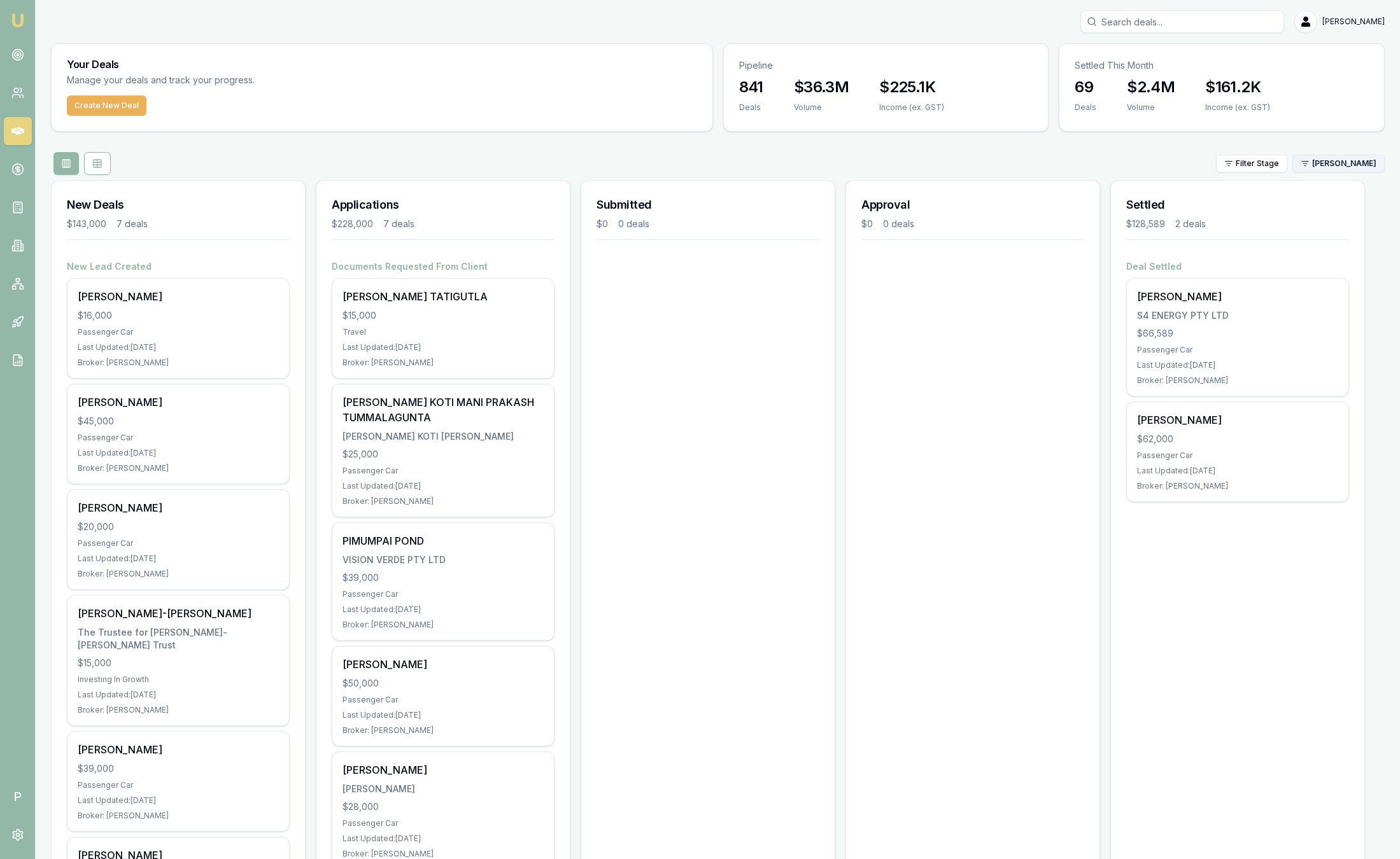
click at [1374, 162] on html "Emu Broker P Sam Crouch Toggle Menu Your Deals Manage your deals and track your…" at bounding box center [700, 429] width 1400 height 859
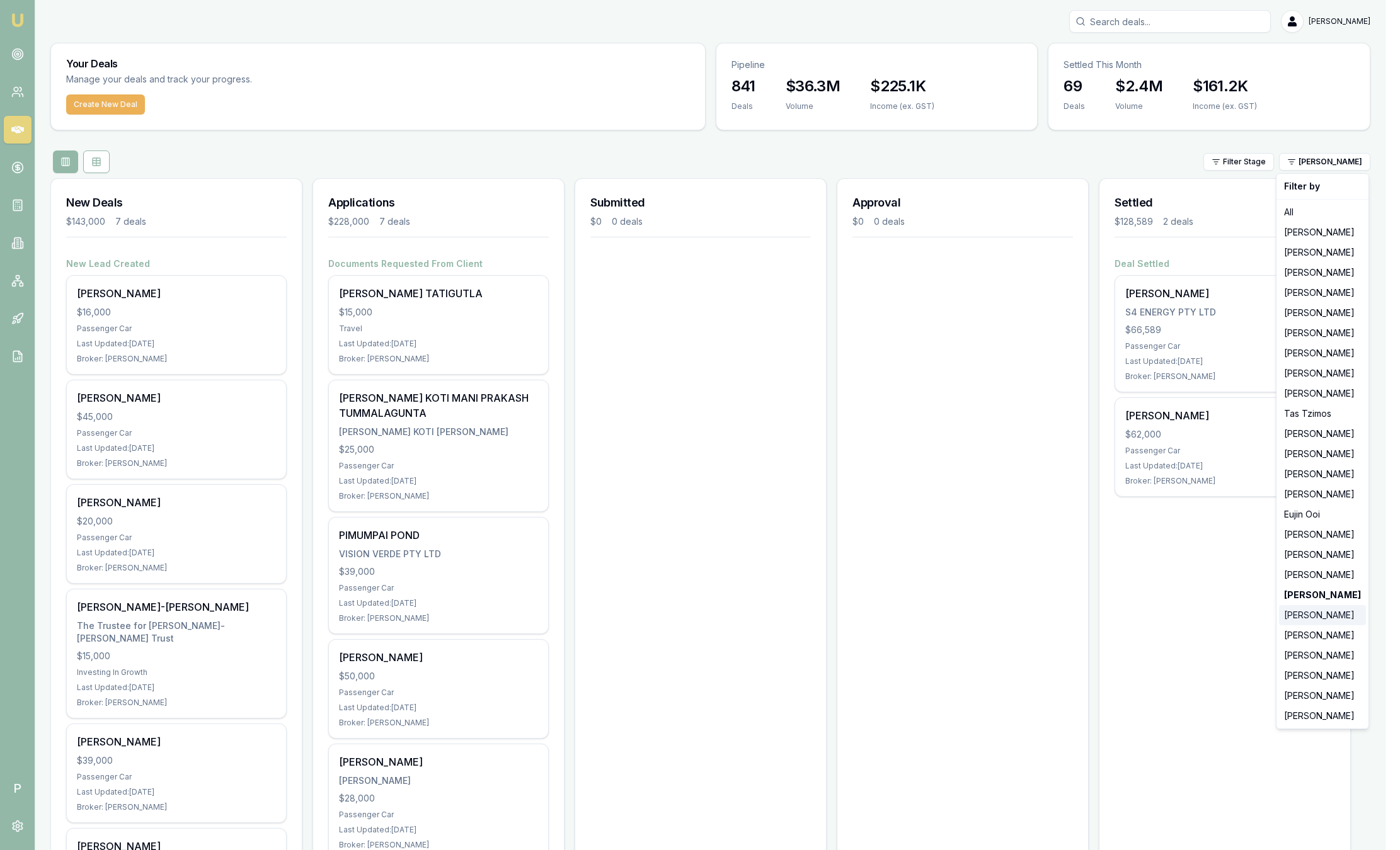
click at [1305, 620] on div "[PERSON_NAME]" at bounding box center [1322, 615] width 87 height 20
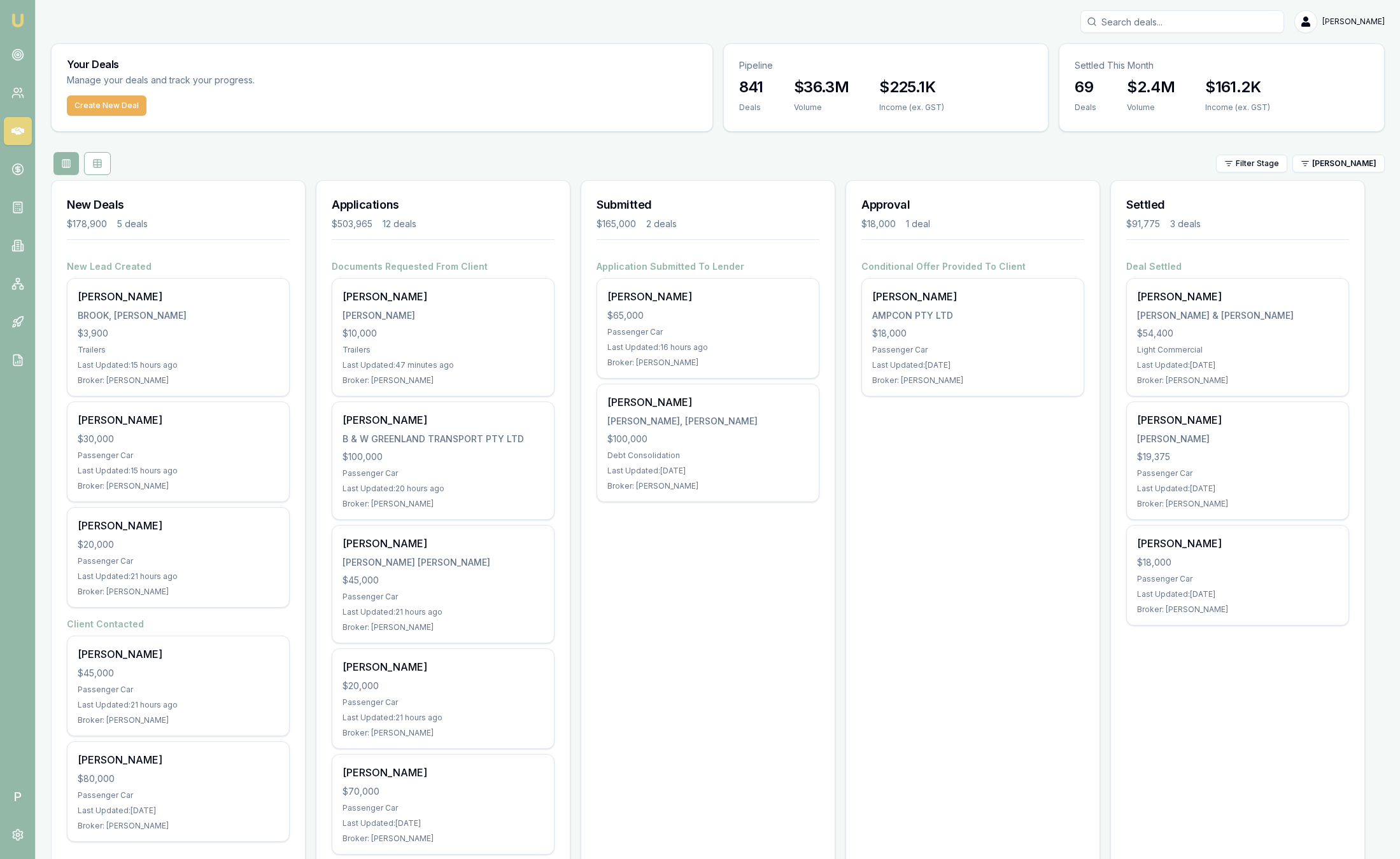
click at [1344, 172] on html "Emu Broker P Sam Crouch Toggle Menu Your Deals Manage your deals and track your…" at bounding box center [700, 429] width 1400 height 859
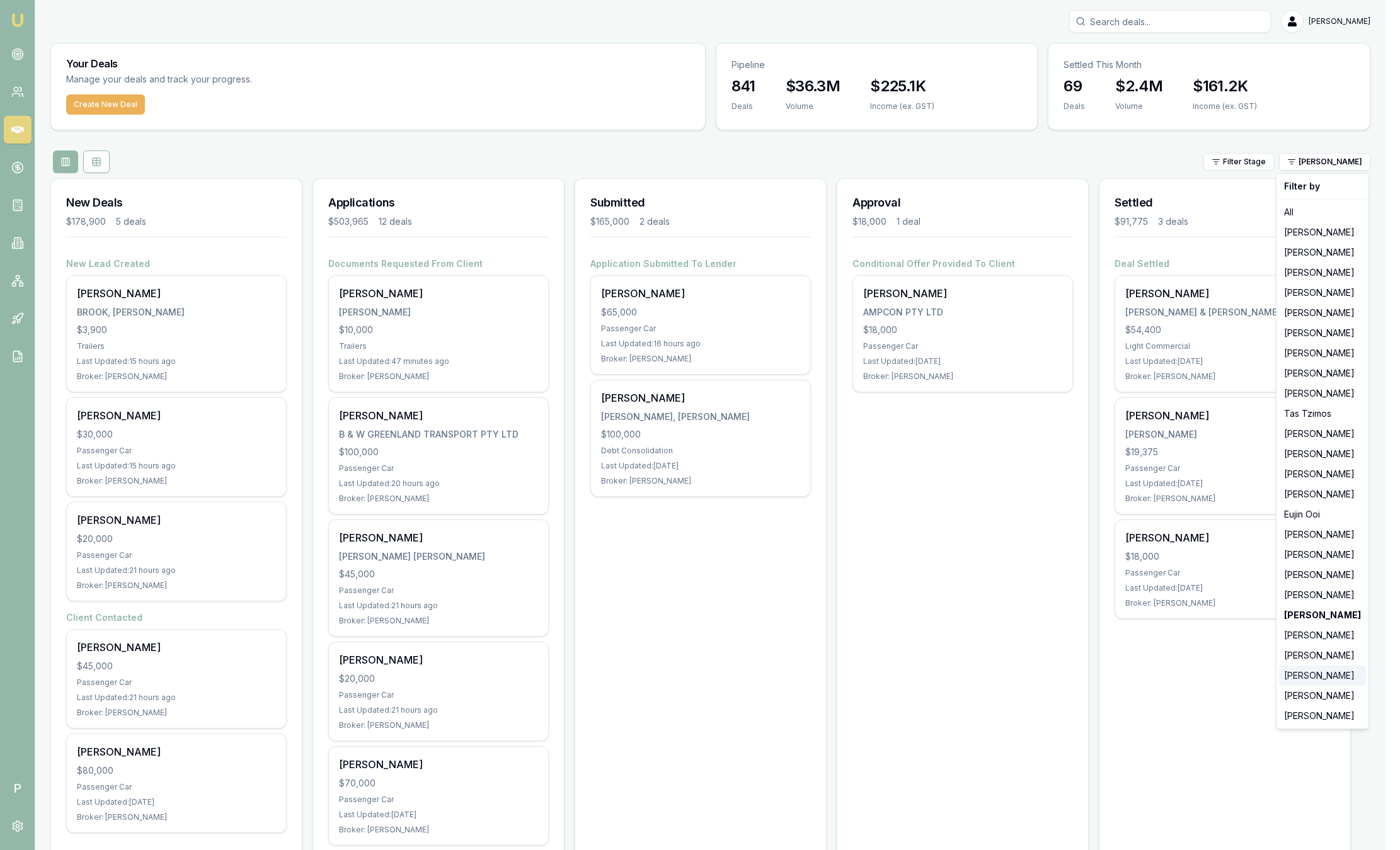
click at [1296, 678] on div "[PERSON_NAME]" at bounding box center [1322, 675] width 87 height 20
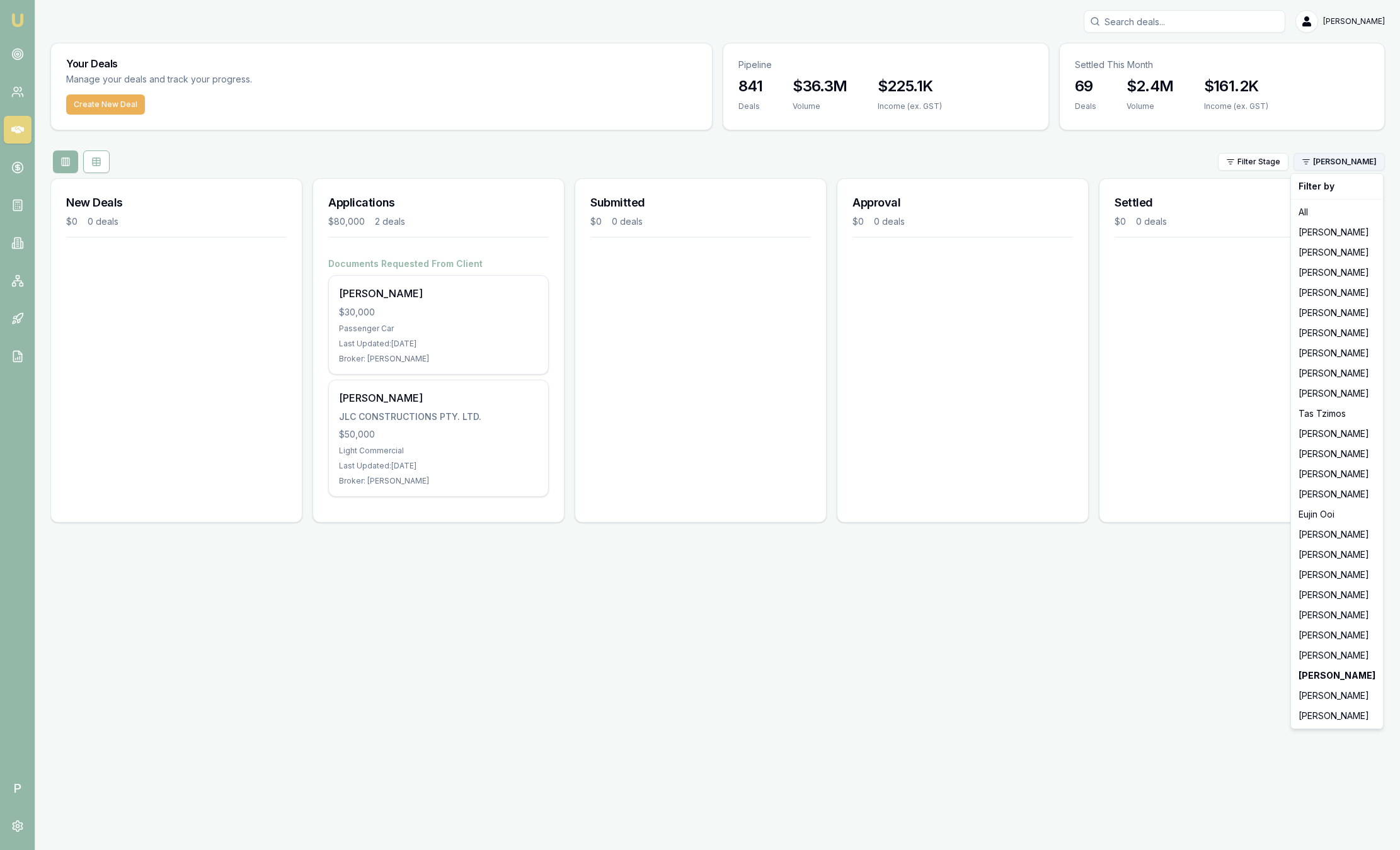
click at [1345, 168] on html "Emu Broker P Sam Crouch Toggle Menu Your Deals Manage your deals and track your…" at bounding box center [700, 425] width 1400 height 850
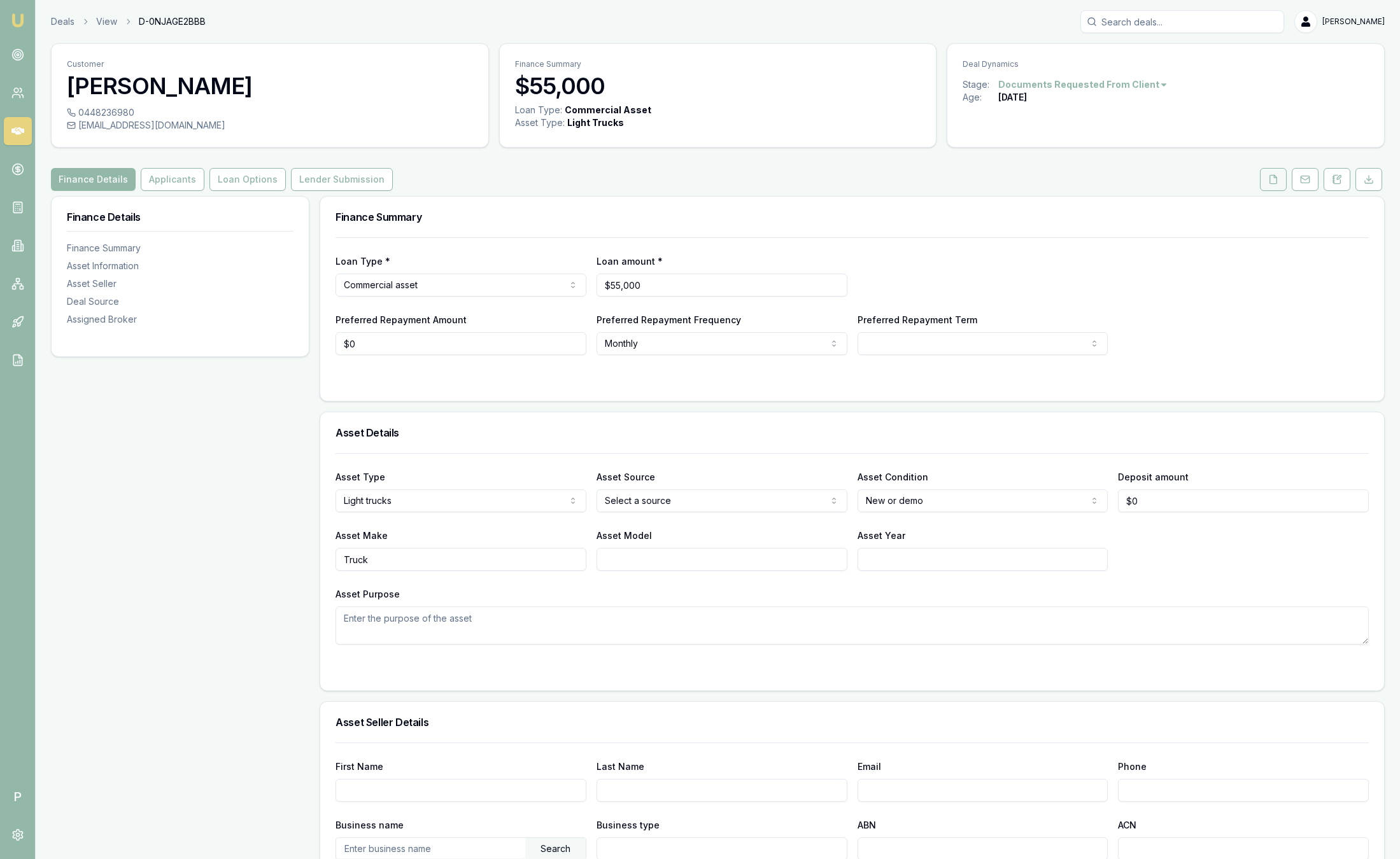
click at [1264, 183] on button at bounding box center [1273, 180] width 27 height 23
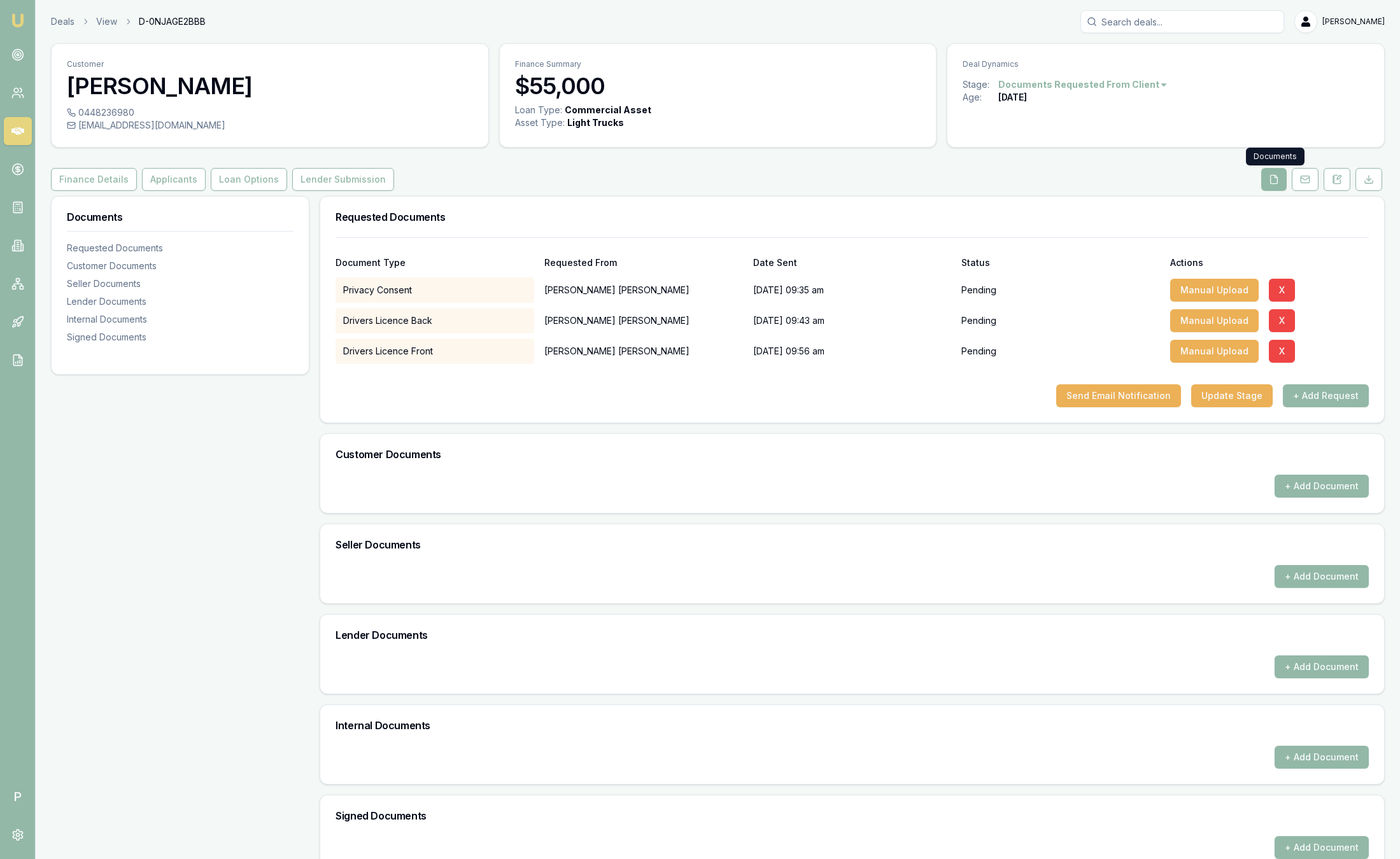
click at [1264, 181] on button at bounding box center [1273, 180] width 25 height 23
click at [22, 19] on img at bounding box center [18, 21] width 15 height 15
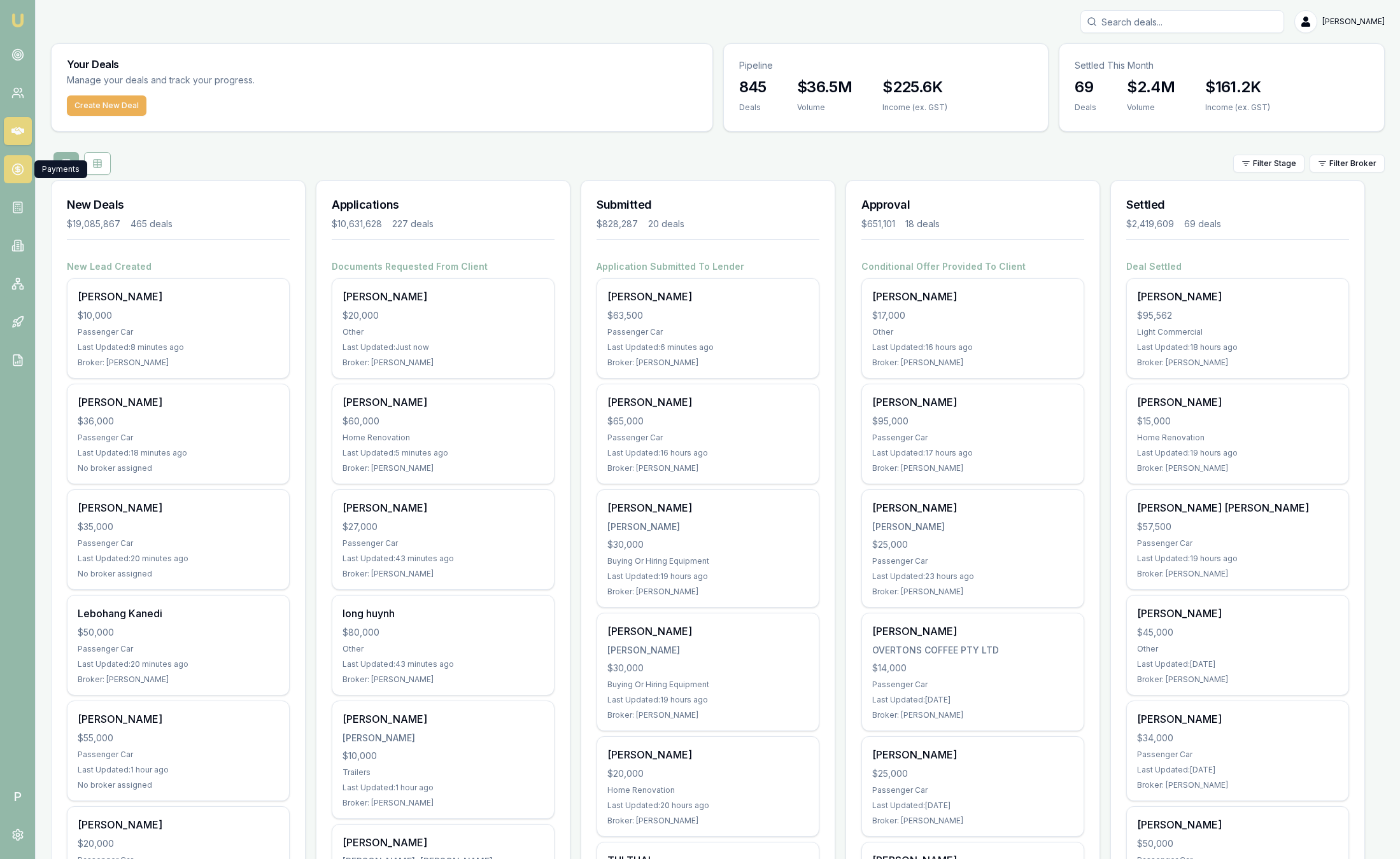
click at [24, 176] on link at bounding box center [18, 169] width 28 height 28
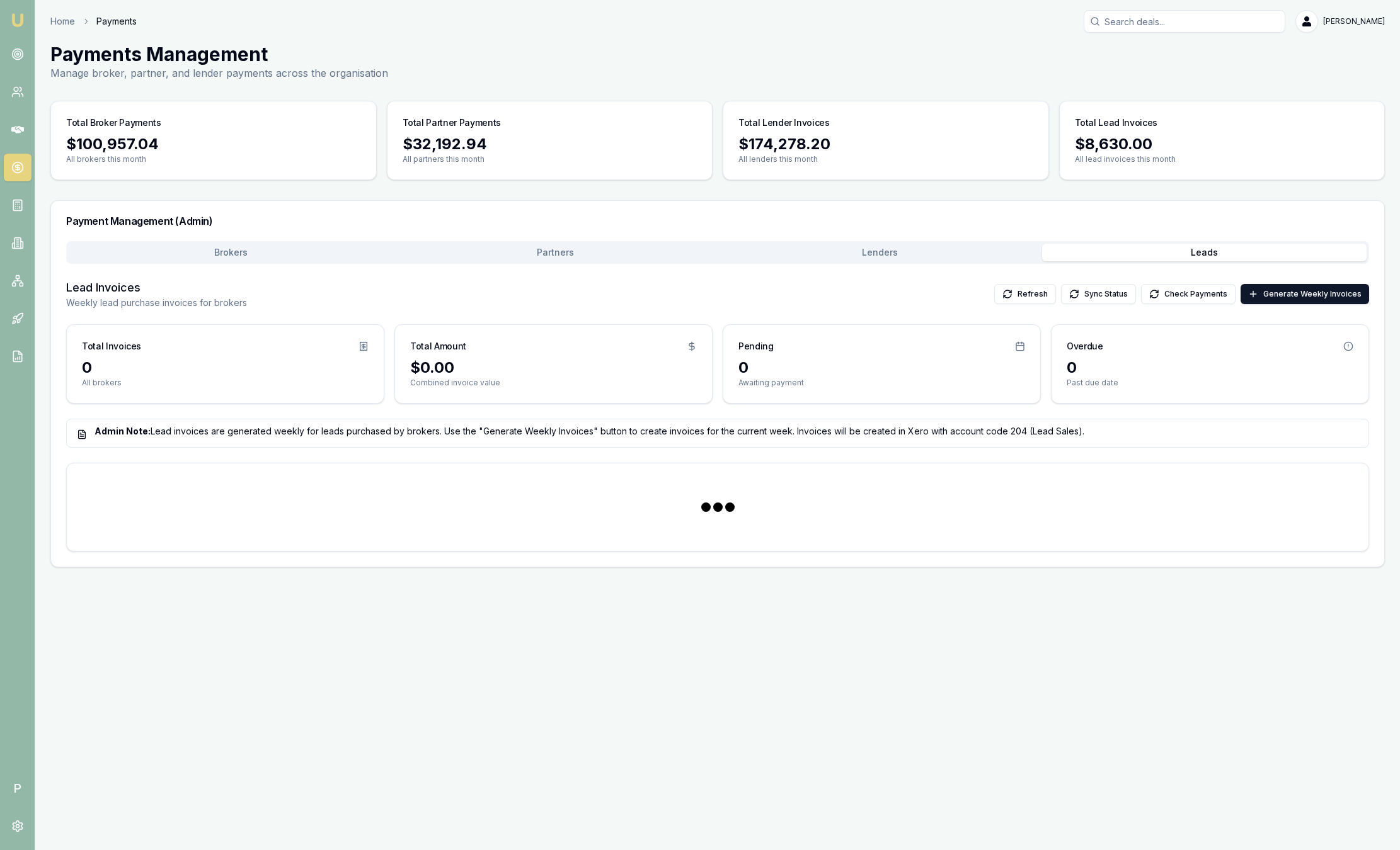
click at [1233, 258] on button "Leads" at bounding box center [1203, 252] width 324 height 18
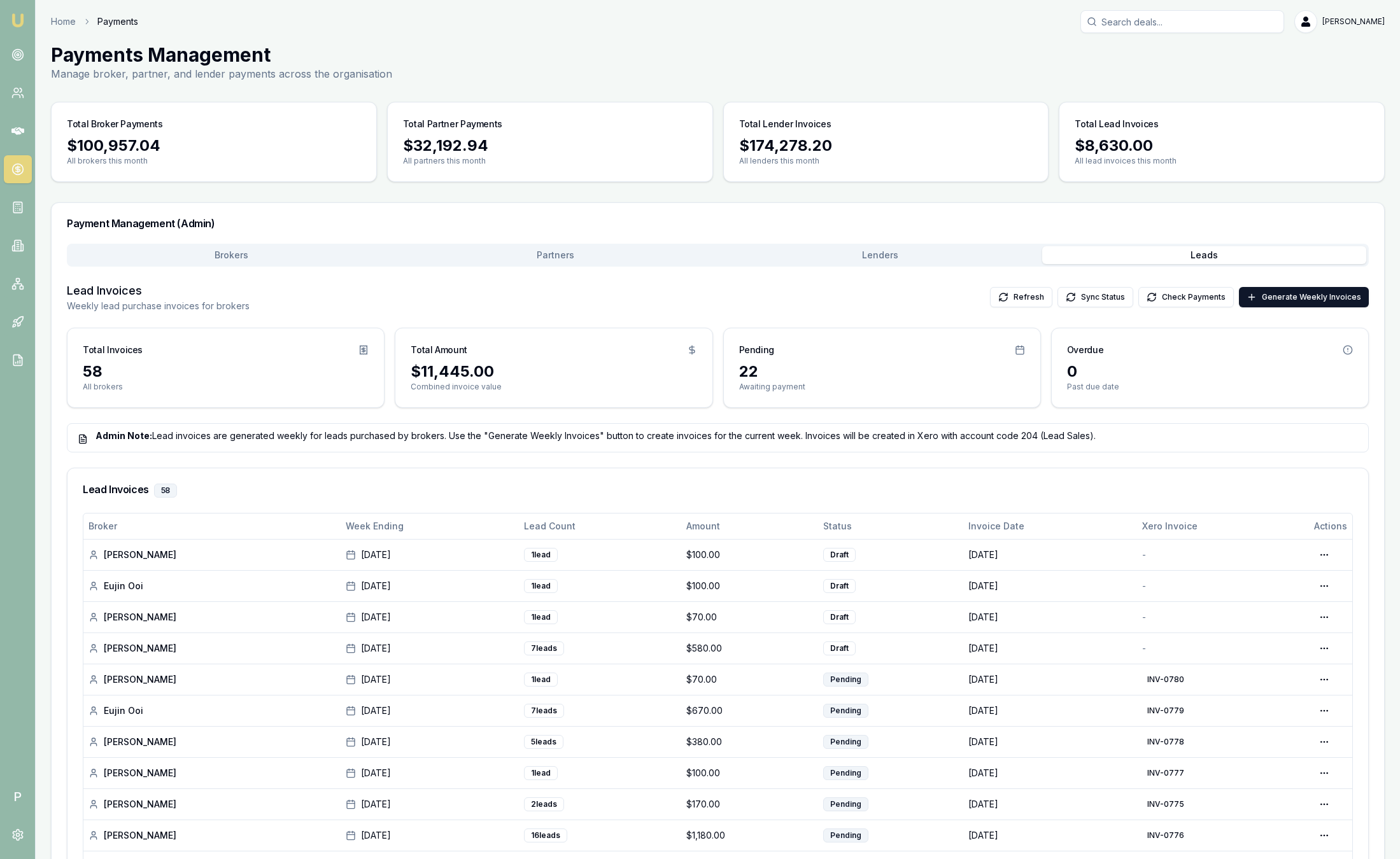
click at [18, 20] on img at bounding box center [18, 21] width 15 height 15
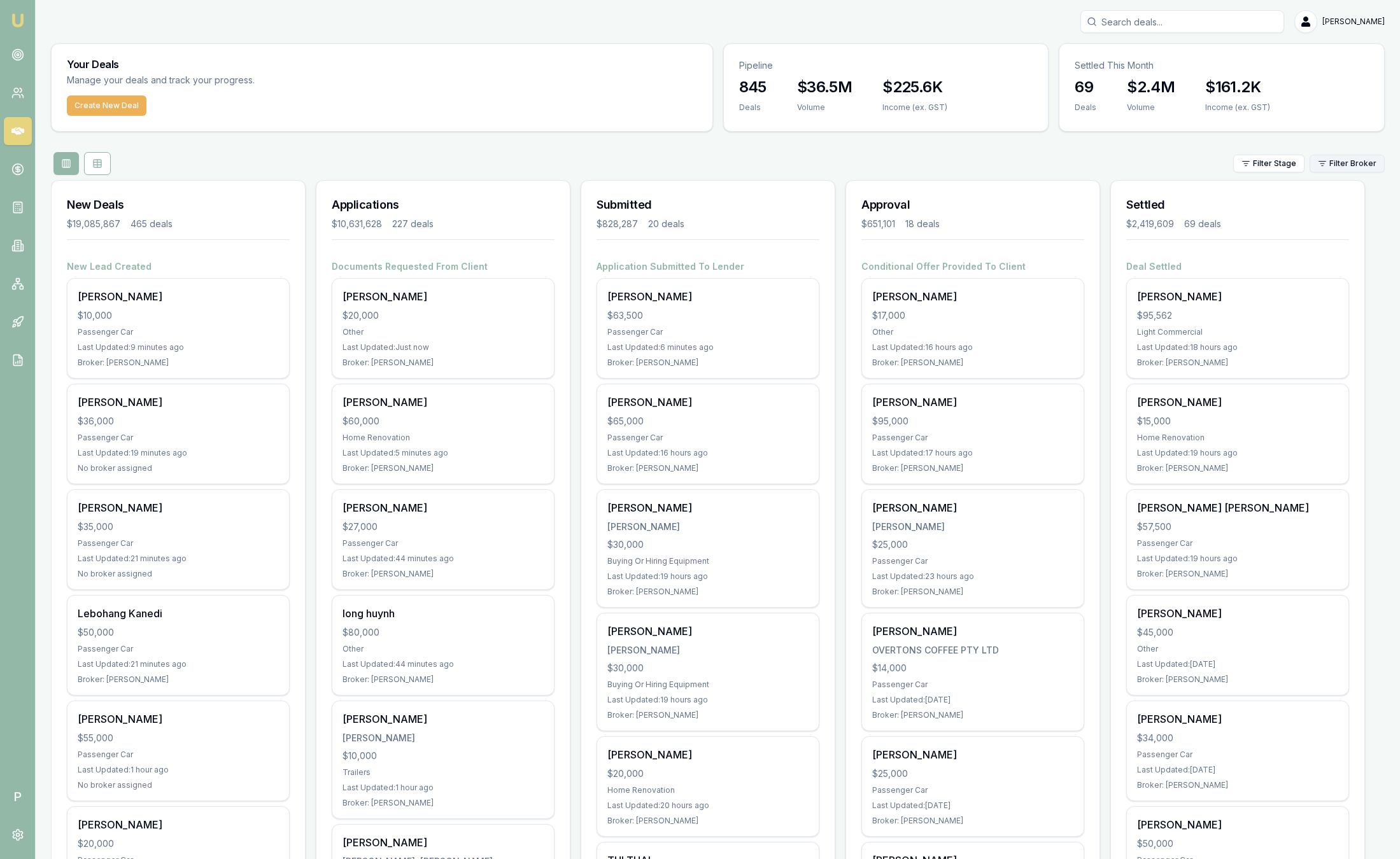
click at [1339, 159] on html "Emu Broker P [PERSON_NAME] Toggle Menu Your Deals Manage your deals and track y…" at bounding box center [700, 429] width 1400 height 859
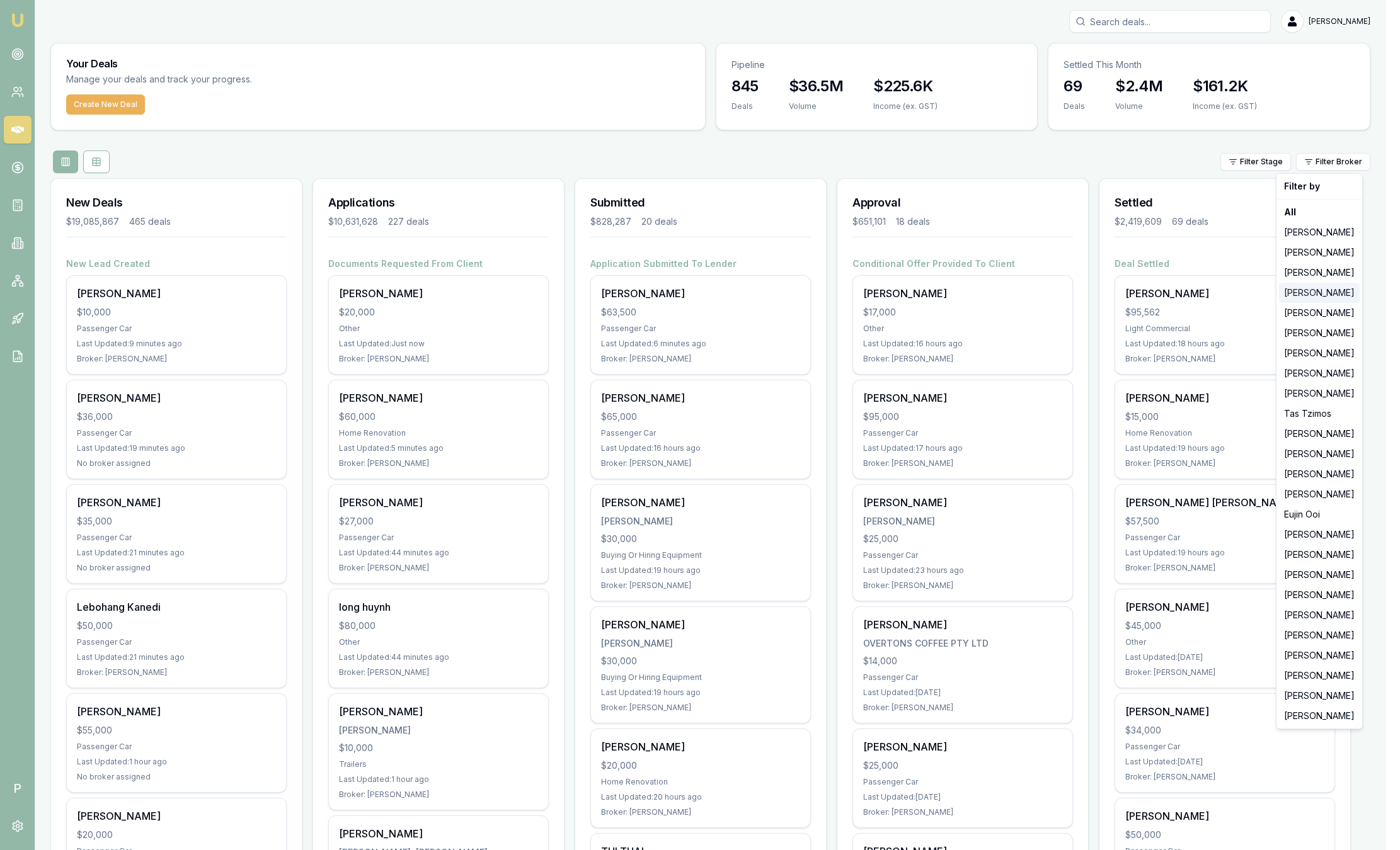
click at [1313, 295] on div "[PERSON_NAME]" at bounding box center [1319, 293] width 81 height 20
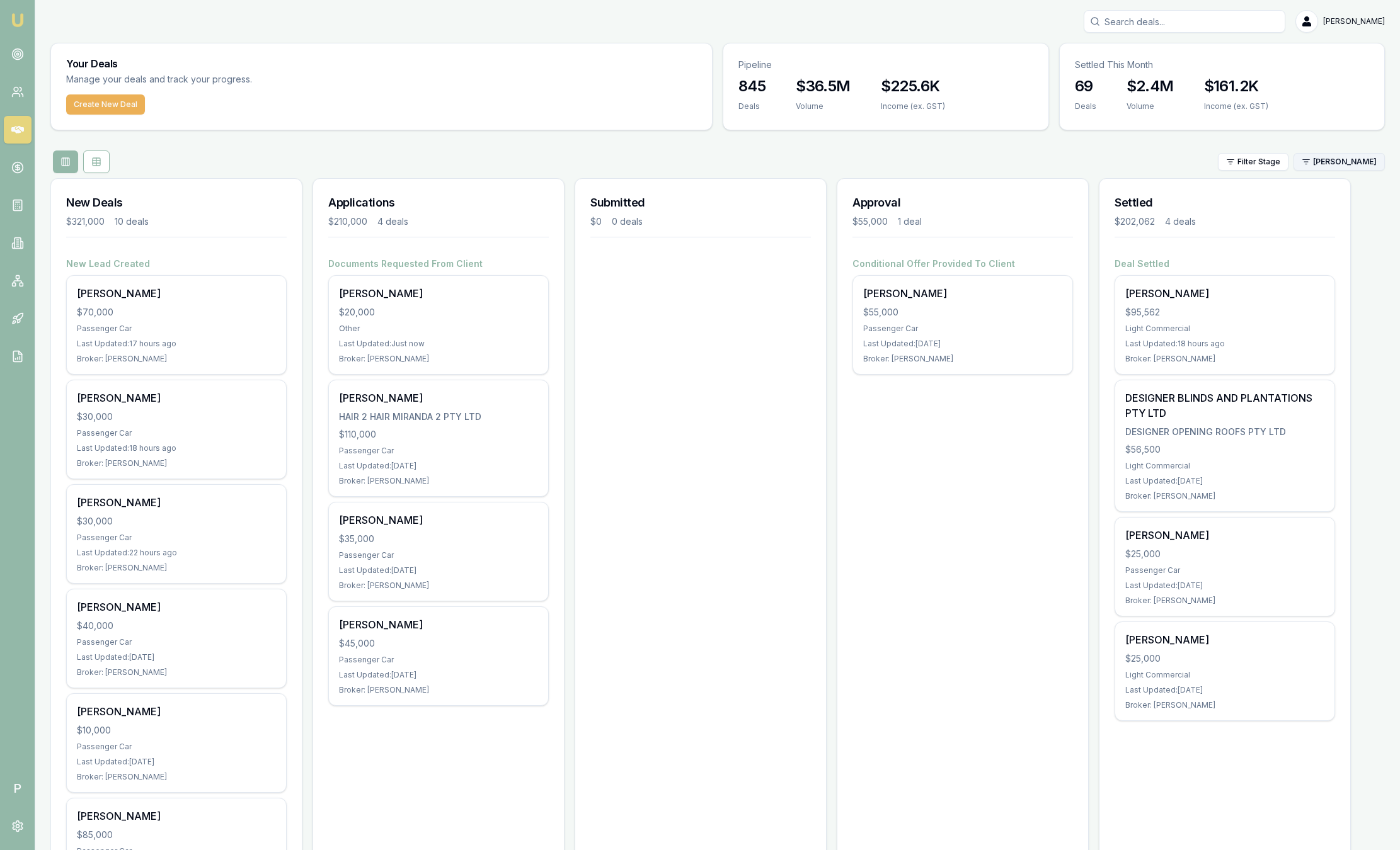
click at [1320, 166] on html "Emu Broker P [PERSON_NAME] Toggle Menu Your Deals Manage your deals and track y…" at bounding box center [700, 425] width 1400 height 850
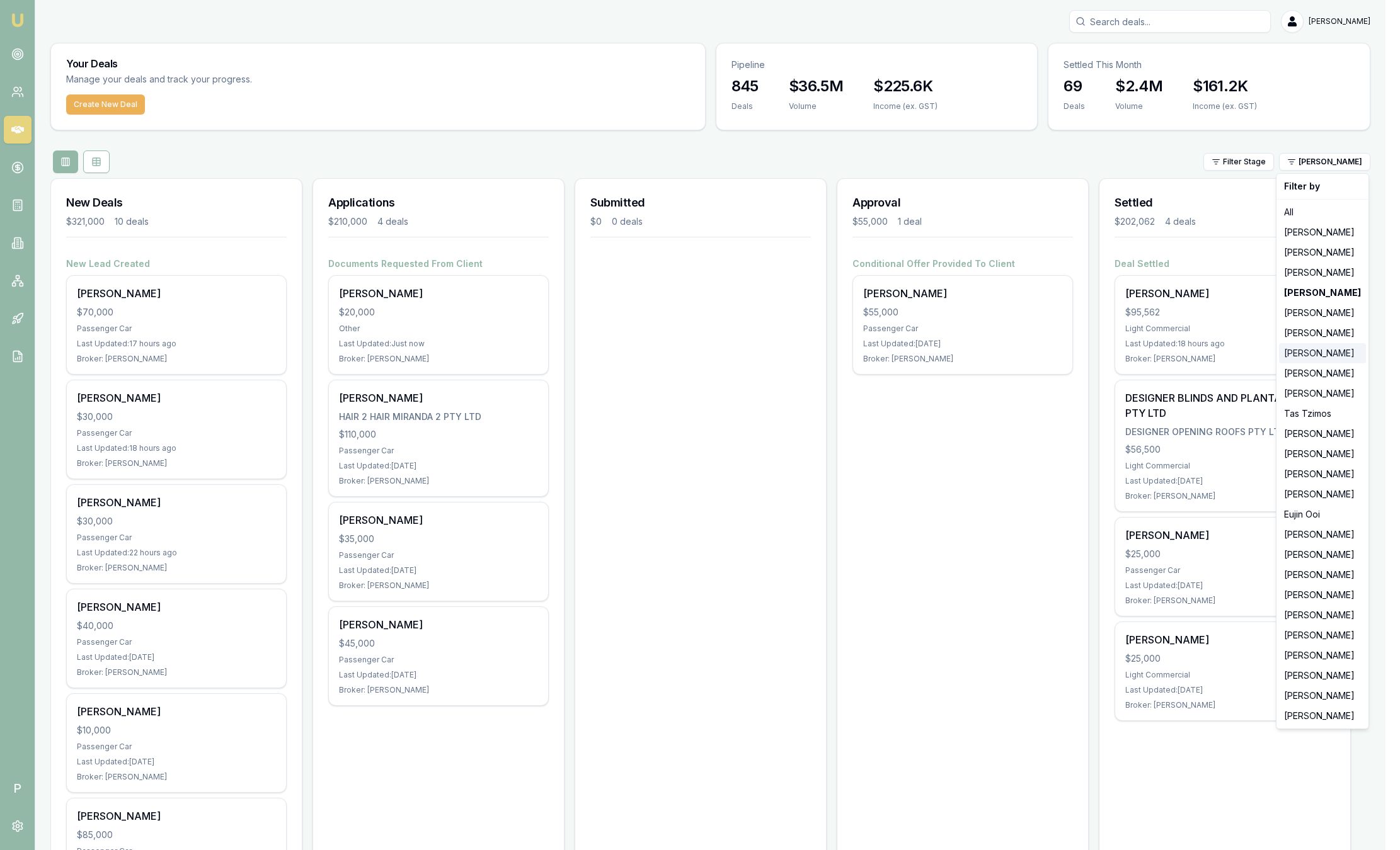
click at [1309, 350] on div "[PERSON_NAME]" at bounding box center [1322, 353] width 87 height 20
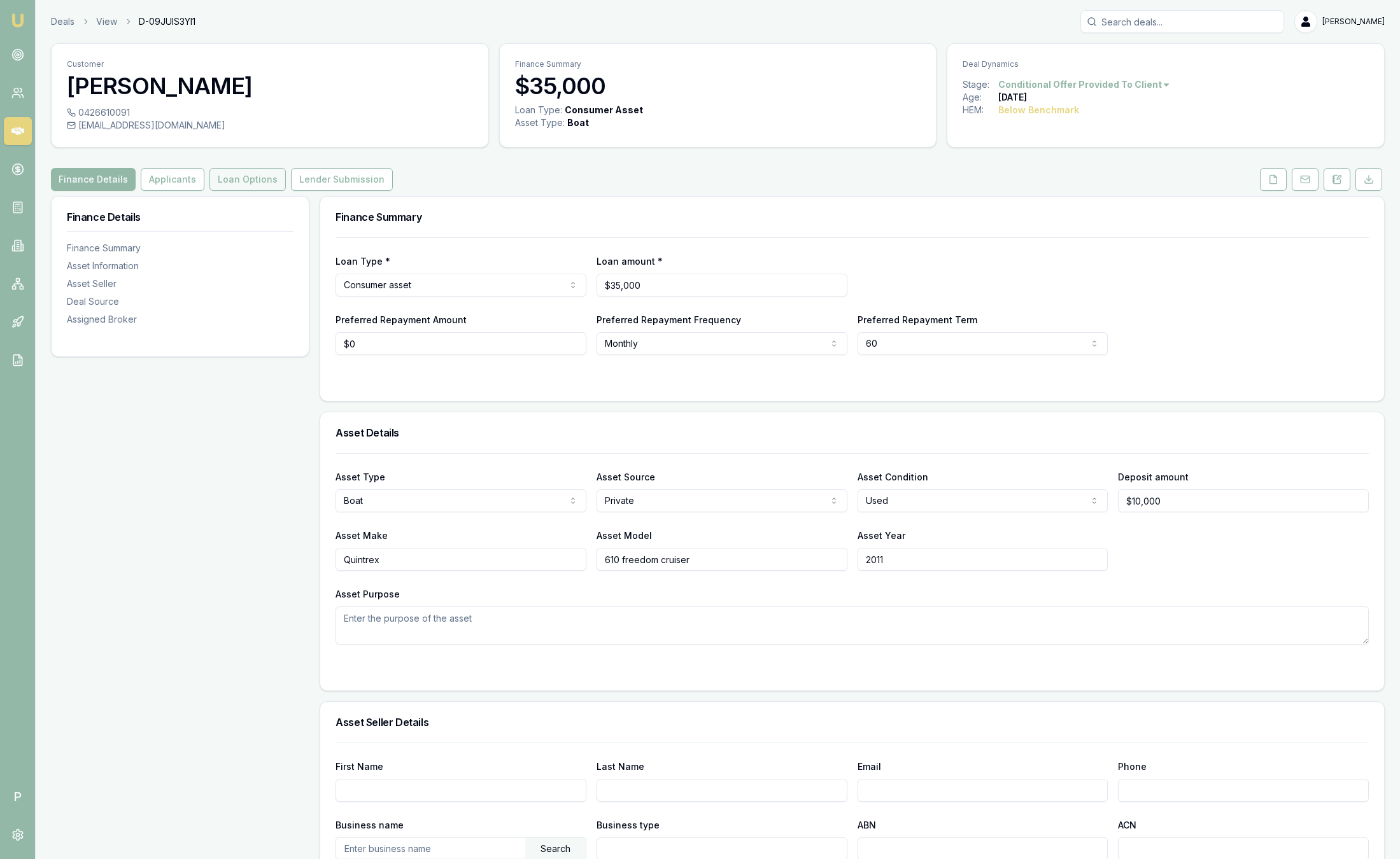
drag, startPoint x: 181, startPoint y: 182, endPoint x: 214, endPoint y: 180, distance: 33.1
click at [180, 181] on button "Applicants" at bounding box center [173, 180] width 64 height 23
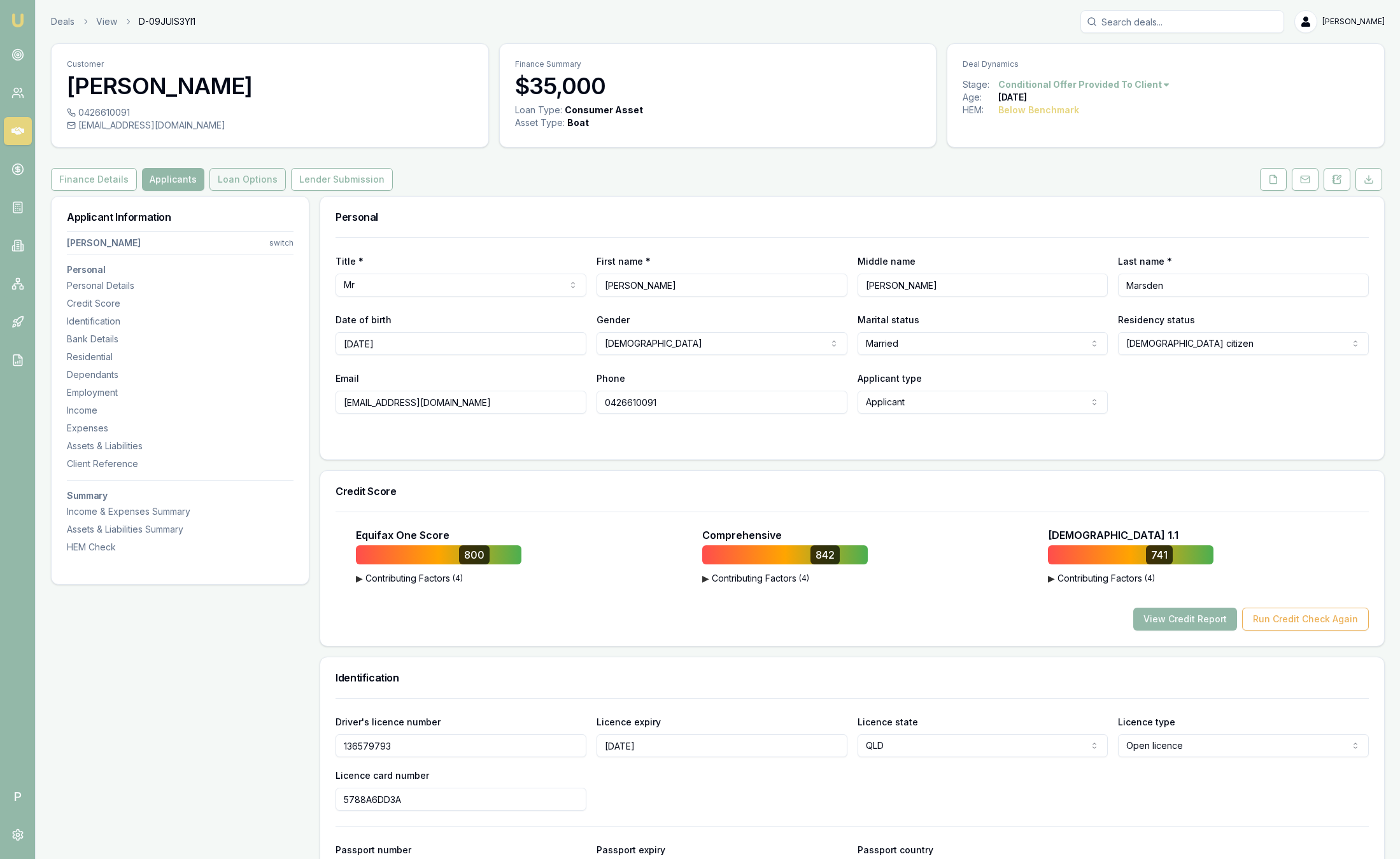
click at [255, 185] on button "Loan Options" at bounding box center [247, 180] width 76 height 23
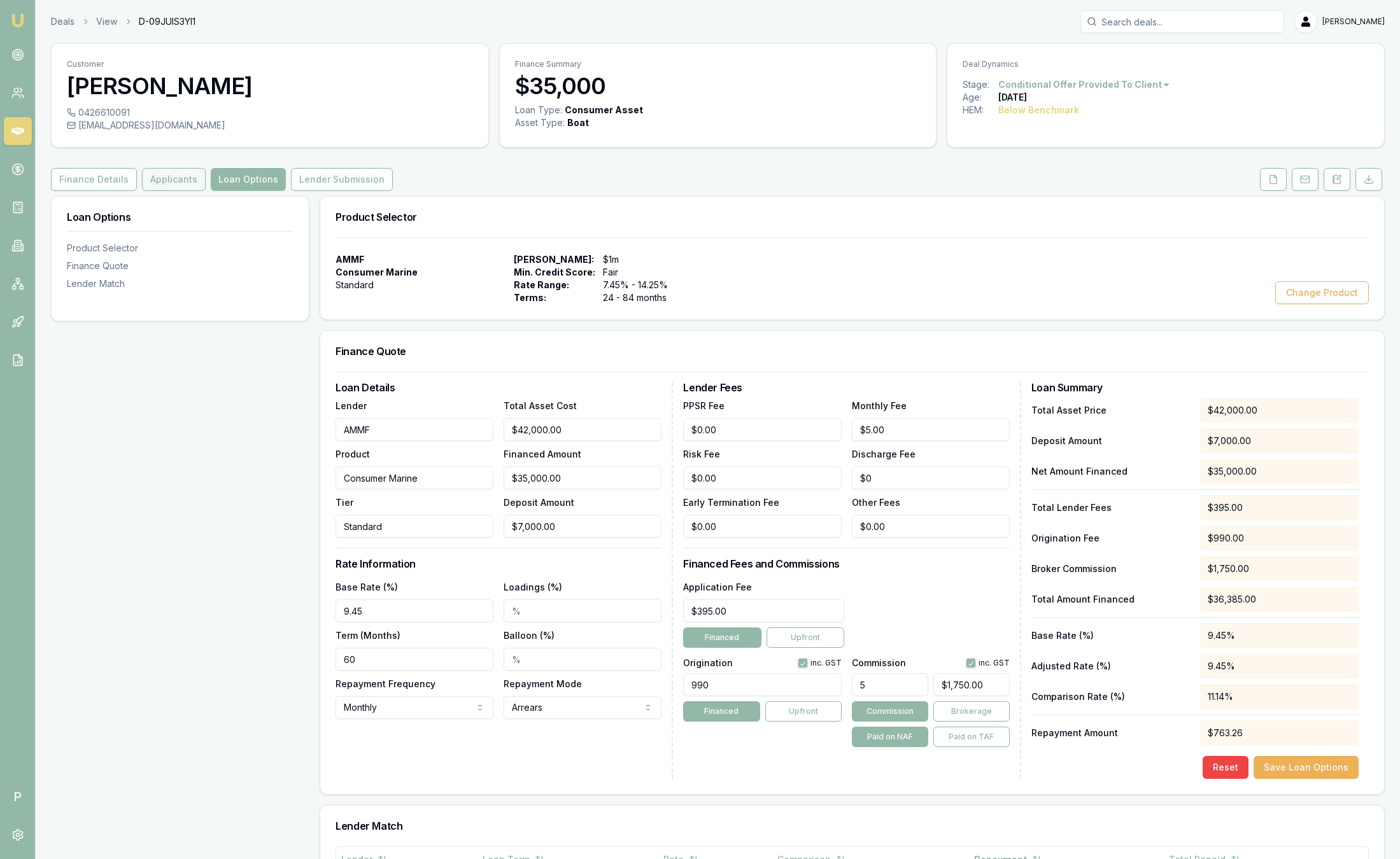
click at [189, 180] on button "Applicants" at bounding box center [173, 180] width 64 height 23
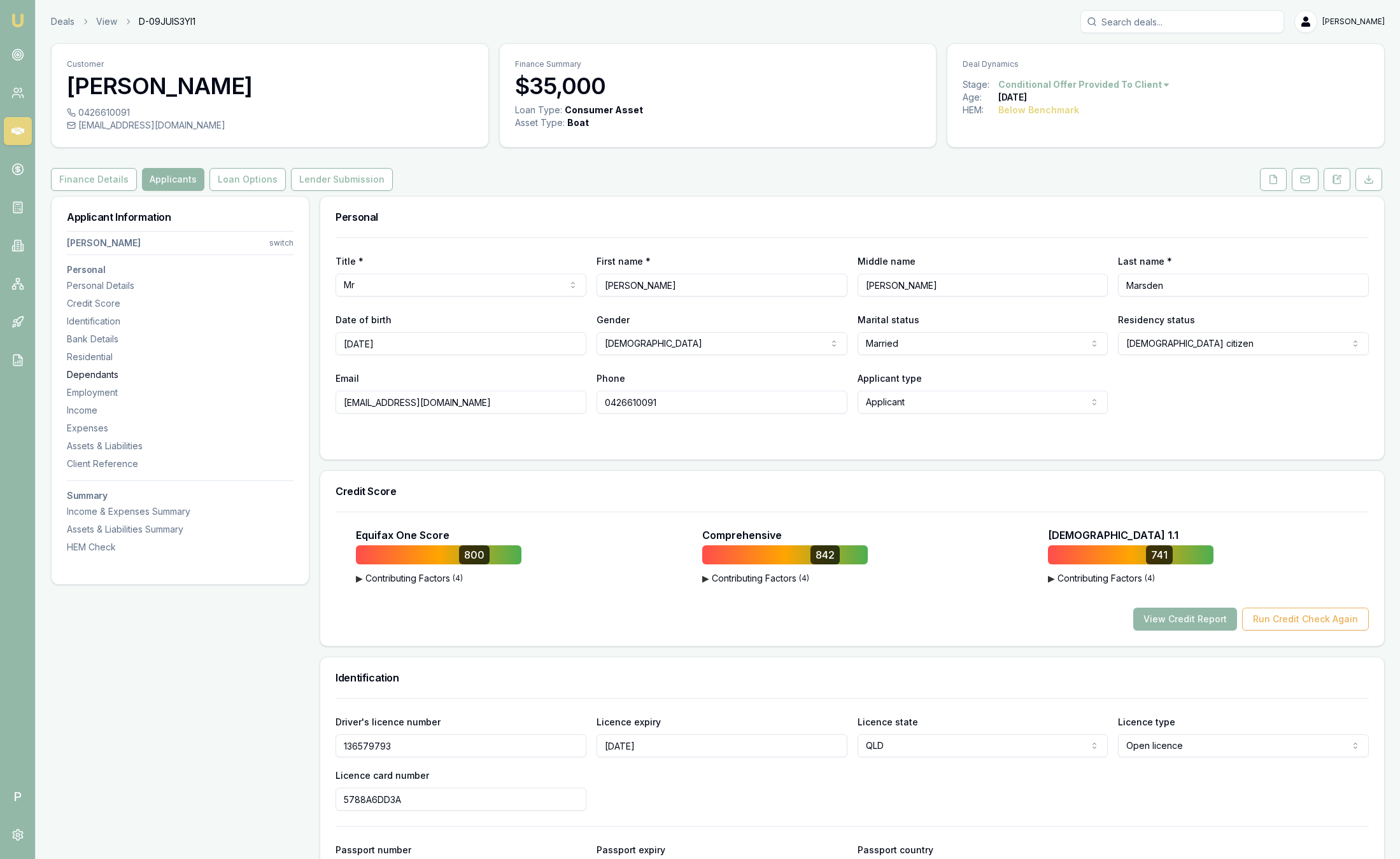
drag, startPoint x: 497, startPoint y: 404, endPoint x: 147, endPoint y: 381, distance: 350.8
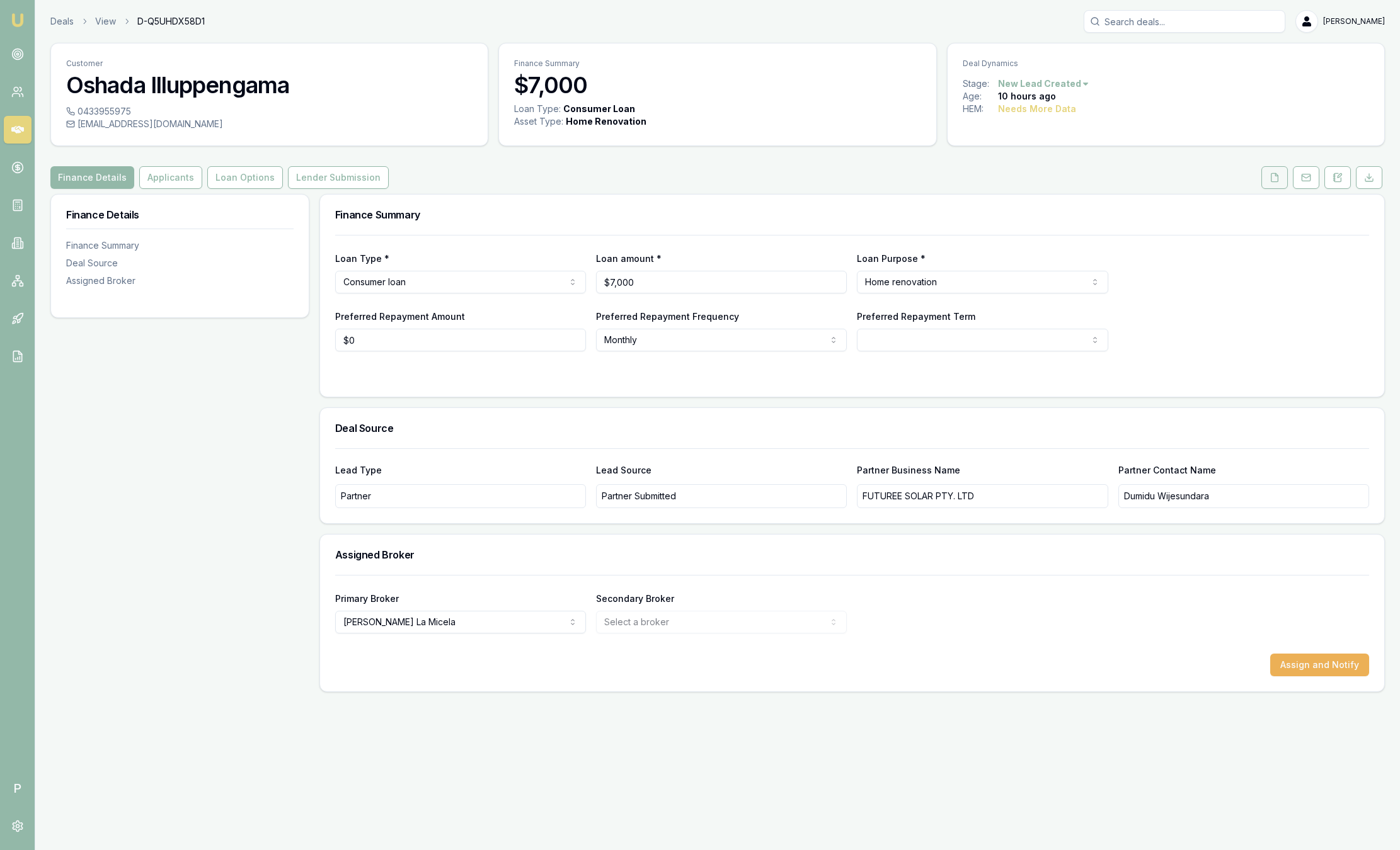
click at [1270, 184] on button at bounding box center [1274, 178] width 27 height 23
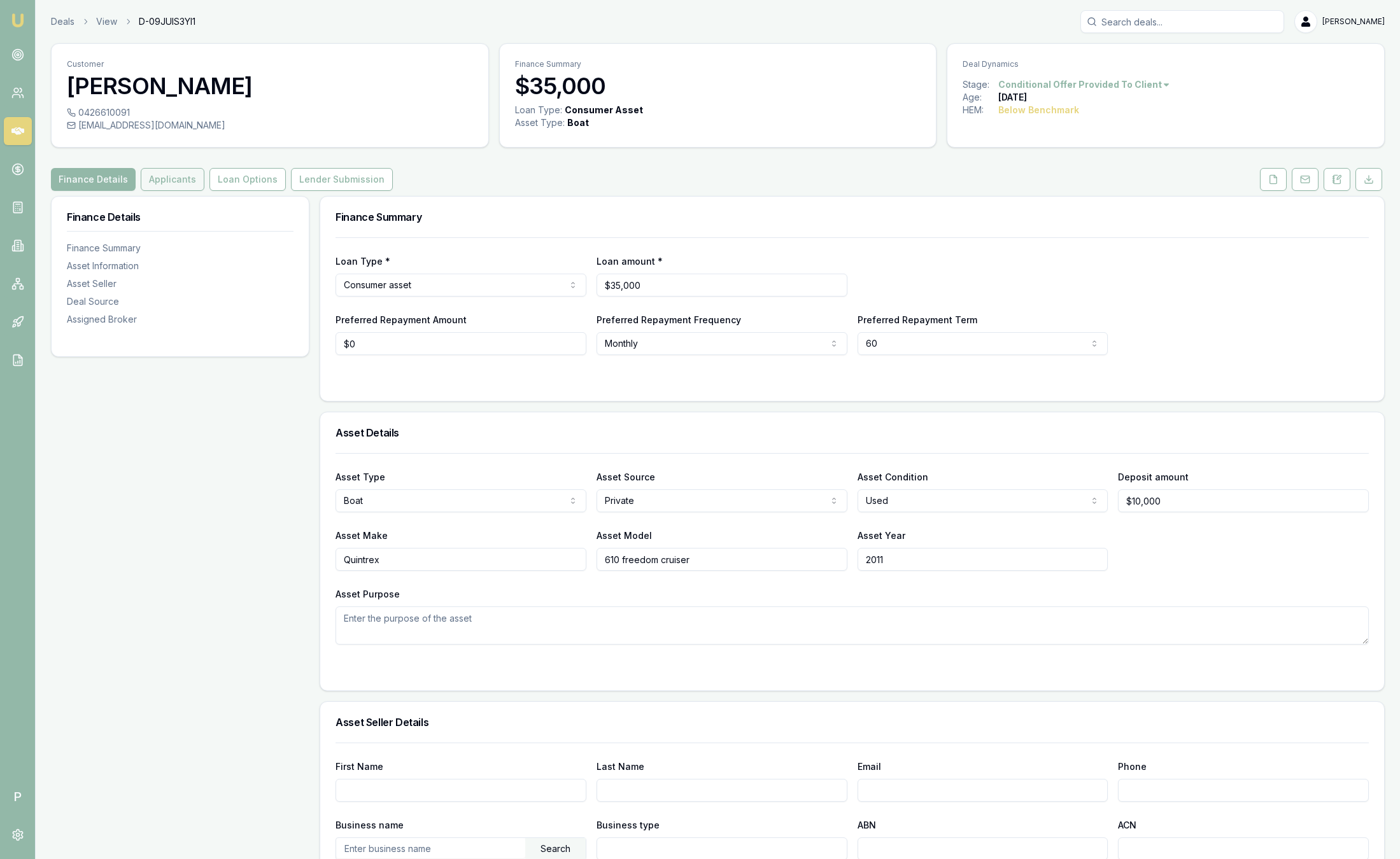
click at [175, 178] on button "Applicants" at bounding box center [173, 180] width 64 height 23
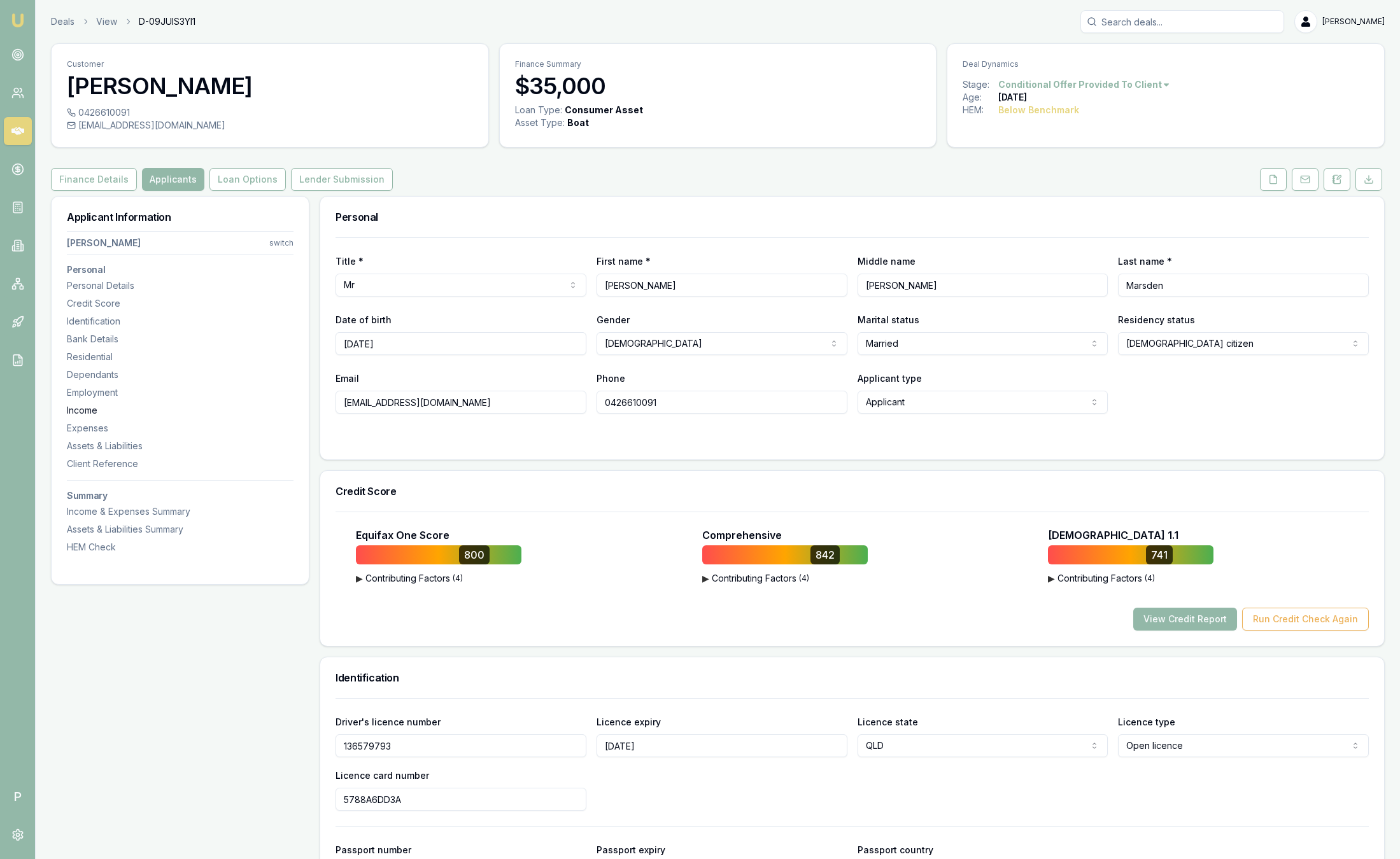
drag, startPoint x: 493, startPoint y: 411, endPoint x: 290, endPoint y: 411, distance: 203.0
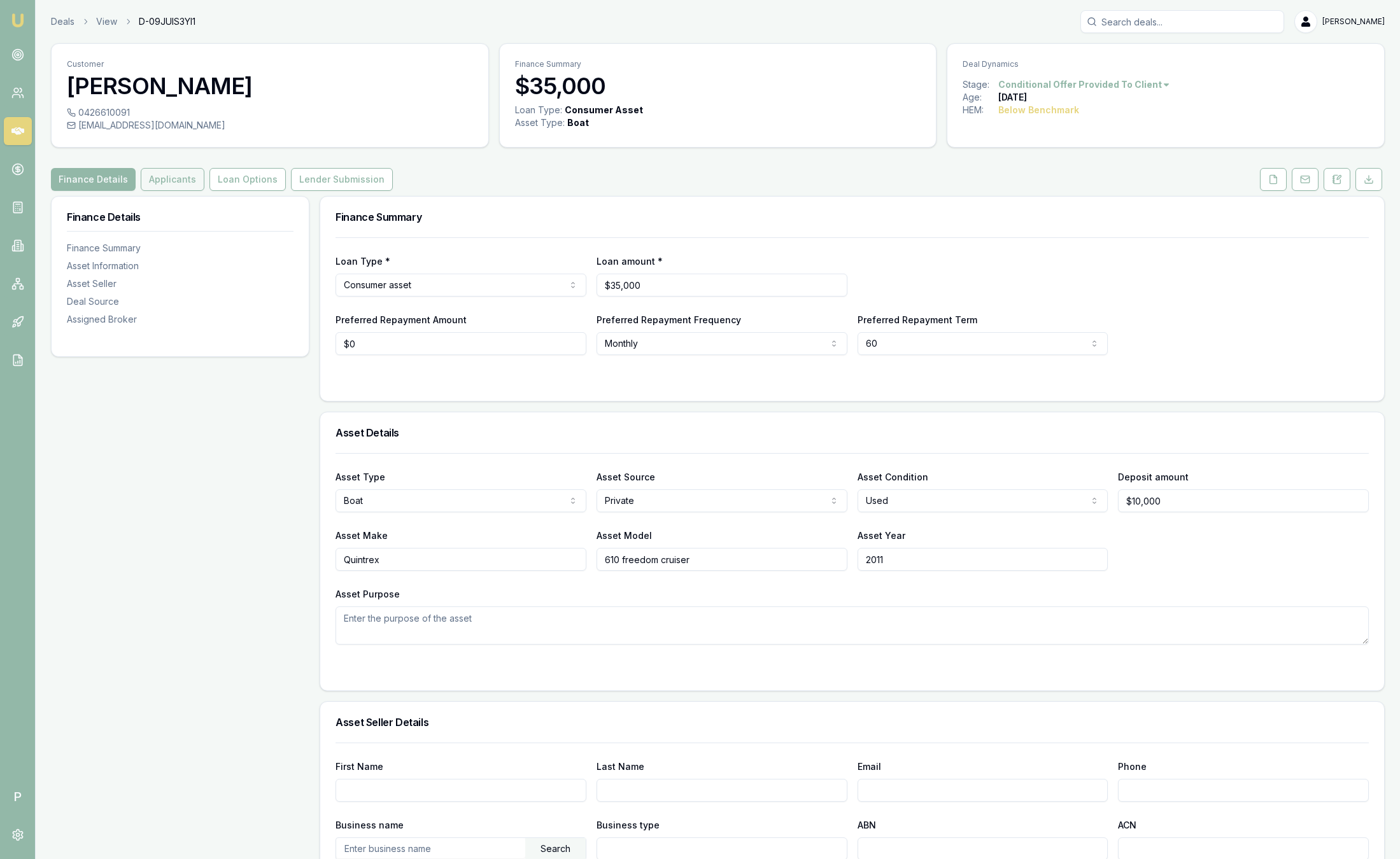
click at [182, 178] on button "Applicants" at bounding box center [173, 180] width 64 height 23
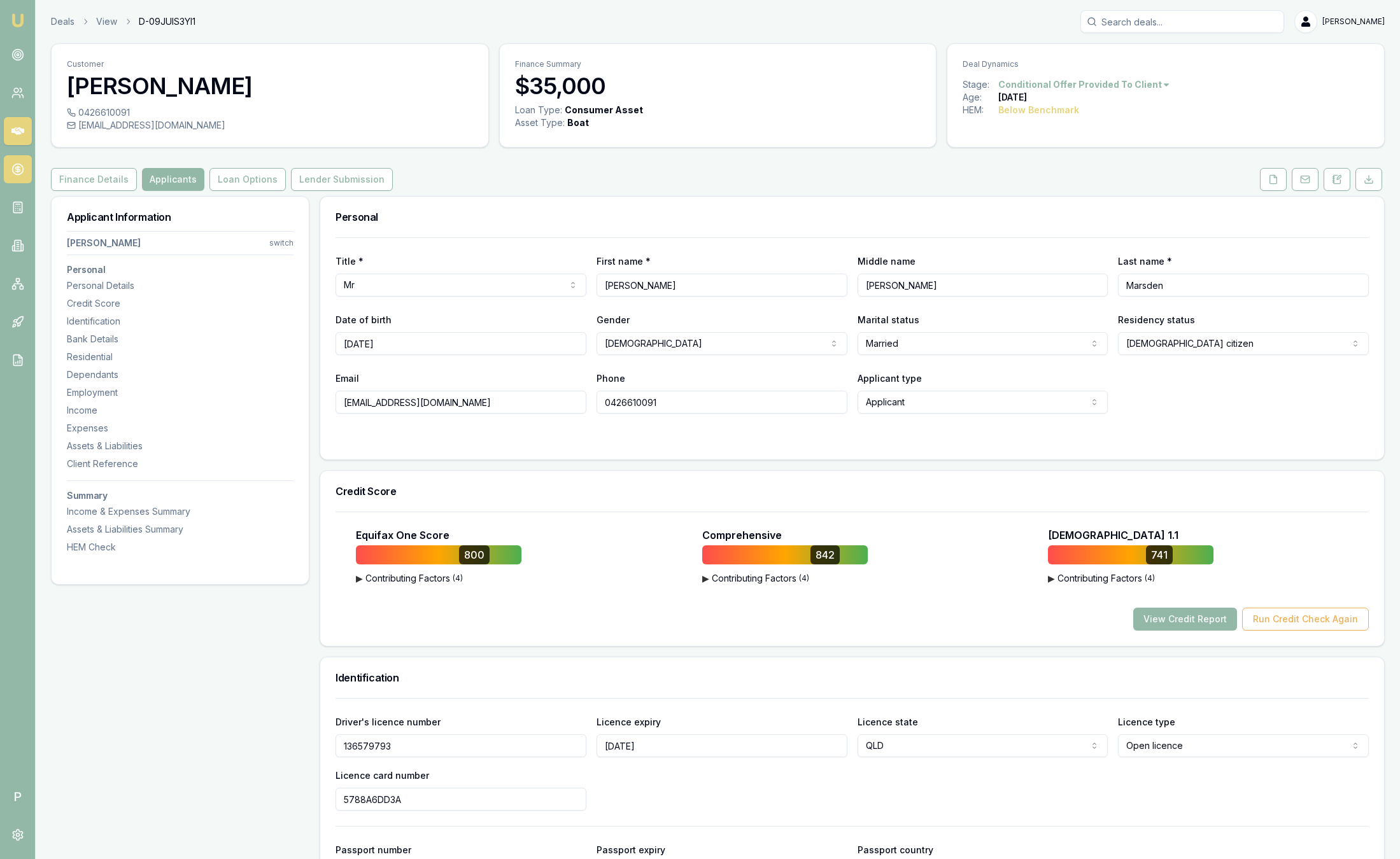
click at [15, 174] on circle at bounding box center [18, 169] width 11 height 11
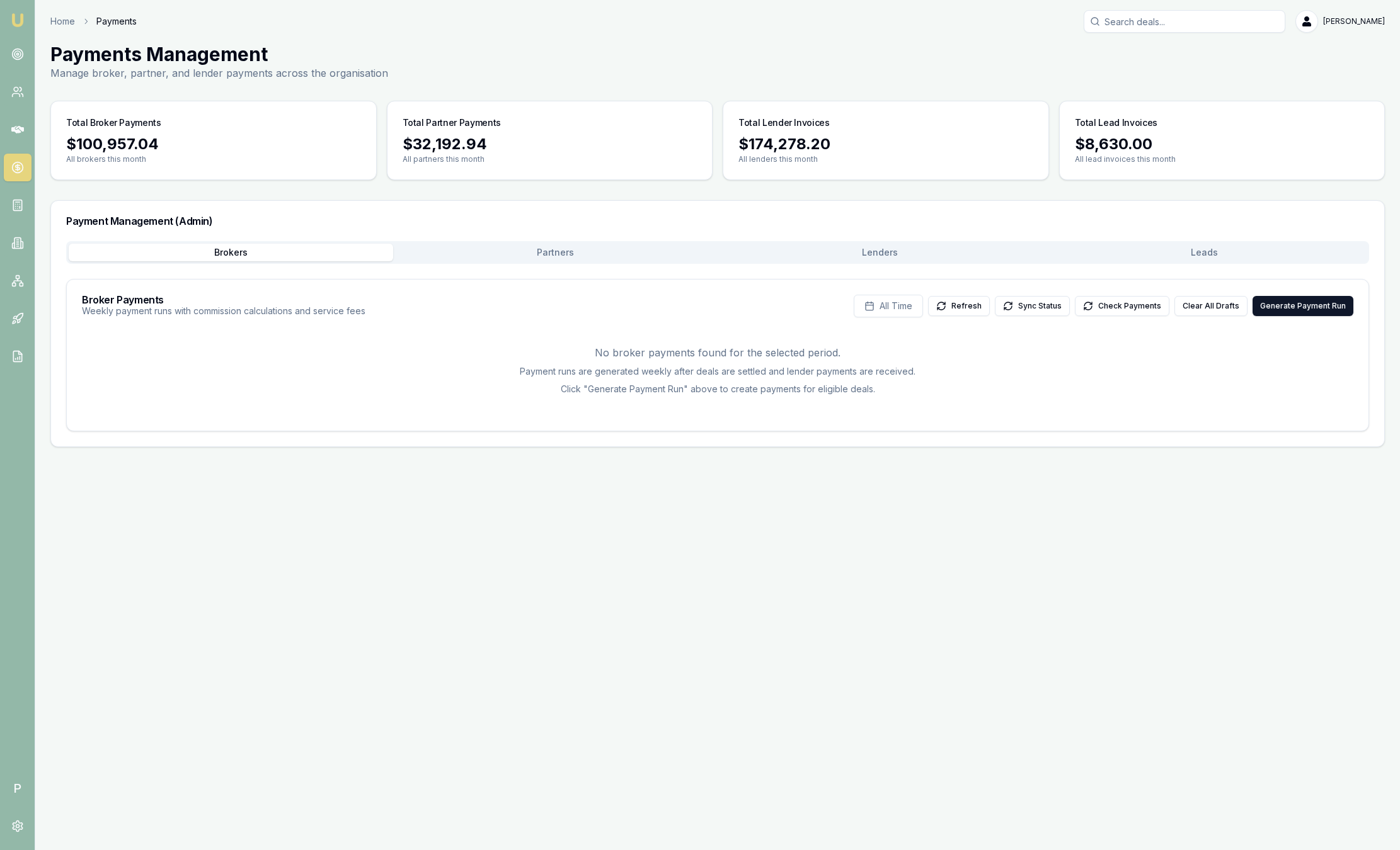
click at [1205, 245] on button "Leads" at bounding box center [1203, 252] width 324 height 18
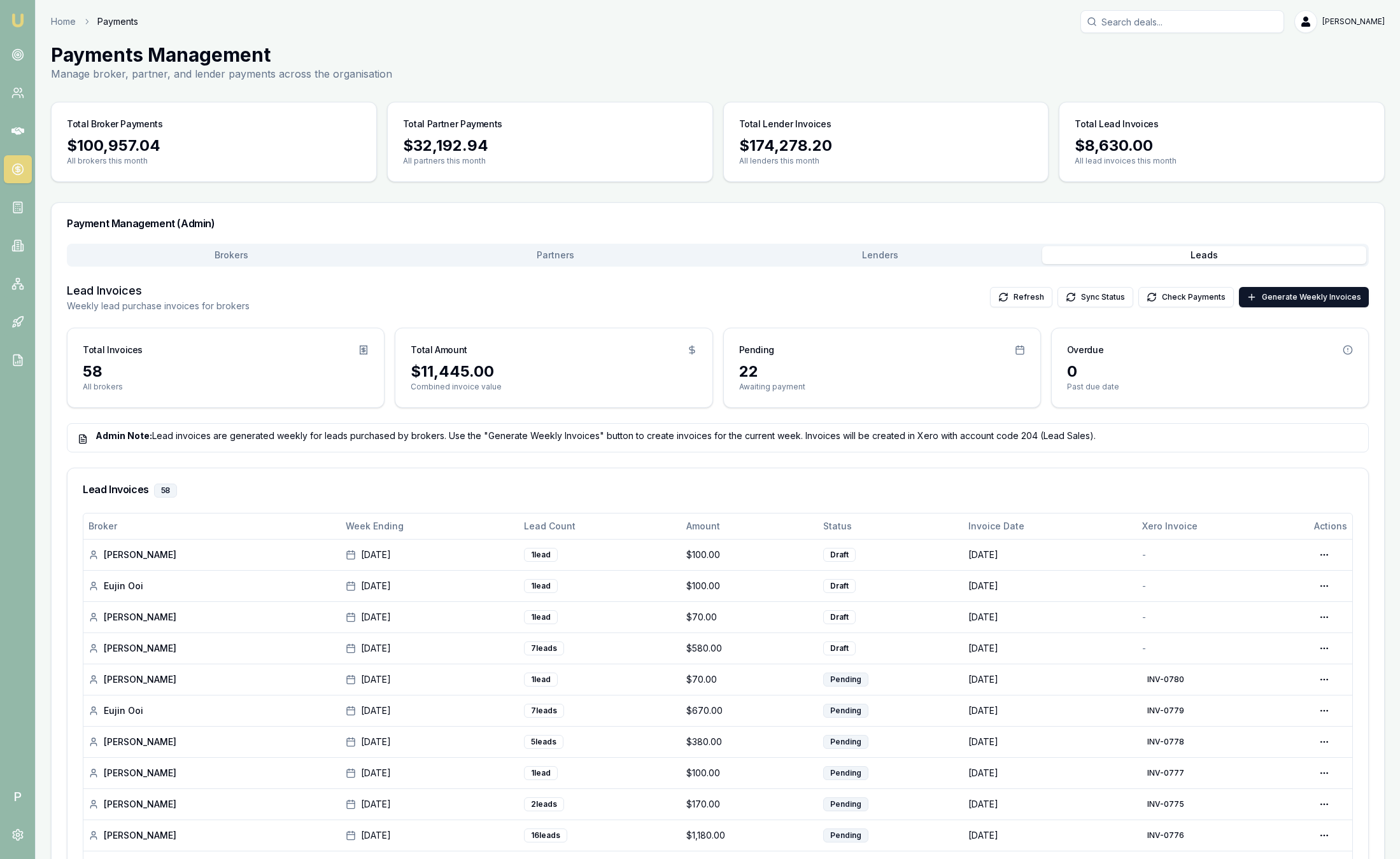
click at [23, 20] on img at bounding box center [18, 21] width 15 height 15
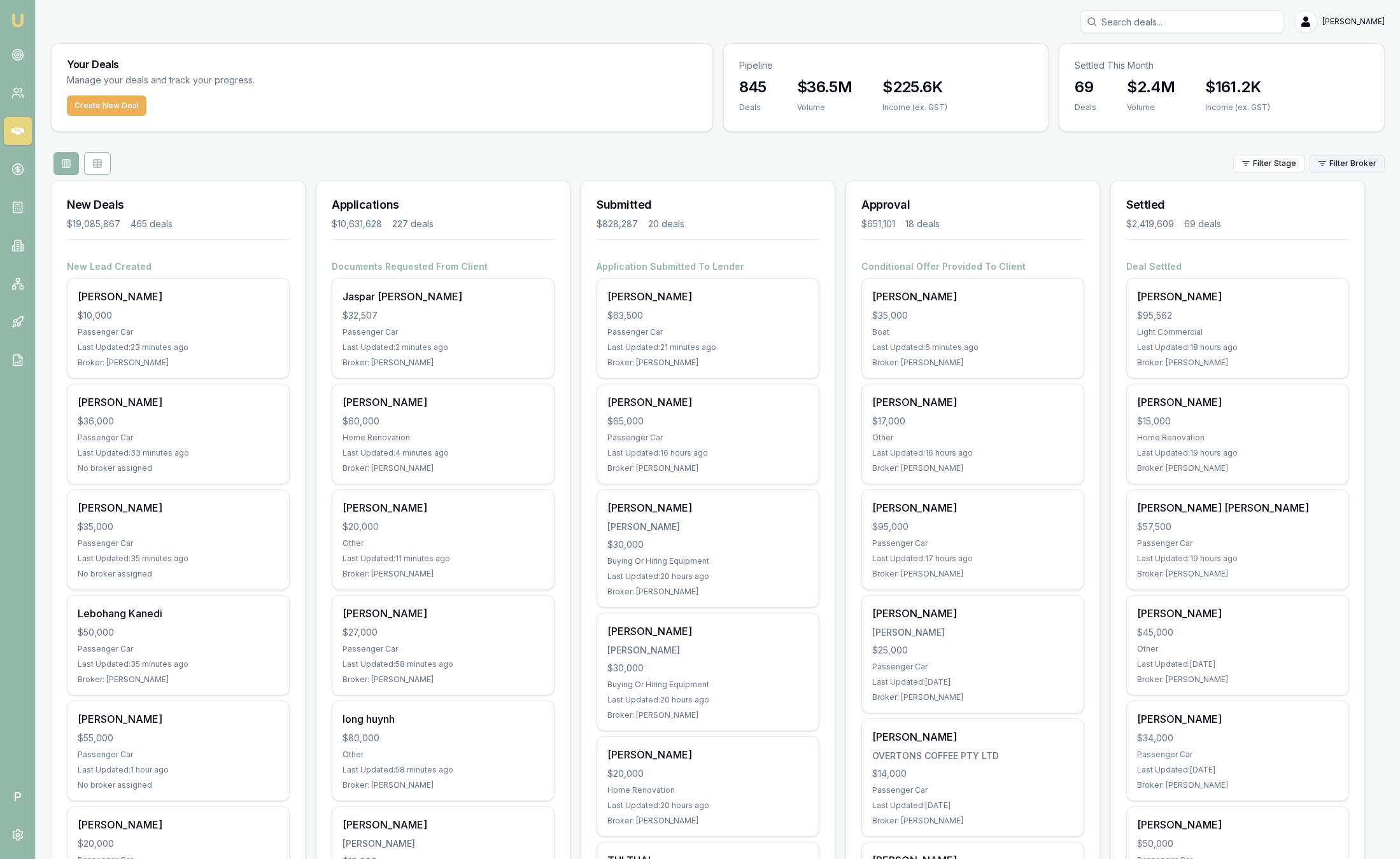
click at [1344, 155] on html "Emu Broker P [PERSON_NAME] Toggle Menu Your Deals Manage your deals and track y…" at bounding box center [700, 429] width 1400 height 859
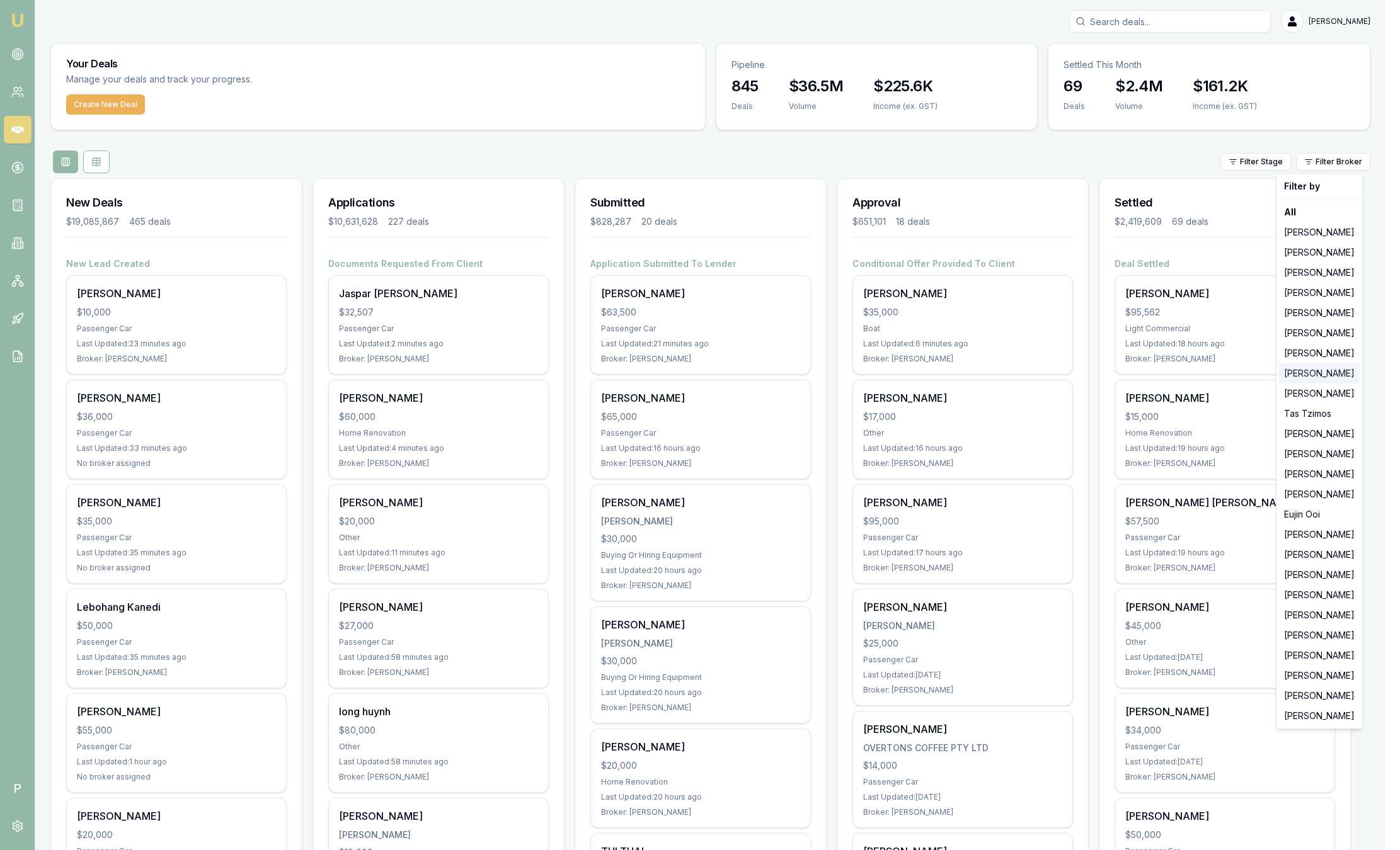
click at [1315, 375] on div "[PERSON_NAME]" at bounding box center [1319, 374] width 81 height 20
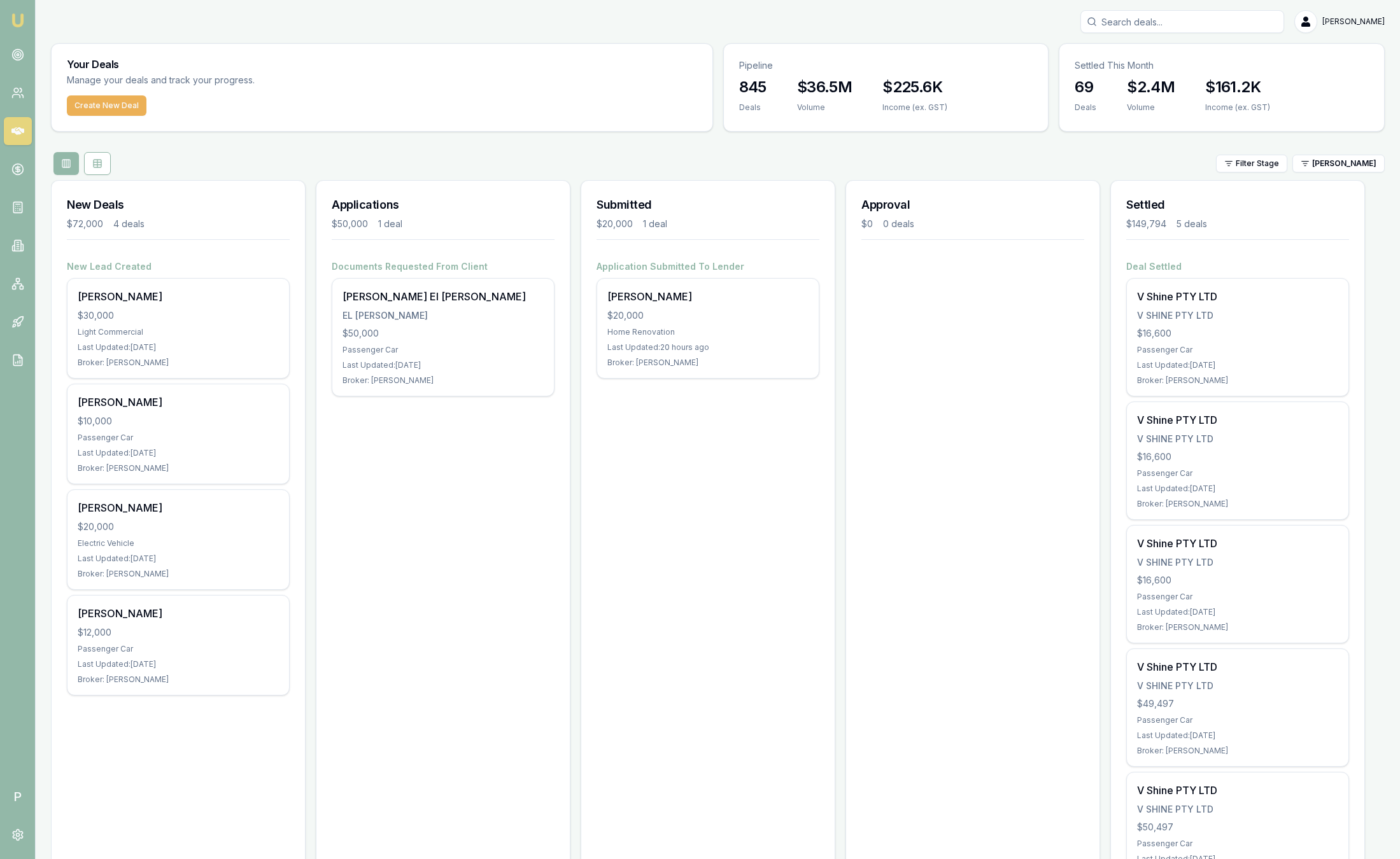
click at [1338, 173] on div "Filter Stage Wendy Fonseka" at bounding box center [717, 163] width 1334 height 23
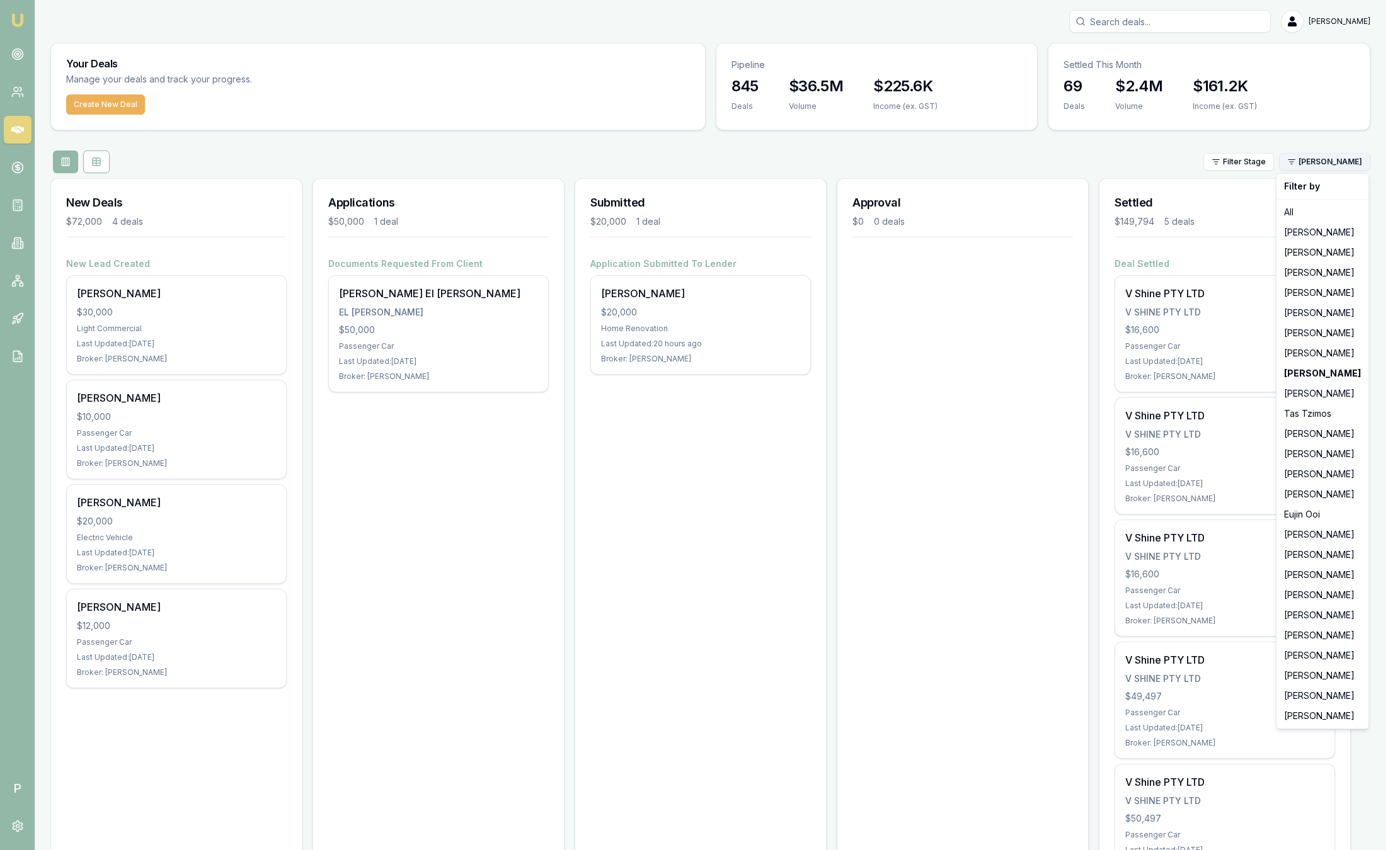
click at [1324, 168] on html "Emu Broker P Sam Crouch Toggle Menu Your Deals Manage your deals and track your…" at bounding box center [700, 425] width 1400 height 850
click at [1328, 652] on div "[PERSON_NAME]" at bounding box center [1322, 656] width 87 height 20
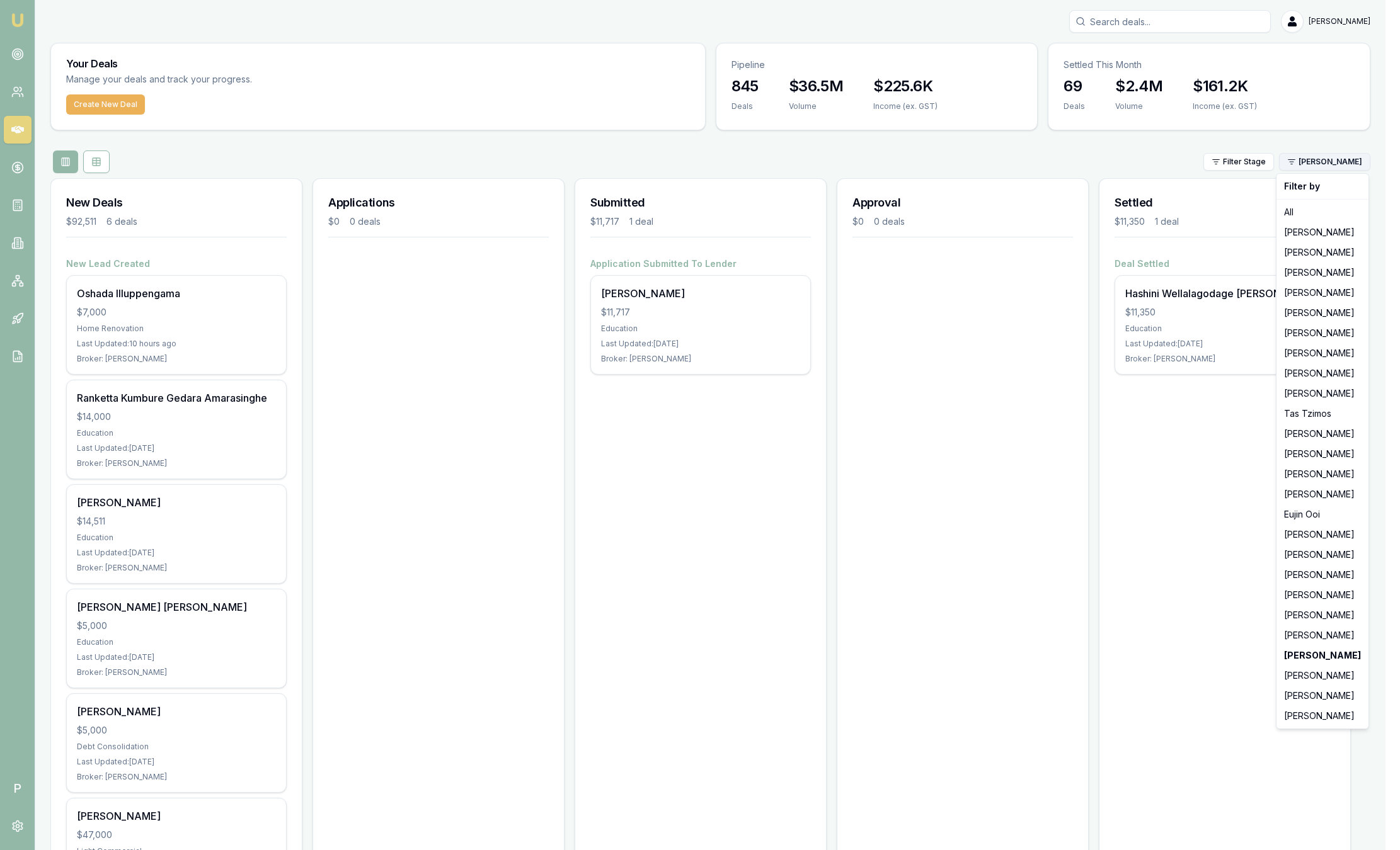
click at [1338, 156] on html "Emu Broker P Sam Crouch Toggle Menu Your Deals Manage your deals and track your…" at bounding box center [700, 425] width 1400 height 850
click at [1312, 688] on div "[PERSON_NAME]" at bounding box center [1322, 696] width 87 height 20
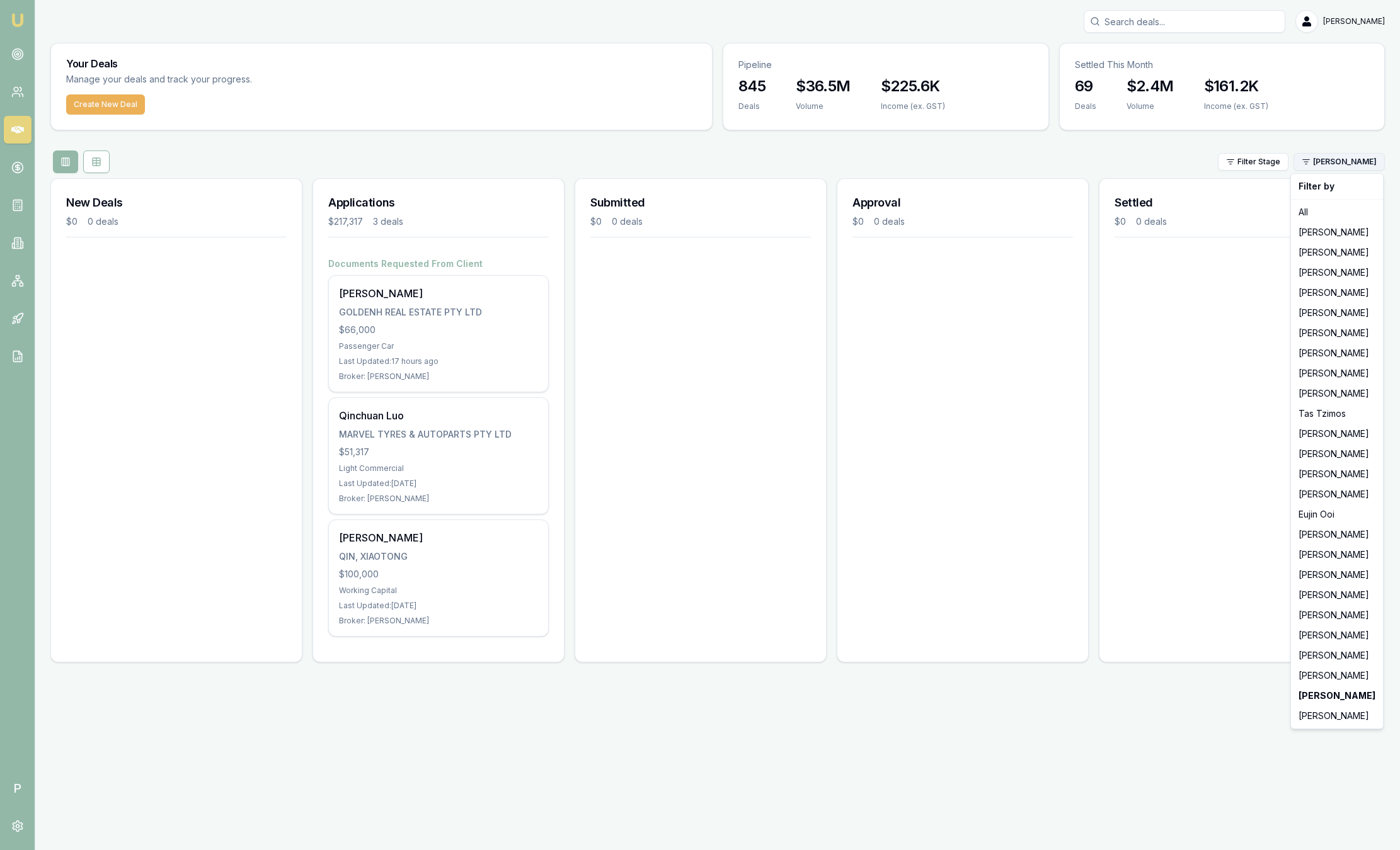
click at [1328, 169] on html "Emu Broker P Sam Crouch Toggle Menu Your Deals Manage your deals and track your…" at bounding box center [700, 425] width 1400 height 850
click at [1336, 162] on html "Emu Broker P Sam Crouch Toggle Menu Your Deals Manage your deals and track your…" at bounding box center [700, 425] width 1400 height 850
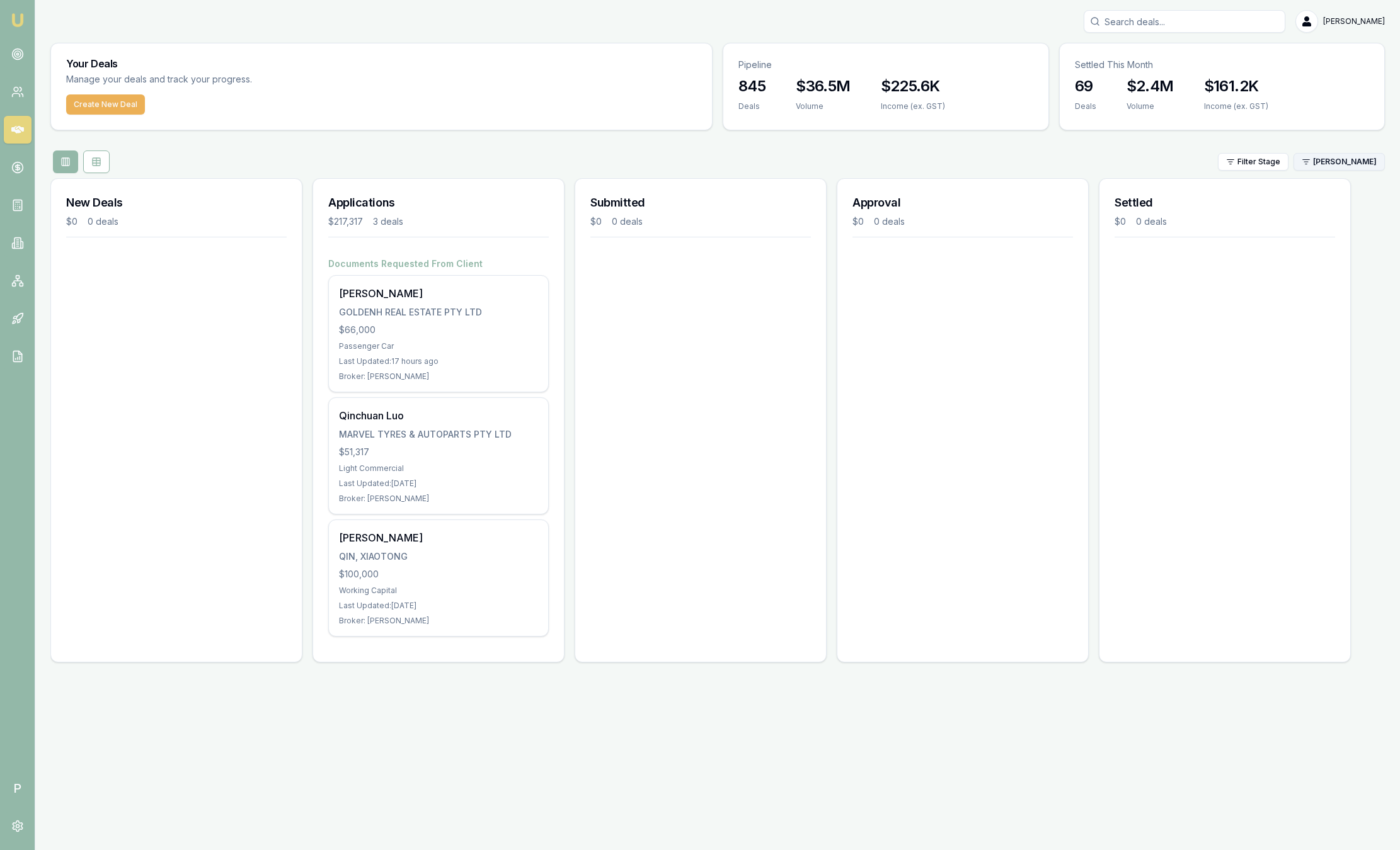
click at [1352, 162] on html "Emu Broker P Sam Crouch Toggle Menu Your Deals Manage your deals and track your…" at bounding box center [700, 425] width 1400 height 850
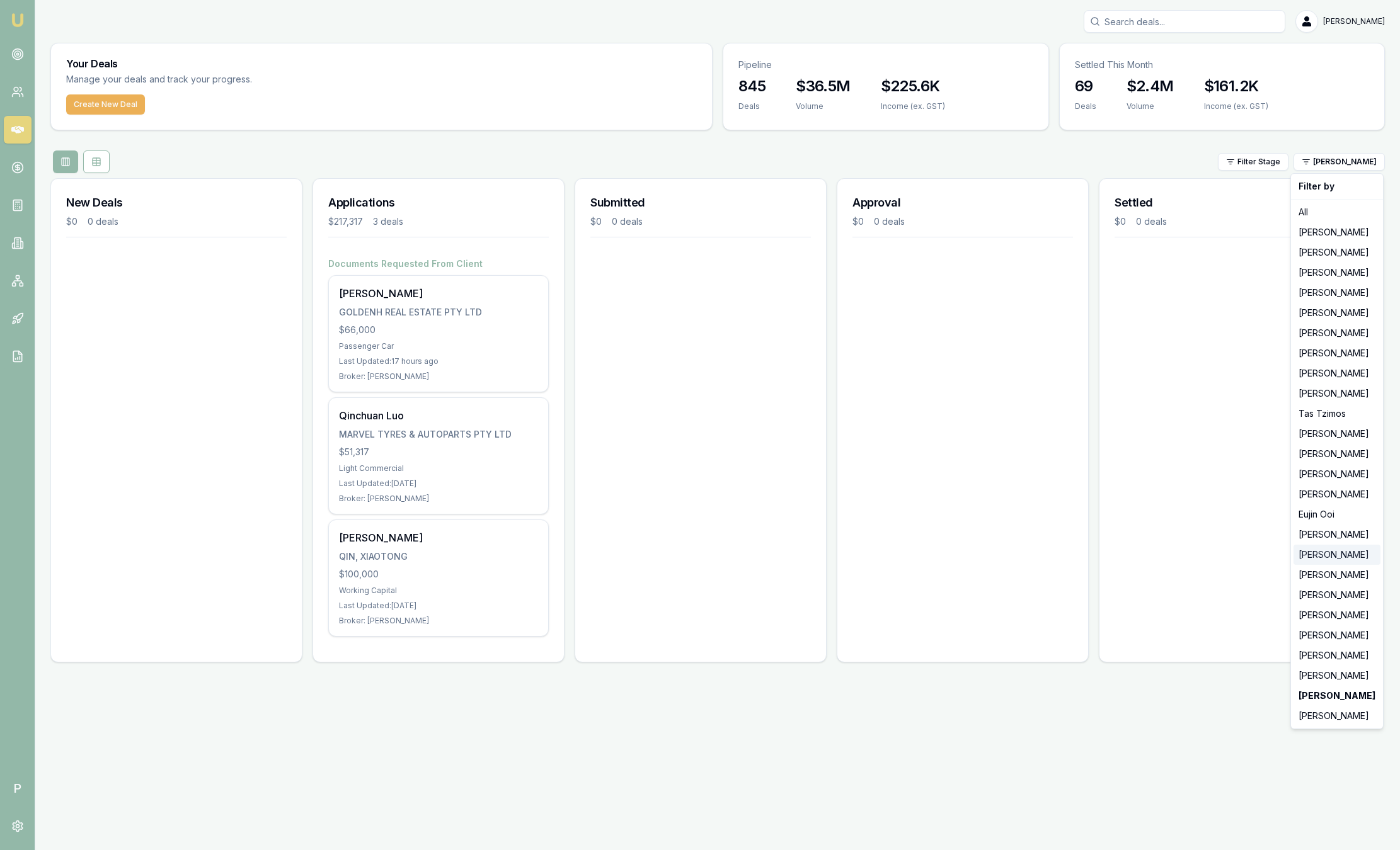
click at [1332, 556] on div "[PERSON_NAME]" at bounding box center [1337, 555] width 87 height 20
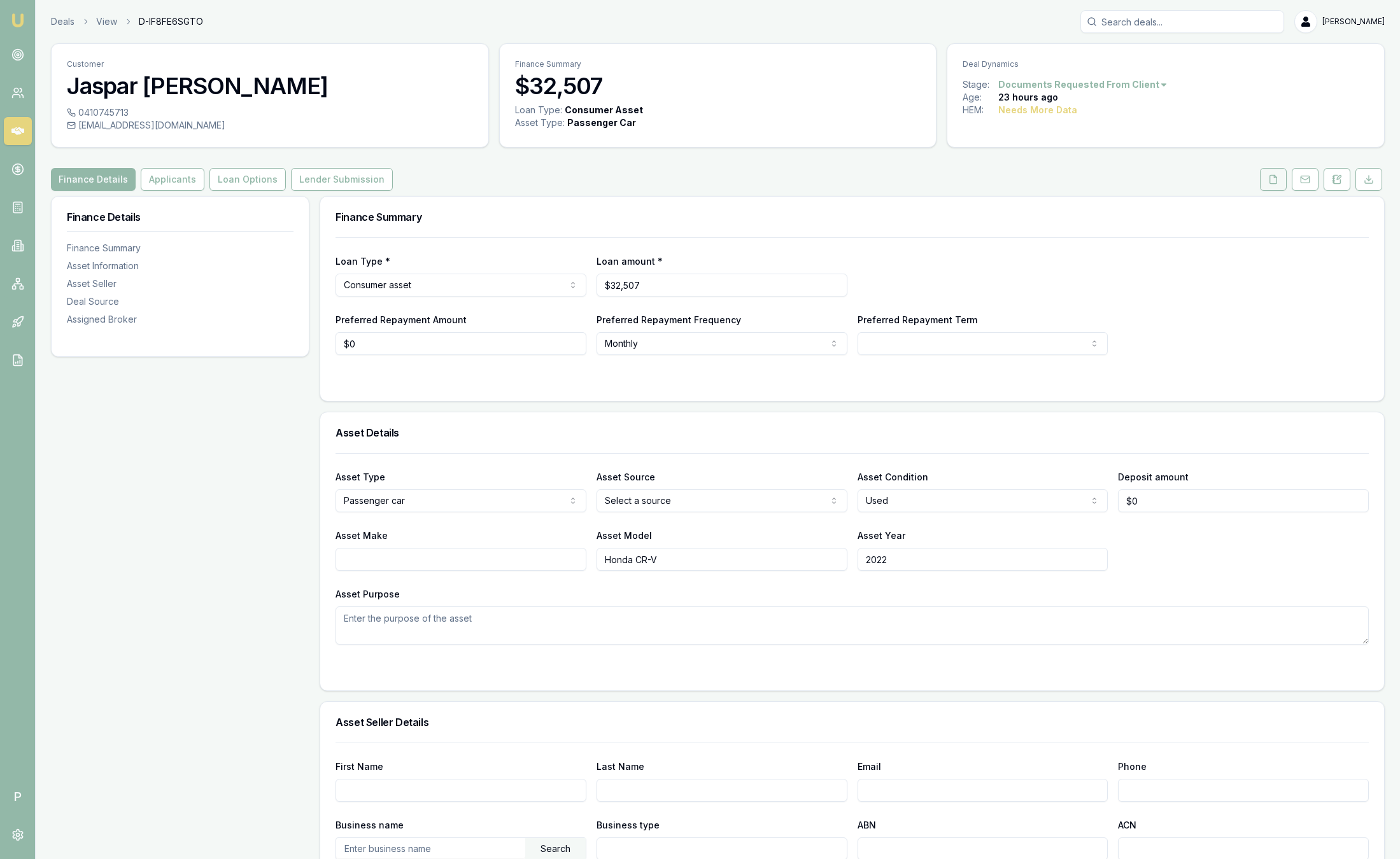
click at [1274, 181] on icon at bounding box center [1273, 179] width 10 height 10
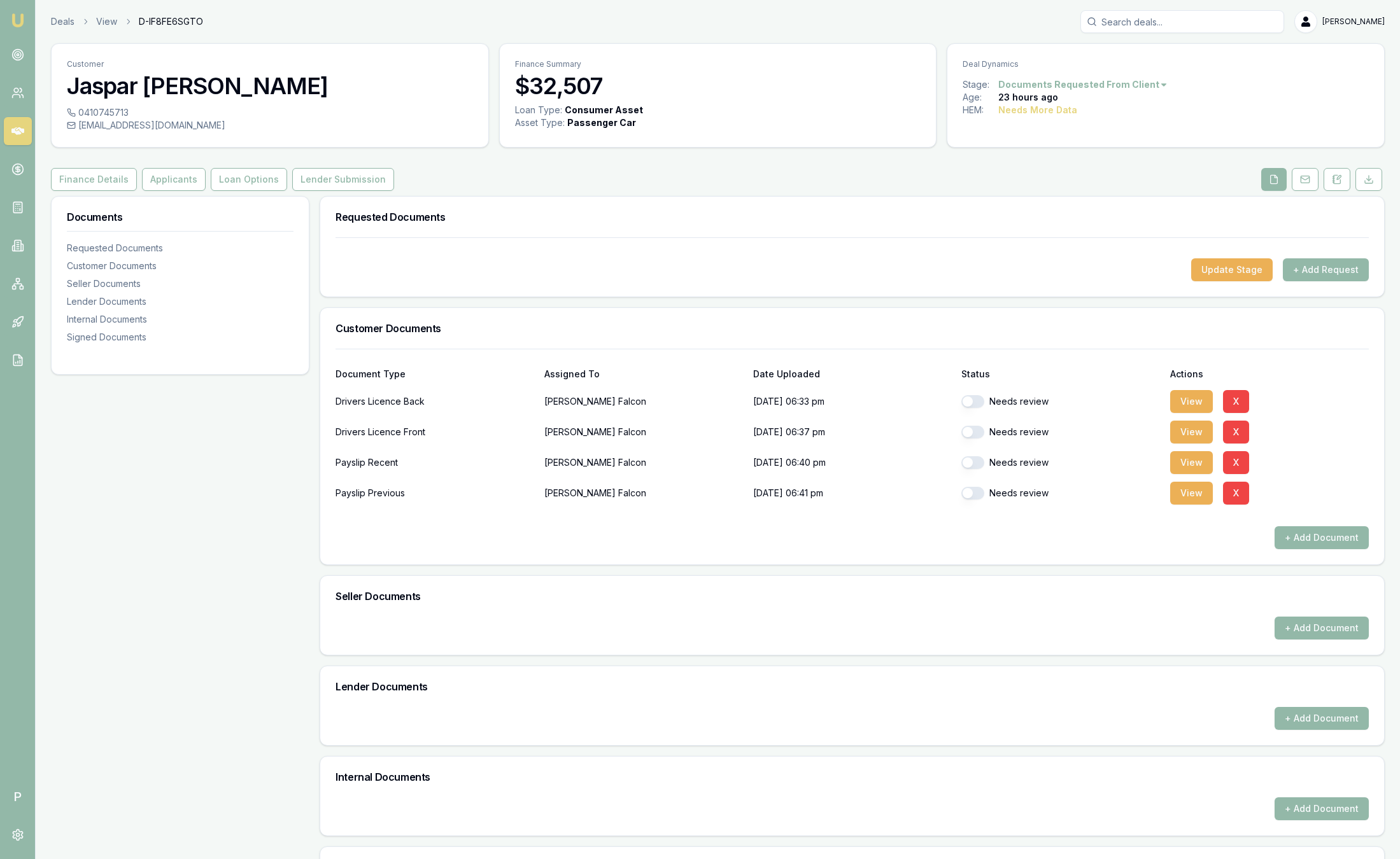
checkbox input "true"
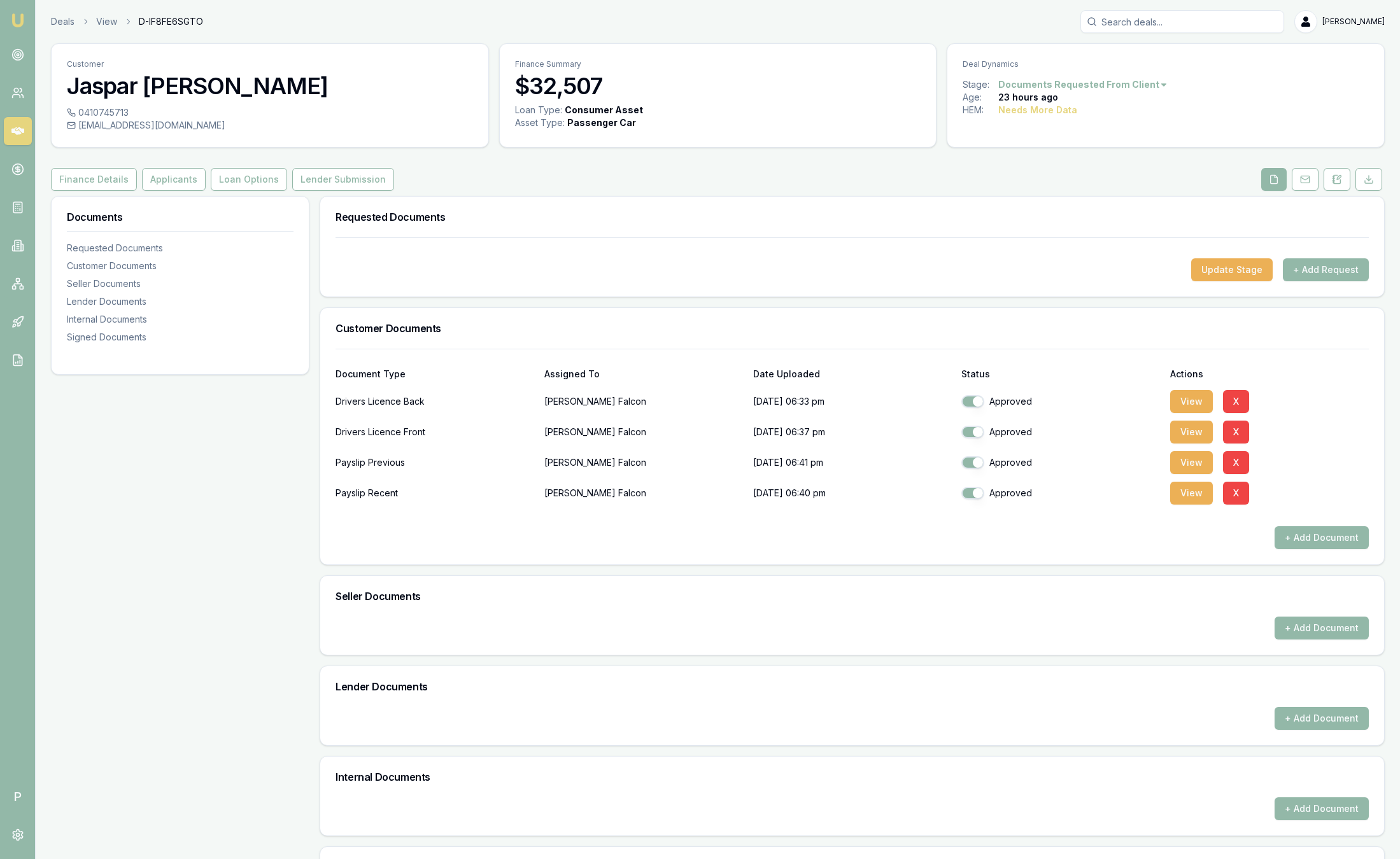
checkbox input "true"
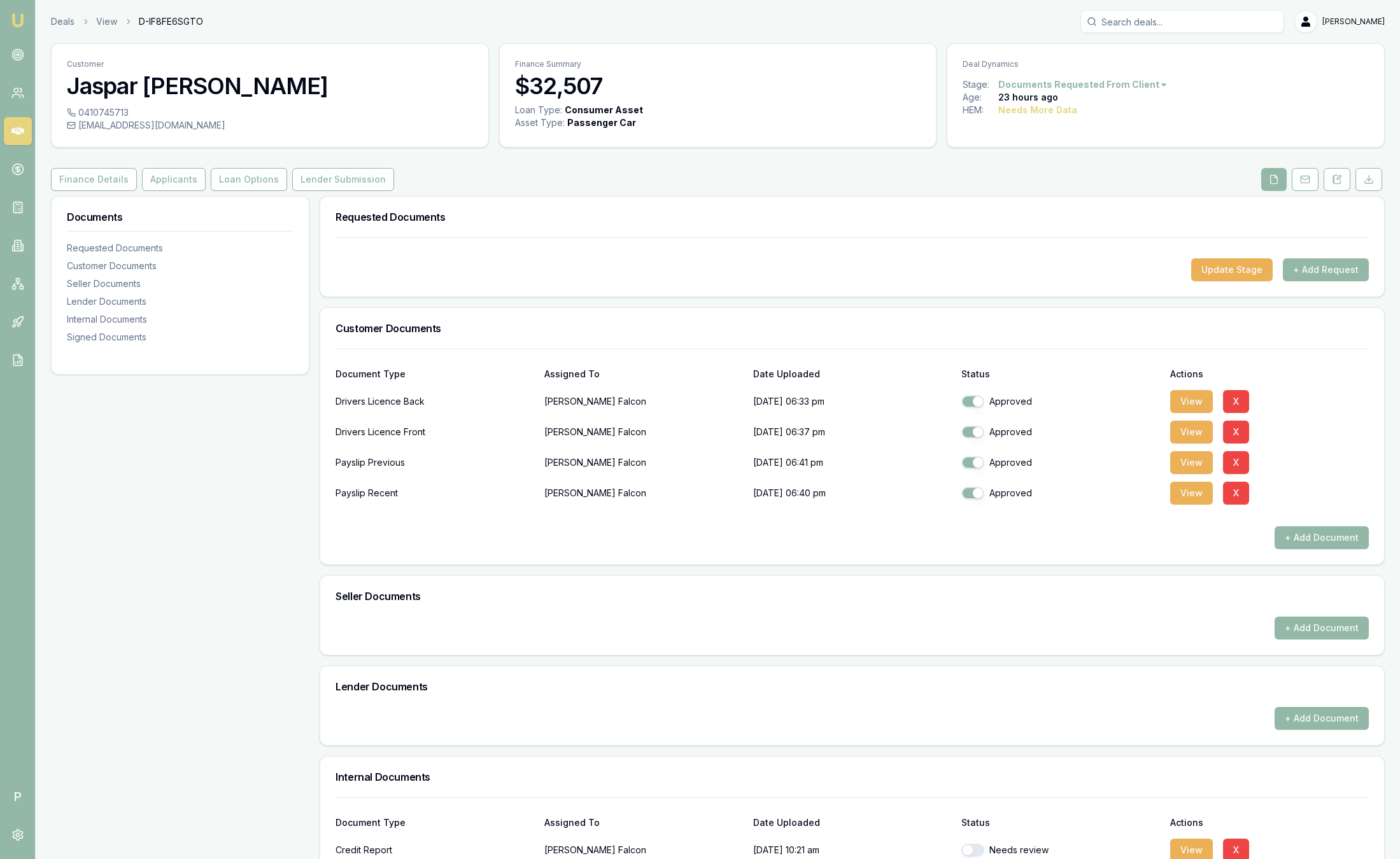
click at [25, 20] on link "Emu Broker" at bounding box center [18, 20] width 20 height 20
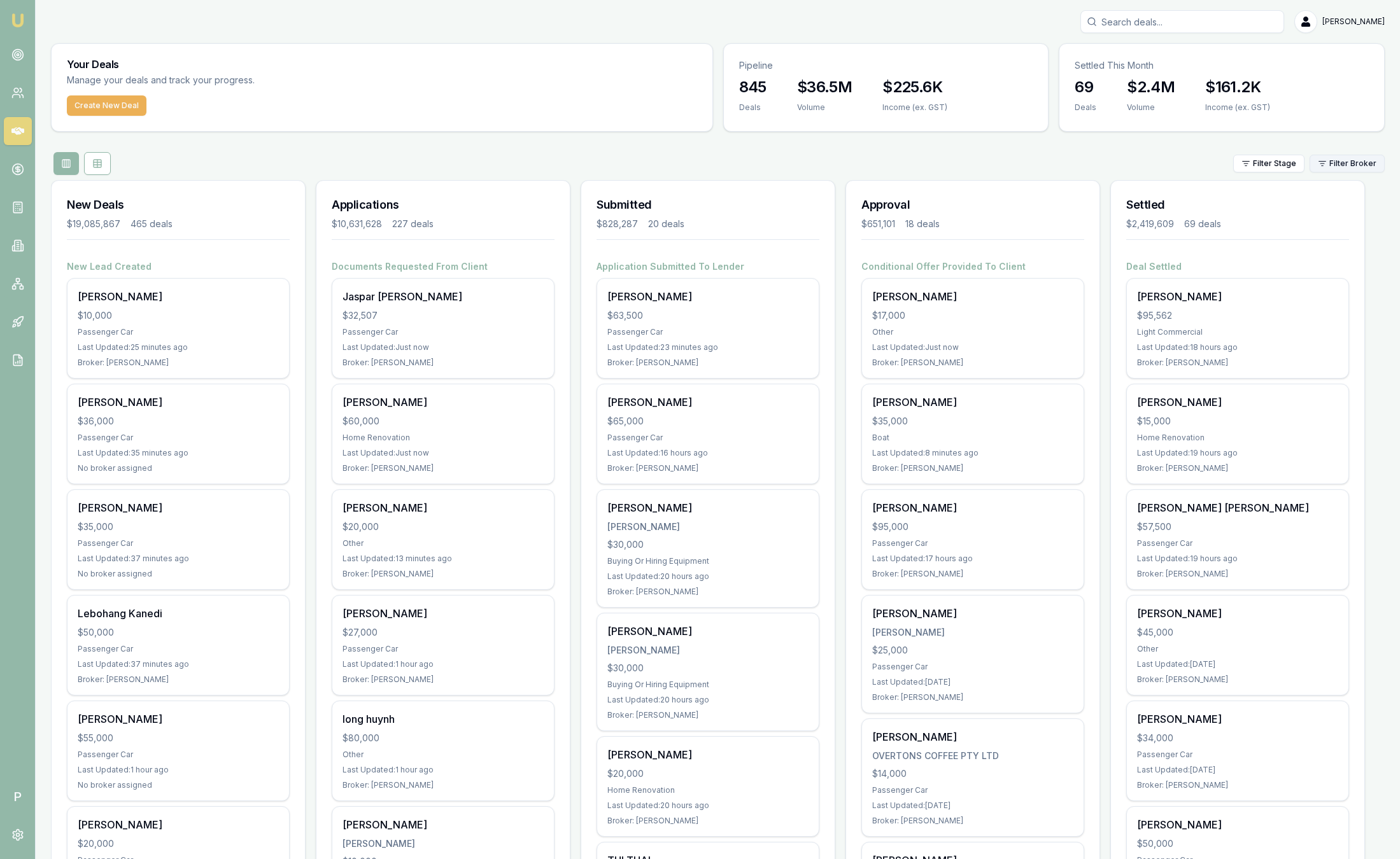
click at [1321, 163] on html "Emu Broker P [PERSON_NAME] Toggle Menu Your Deals Manage your deals and track y…" at bounding box center [700, 429] width 1400 height 859
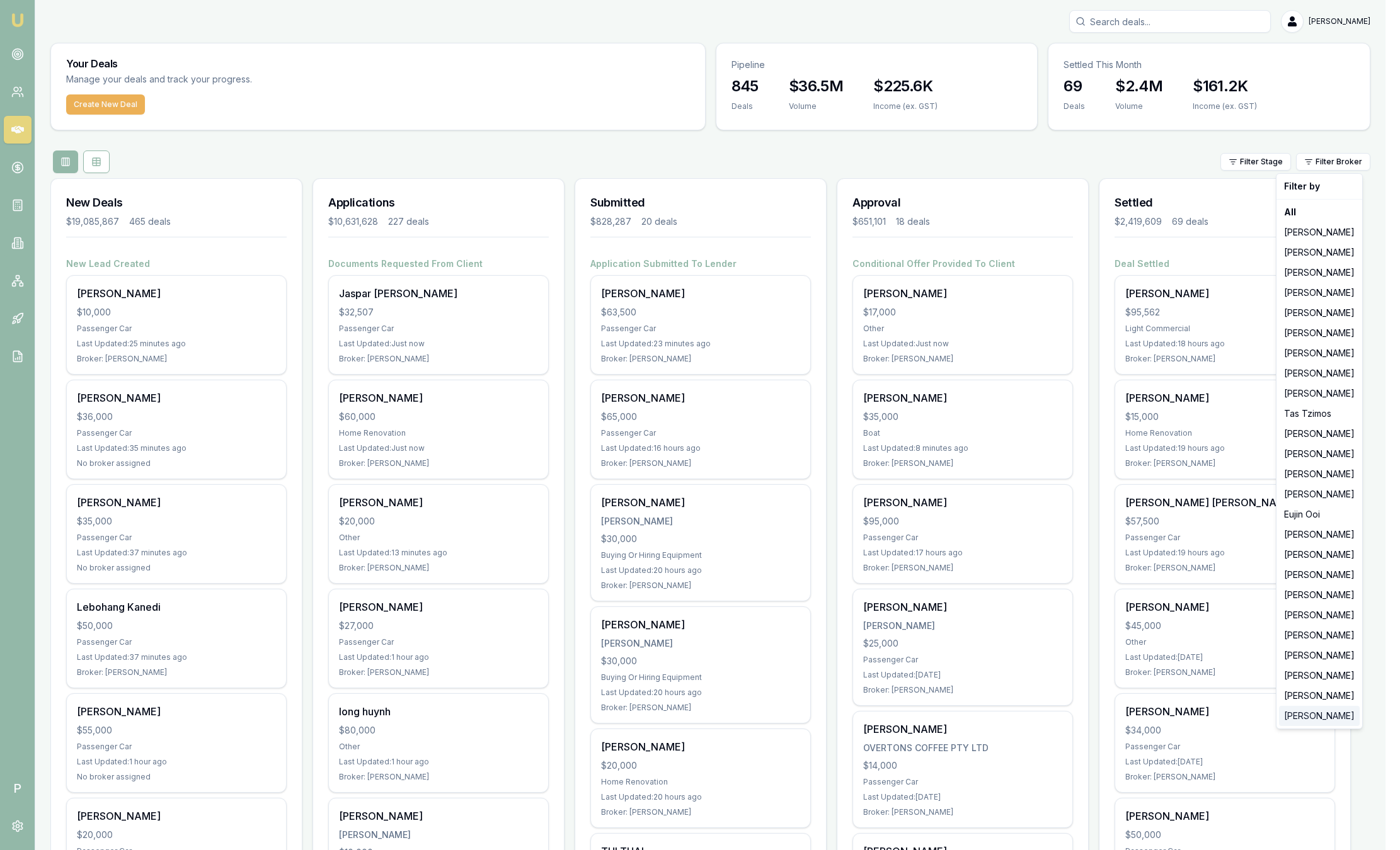
click at [1320, 712] on div "[PERSON_NAME]" at bounding box center [1319, 716] width 81 height 20
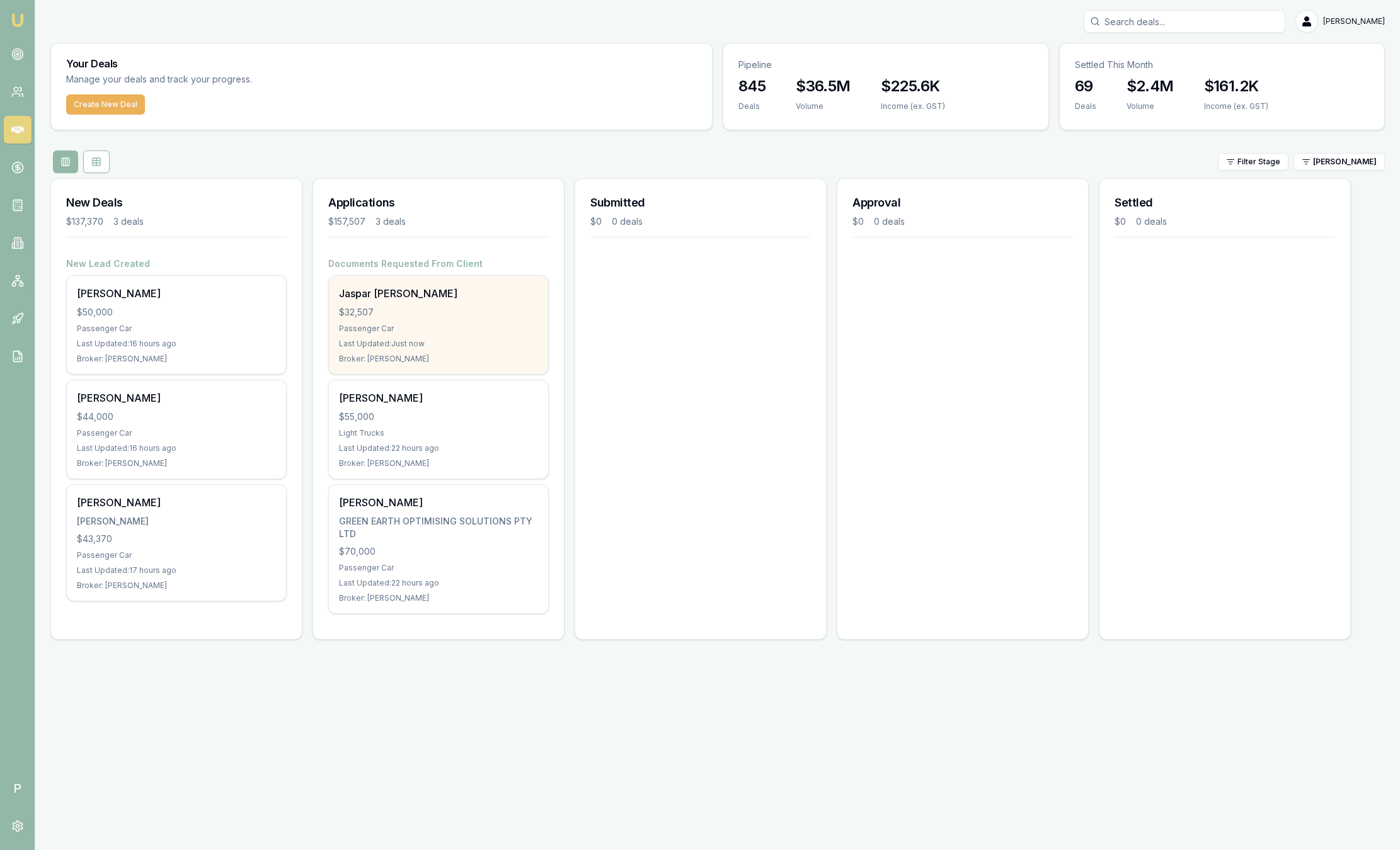
click at [484, 354] on div "Broker: [PERSON_NAME]" at bounding box center [438, 358] width 199 height 10
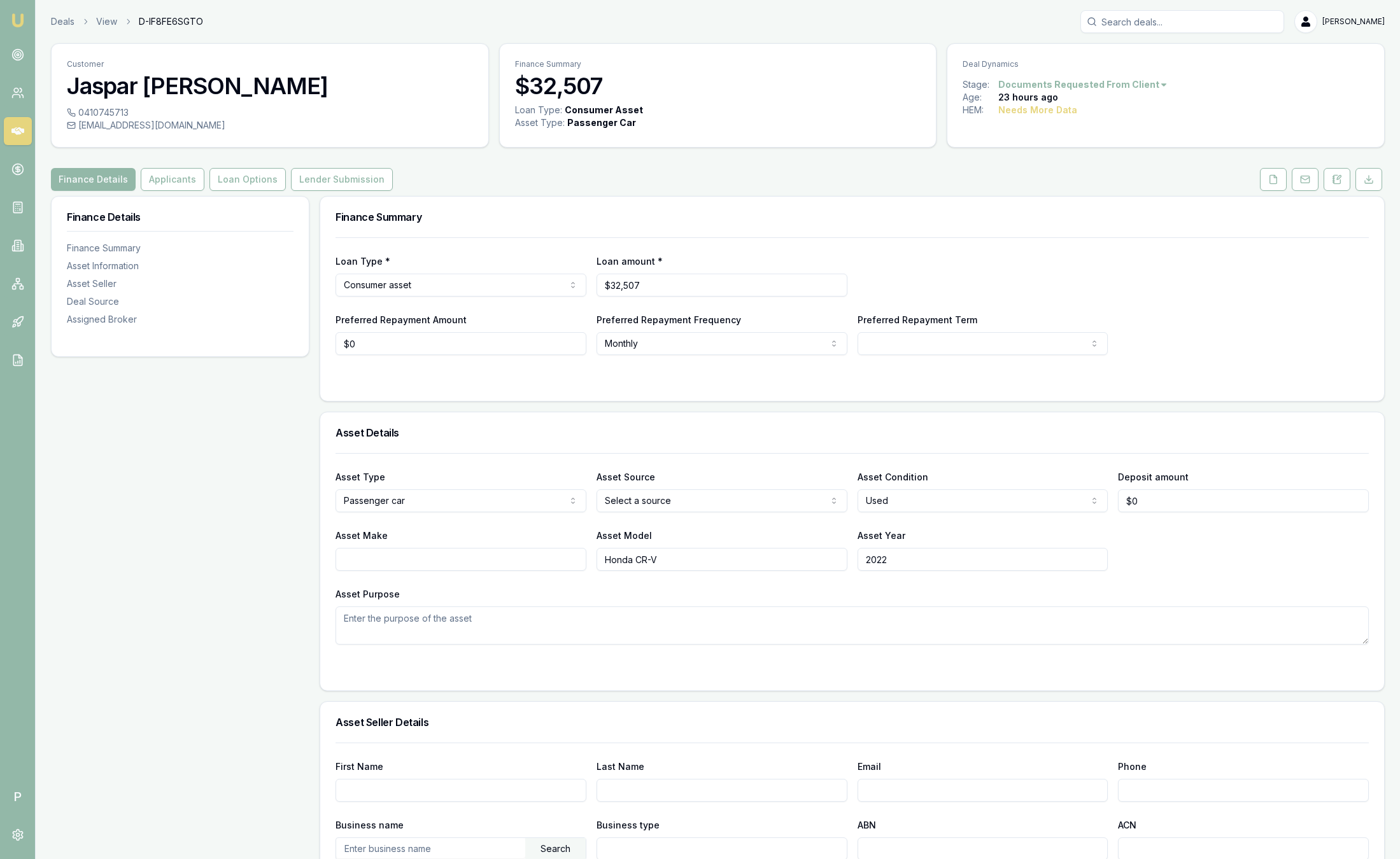
click at [25, 21] on link "Emu Broker" at bounding box center [18, 20] width 20 height 20
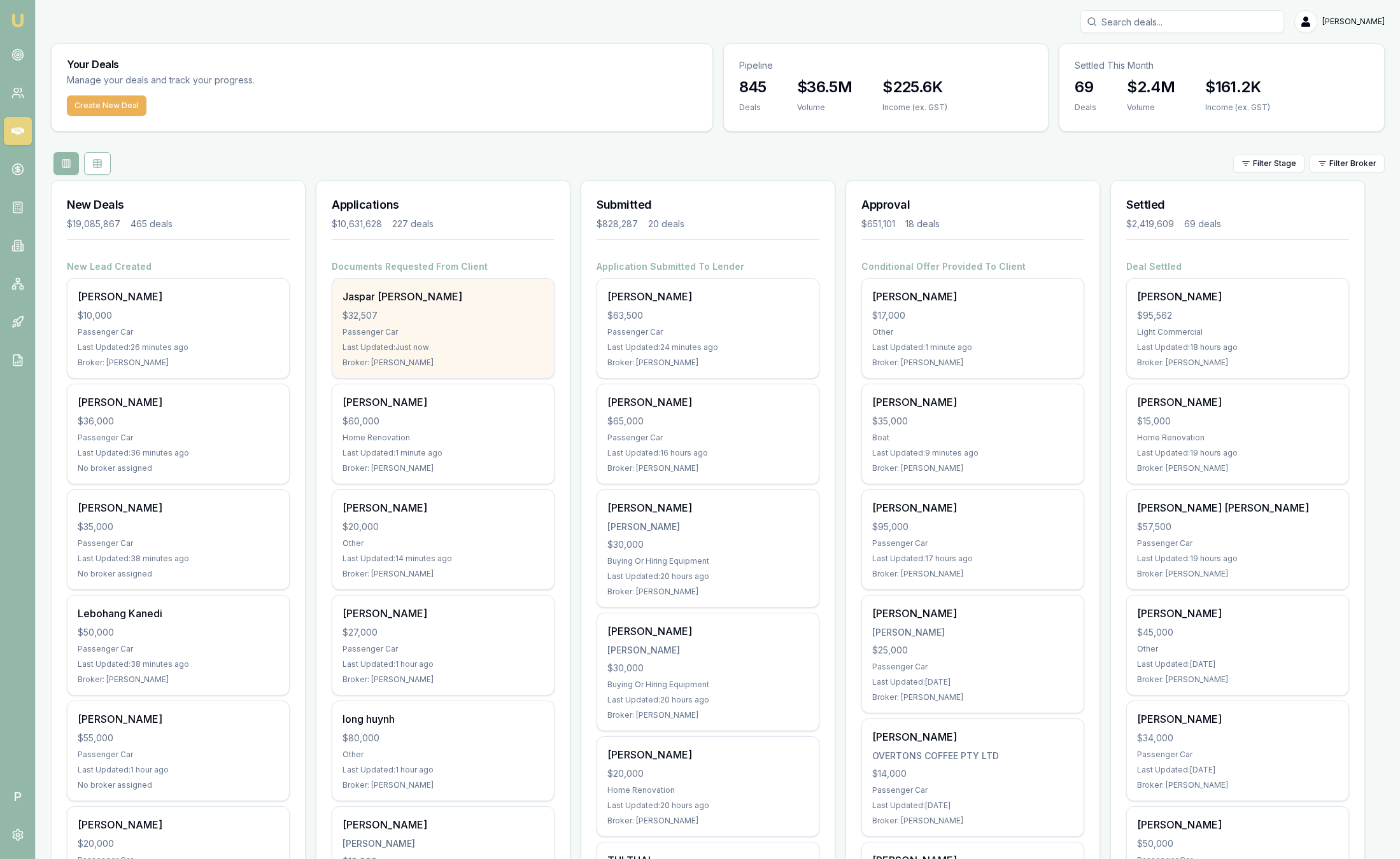
click at [377, 320] on div "$32,507" at bounding box center [442, 315] width 201 height 13
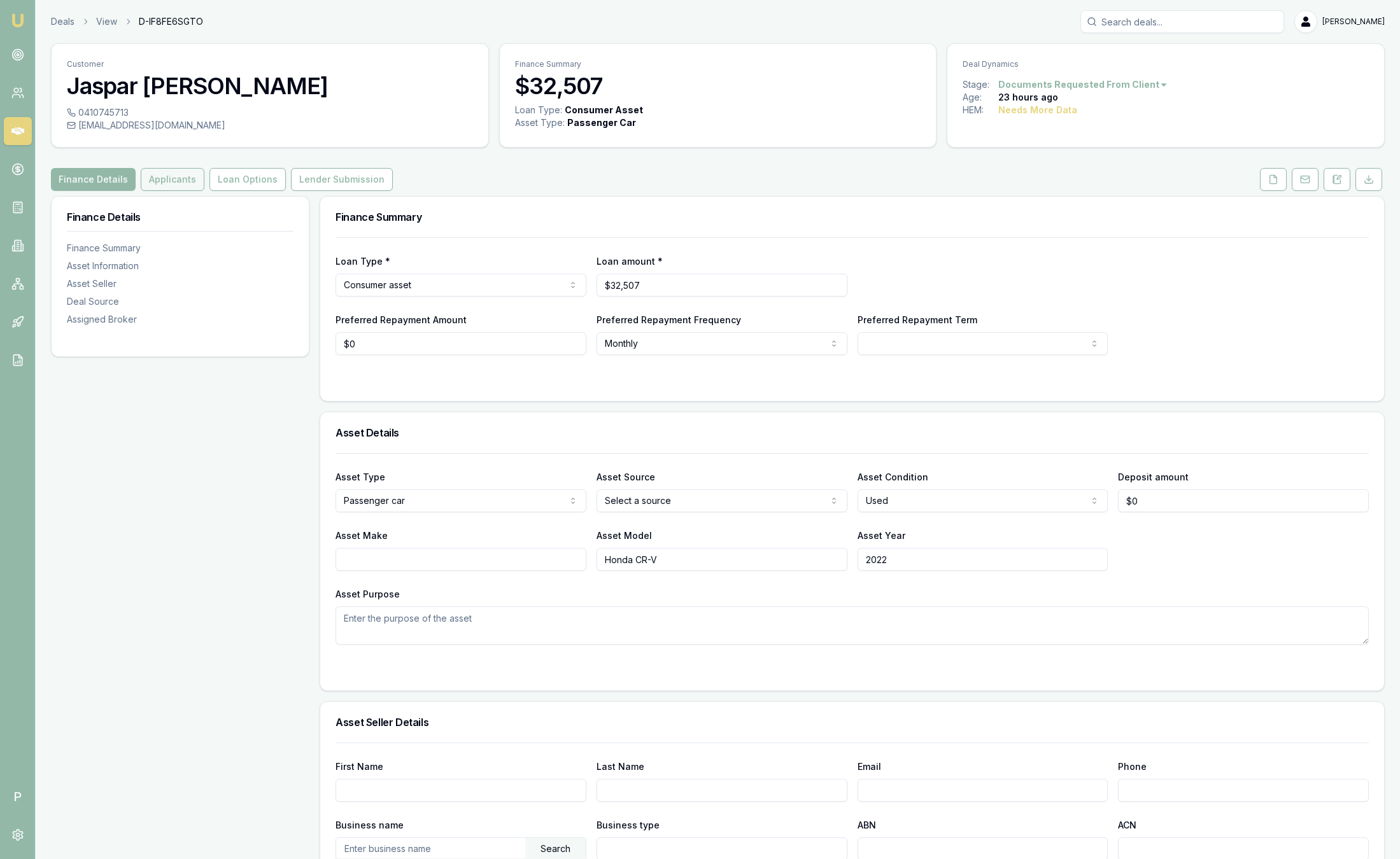
click at [181, 181] on button "Applicants" at bounding box center [173, 180] width 64 height 23
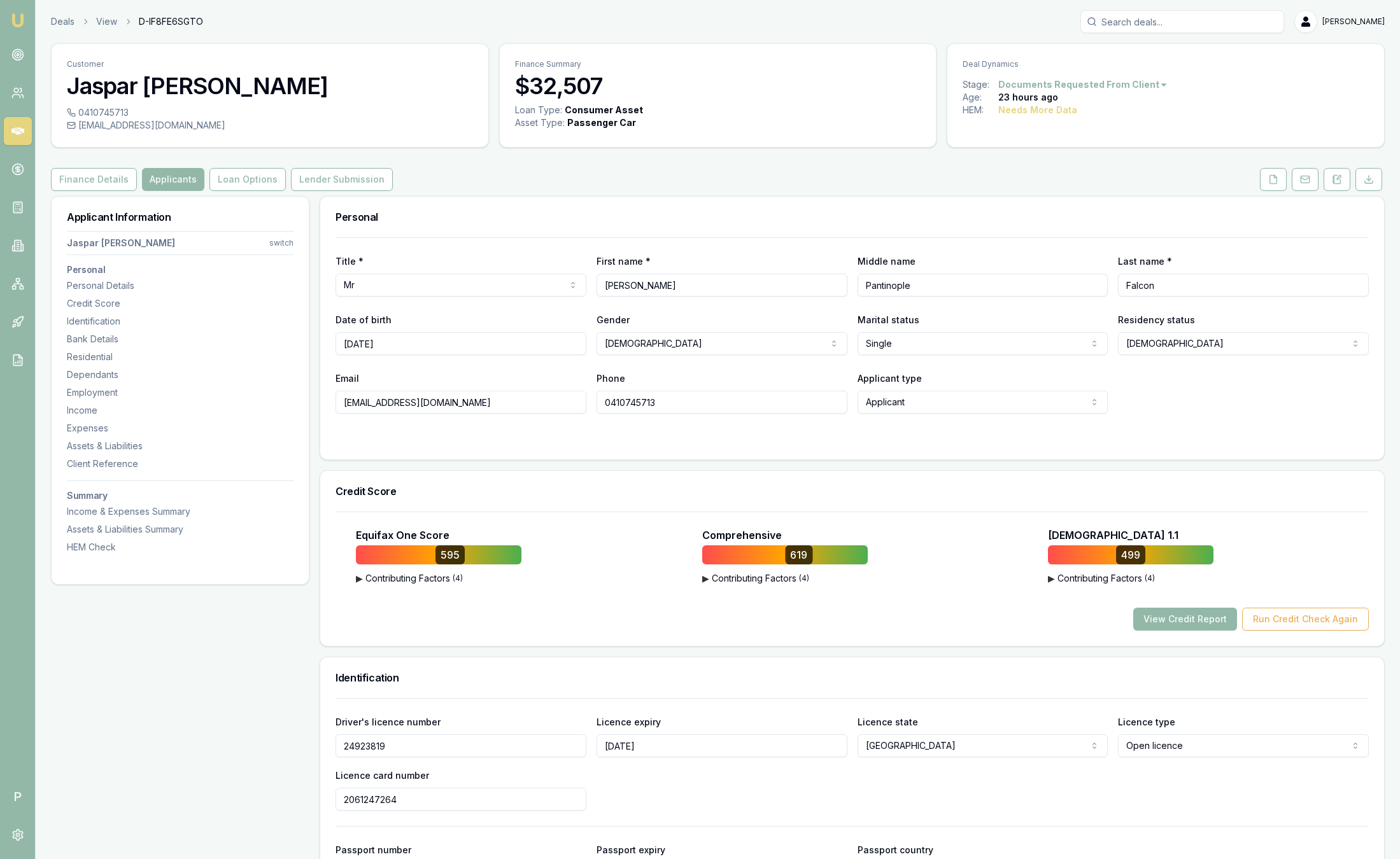
click at [20, 29] on link "Emu Broker" at bounding box center [18, 20] width 20 height 20
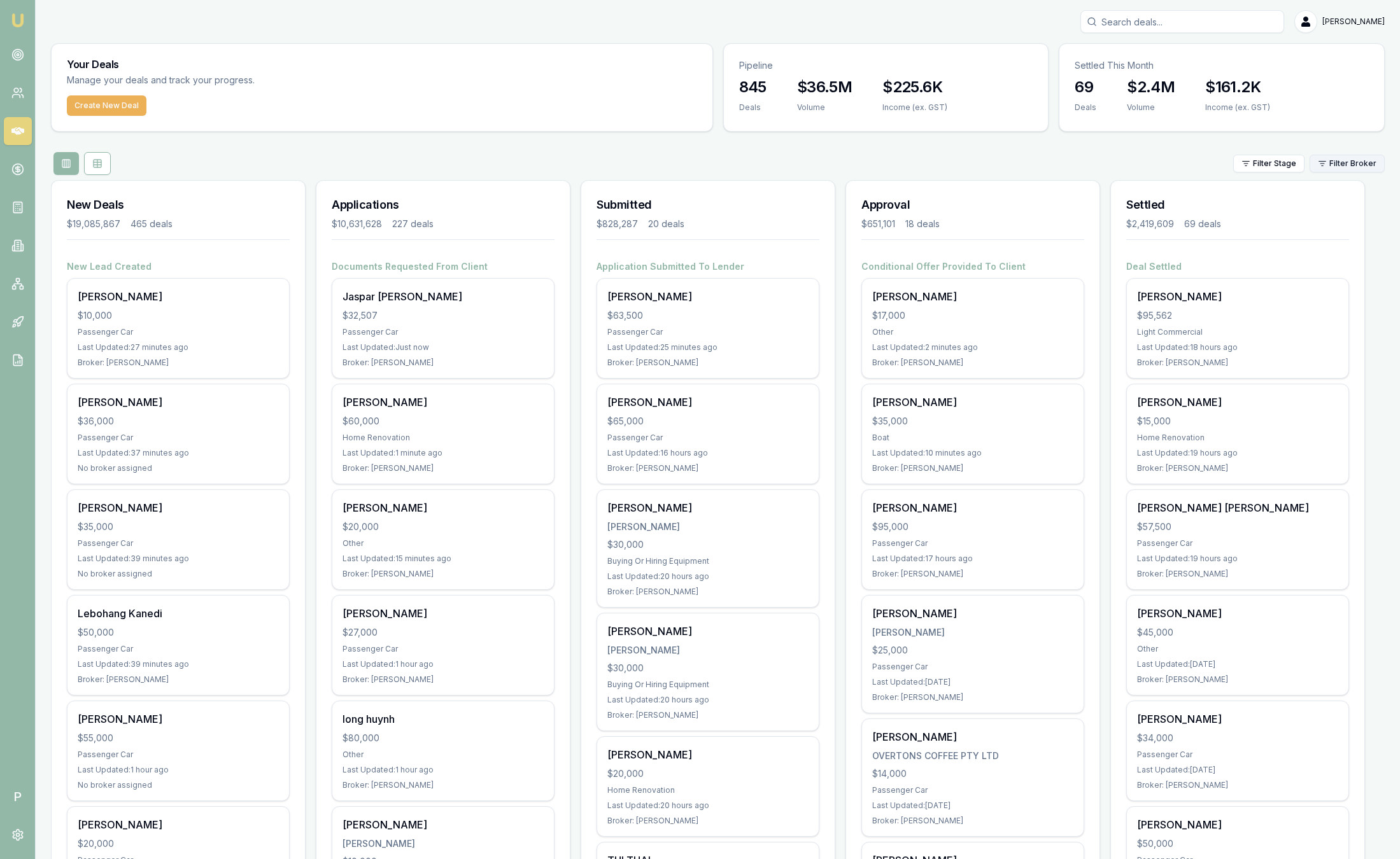
click at [1338, 170] on html "Emu Broker P [PERSON_NAME] Toggle Menu Your Deals Manage your deals and track y…" at bounding box center [700, 429] width 1400 height 859
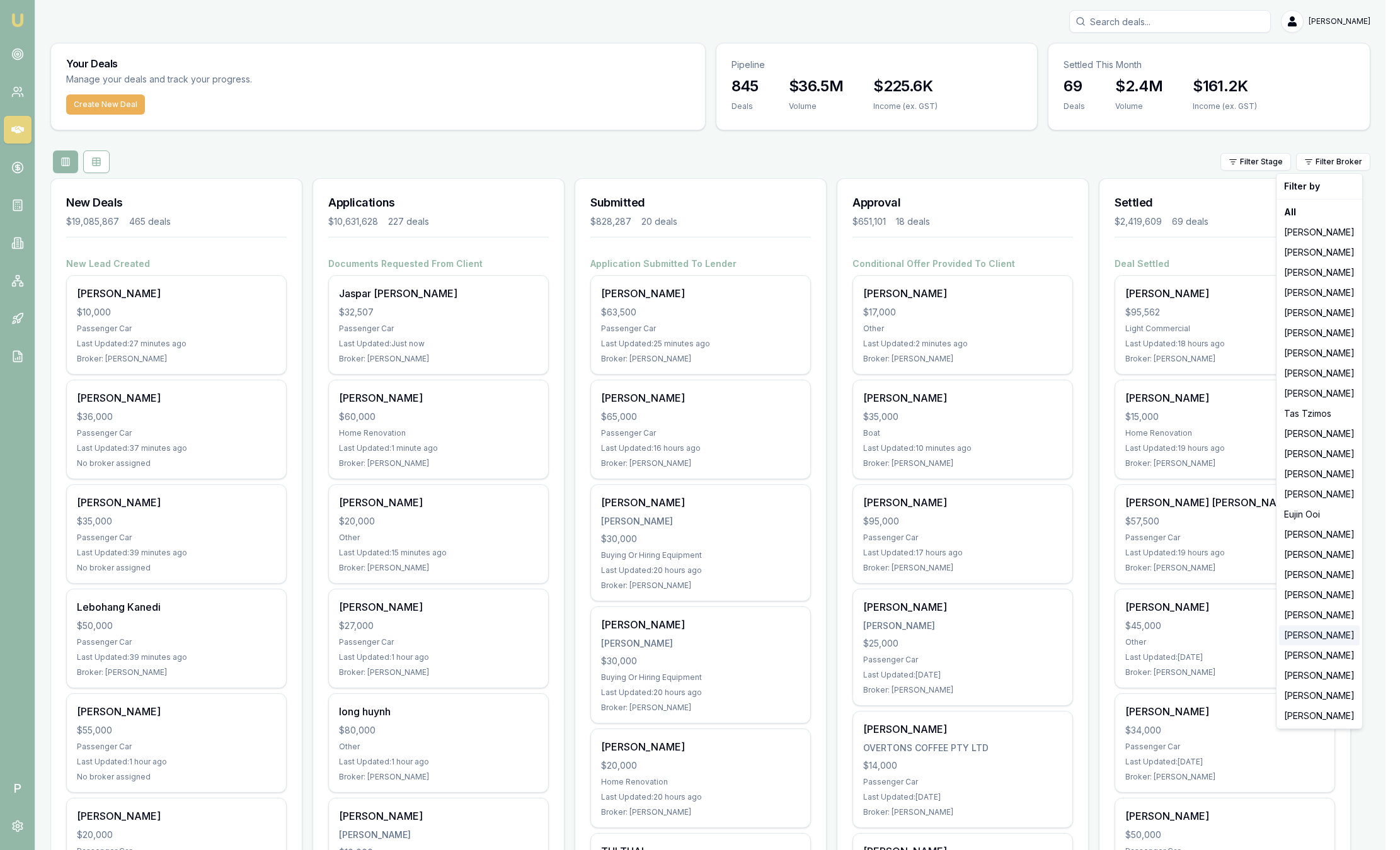
click at [1299, 636] on div "[PERSON_NAME]" at bounding box center [1319, 635] width 81 height 20
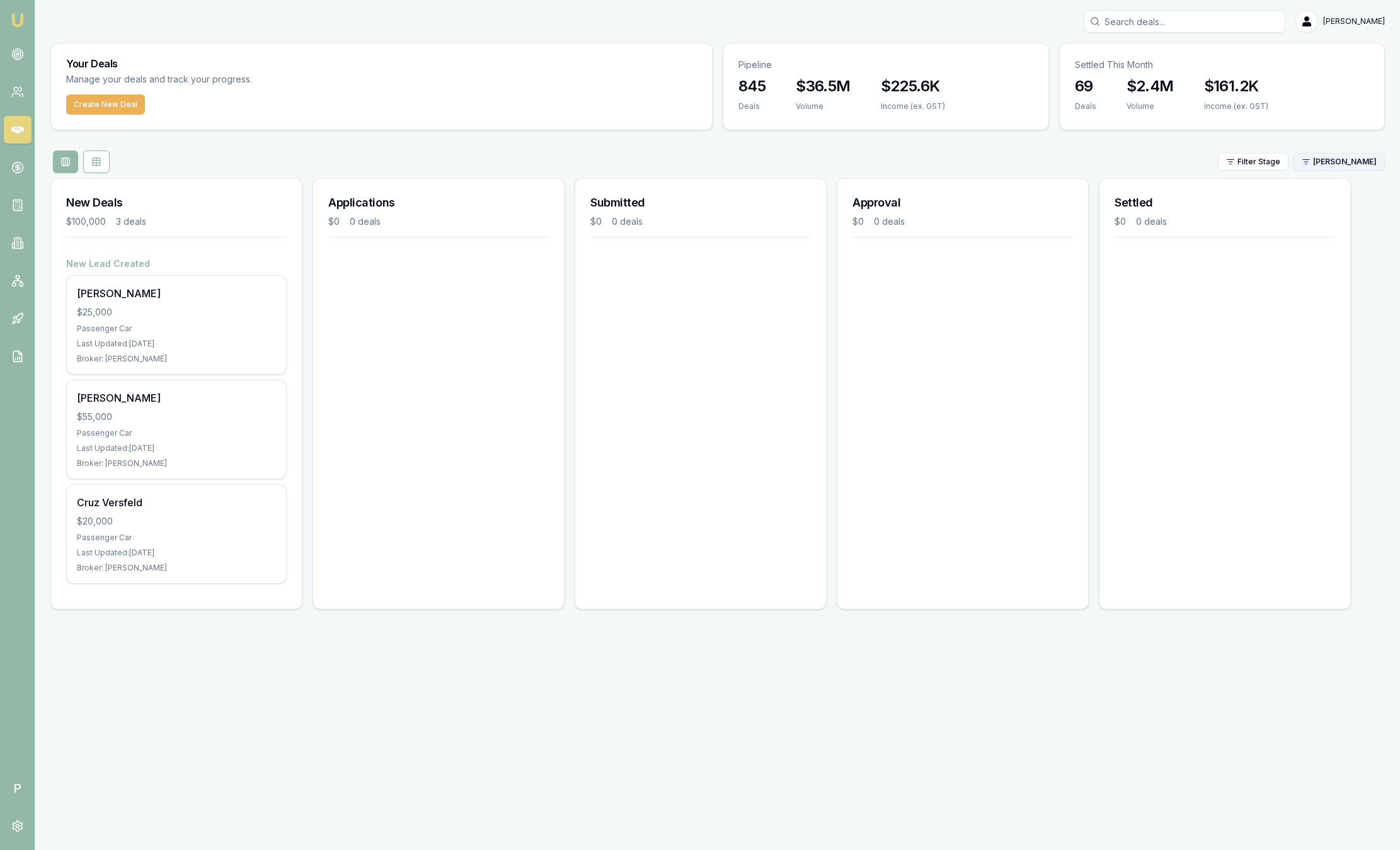
click at [1334, 168] on html "Emu Broker P [PERSON_NAME] Toggle Menu Your Deals Manage your deals and track y…" at bounding box center [700, 425] width 1400 height 850
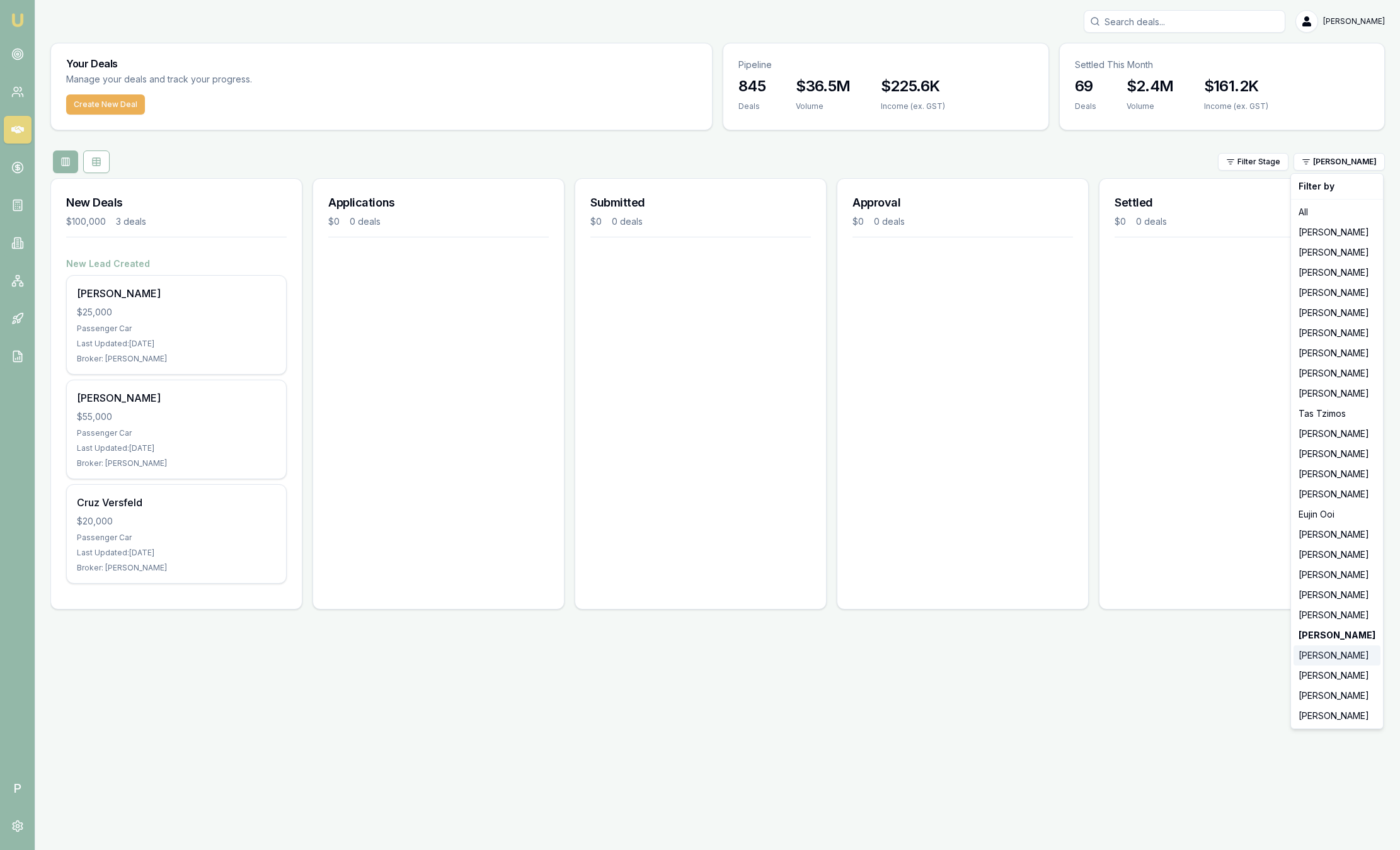
click at [1322, 657] on div "[PERSON_NAME]" at bounding box center [1337, 656] width 87 height 20
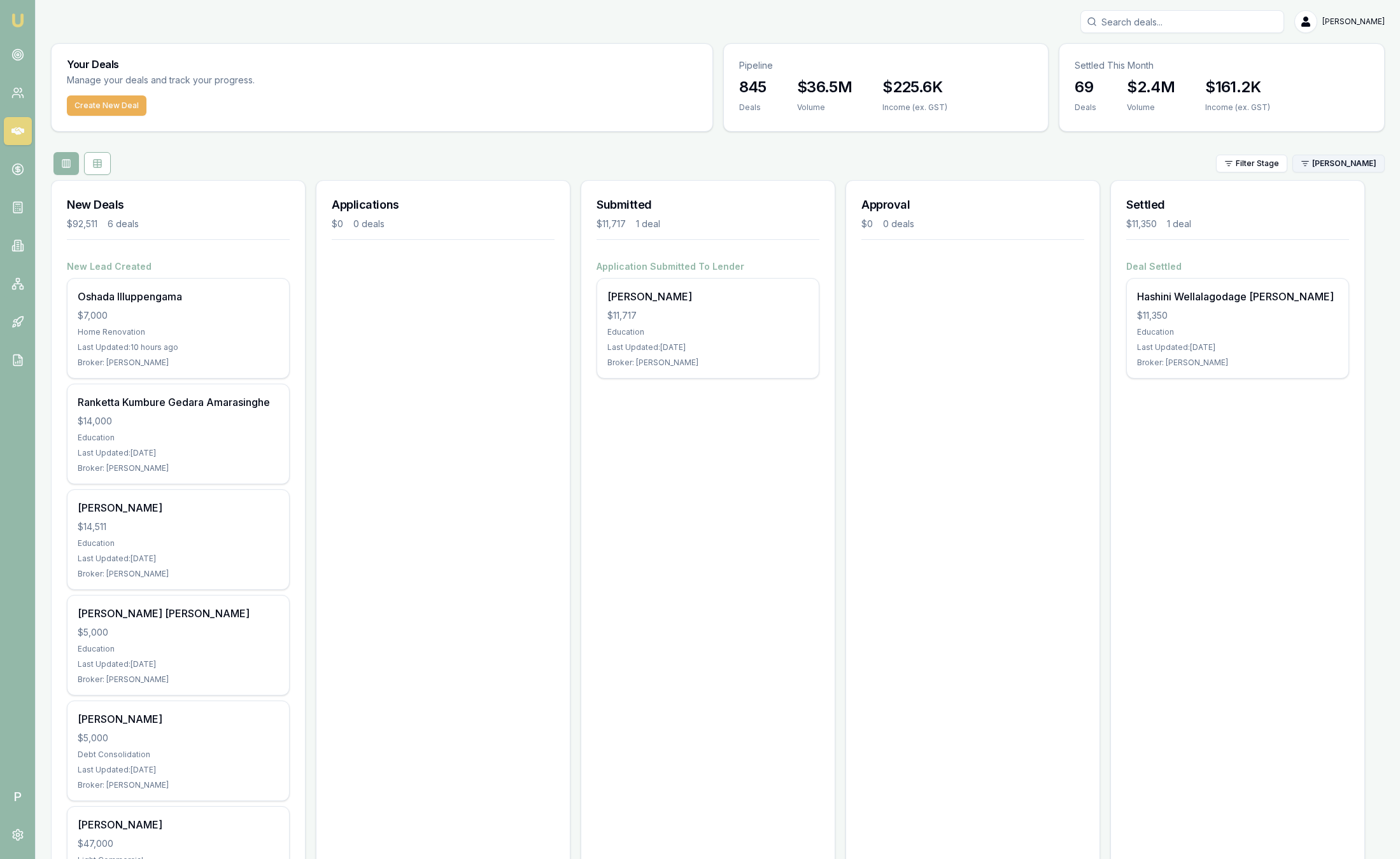
click at [1344, 165] on html "Emu Broker P [PERSON_NAME] Toggle Menu Your Deals Manage your deals and track y…" at bounding box center [700, 429] width 1400 height 859
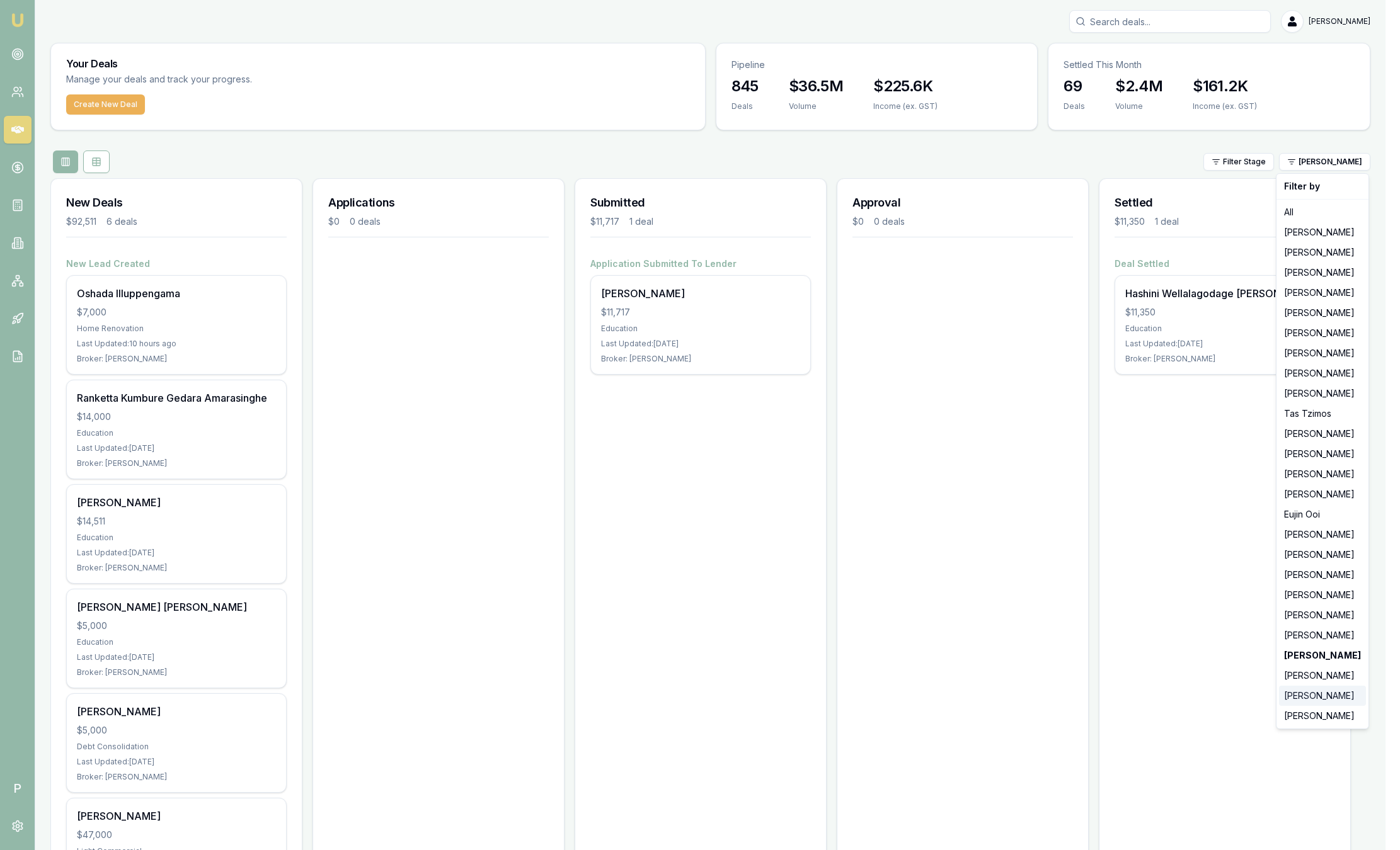
click at [1305, 690] on div "[PERSON_NAME]" at bounding box center [1322, 696] width 87 height 20
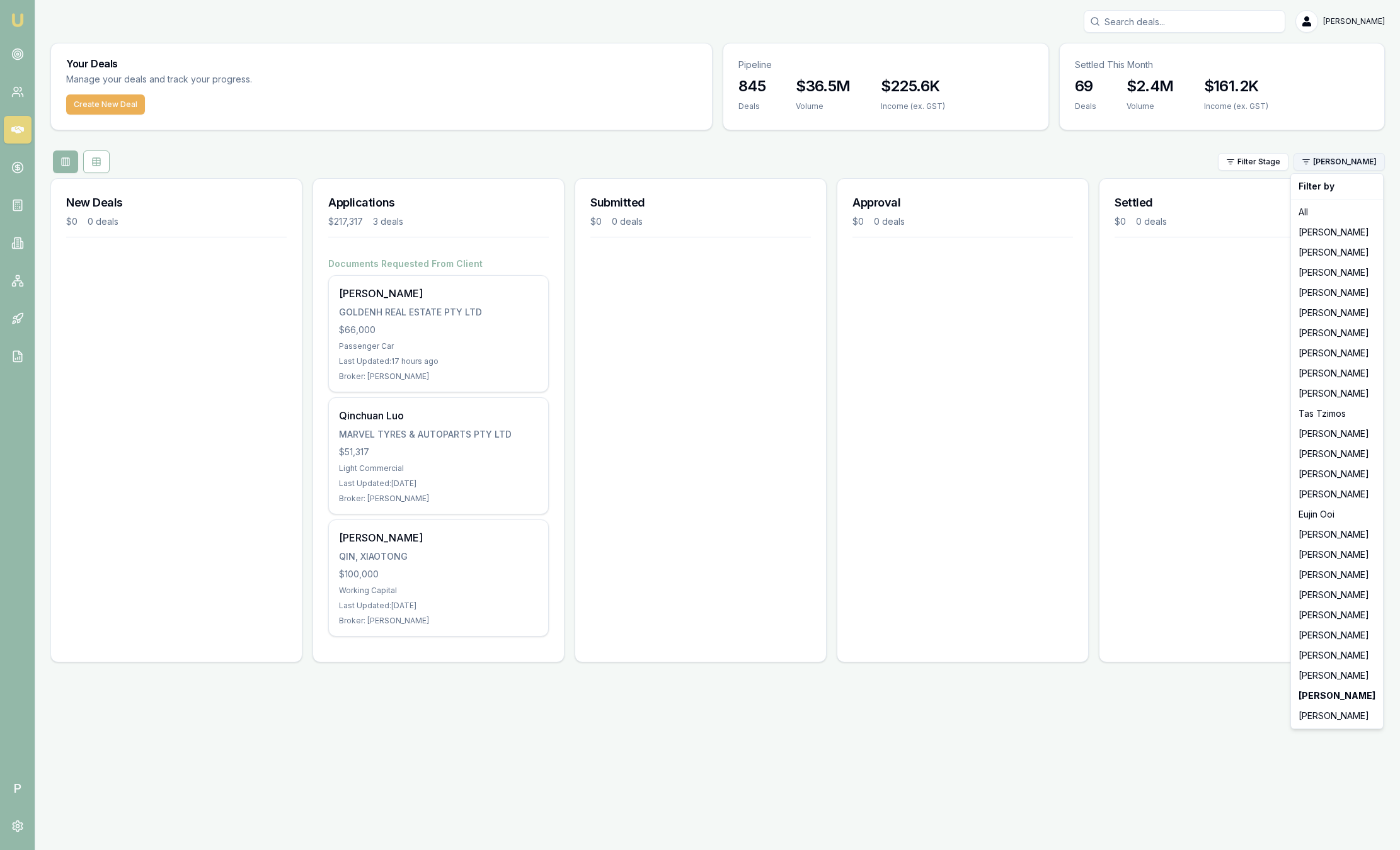
click at [1350, 159] on html "Emu Broker P [PERSON_NAME] Toggle Menu Your Deals Manage your deals and track y…" at bounding box center [700, 425] width 1400 height 850
click at [1321, 714] on div "[PERSON_NAME]" at bounding box center [1337, 716] width 87 height 20
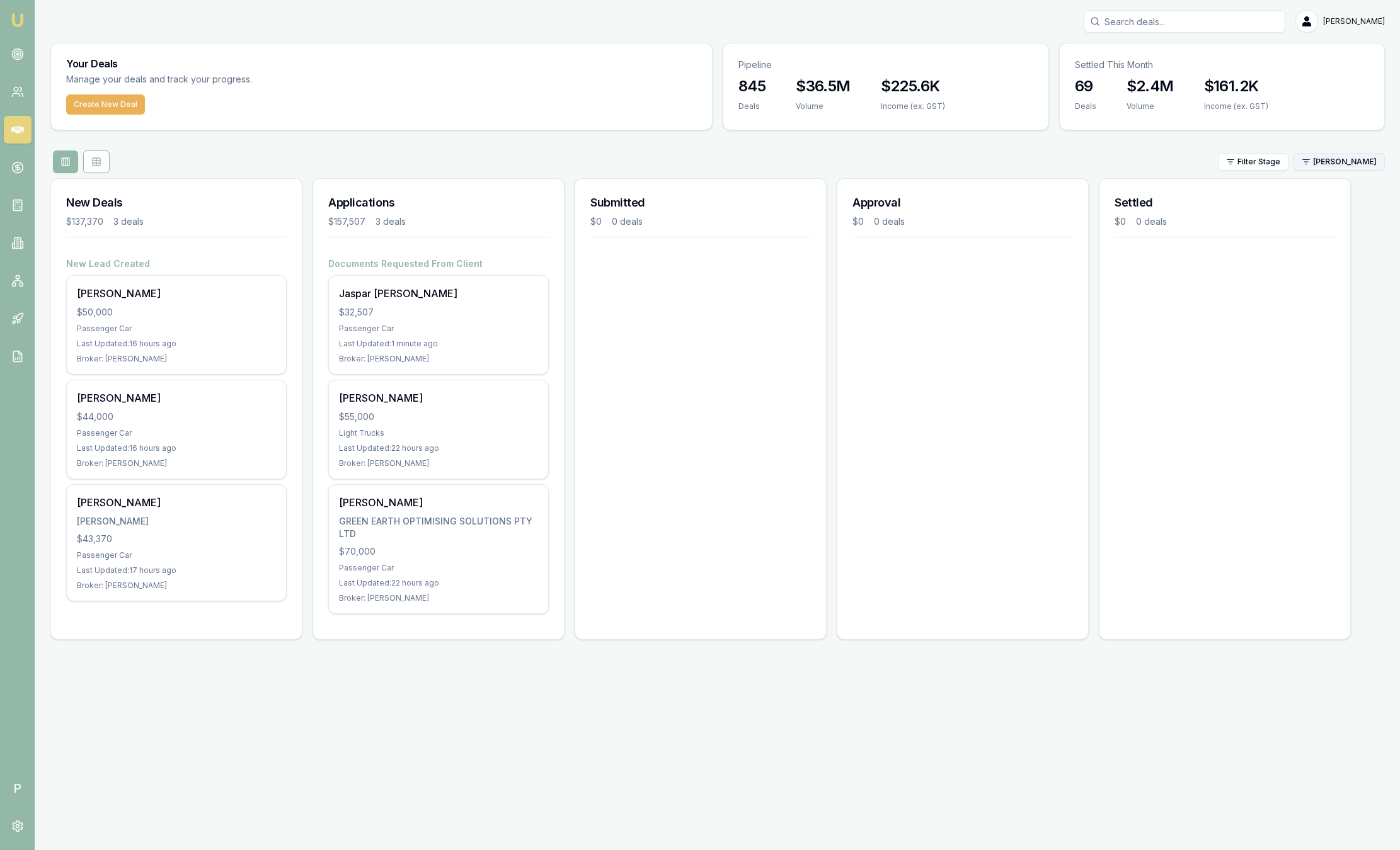
click at [1367, 160] on html "Emu Broker P [PERSON_NAME] Toggle Menu Your Deals Manage your deals and track y…" at bounding box center [700, 425] width 1400 height 850
